Goal: Transaction & Acquisition: Purchase product/service

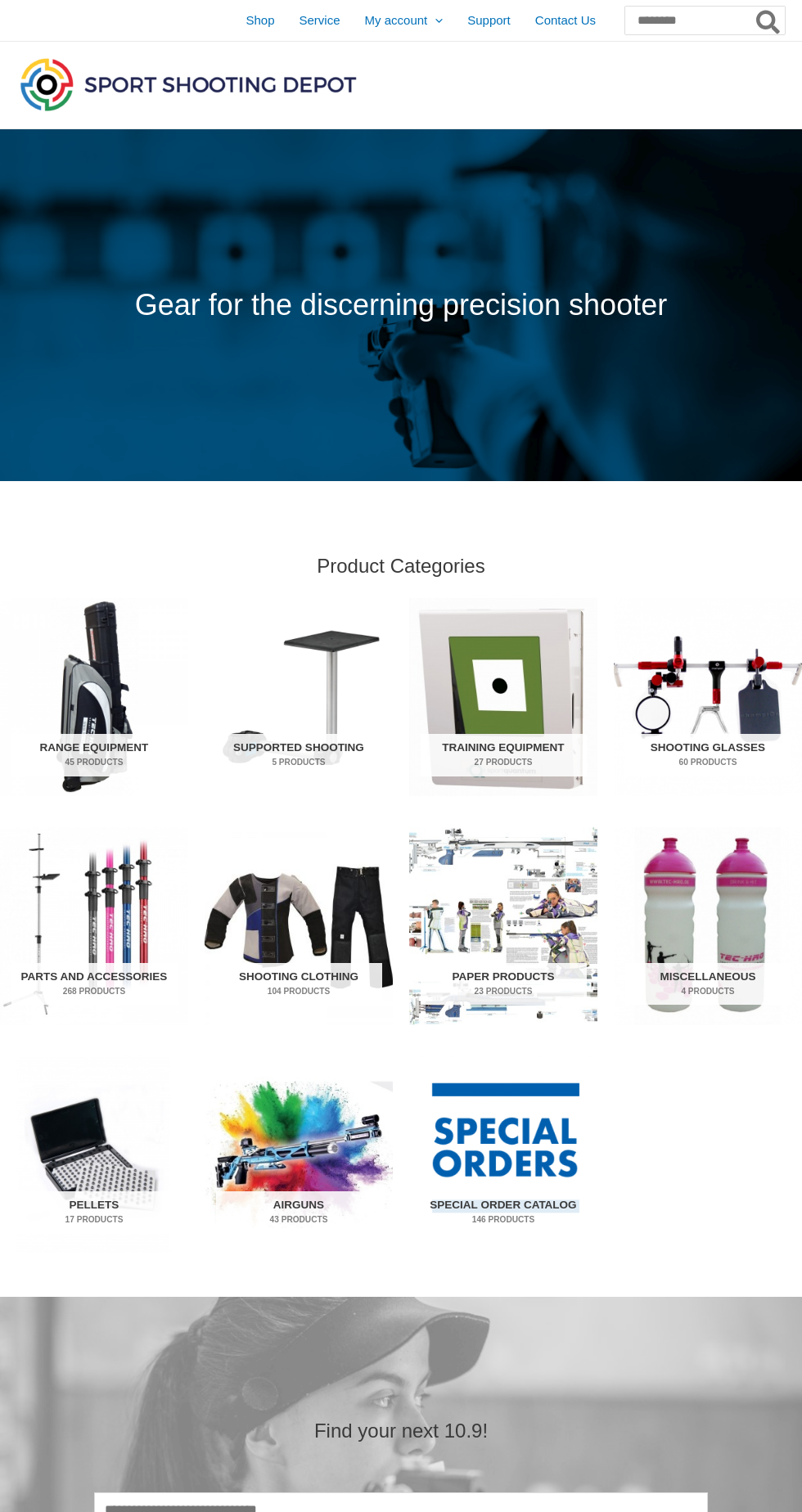
scroll to position [1171, 0]
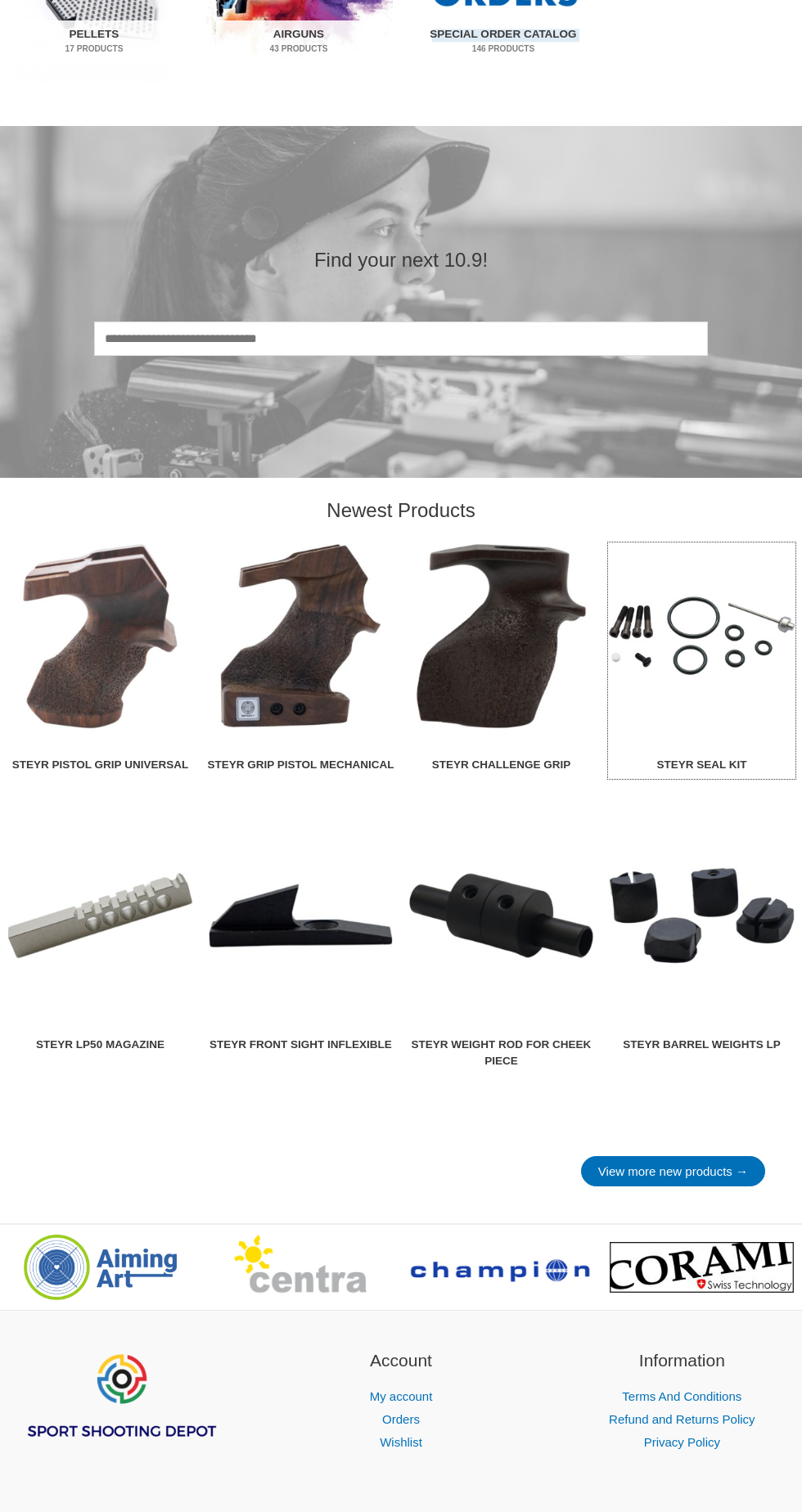
click at [684, 659] on img at bounding box center [702, 635] width 187 height 187
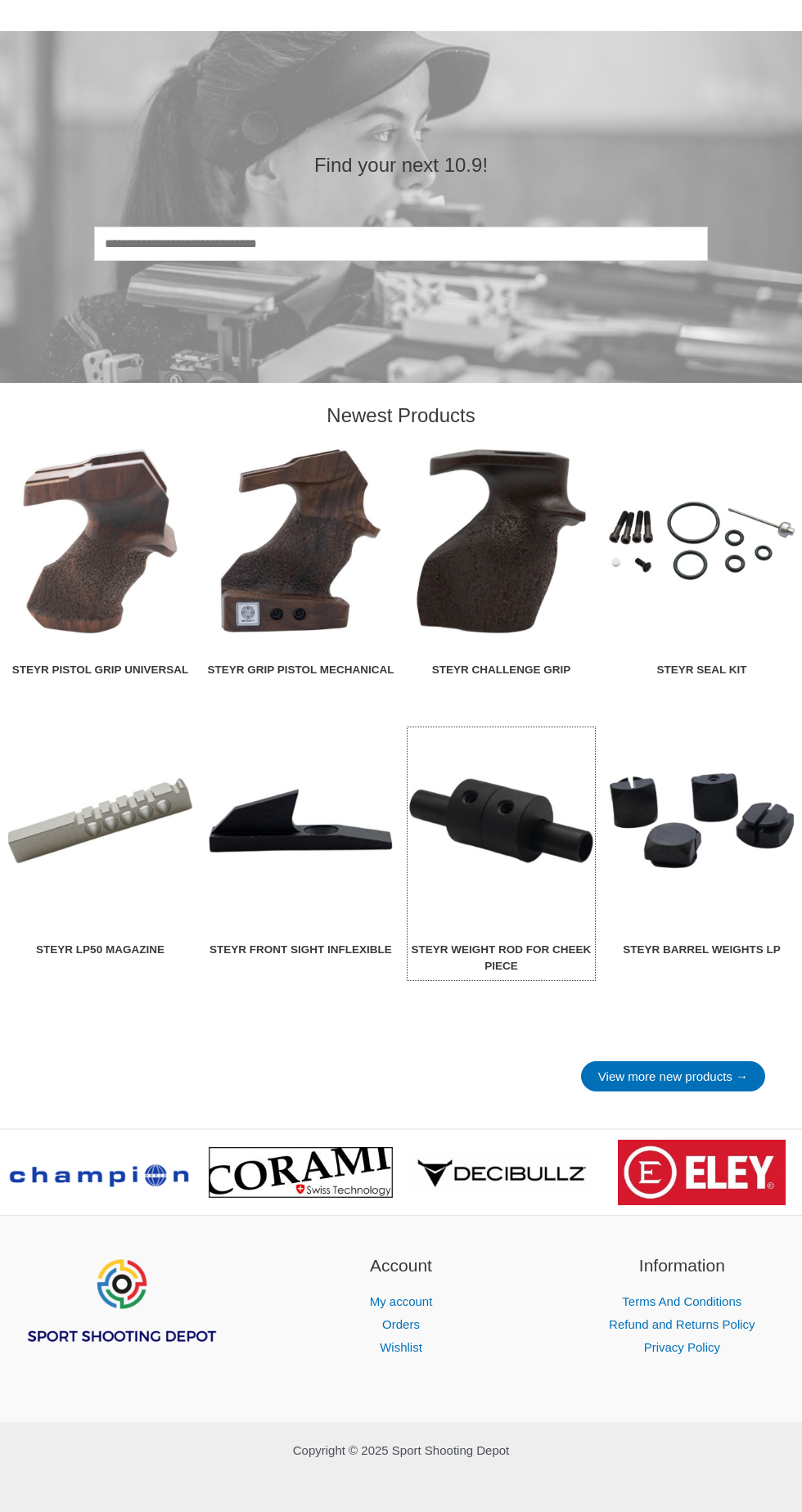
click at [529, 840] on img at bounding box center [501, 821] width 187 height 187
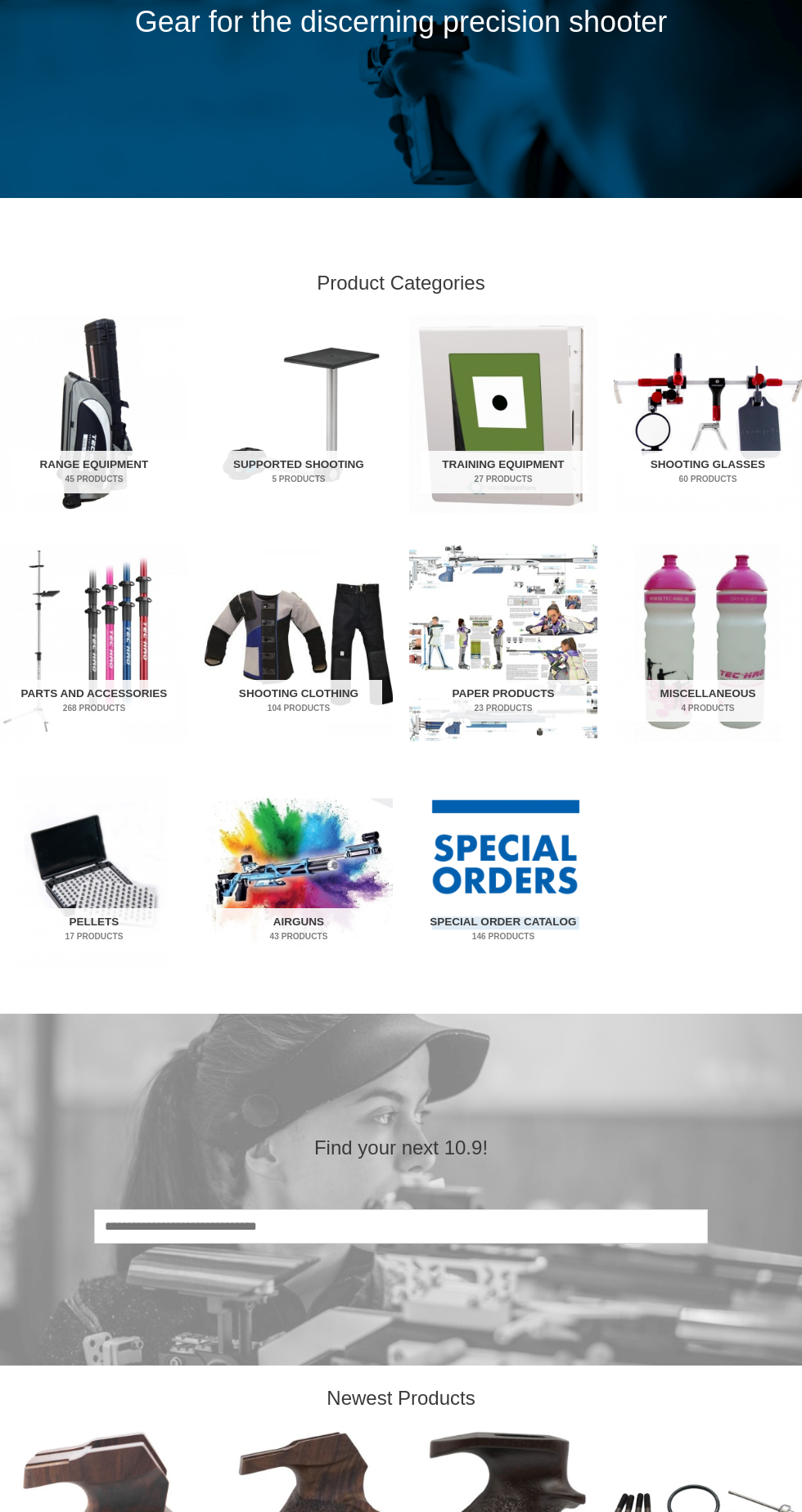
scroll to position [292, 0]
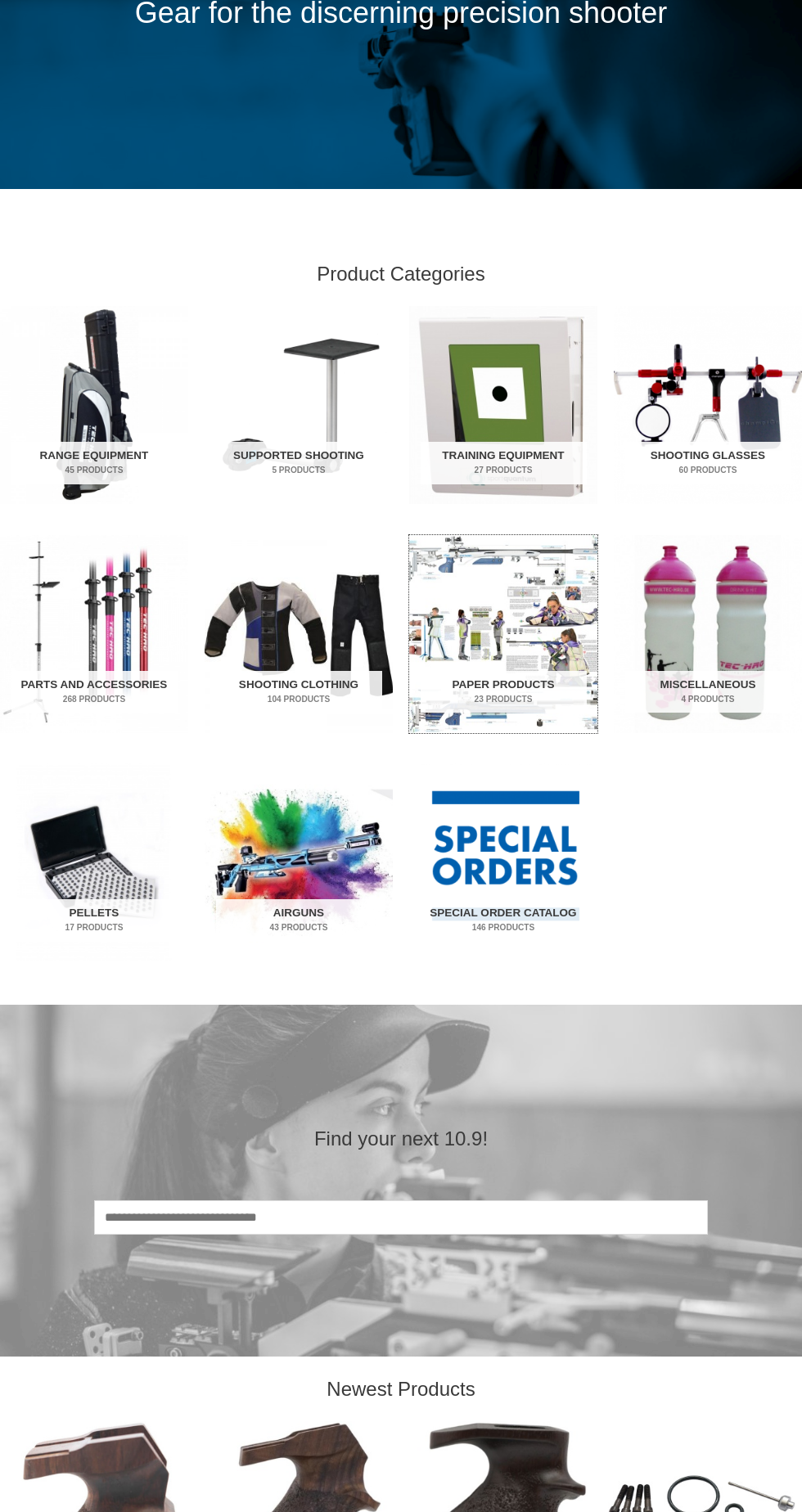
click at [493, 653] on img "Visit product category Paper Products" at bounding box center [503, 634] width 188 height 198
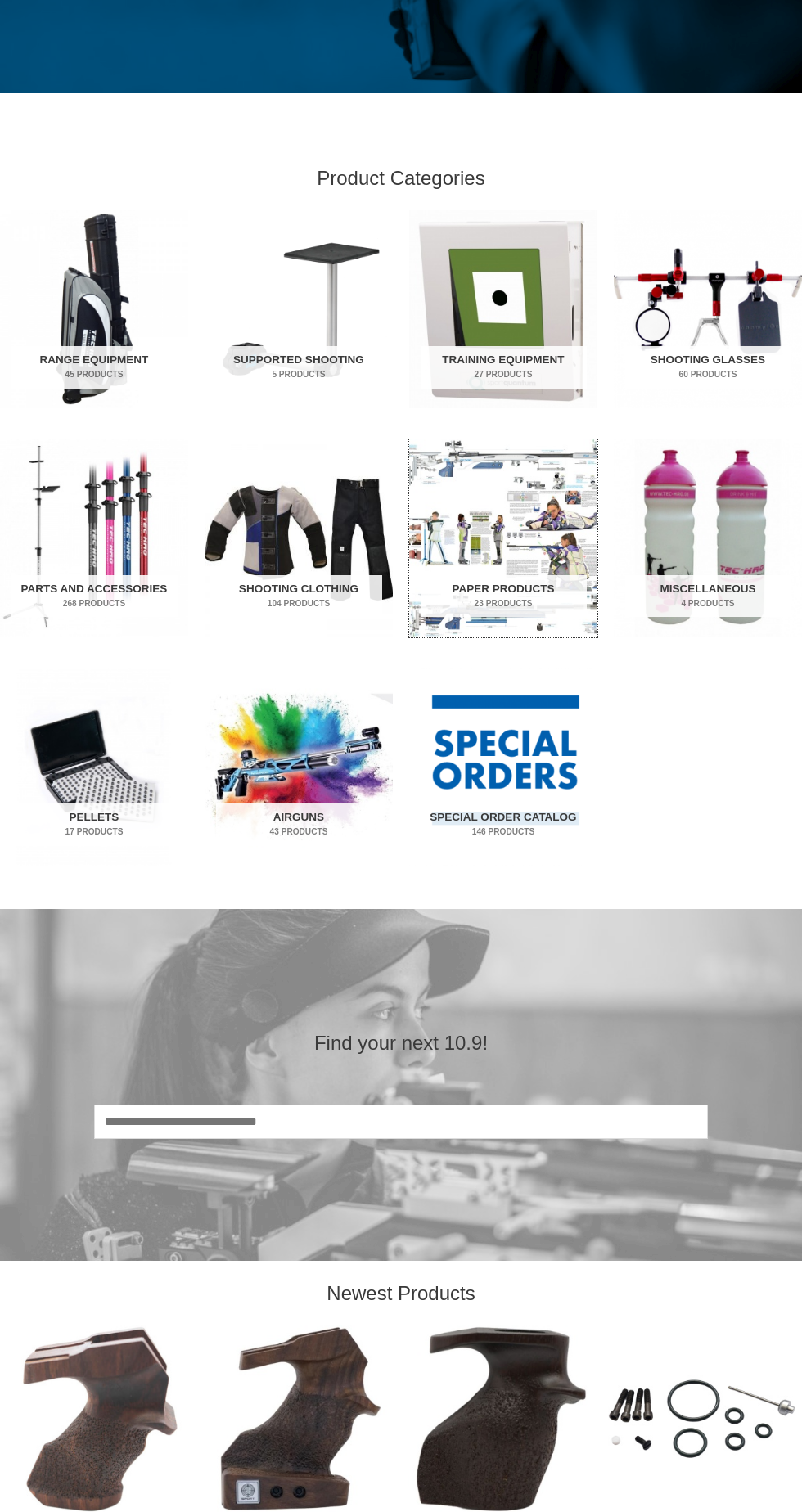
scroll to position [396, 0]
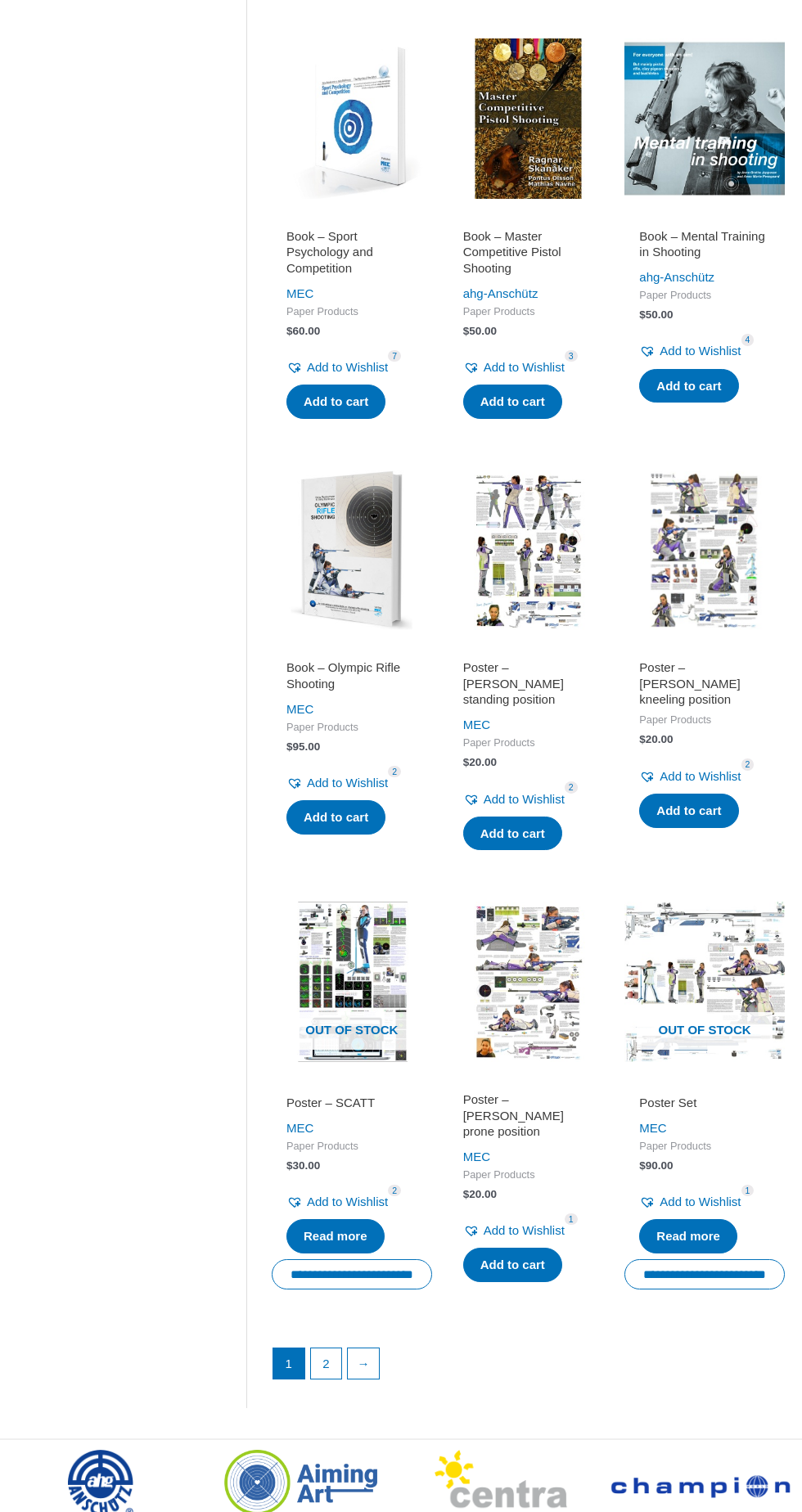
scroll to position [1220, 0]
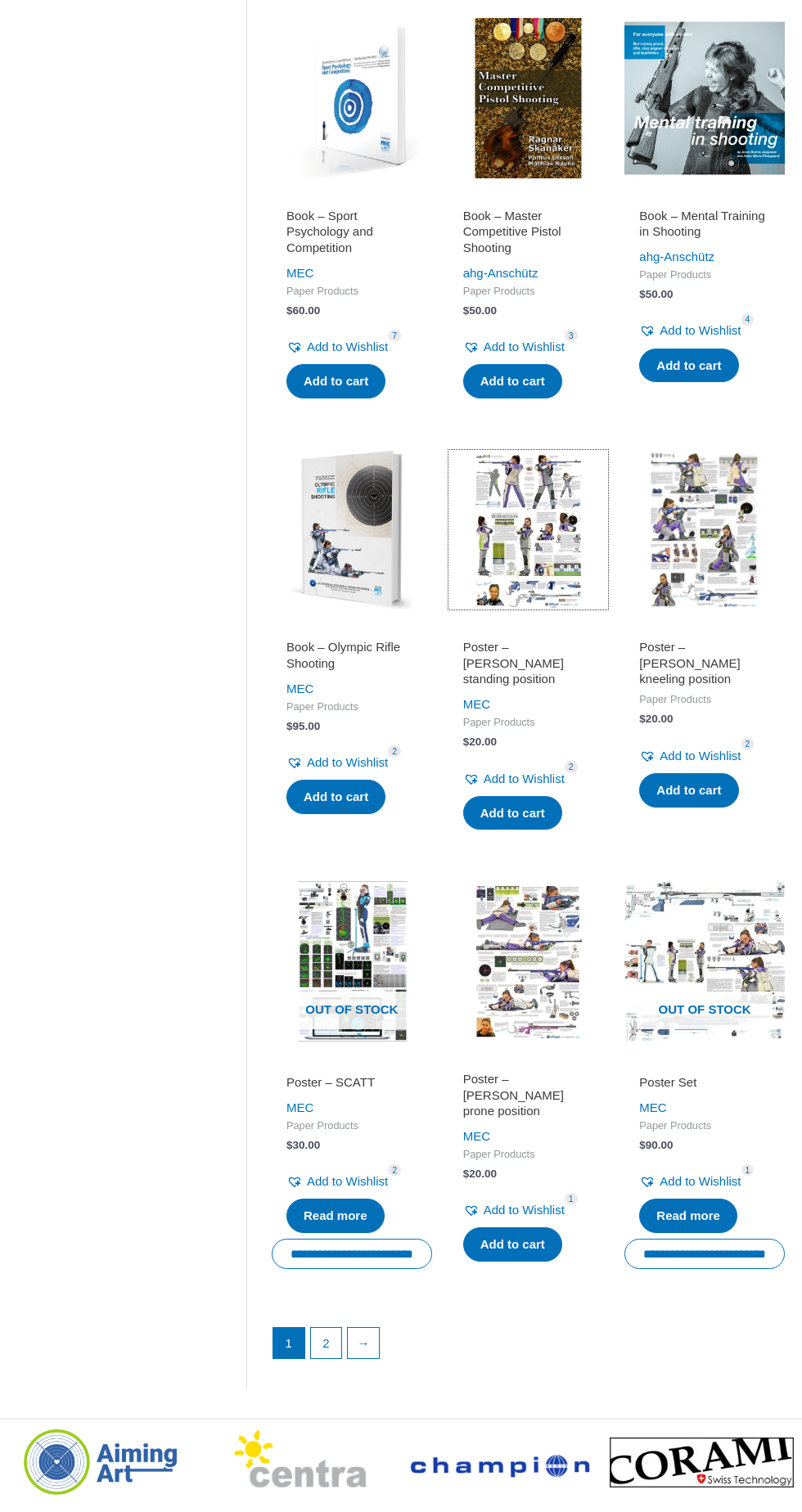
click at [539, 533] on img at bounding box center [529, 530] width 161 height 161
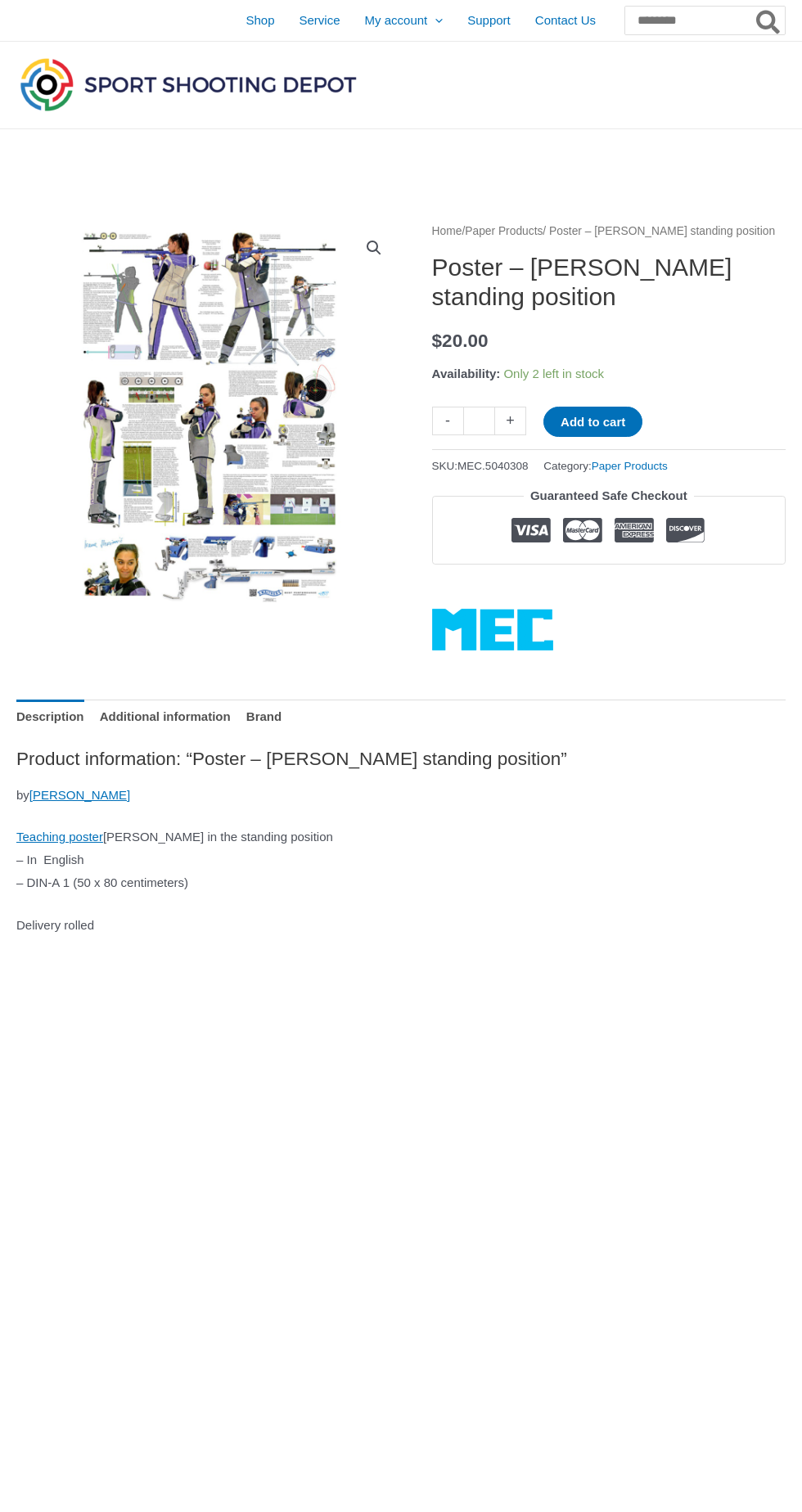
click at [142, 422] on img at bounding box center [208, 413] width 385 height 384
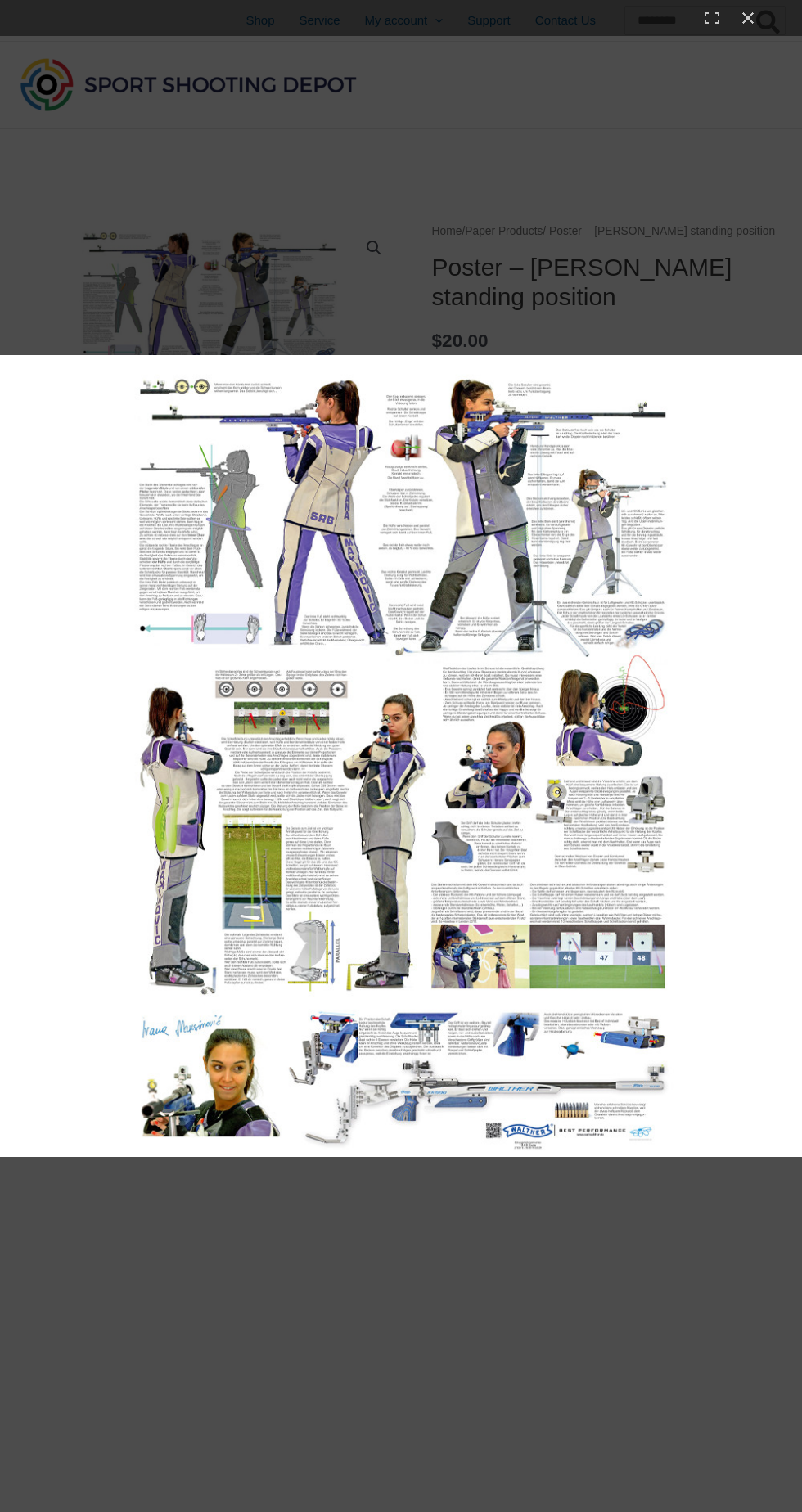
click at [524, 866] on img at bounding box center [401, 756] width 802 height 802
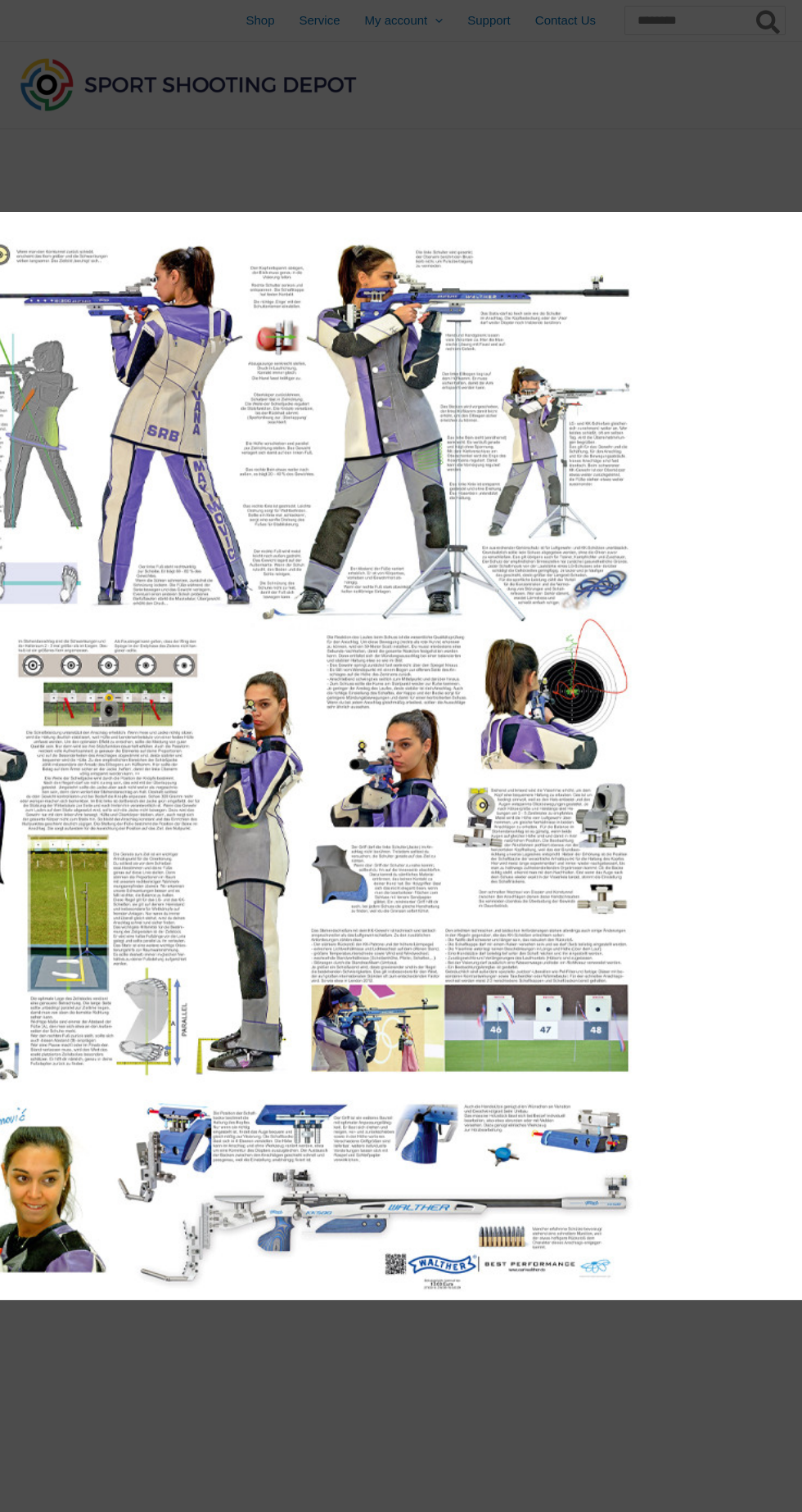
click at [588, 1414] on div at bounding box center [259, 1217] width 1067 height 2011
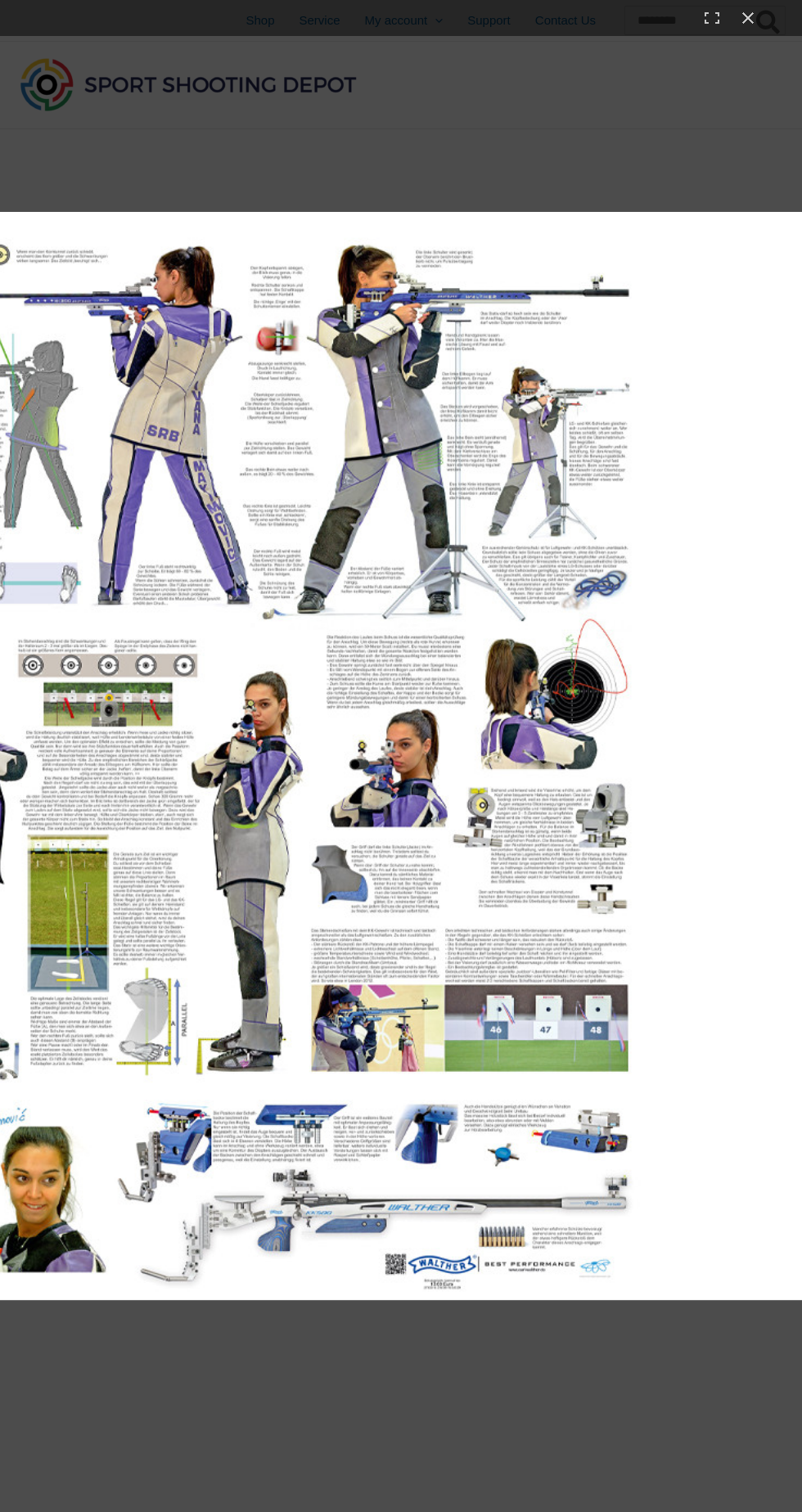
click at [706, 92] on div at bounding box center [401, 756] width 802 height 1512
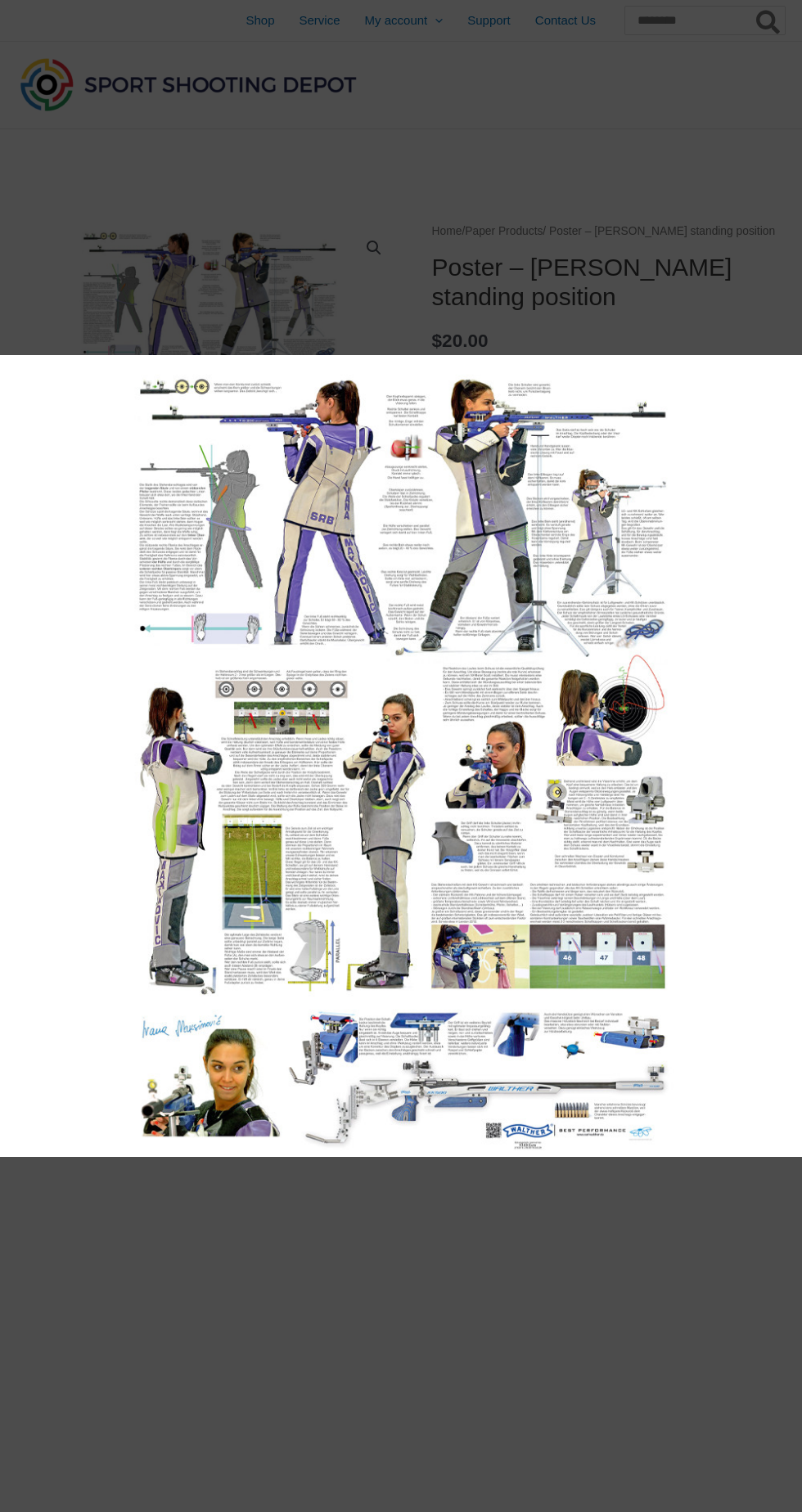
click at [715, 219] on div at bounding box center [401, 756] width 802 height 1512
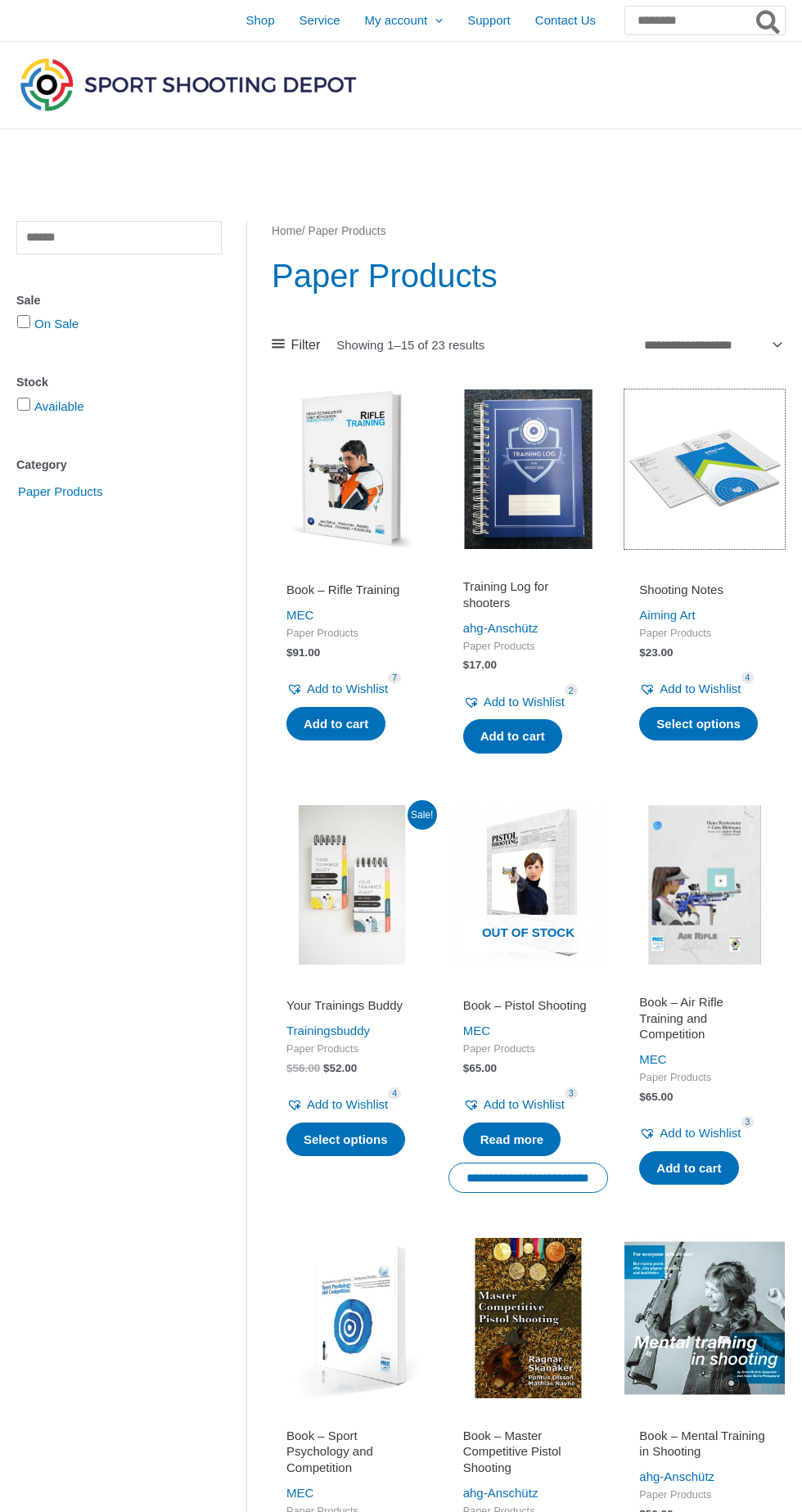
click at [717, 488] on img at bounding box center [705, 470] width 161 height 161
click at [538, 479] on img at bounding box center [529, 470] width 161 height 161
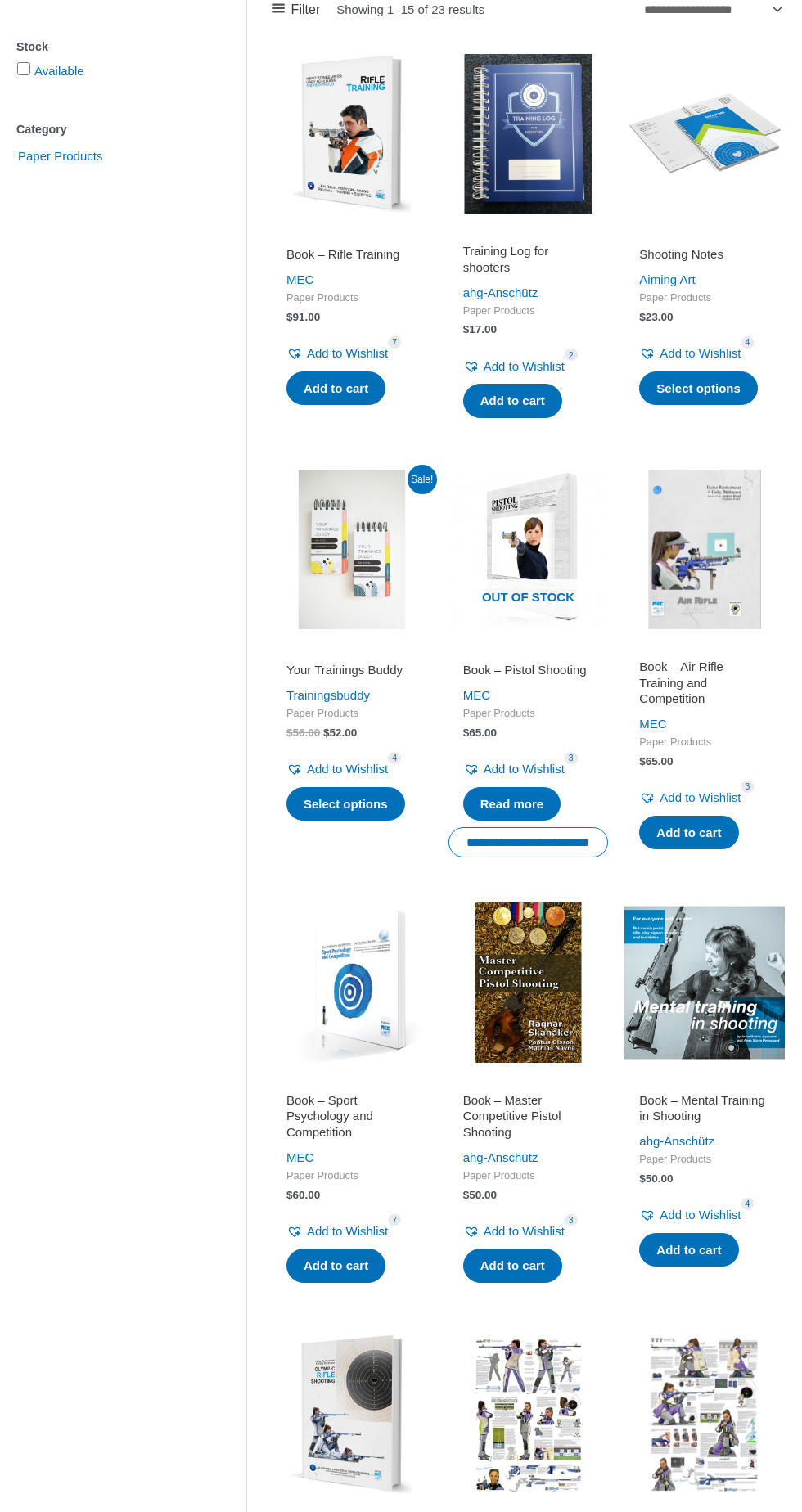
scroll to position [338, 0]
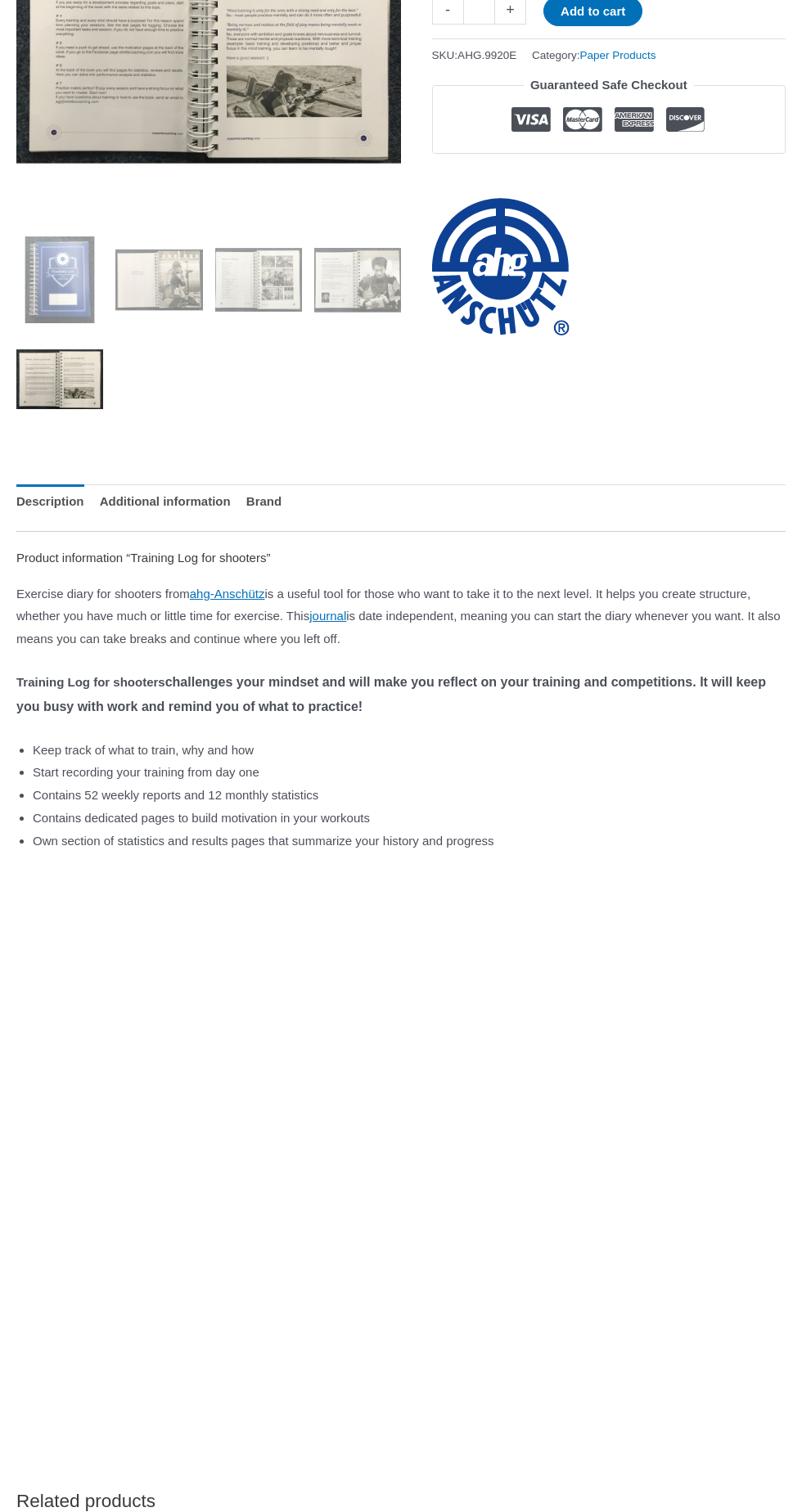
scroll to position [383, 0]
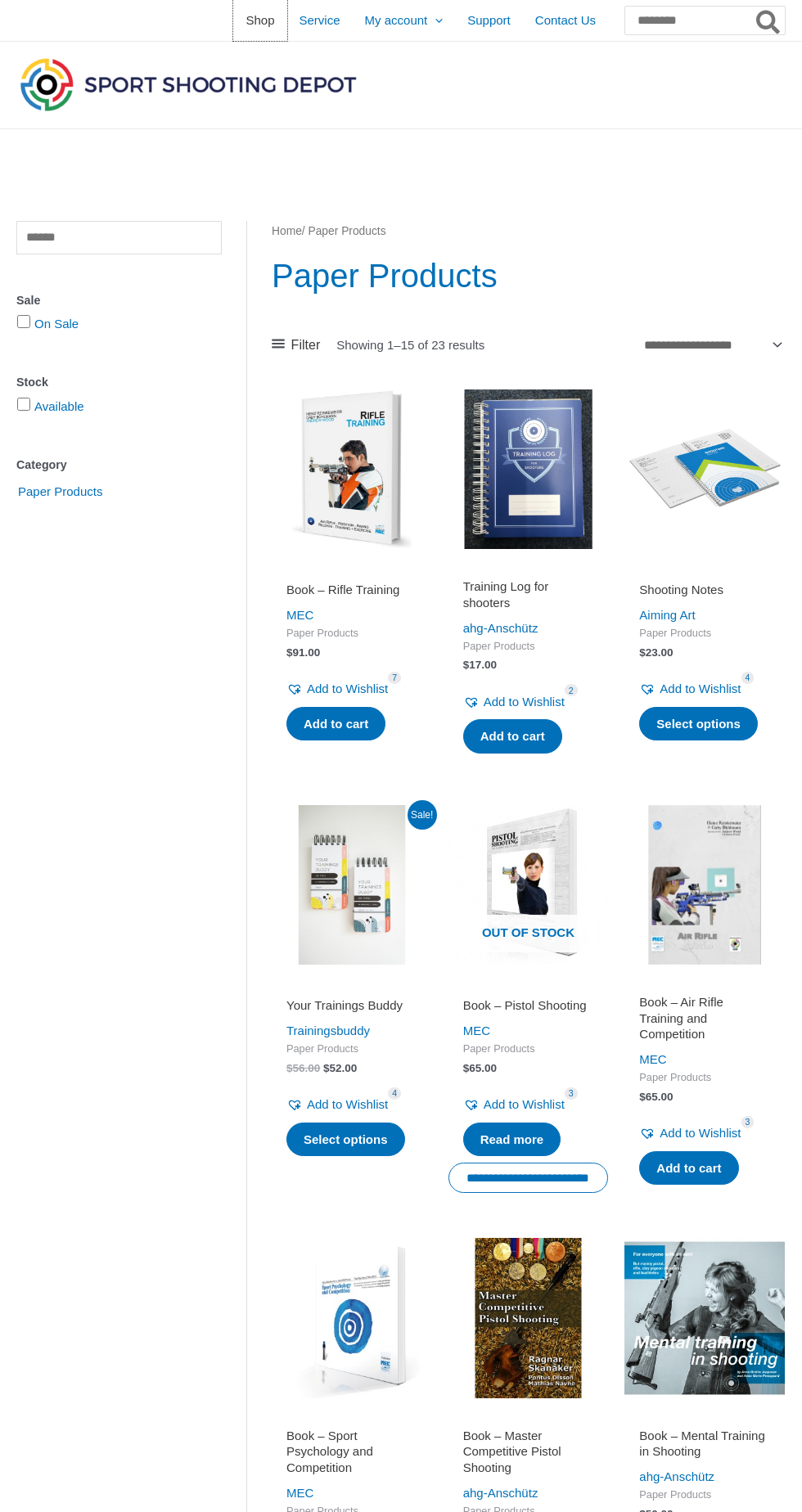
click at [246, 18] on span "Shop" at bounding box center [259, 20] width 28 height 41
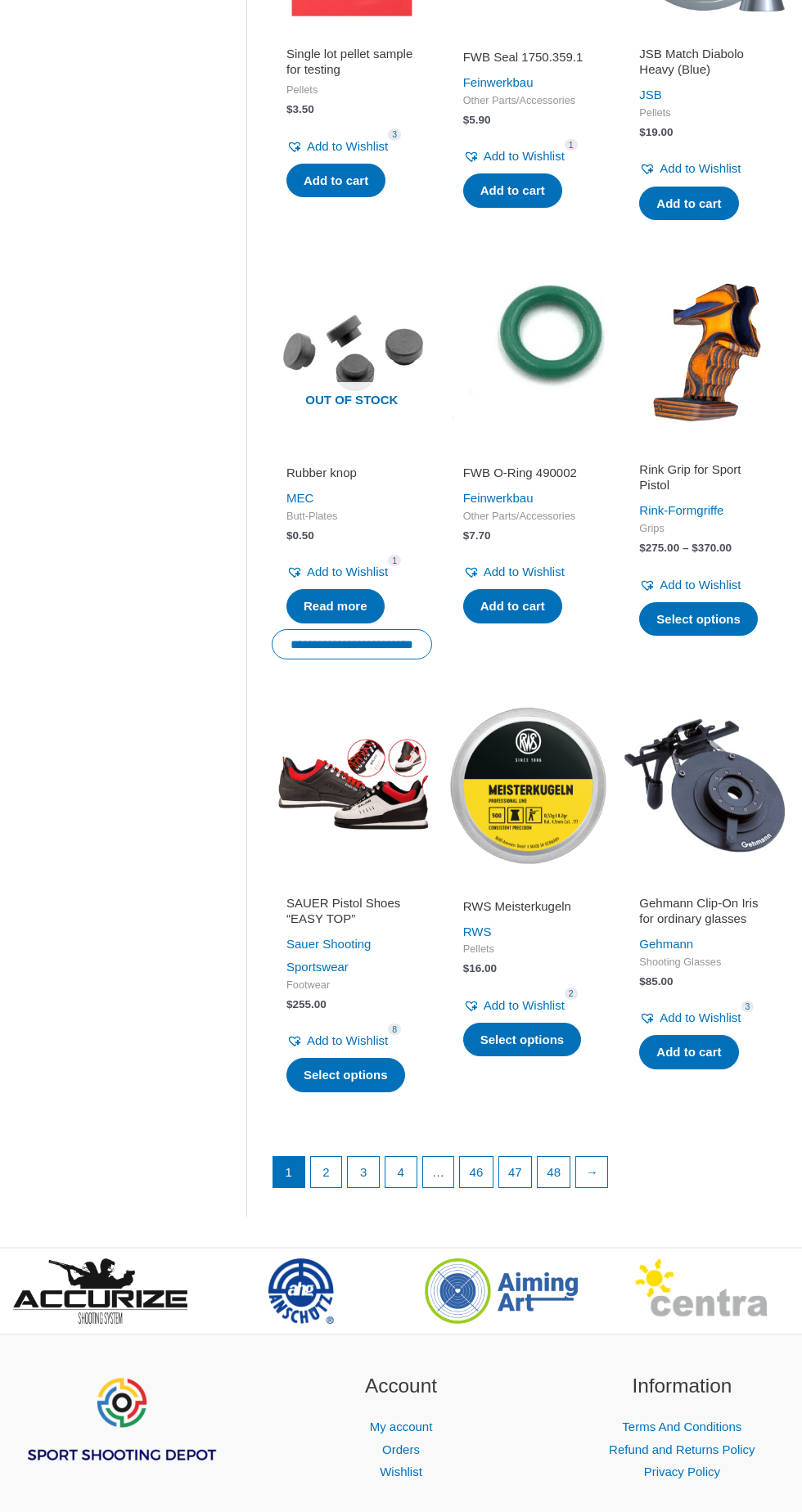
scroll to position [1331, 0]
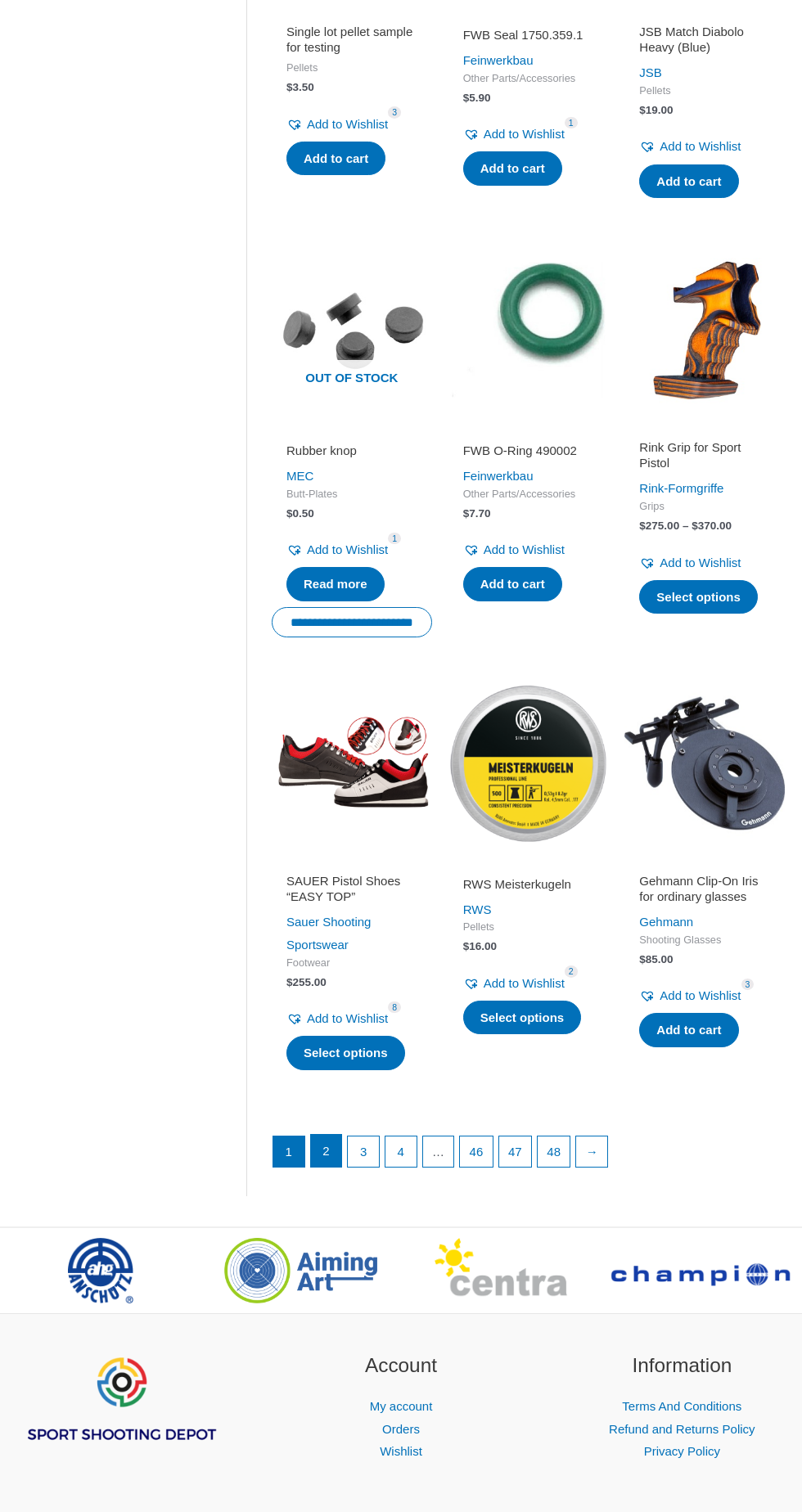
click at [325, 1149] on link "2" at bounding box center [327, 1151] width 31 height 33
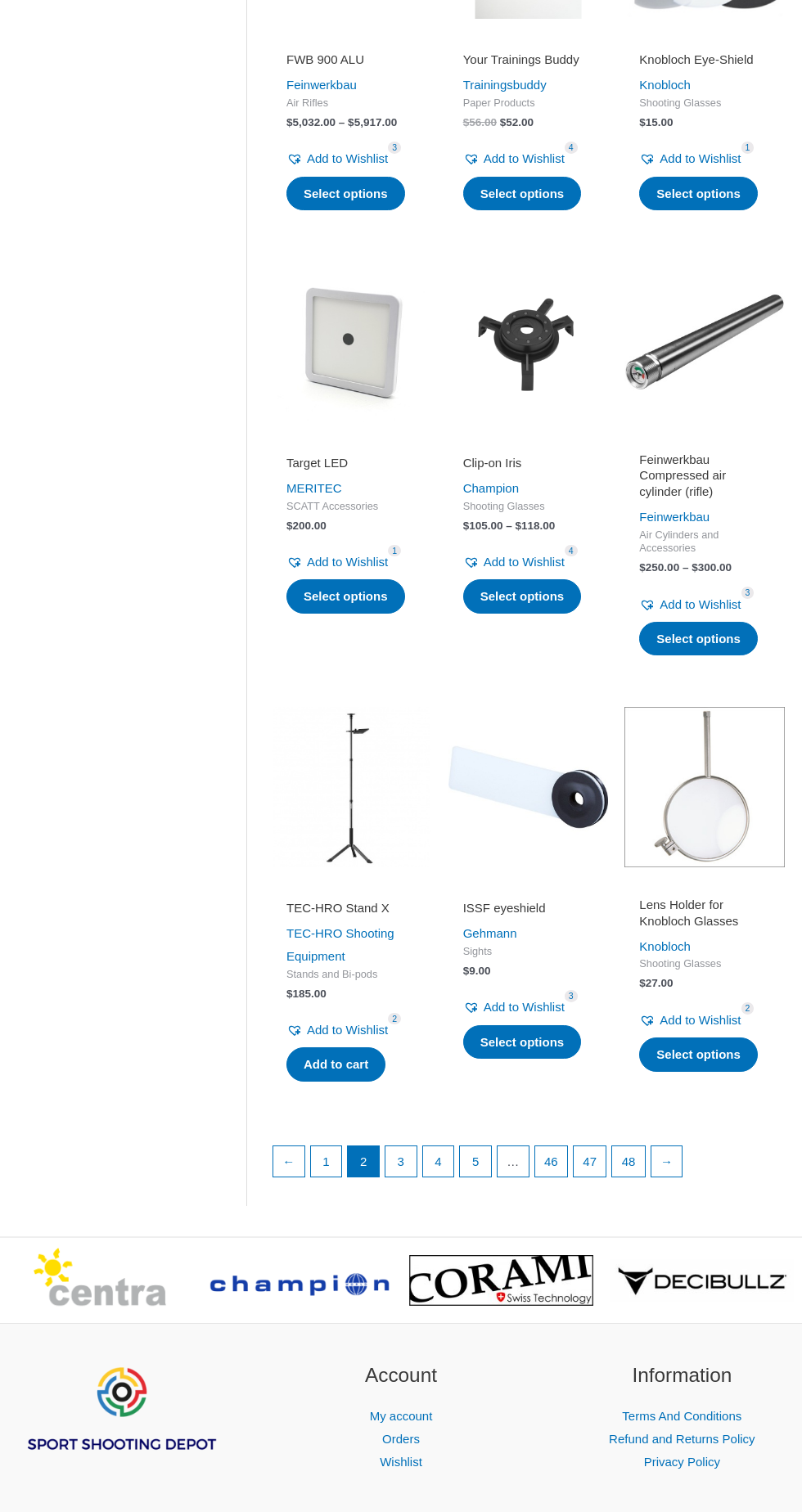
scroll to position [1330, 0]
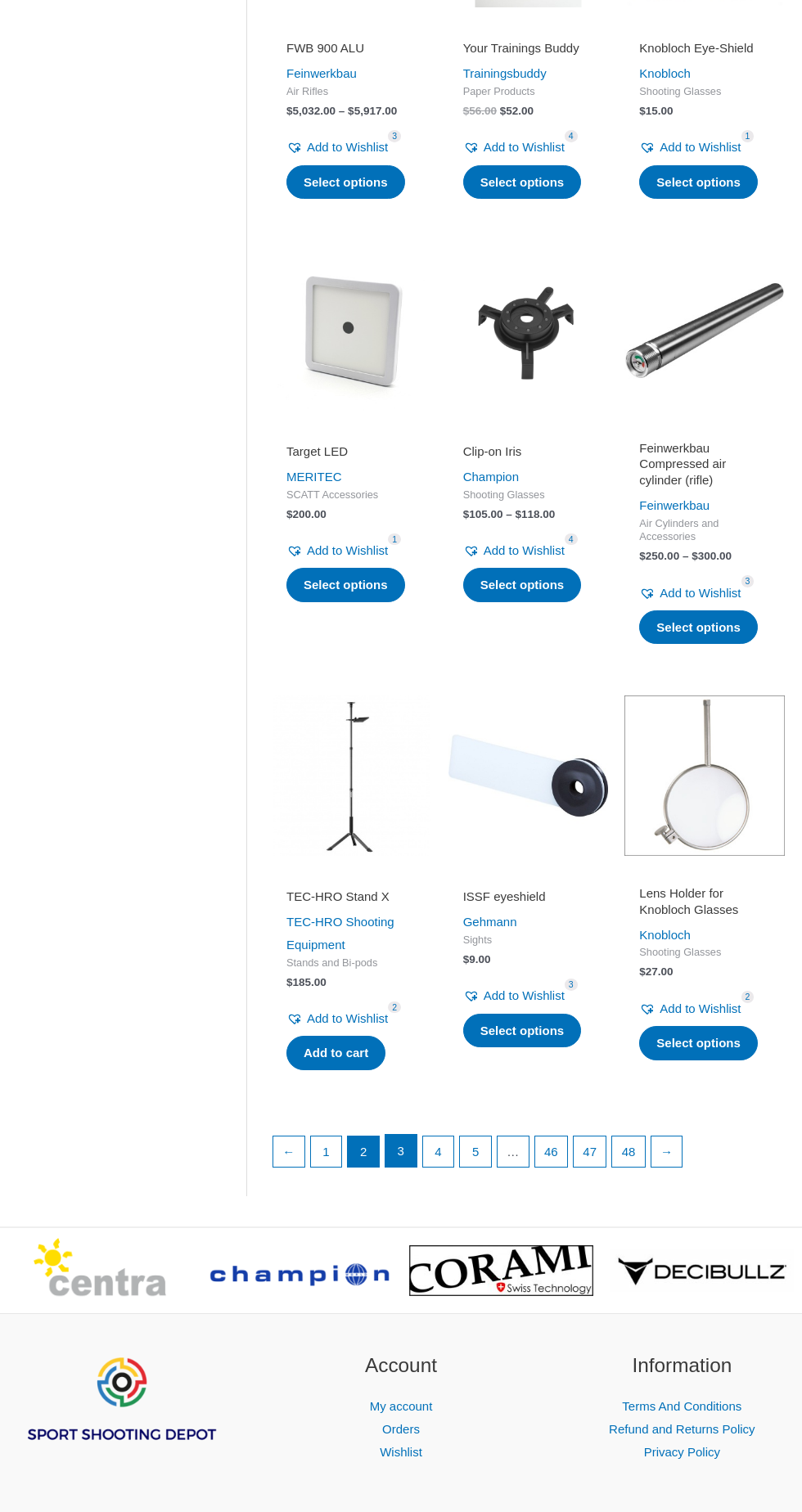
click at [398, 1156] on link "3" at bounding box center [401, 1151] width 31 height 33
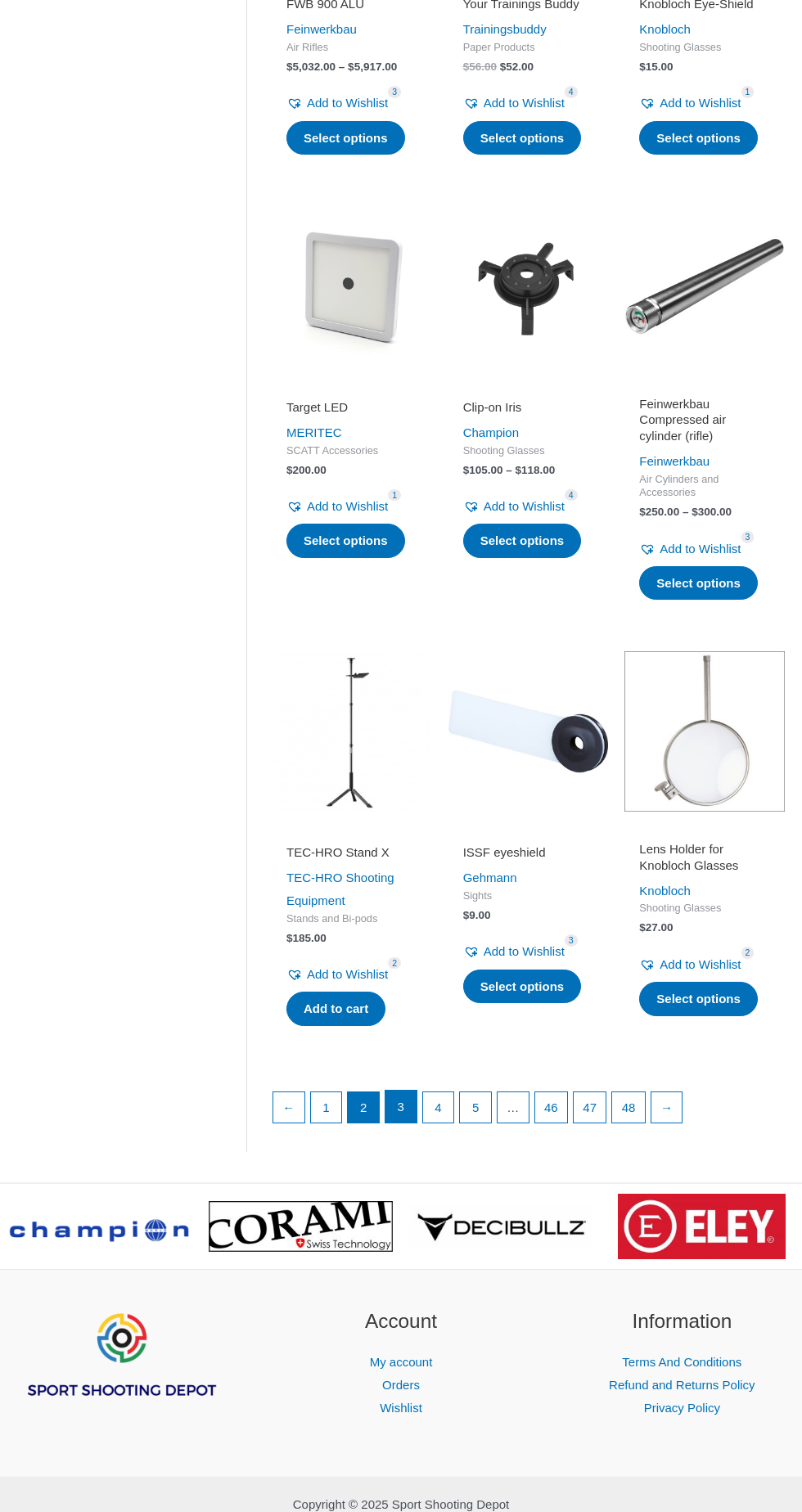
scroll to position [1427, 0]
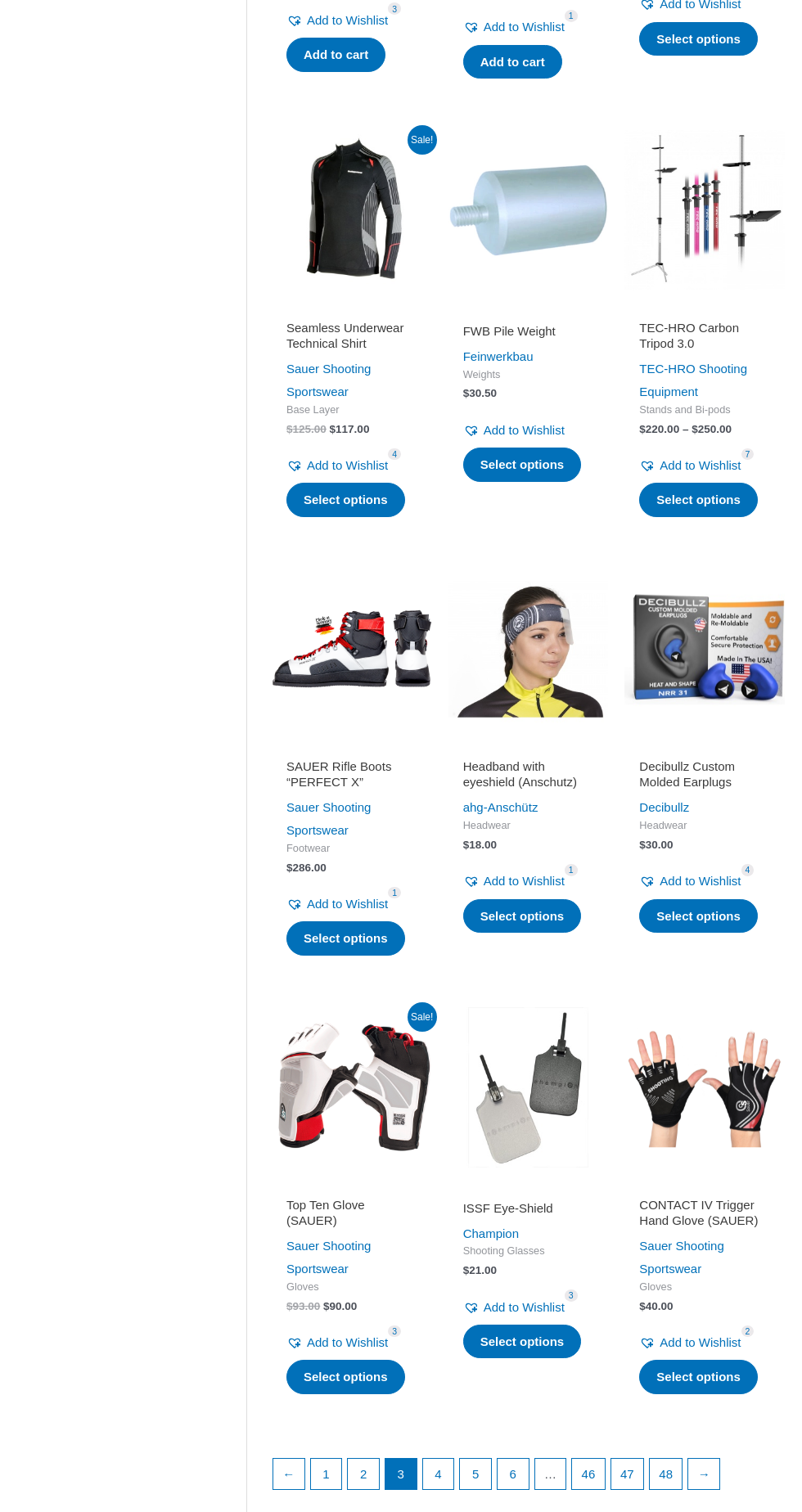
scroll to position [1090, 0]
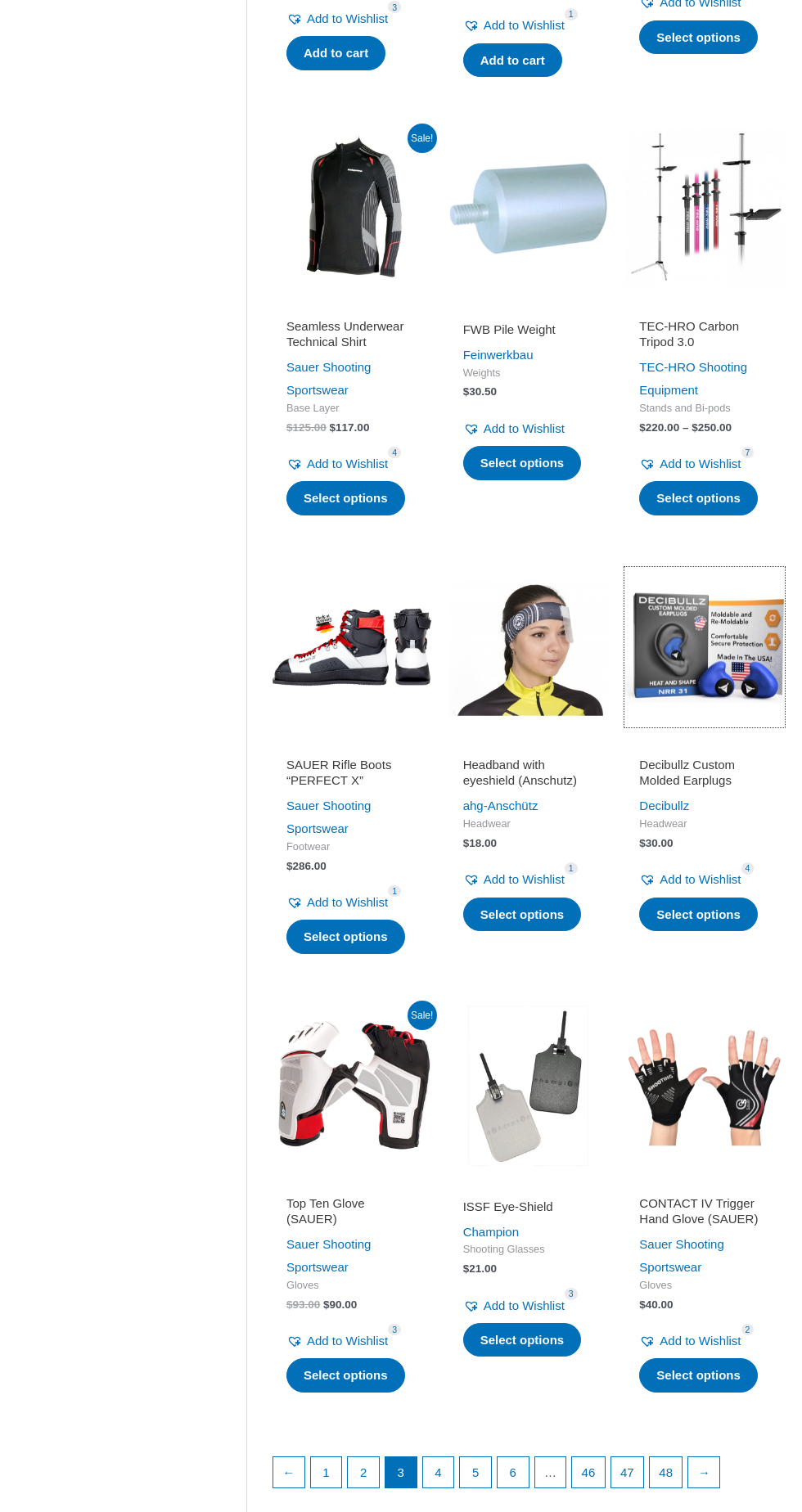
click at [719, 648] on img at bounding box center [705, 647] width 161 height 161
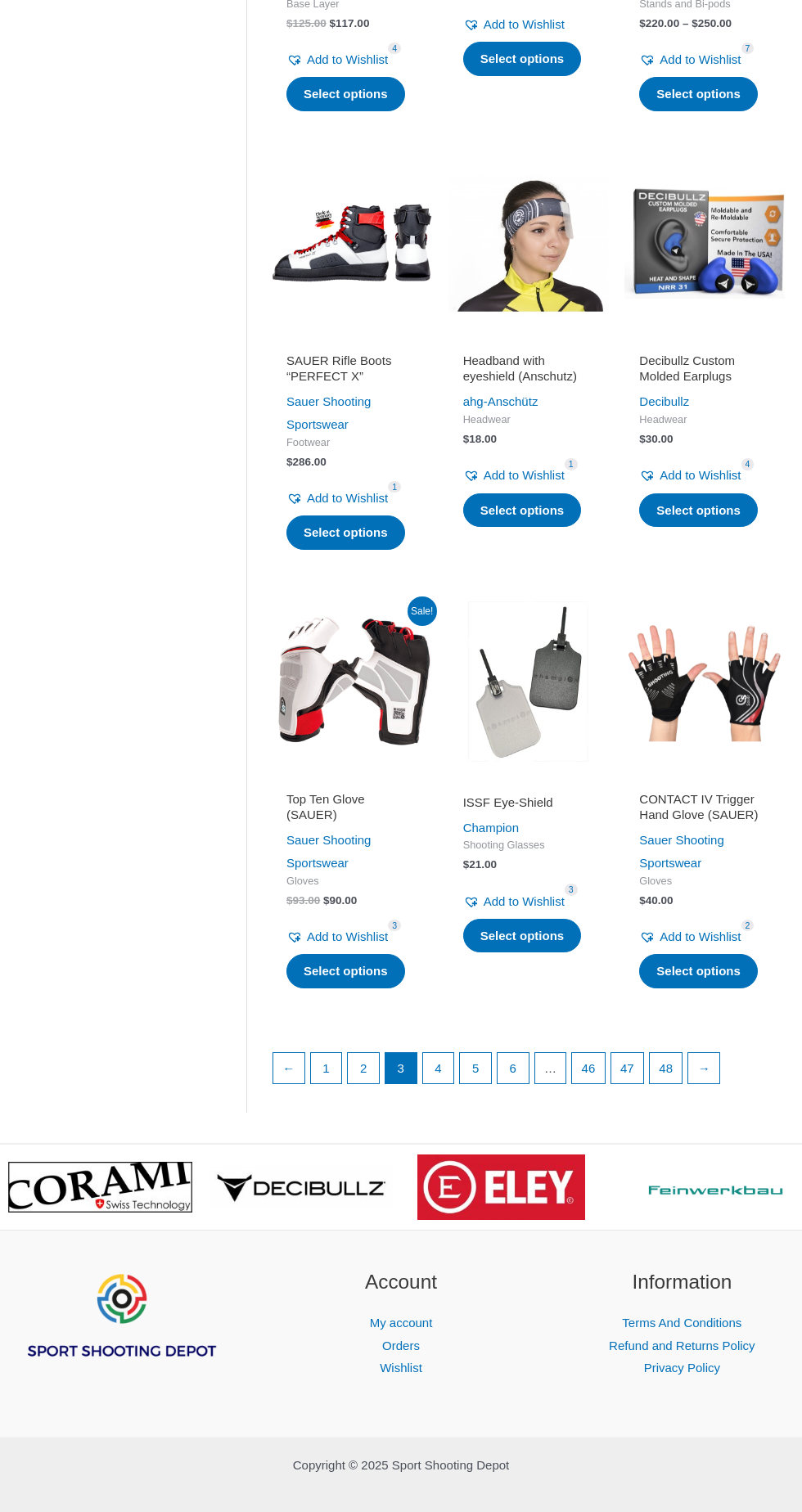
scroll to position [1504, 0]
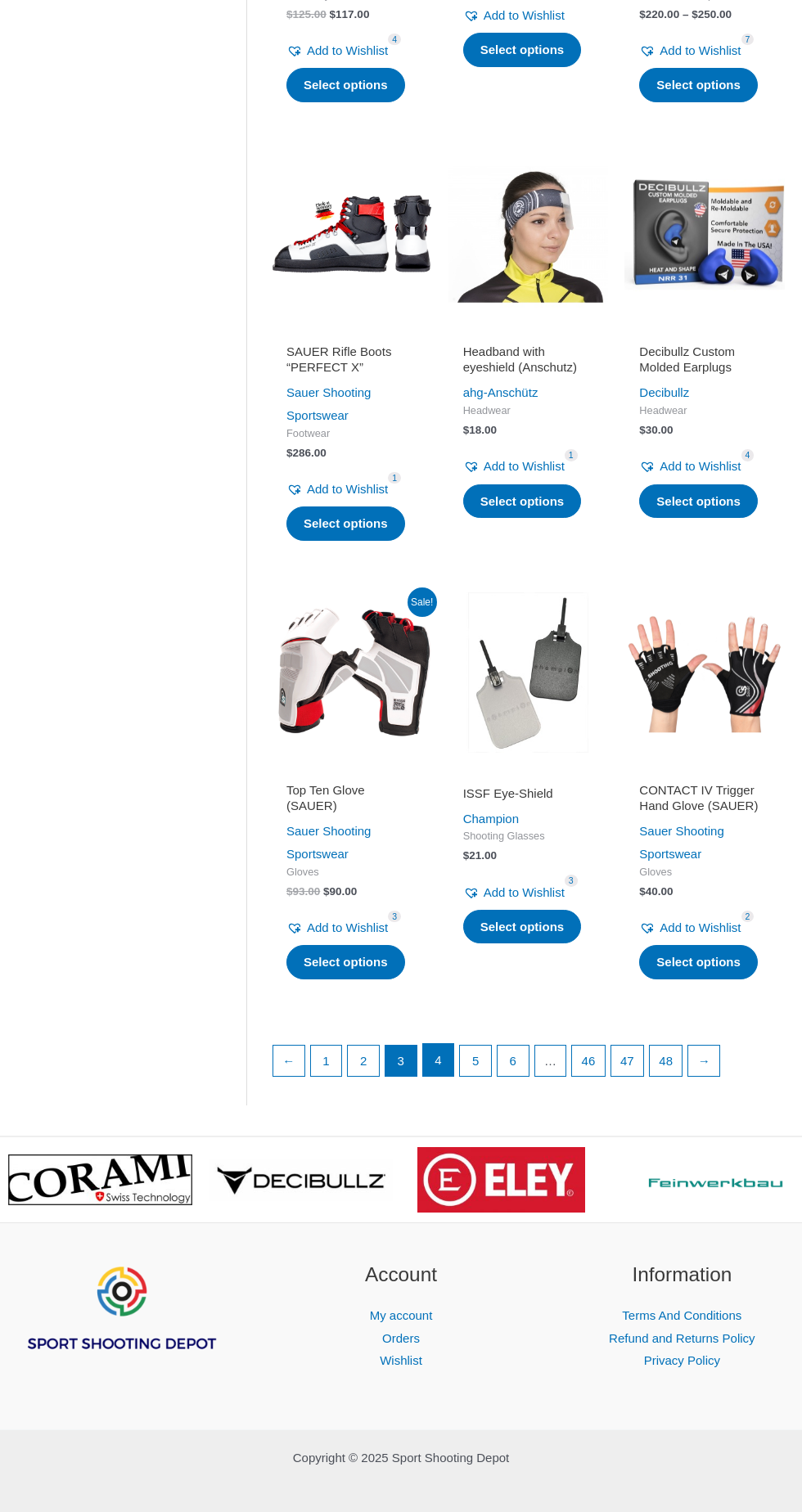
click at [438, 1062] on link "4" at bounding box center [438, 1061] width 31 height 33
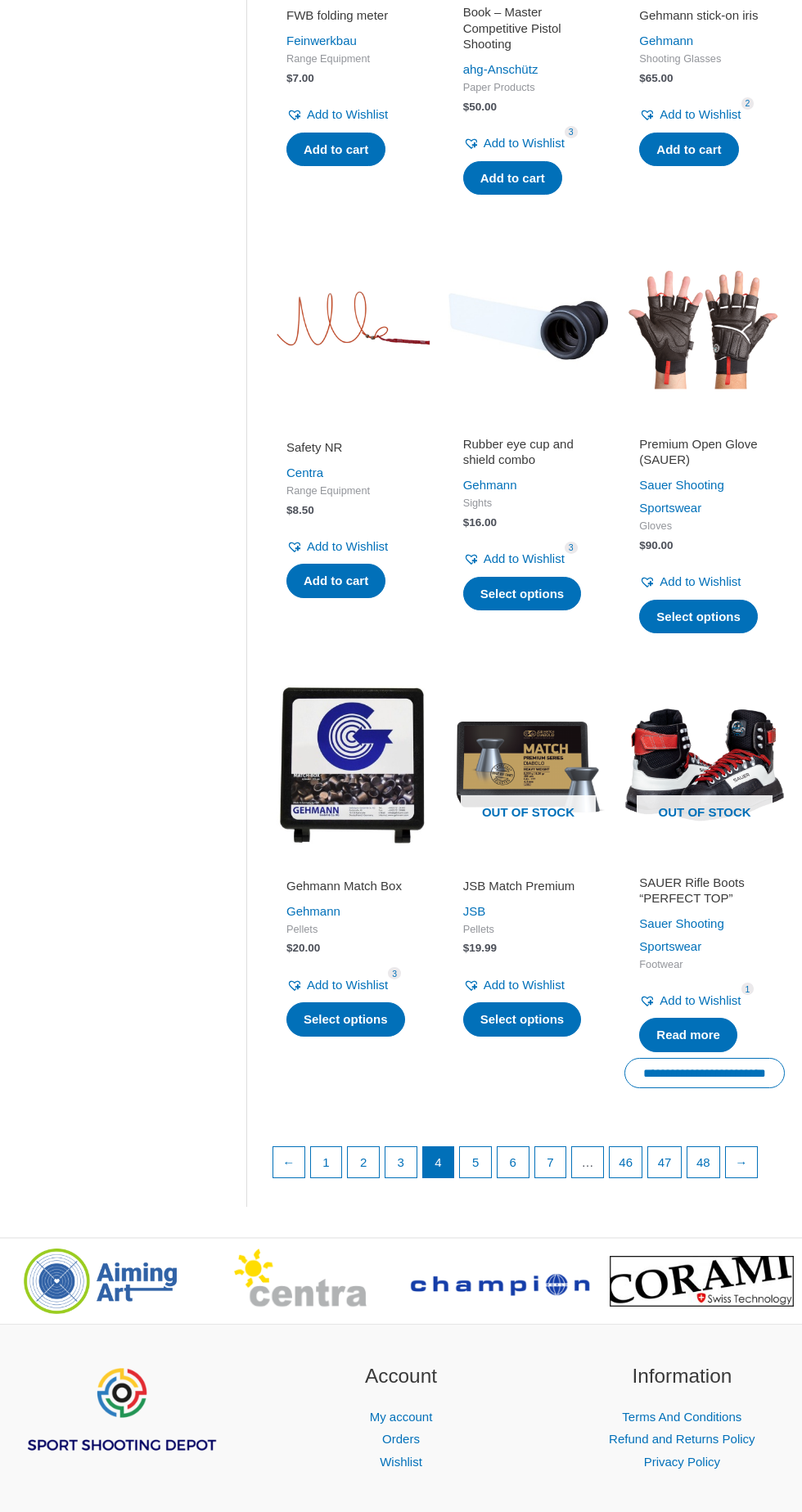
scroll to position [1402, 0]
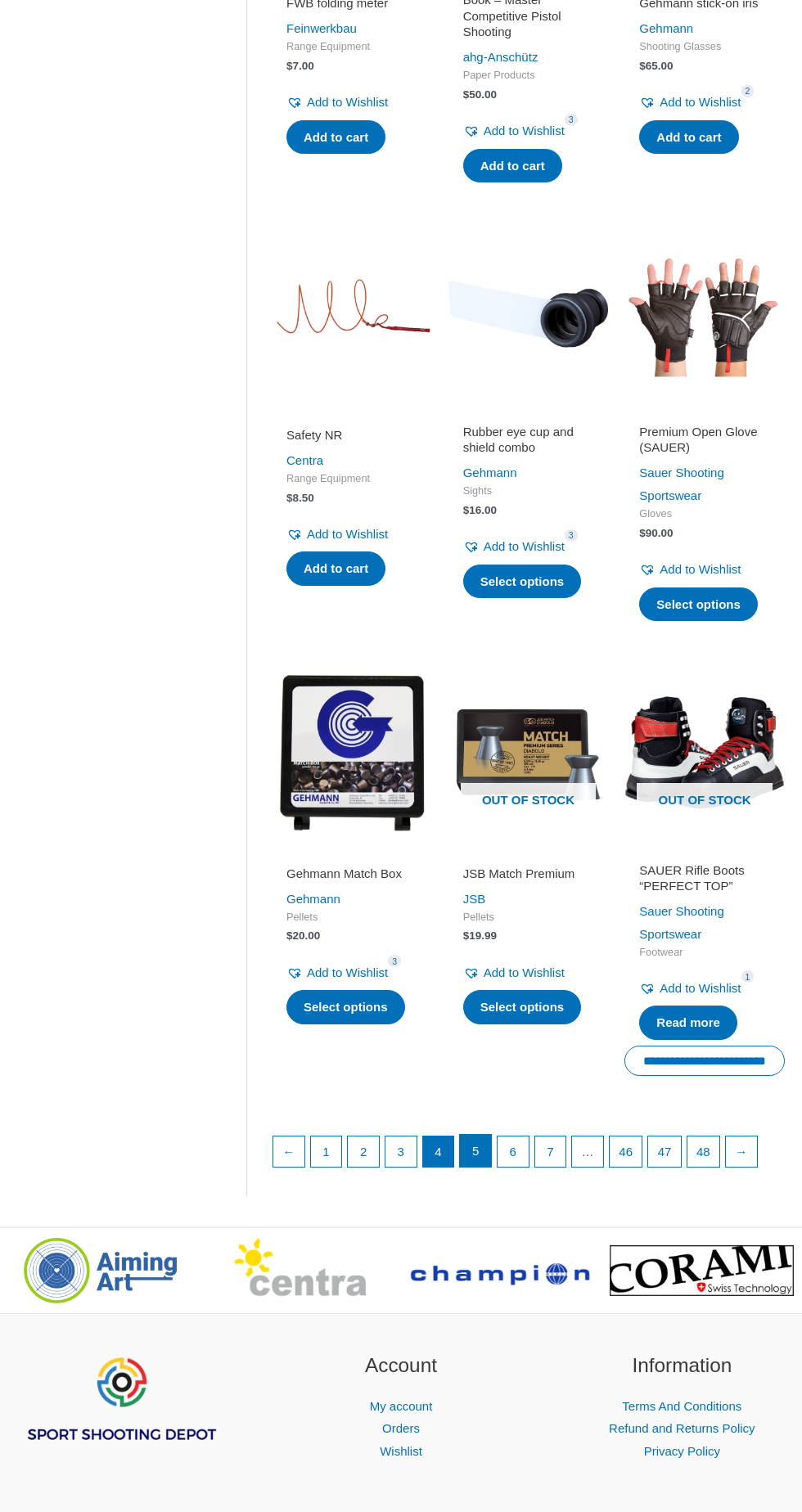
click at [471, 1149] on link "5" at bounding box center [476, 1151] width 31 height 33
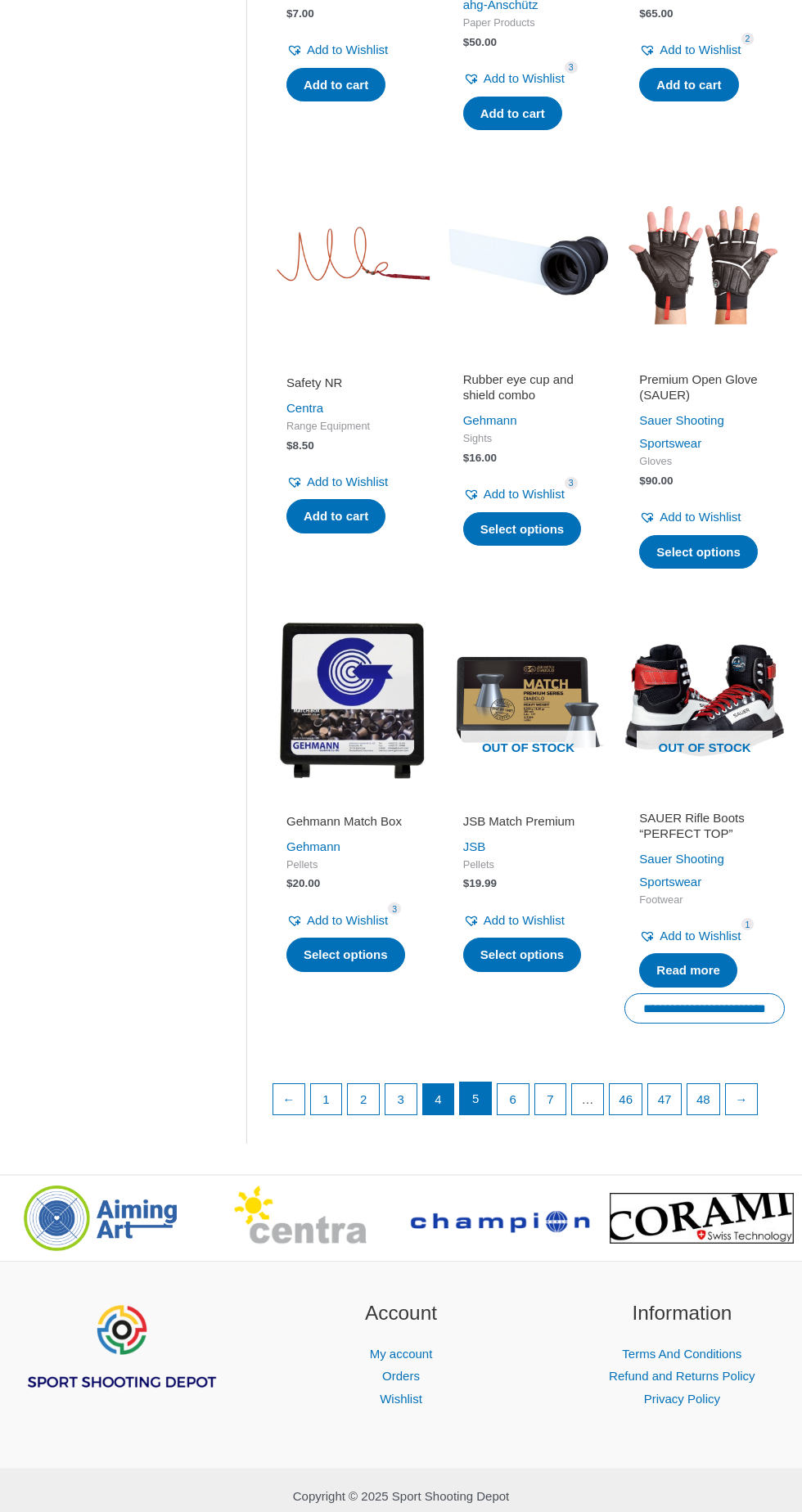
scroll to position [1497, 0]
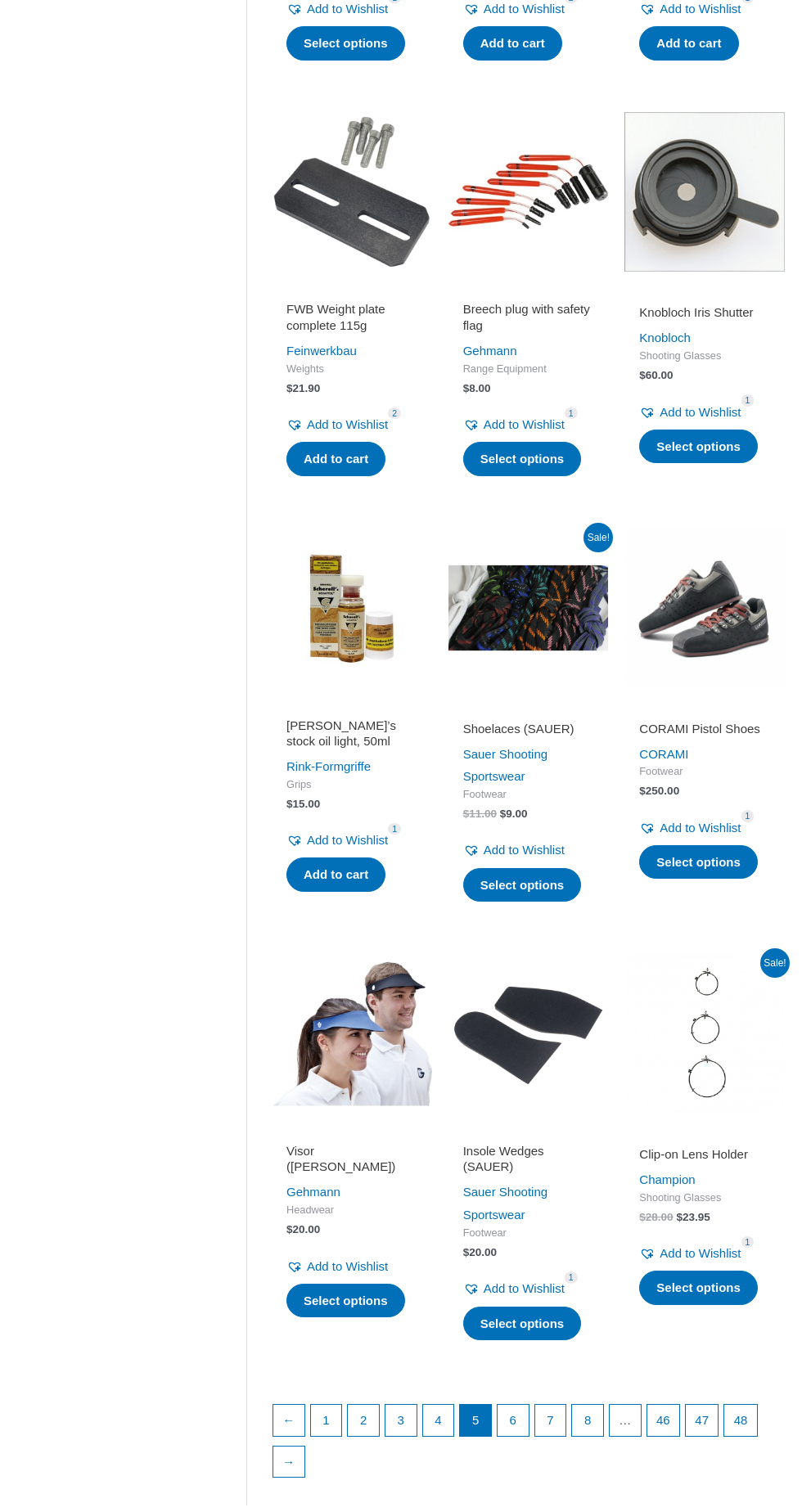
scroll to position [1080, 0]
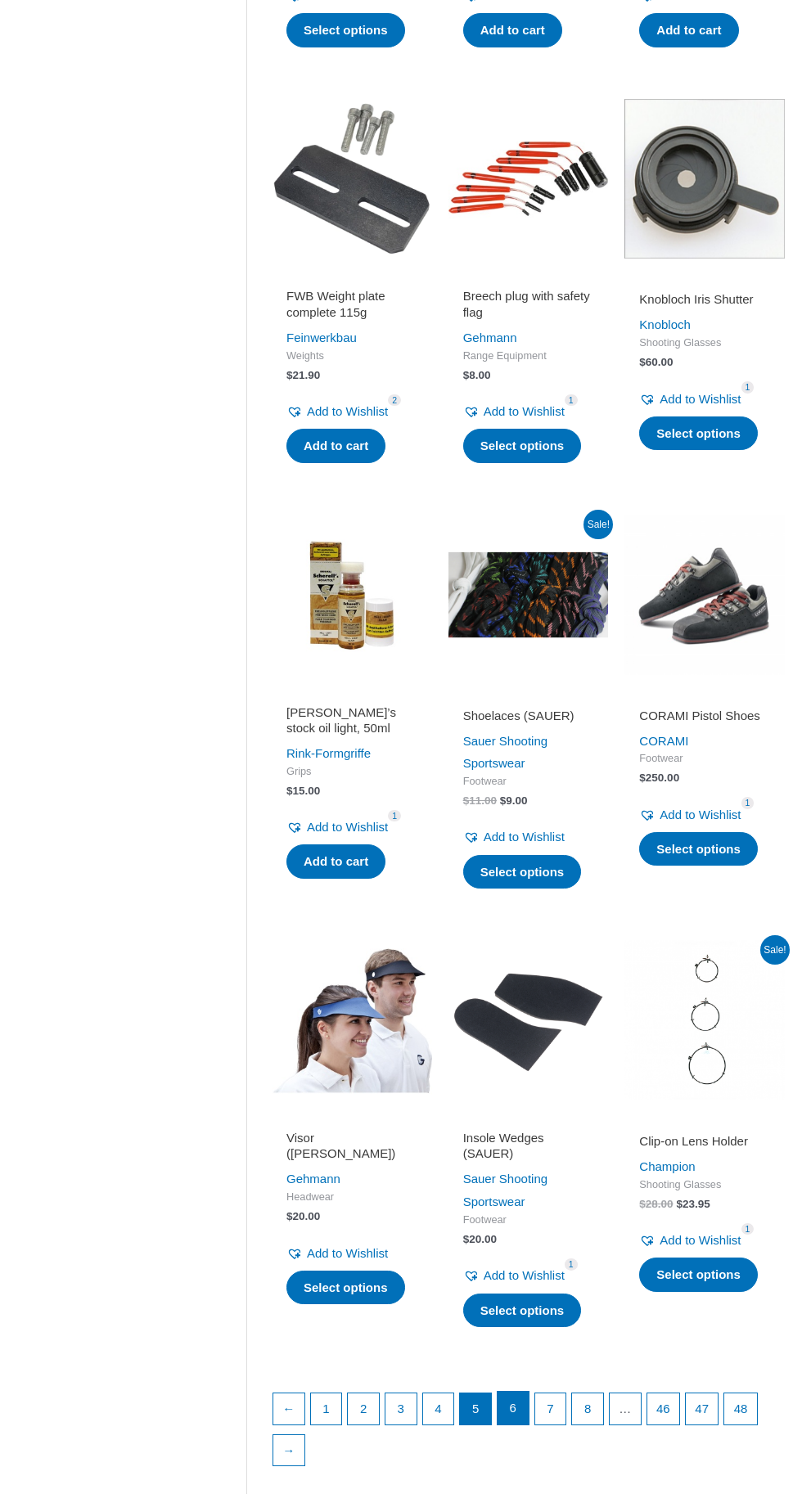
click at [509, 1393] on link "6" at bounding box center [513, 1409] width 31 height 33
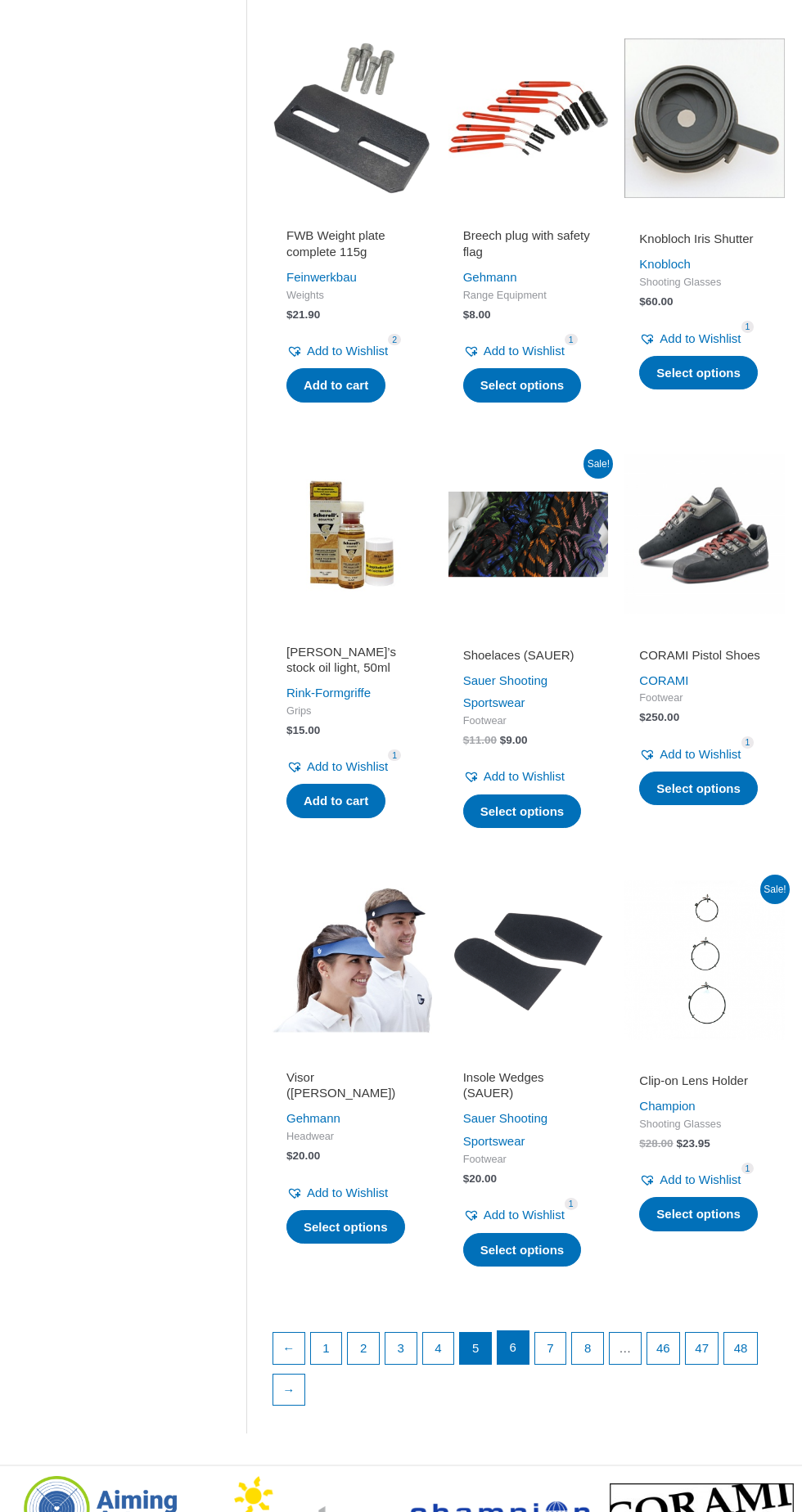
scroll to position [1184, 0]
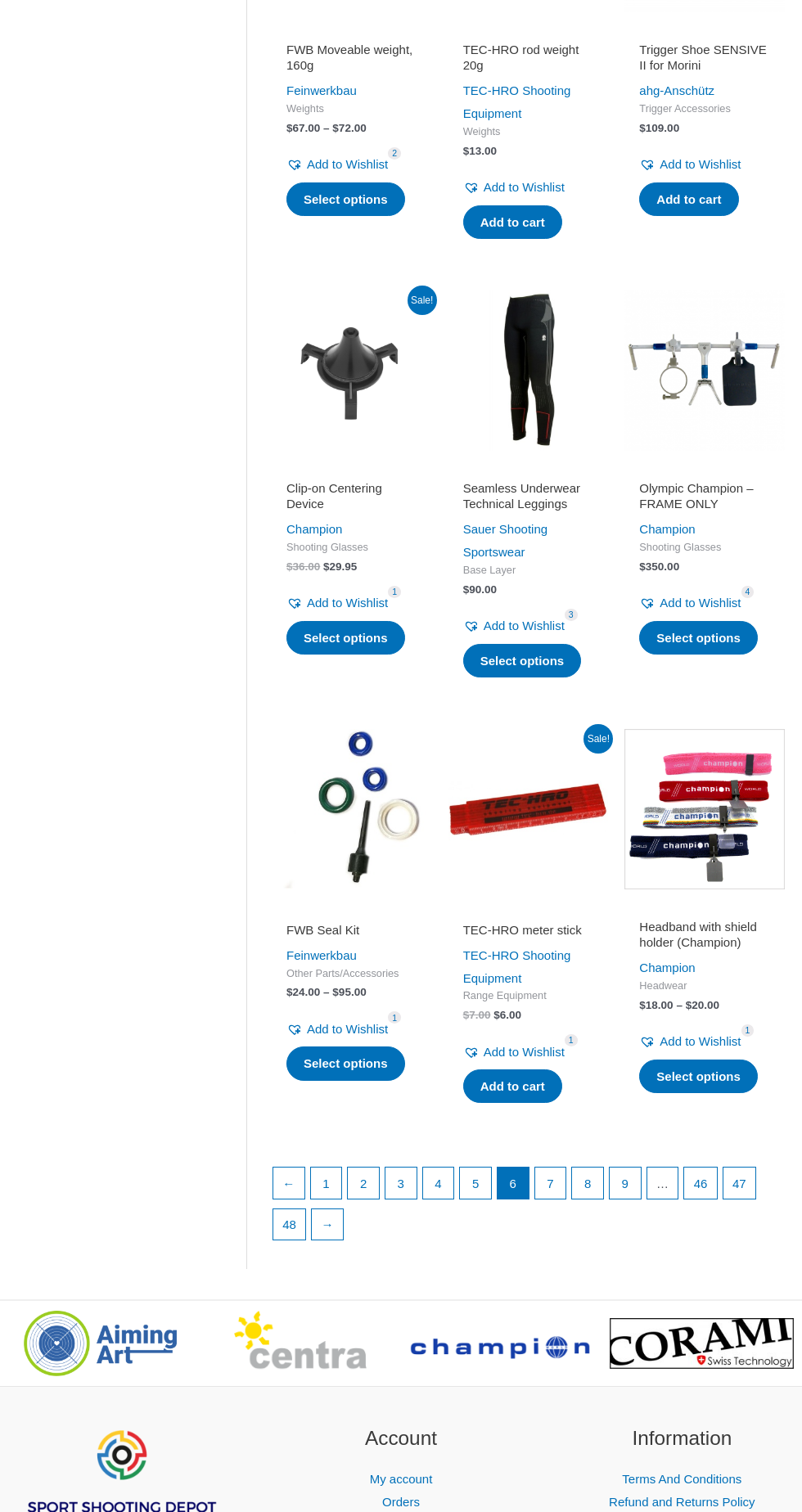
scroll to position [1379, 0]
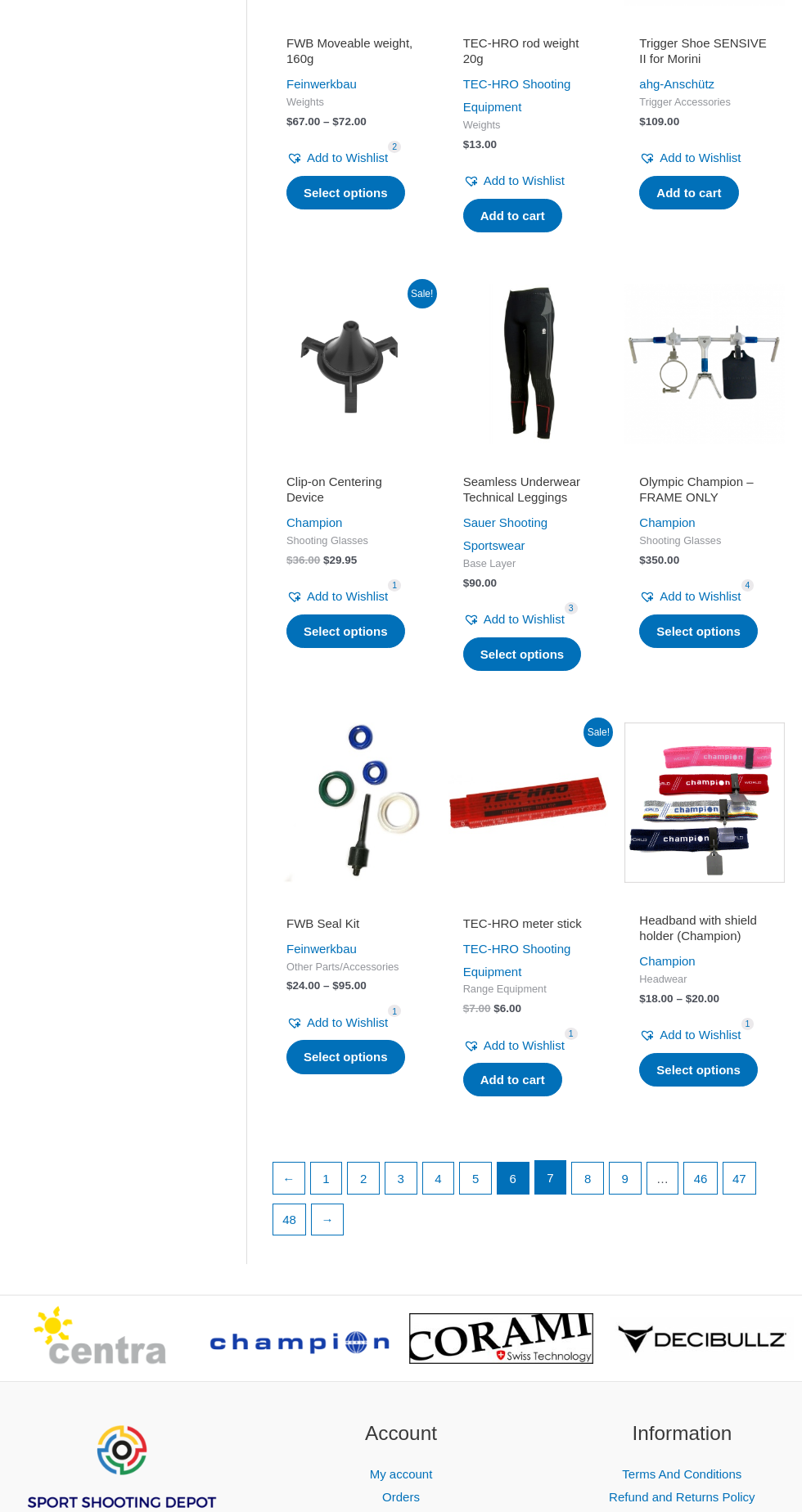
click at [545, 1161] on link "7" at bounding box center [551, 1178] width 31 height 33
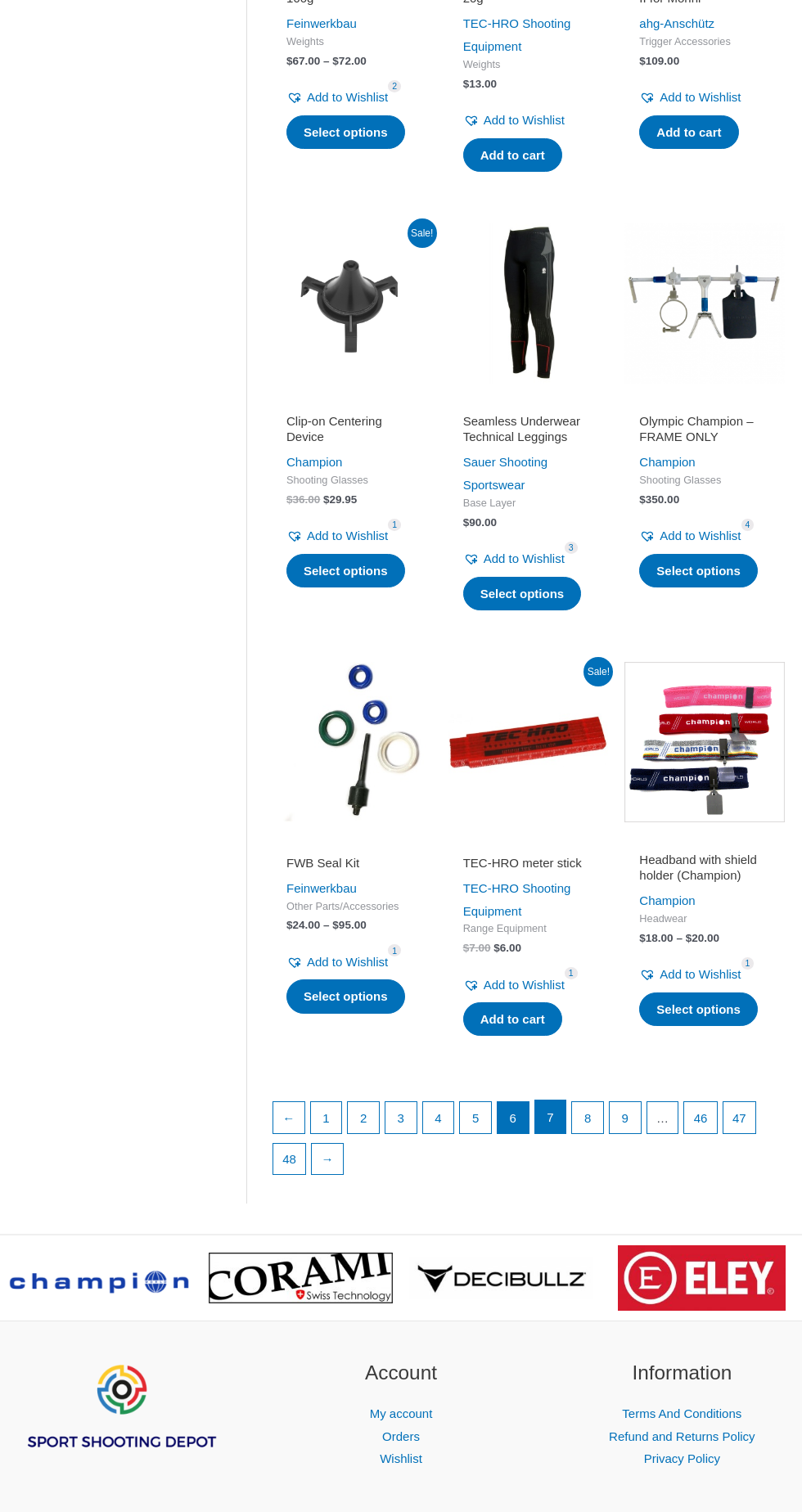
scroll to position [1483, 0]
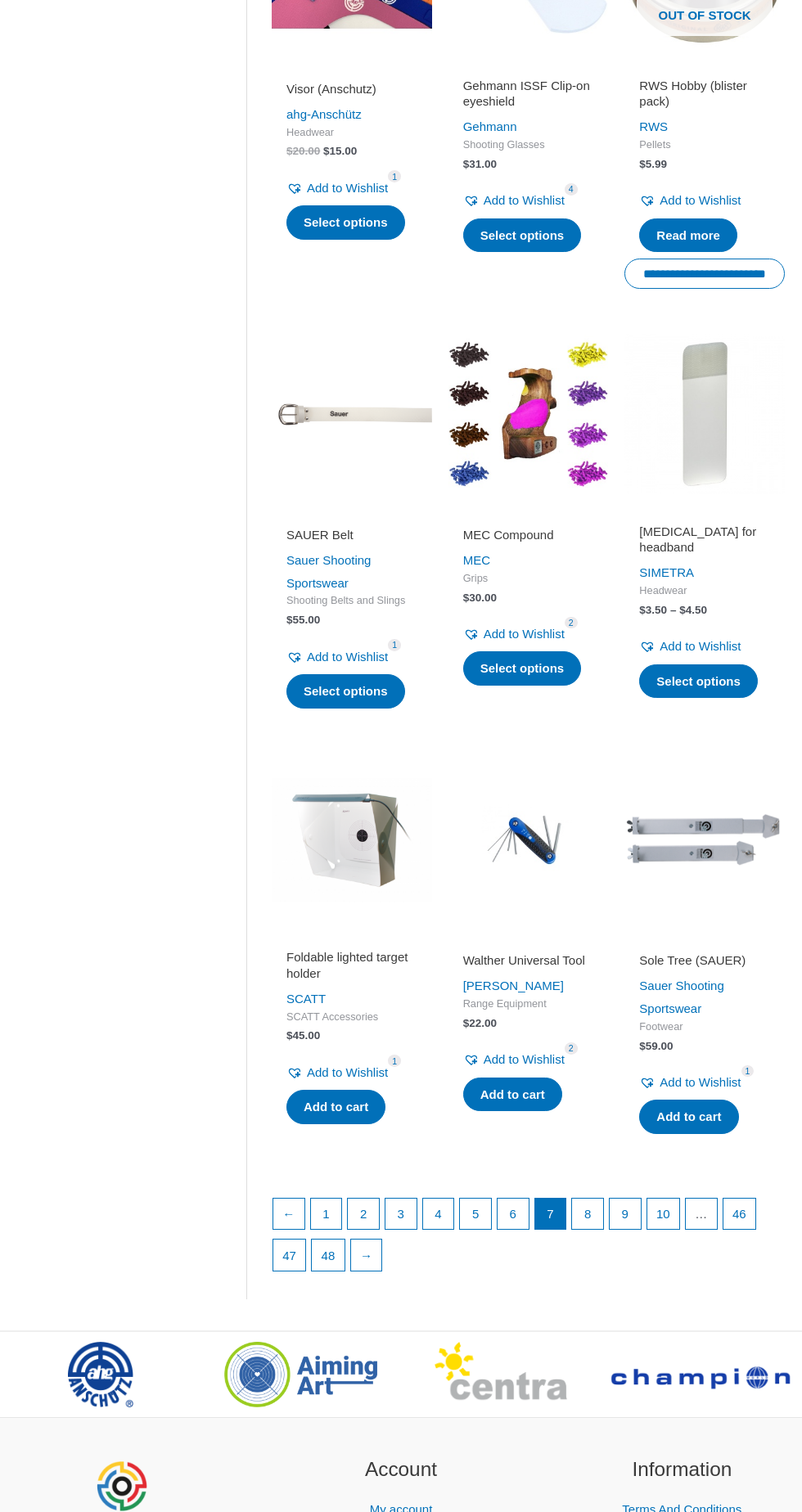
scroll to position [1339, 0]
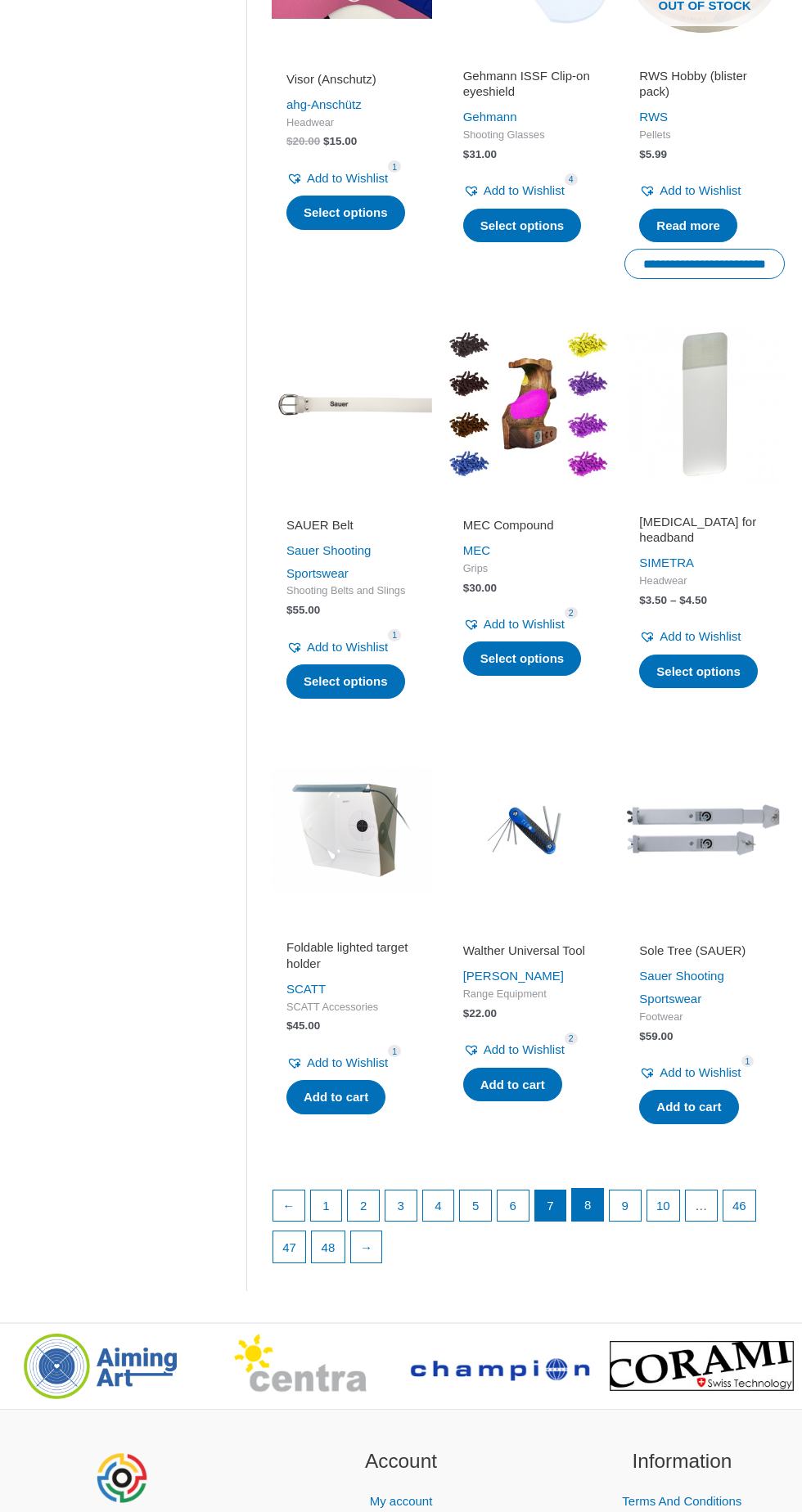
click at [581, 1202] on link "8" at bounding box center [588, 1205] width 31 height 33
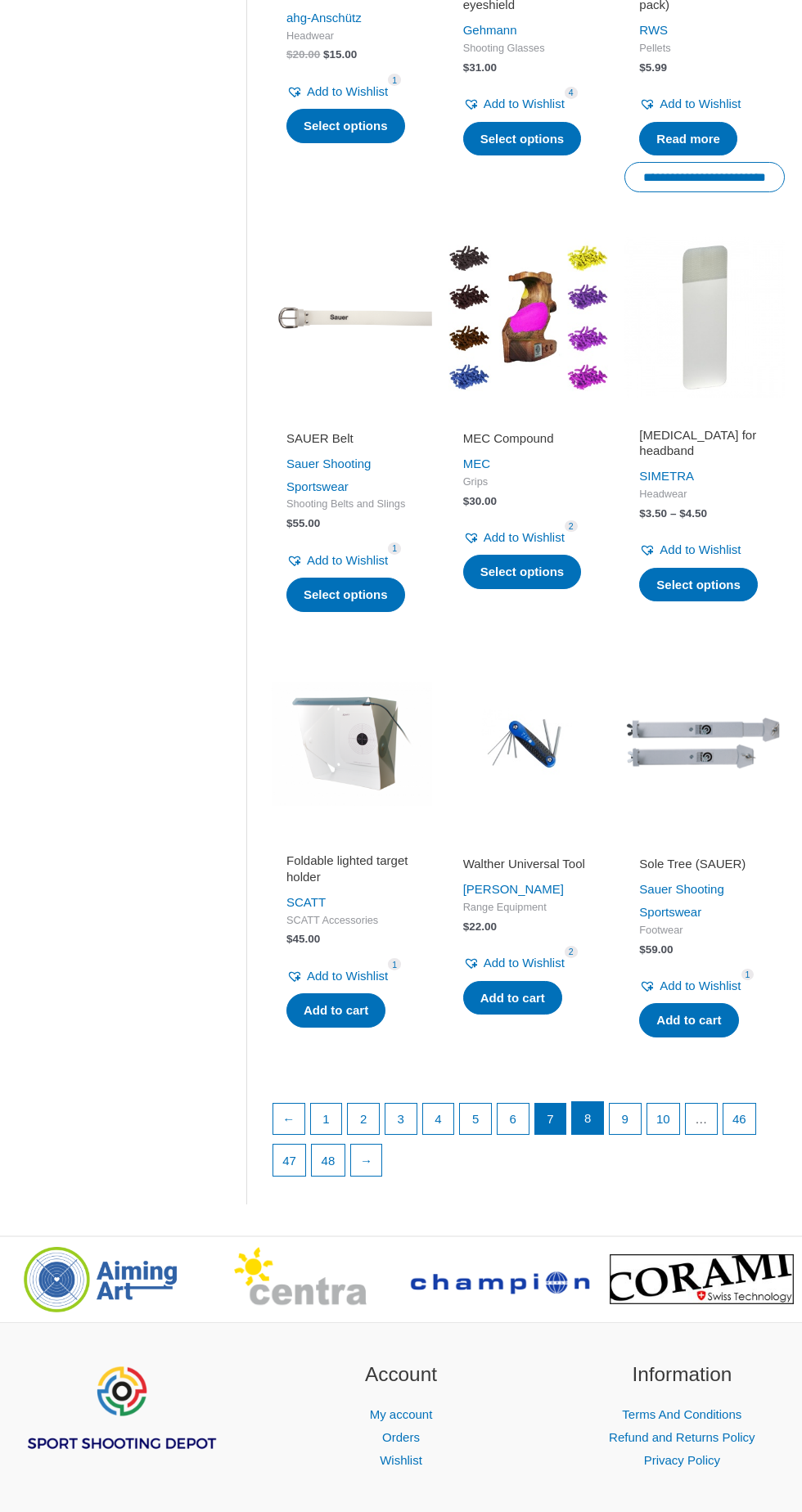
scroll to position [1442, 0]
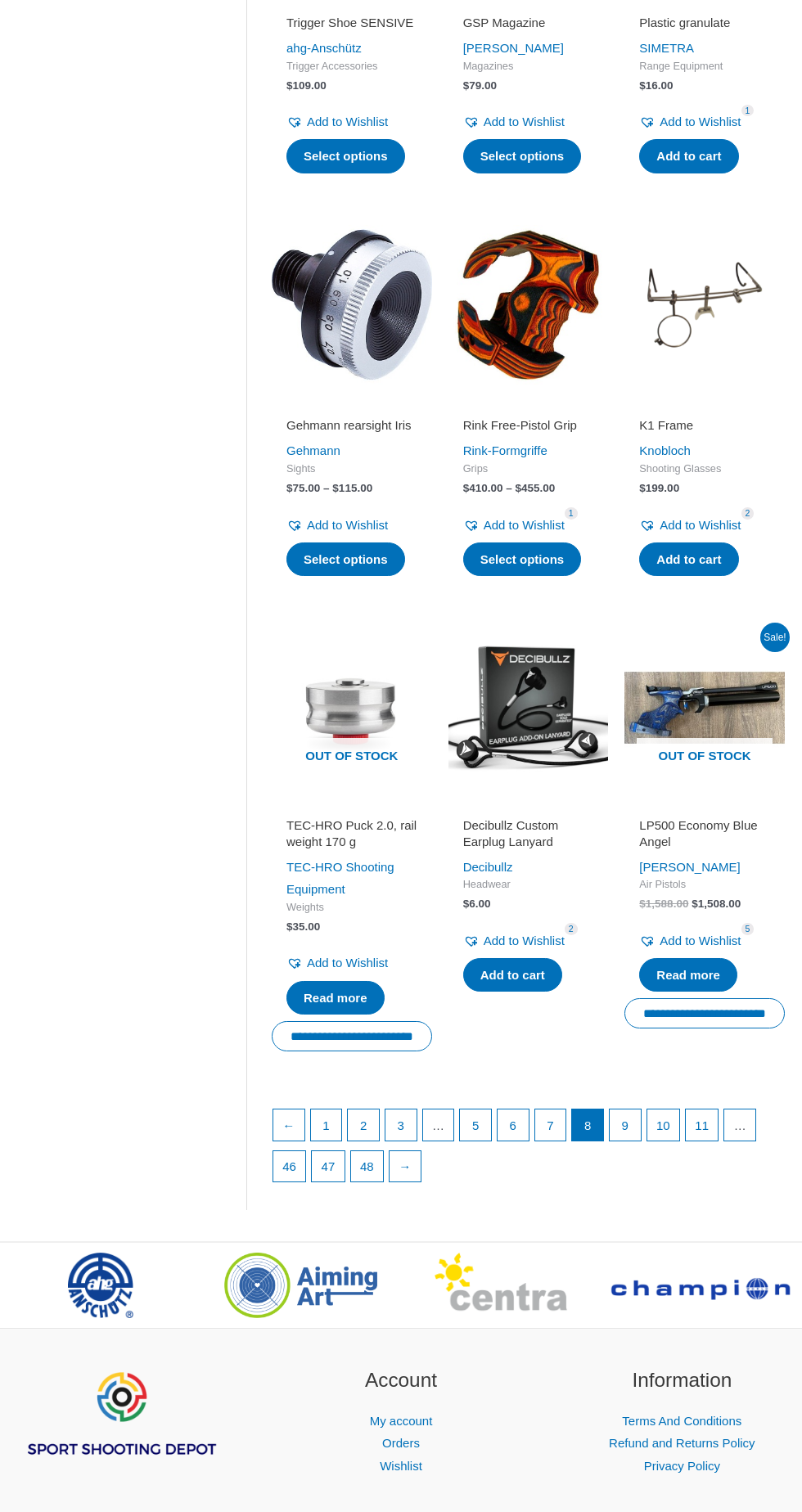
scroll to position [1421, 0]
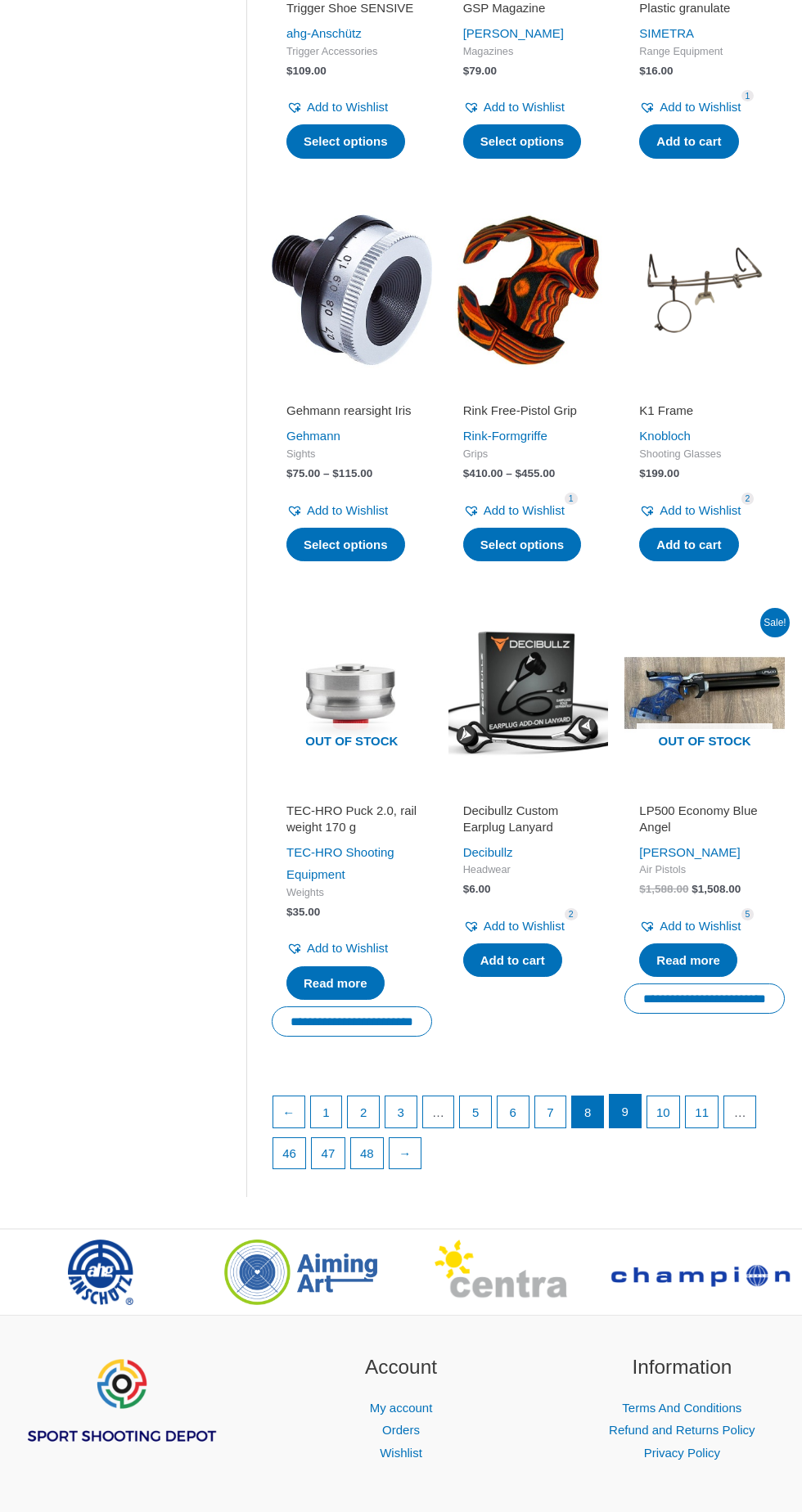
click at [618, 1095] on link "9" at bounding box center [626, 1111] width 31 height 33
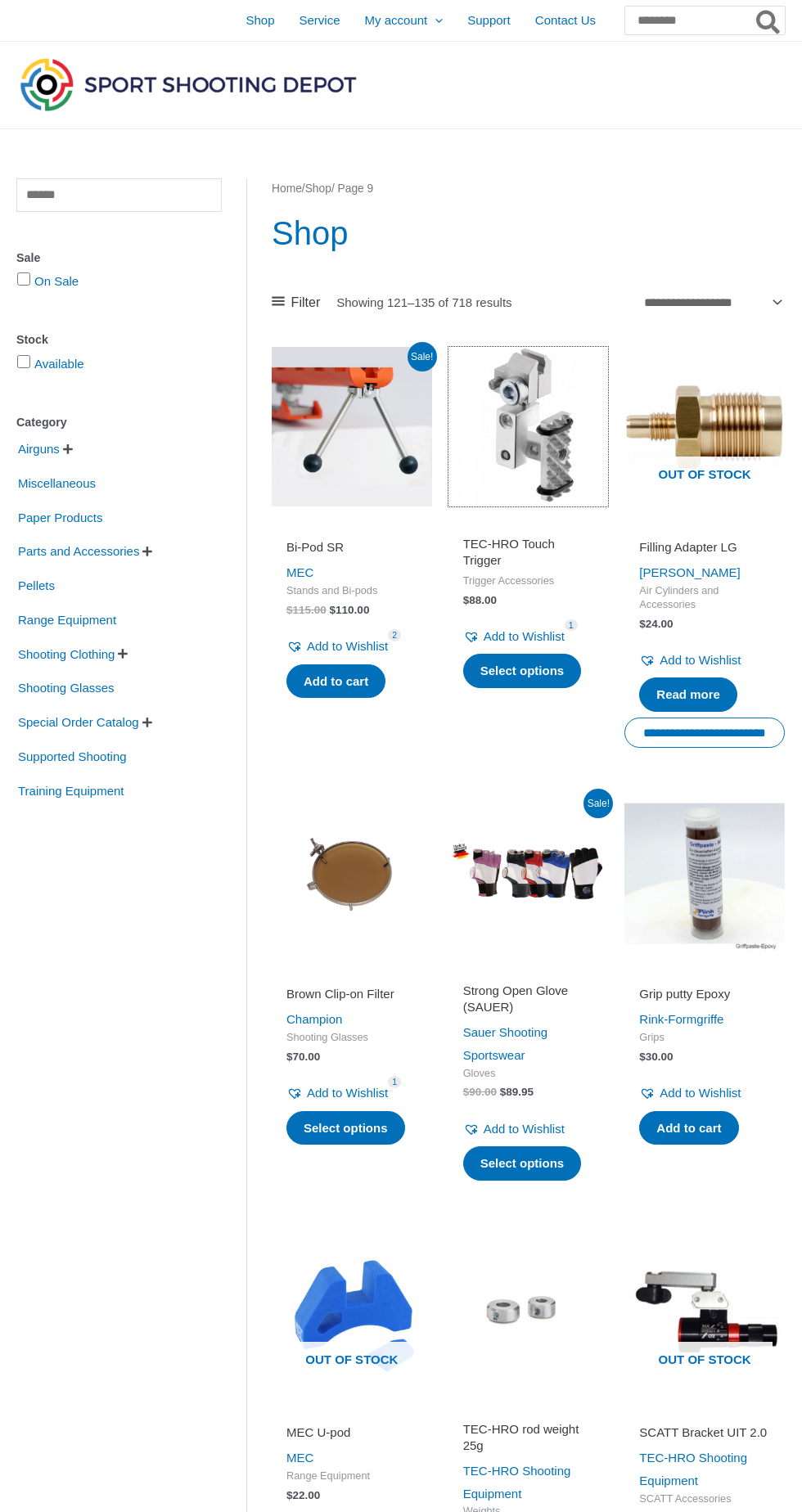
click at [522, 425] on img at bounding box center [529, 427] width 161 height 161
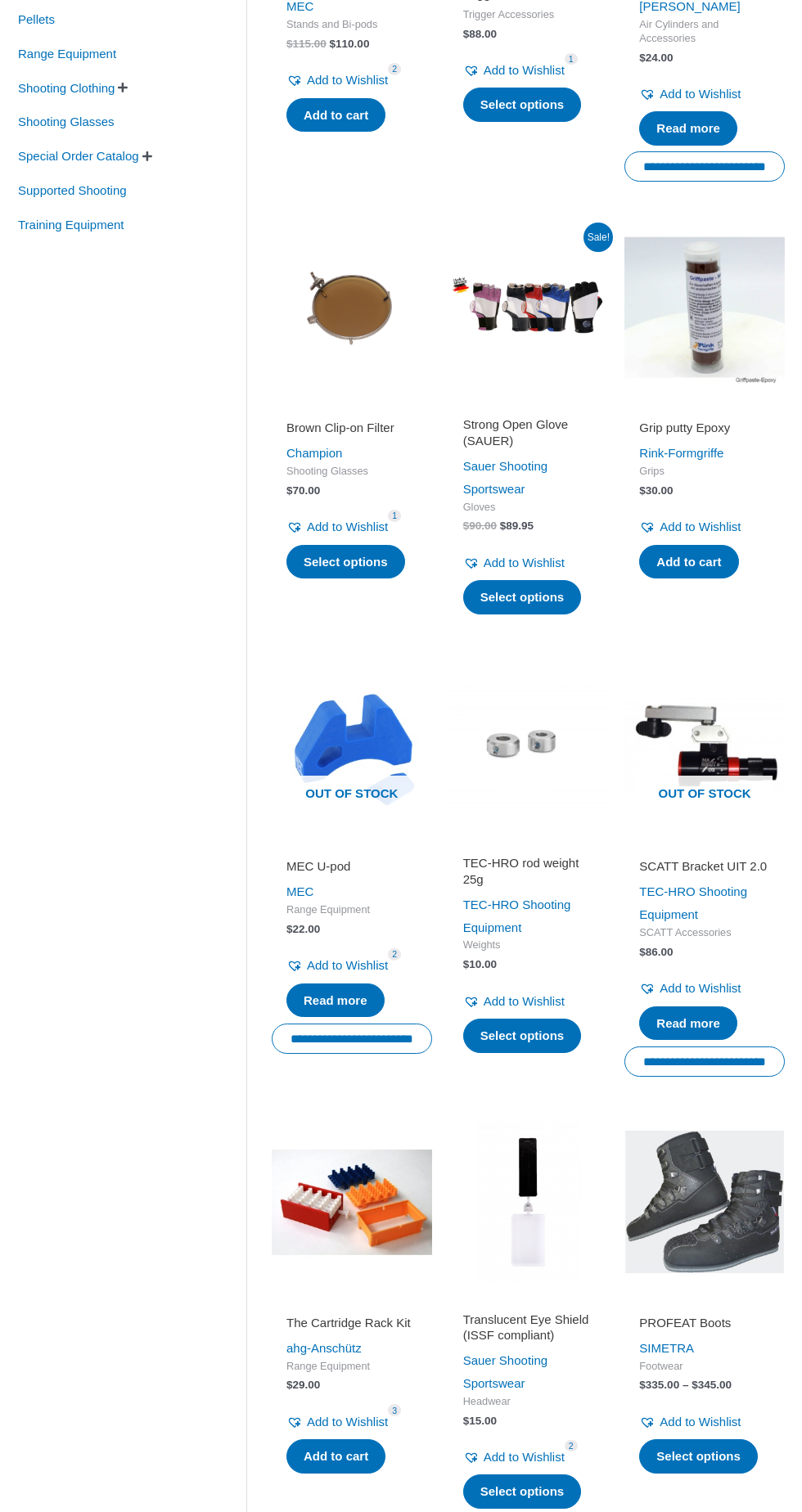
scroll to position [609, 0]
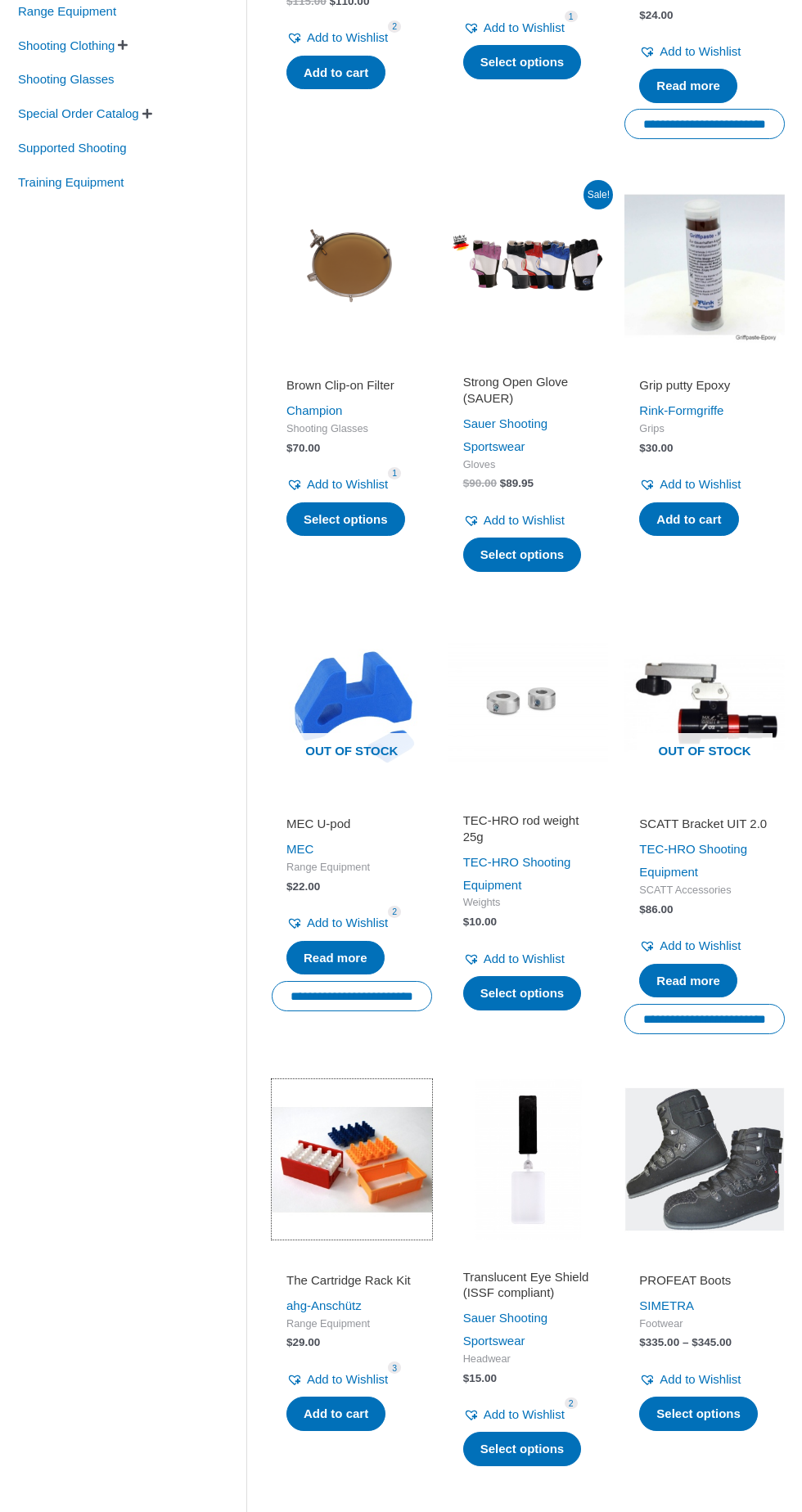
click at [372, 1180] on img at bounding box center [353, 1160] width 161 height 161
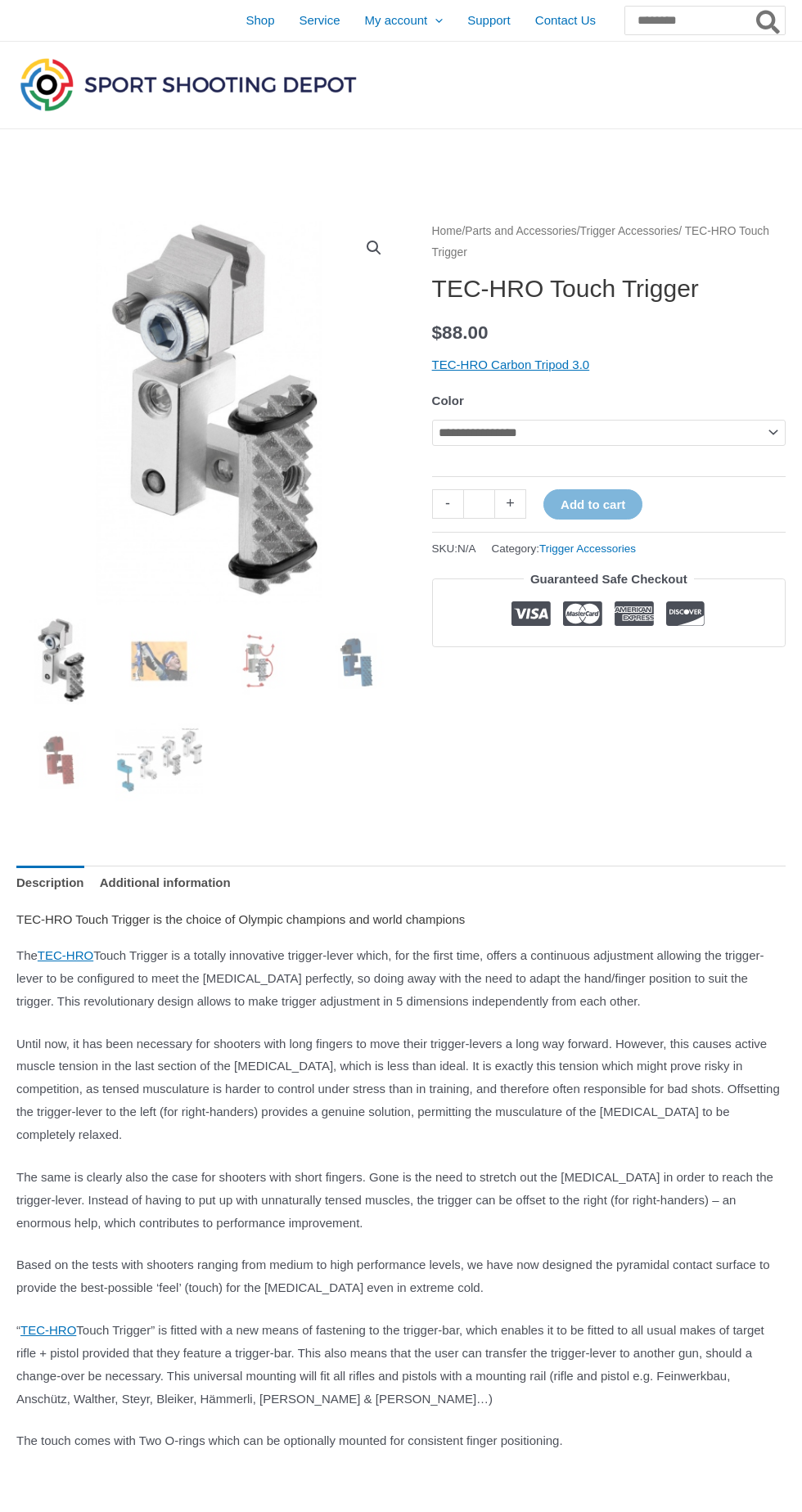
click at [235, 458] on img at bounding box center [343, 548] width 655 height 655
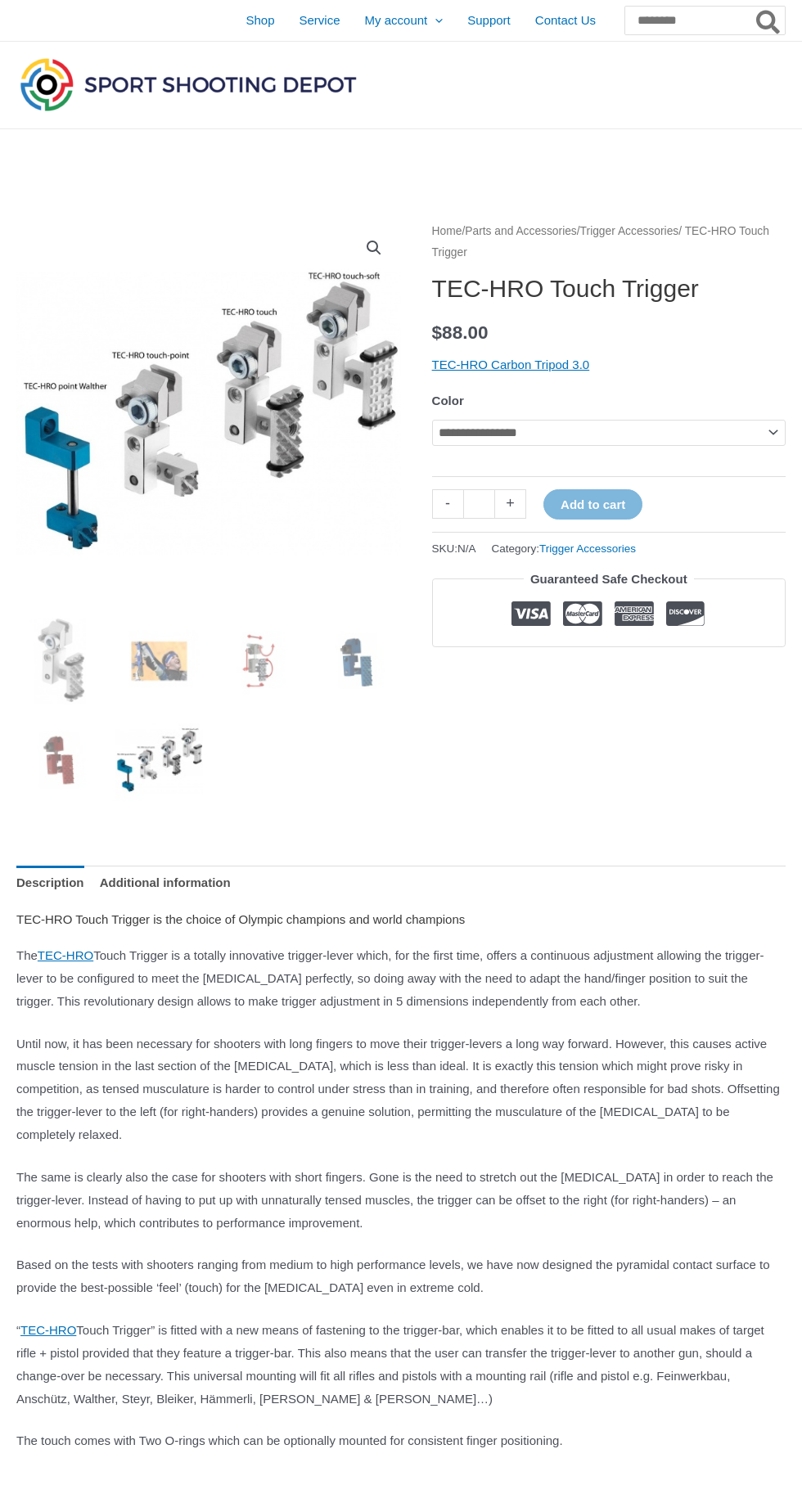
click at [230, 478] on img at bounding box center [436, 530] width 839 height 618
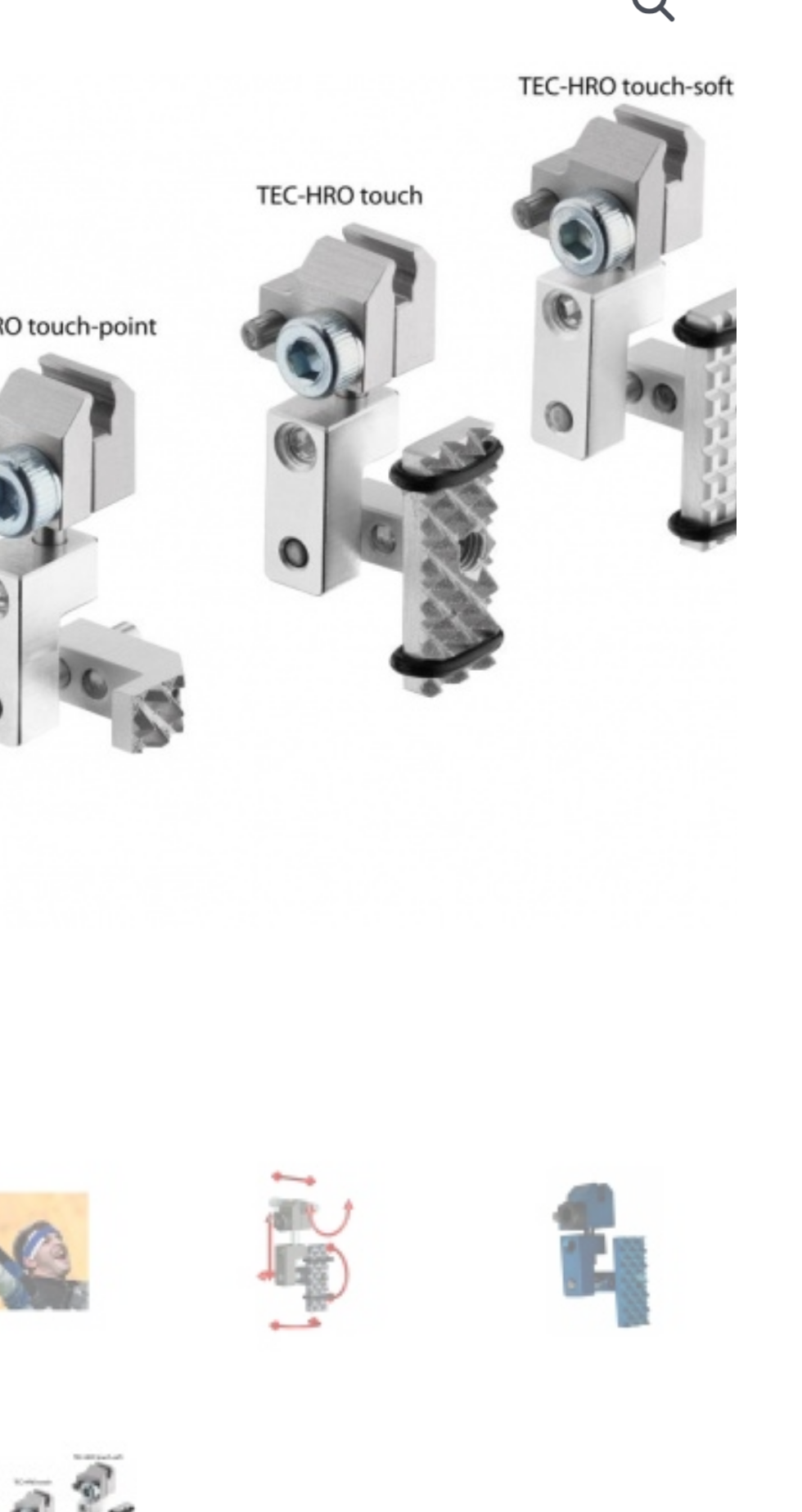
scroll to position [11, 0]
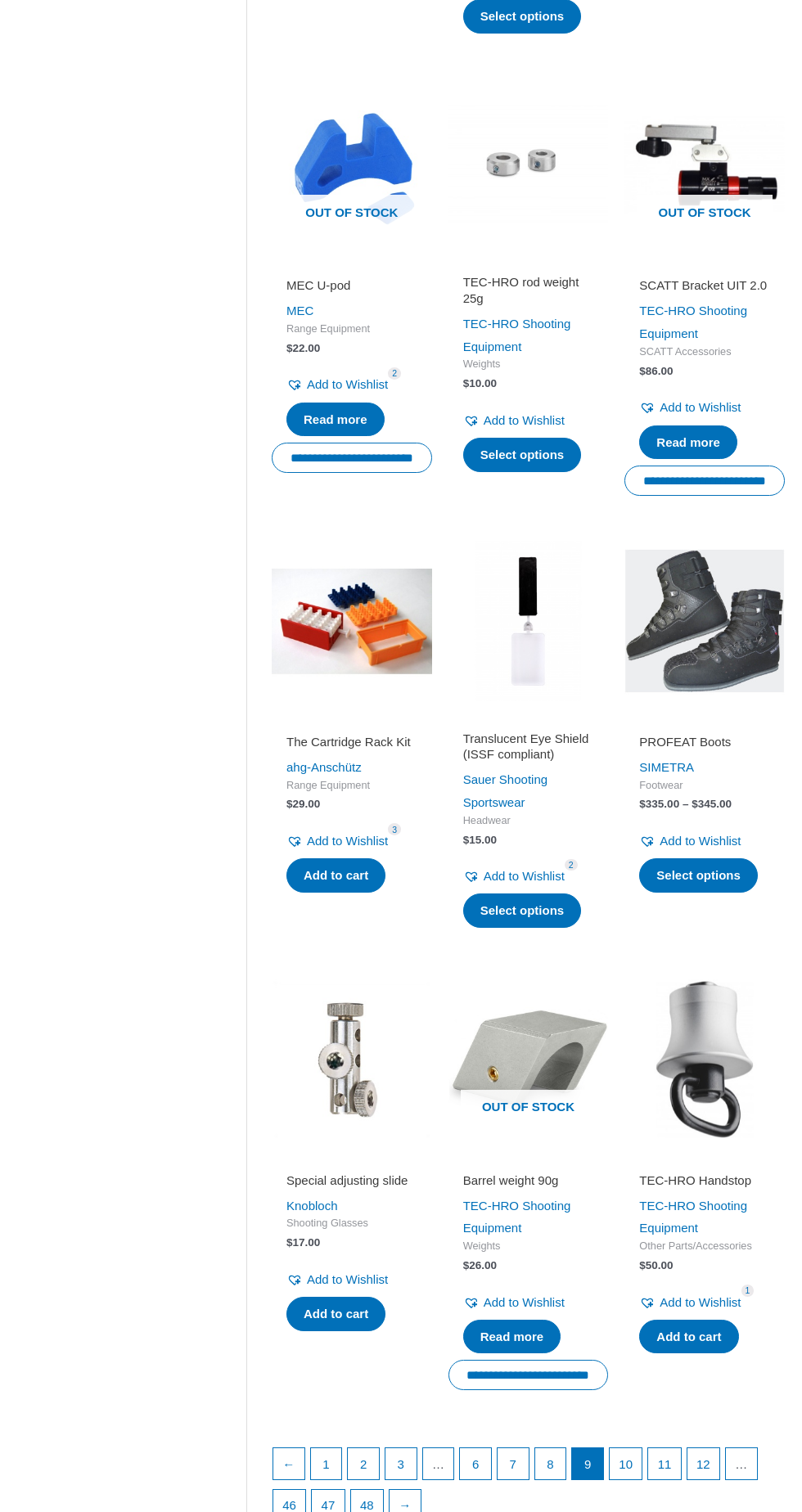
scroll to position [1136, 0]
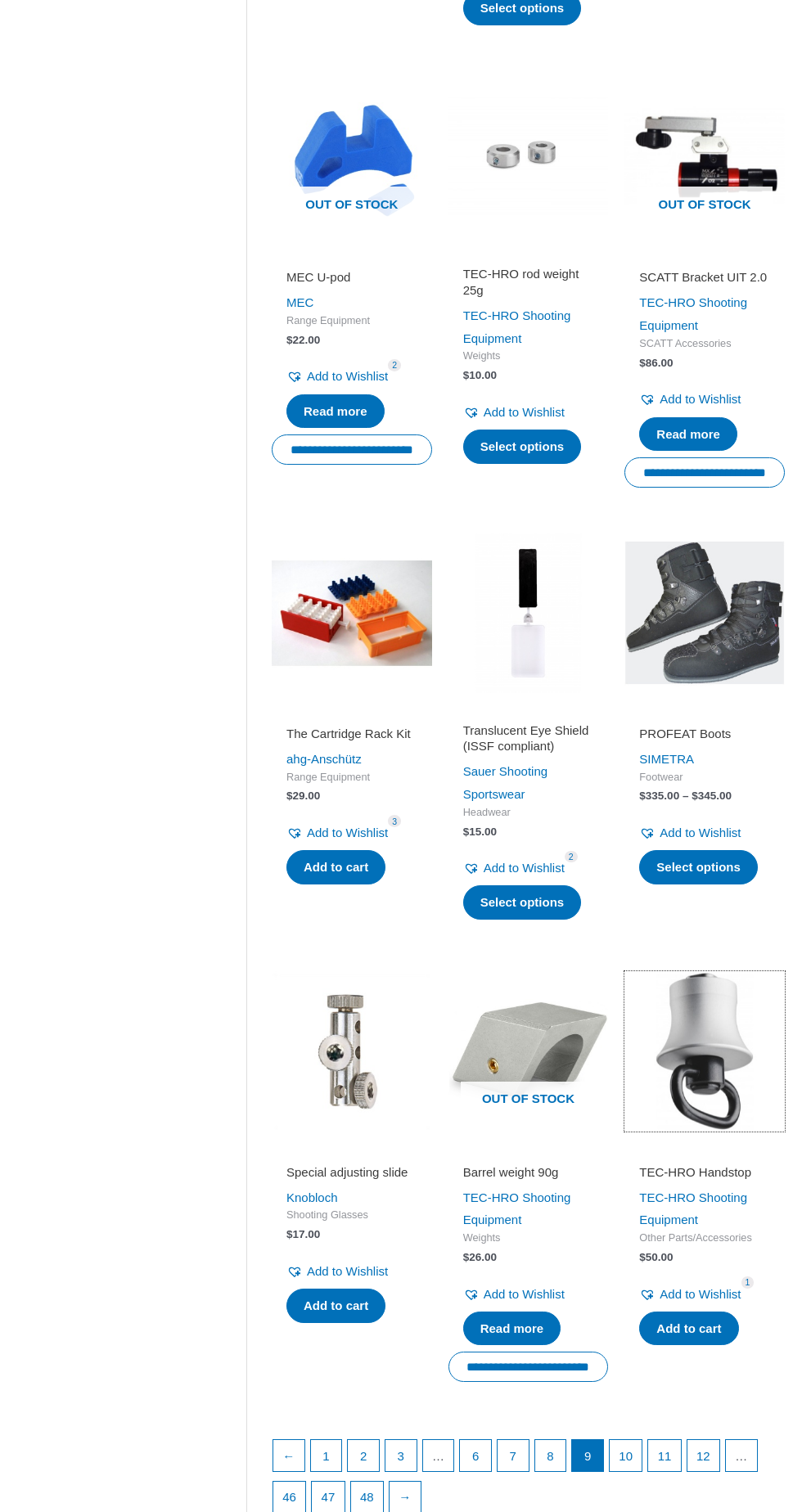
click at [724, 1054] on img at bounding box center [705, 1052] width 161 height 161
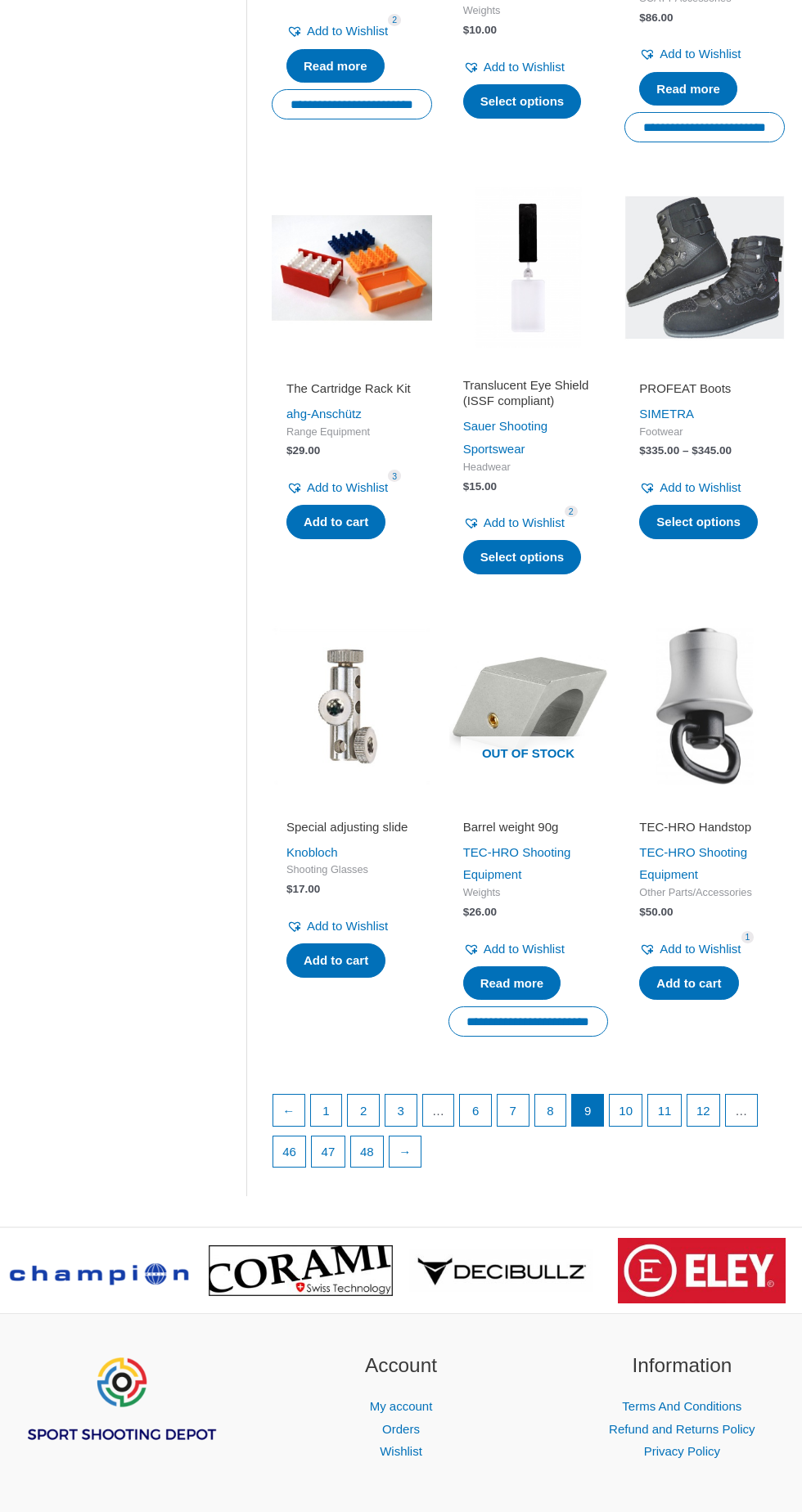
scroll to position [1482, 0]
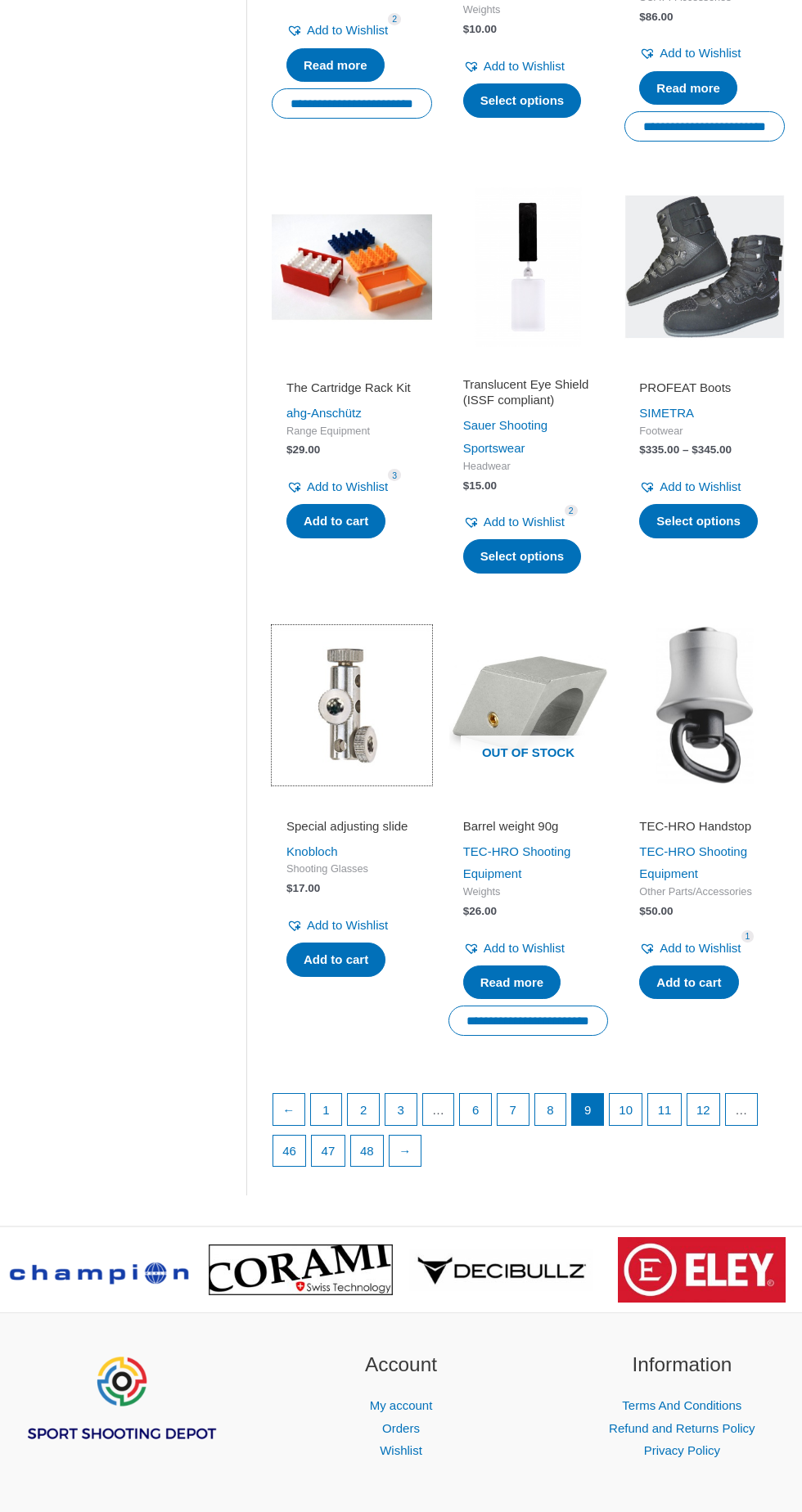
click at [359, 716] on img at bounding box center [353, 706] width 161 height 161
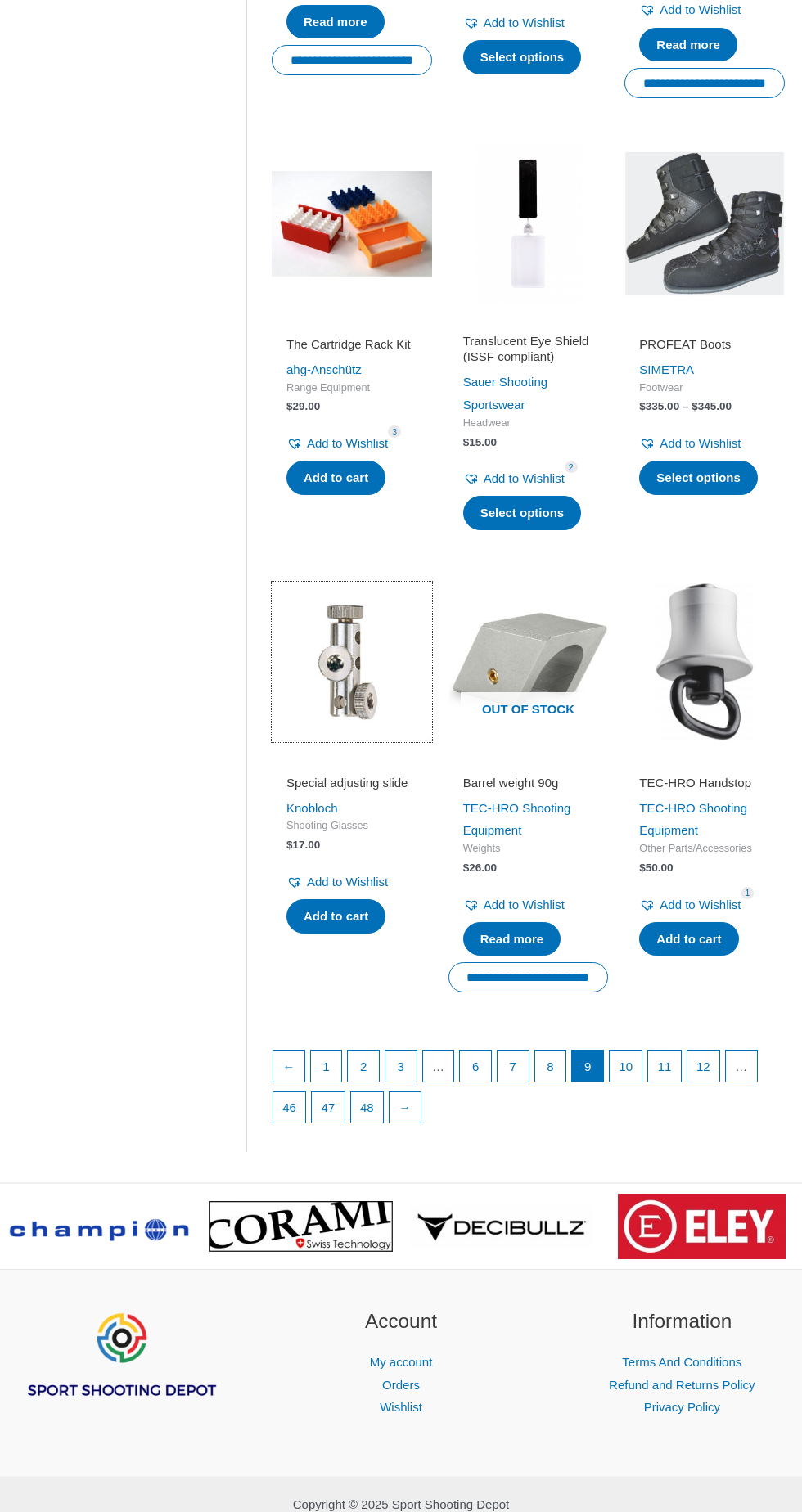
scroll to position [1577, 0]
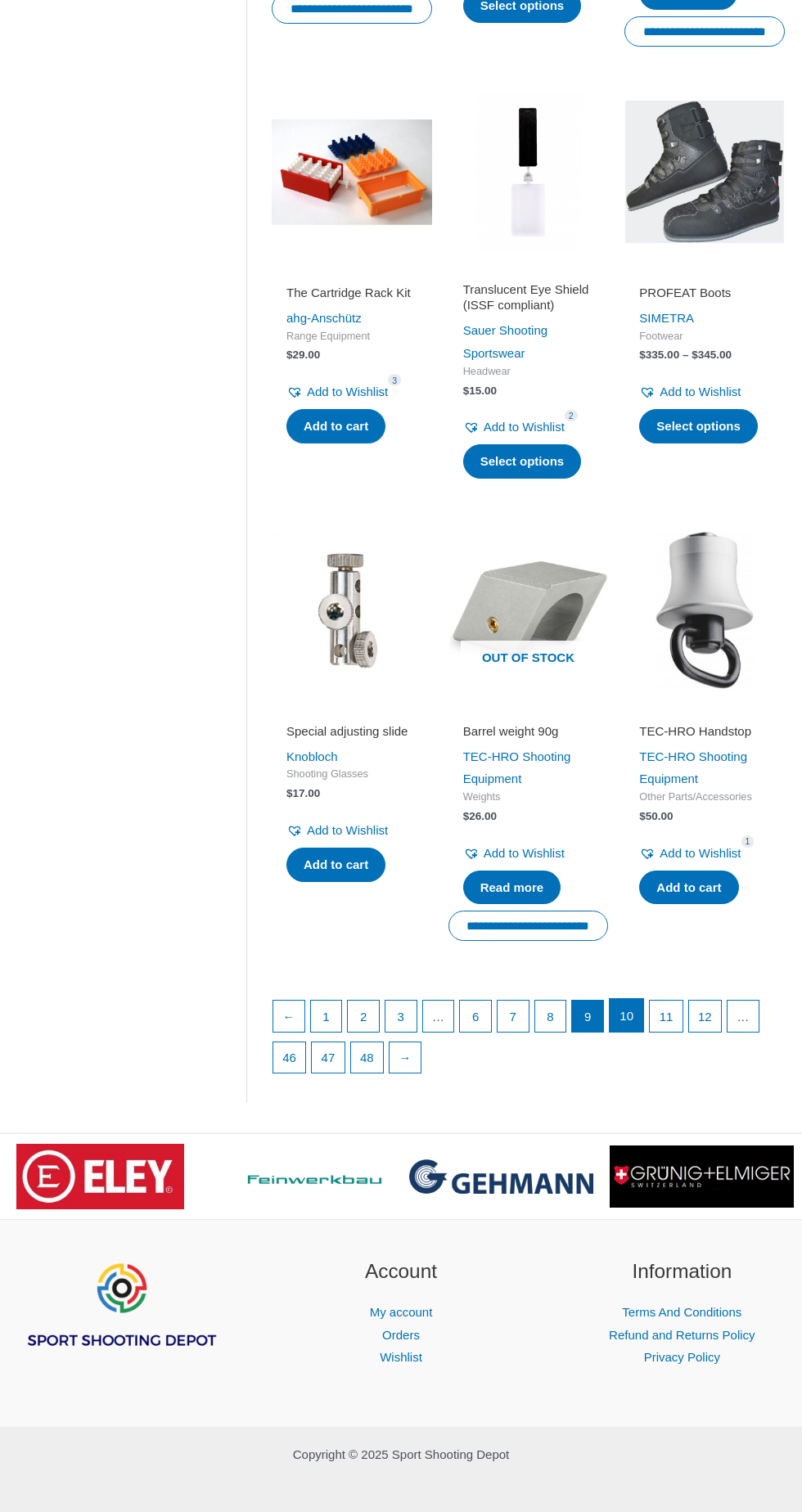
click at [619, 1012] on link "10" at bounding box center [627, 1015] width 34 height 33
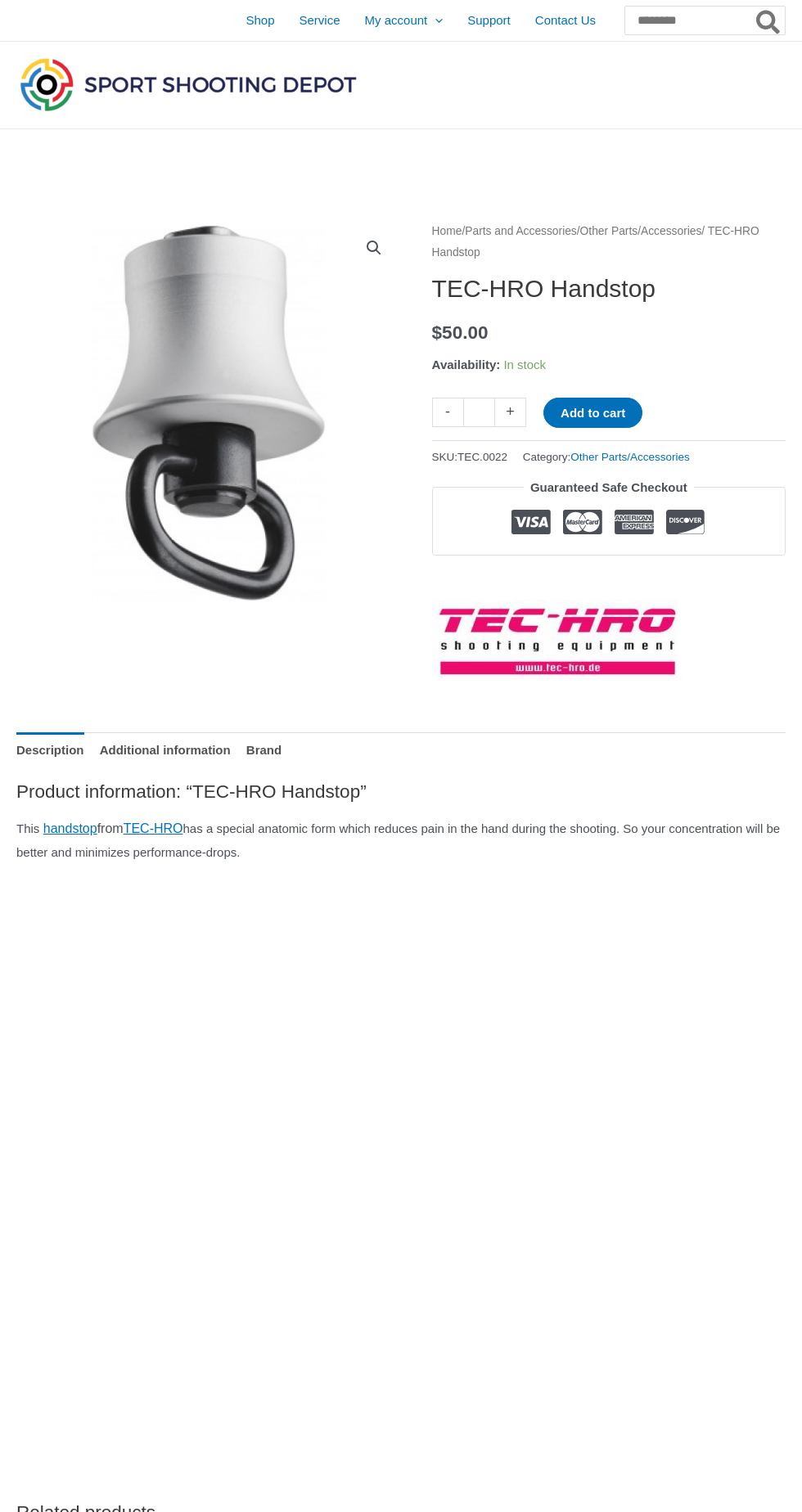
click at [208, 452] on img at bounding box center [208, 413] width 385 height 384
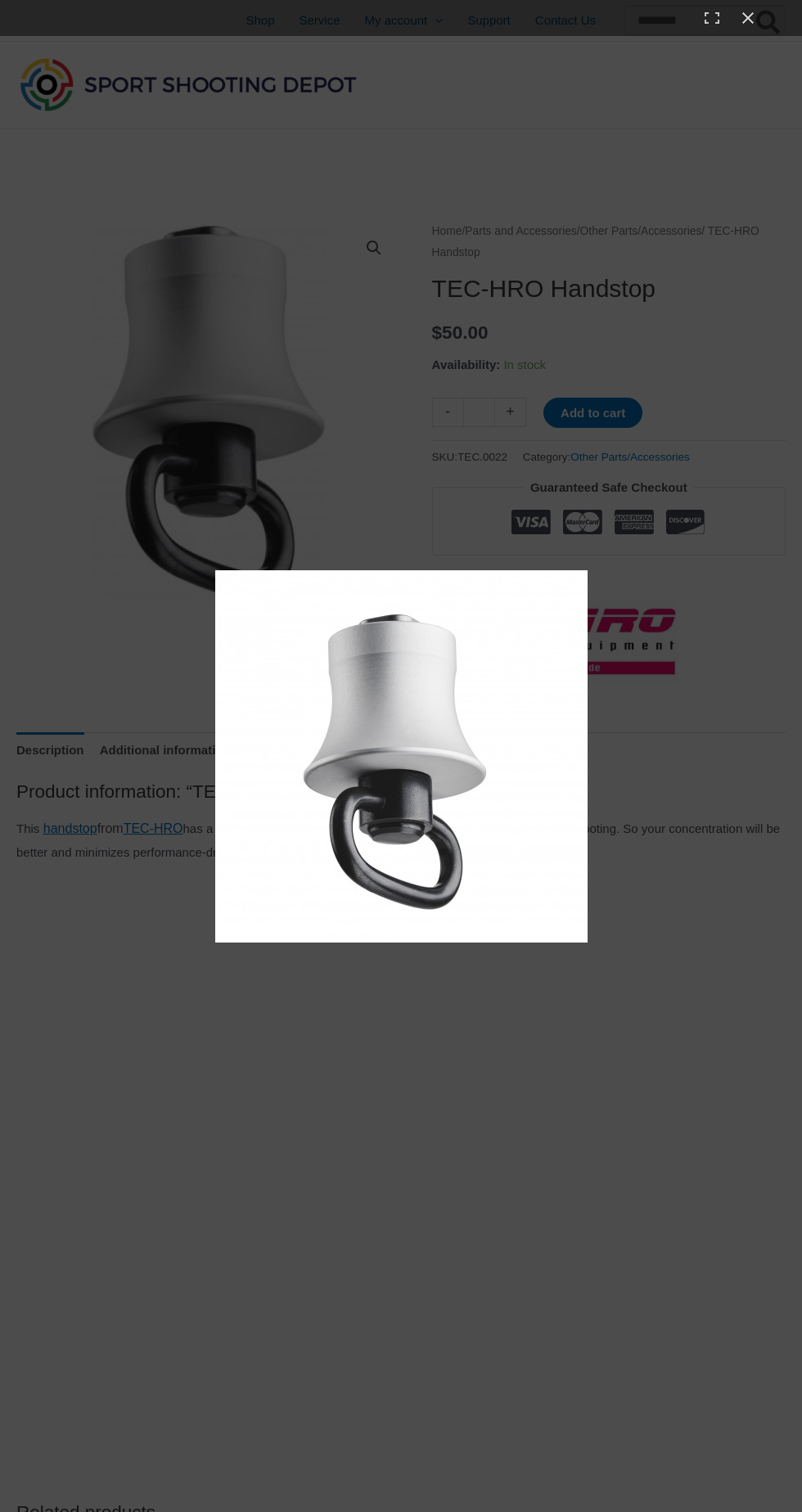
click at [660, 1098] on div at bounding box center [401, 756] width 802 height 1512
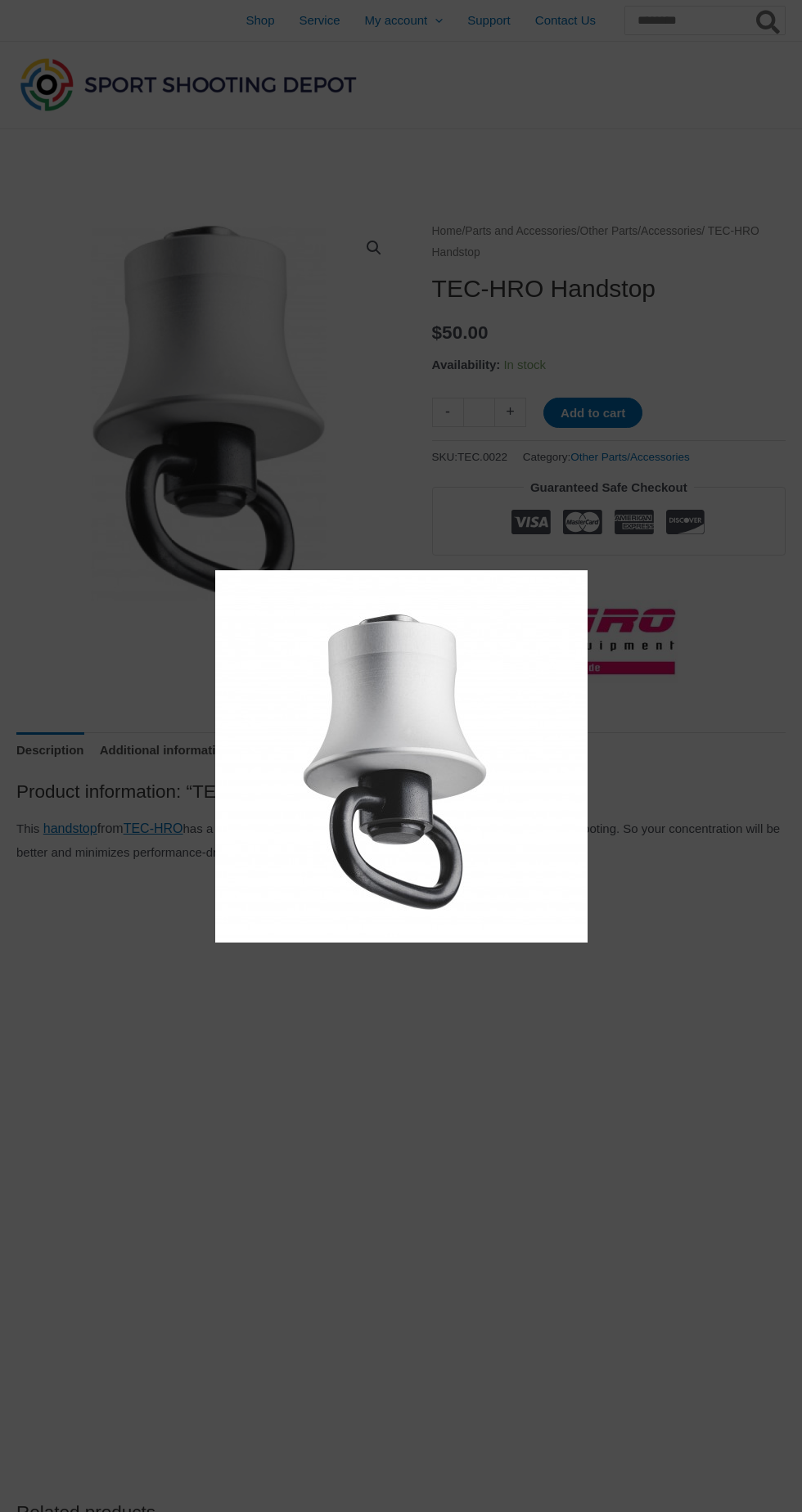
click at [335, 1363] on div at bounding box center [401, 756] width 802 height 1512
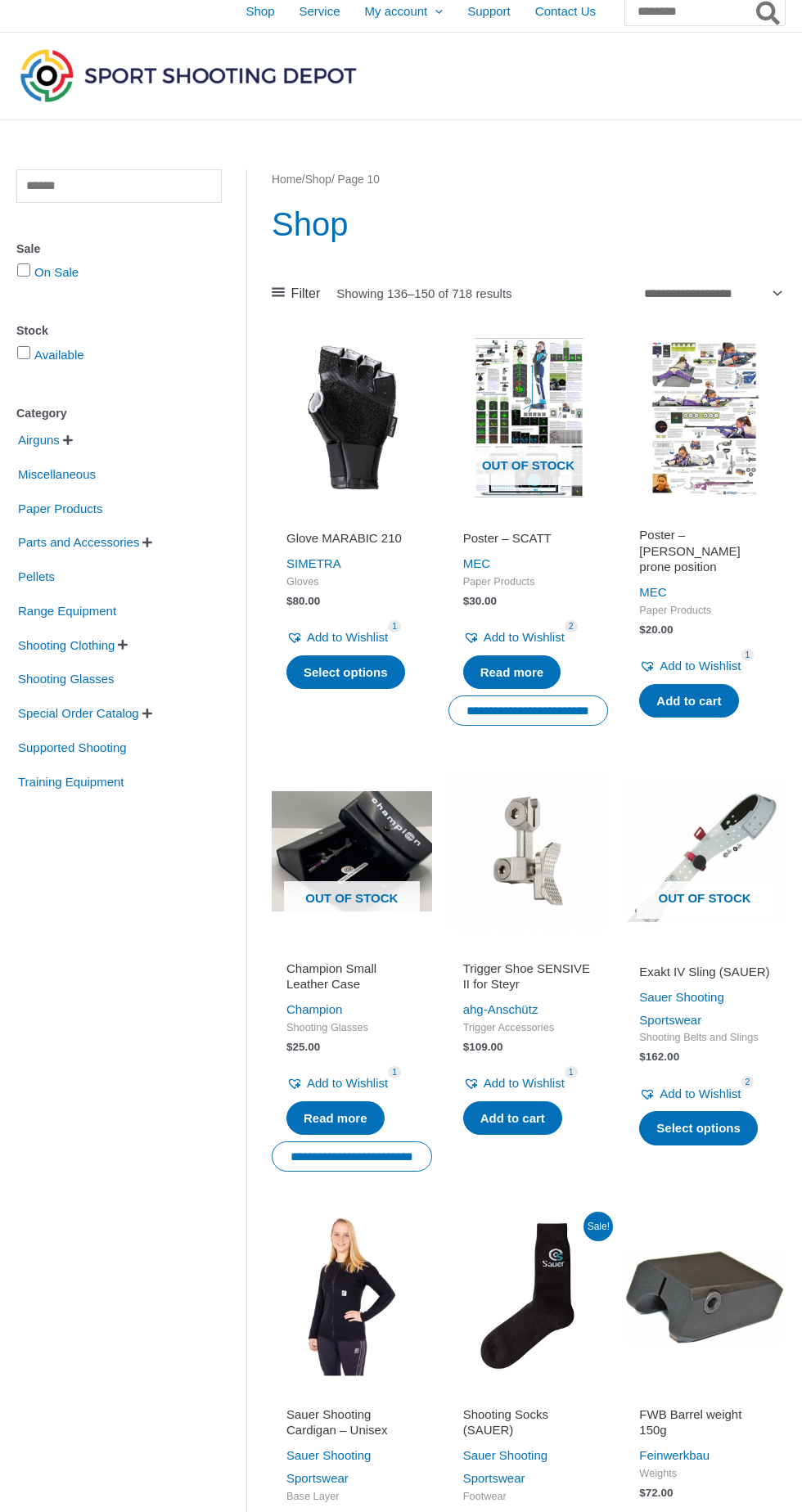
scroll to position [91, 0]
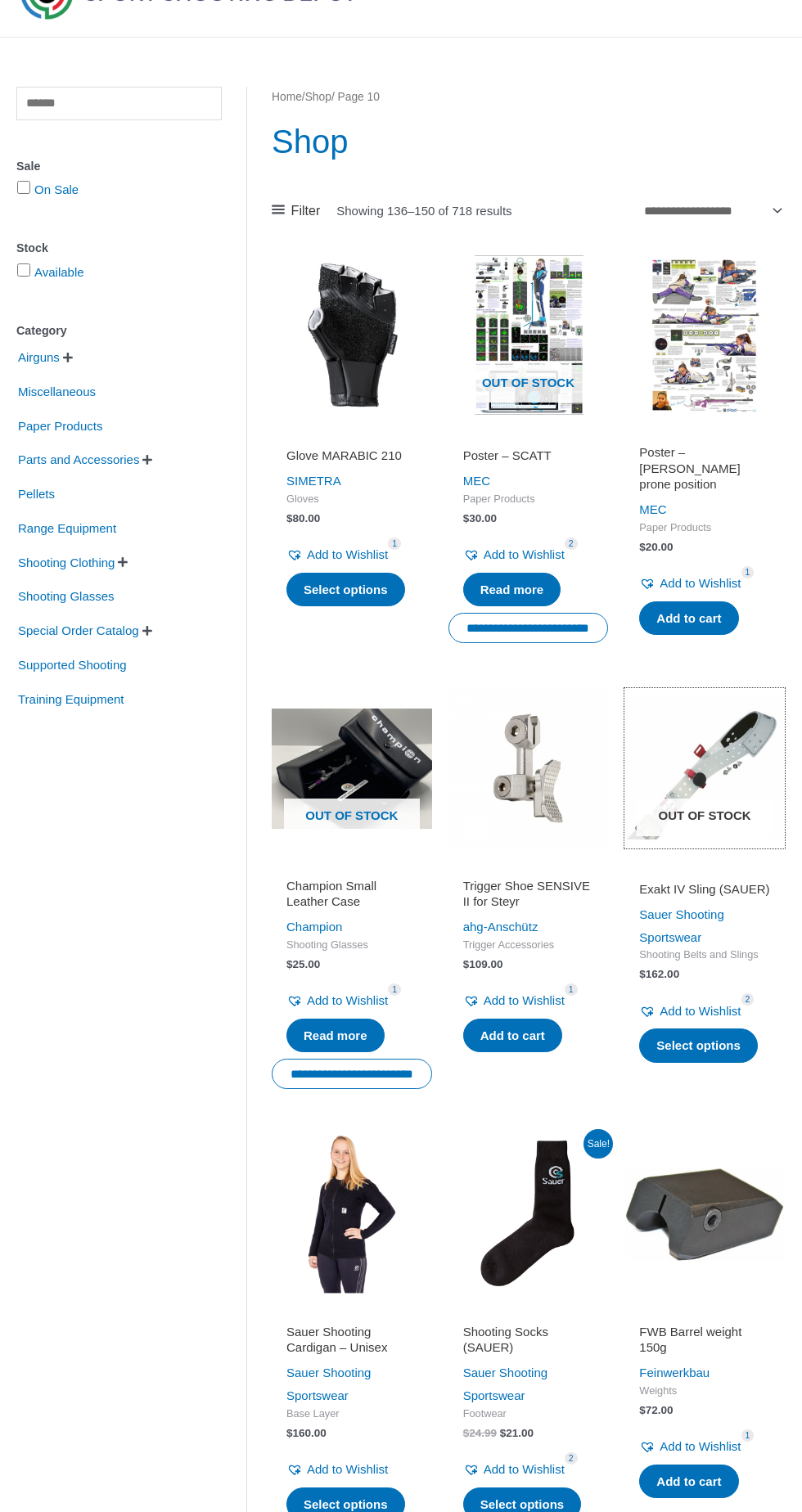
click at [715, 769] on img at bounding box center [705, 769] width 161 height 161
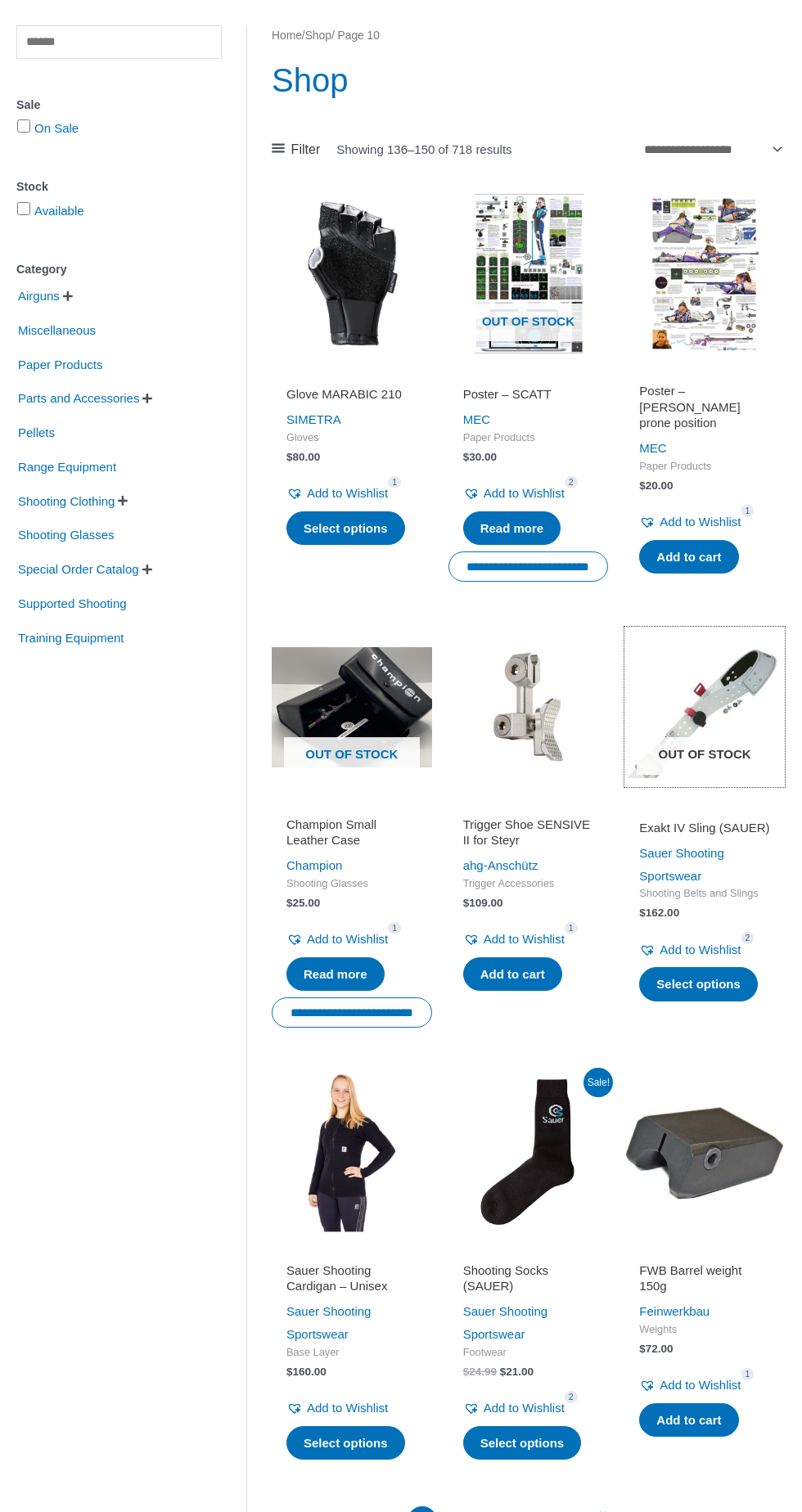
scroll to position [195, 0]
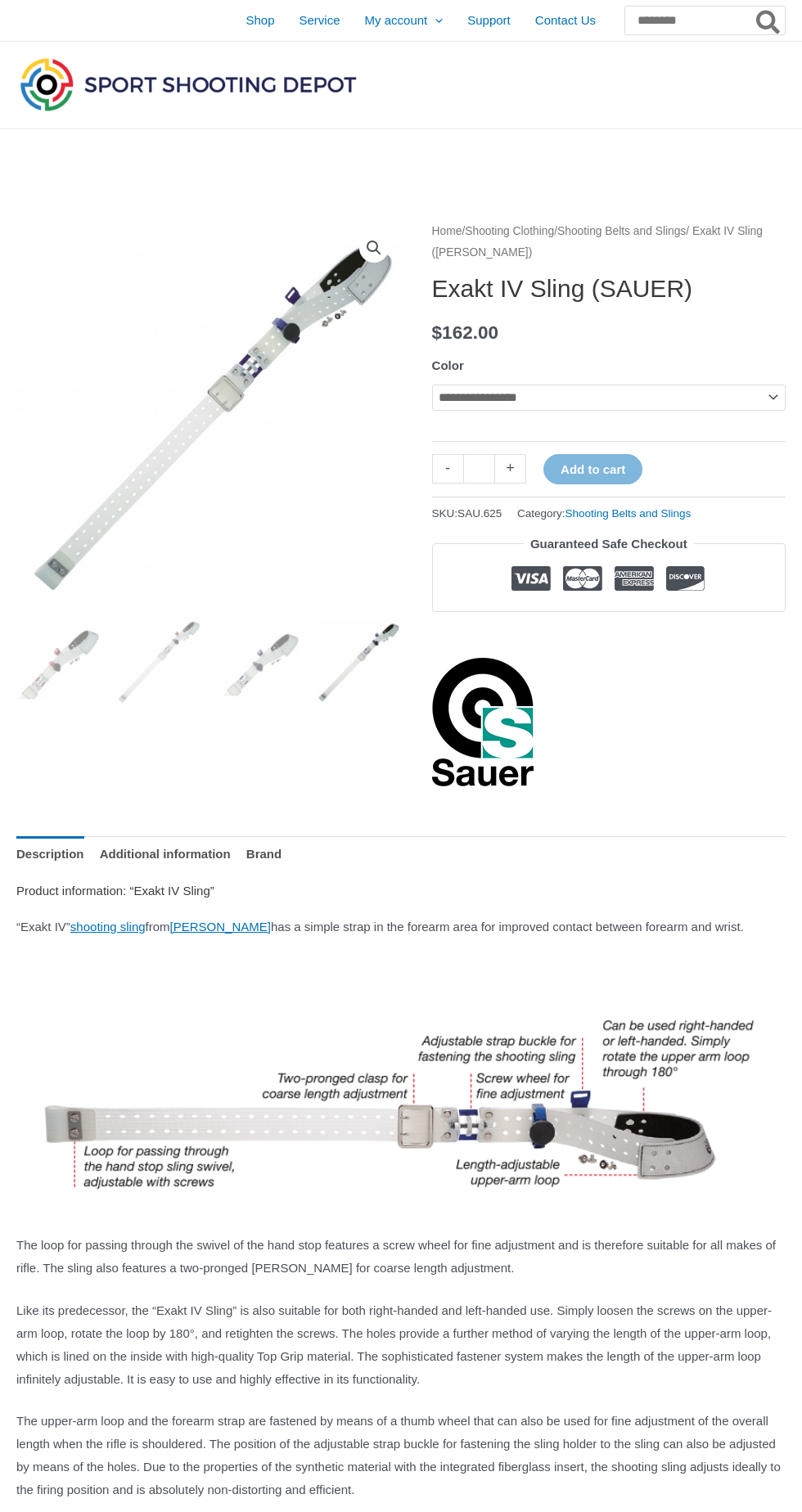
click at [241, 417] on img at bounding box center [208, 413] width 385 height 384
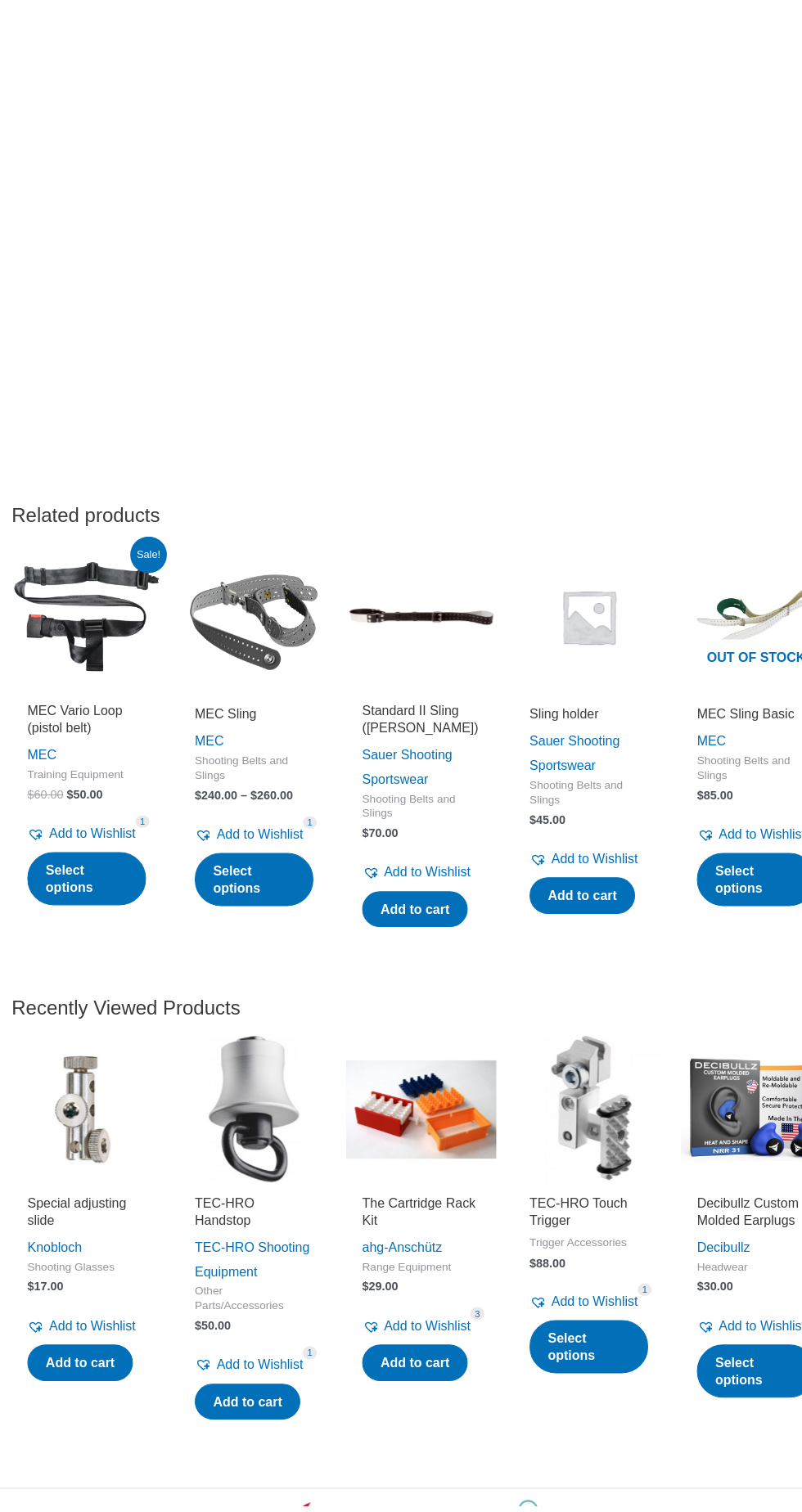
scroll to position [1676, 0]
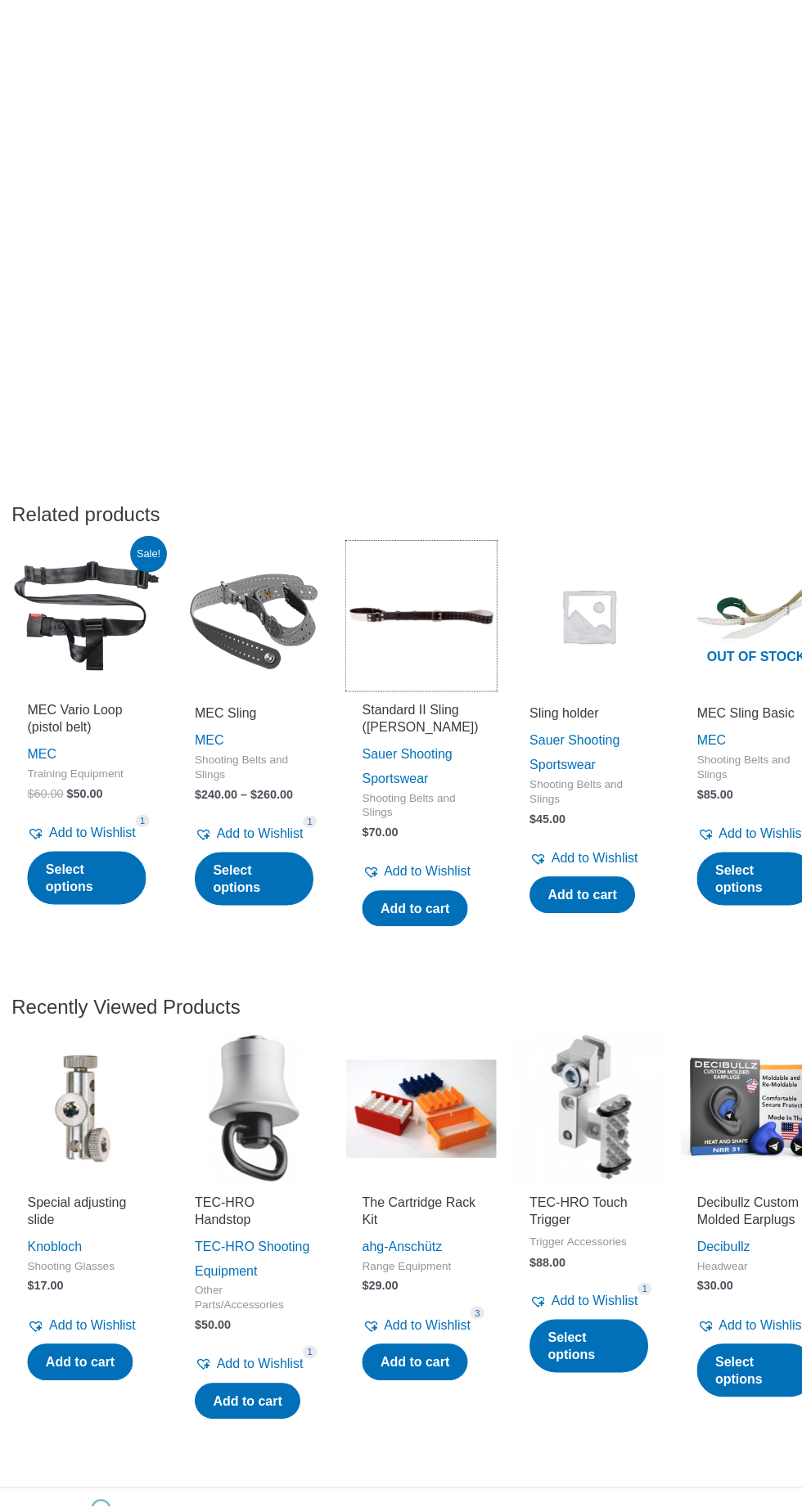
click at [419, 689] on img at bounding box center [401, 677] width 141 height 141
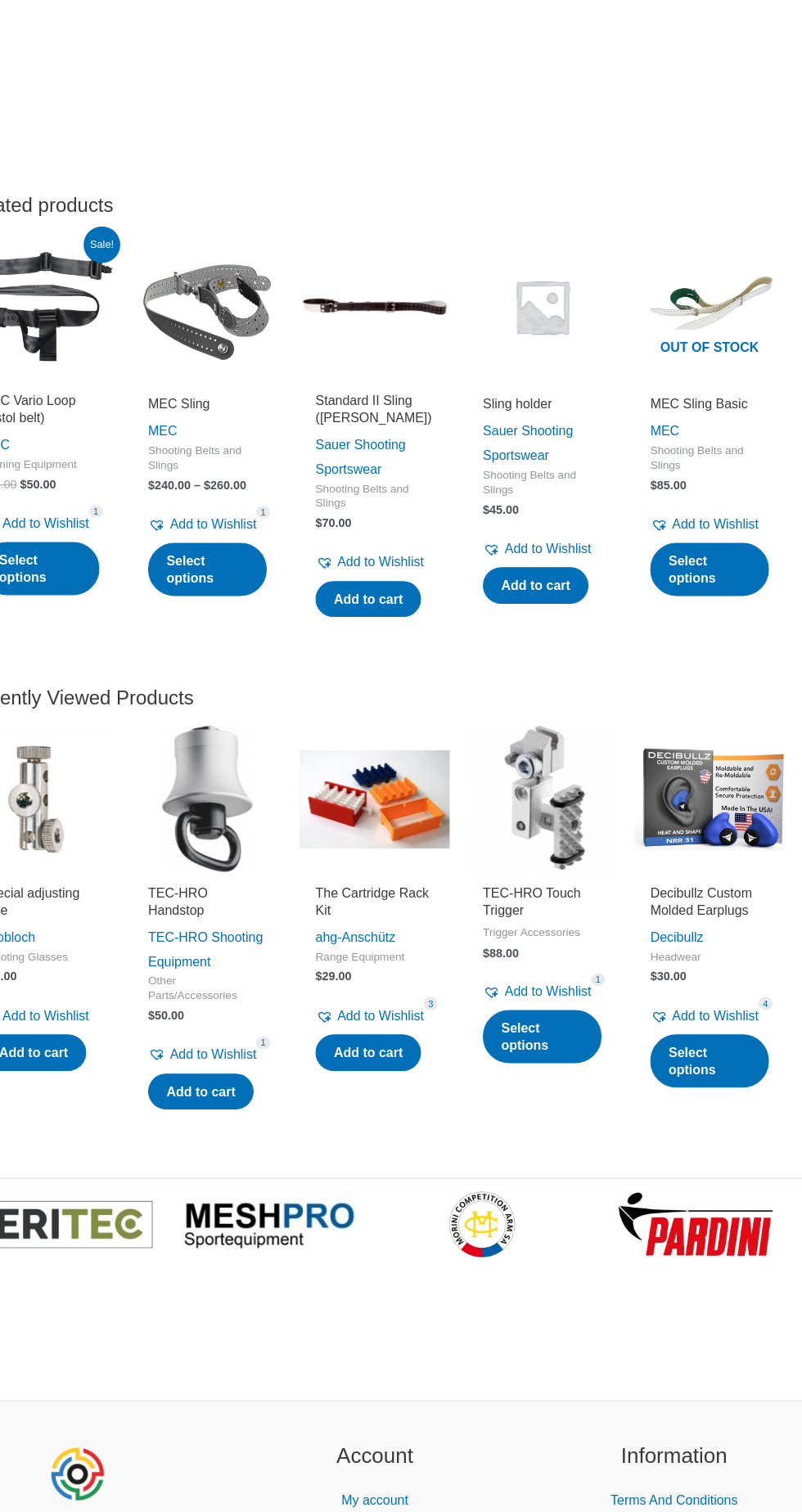
scroll to position [2060, 0]
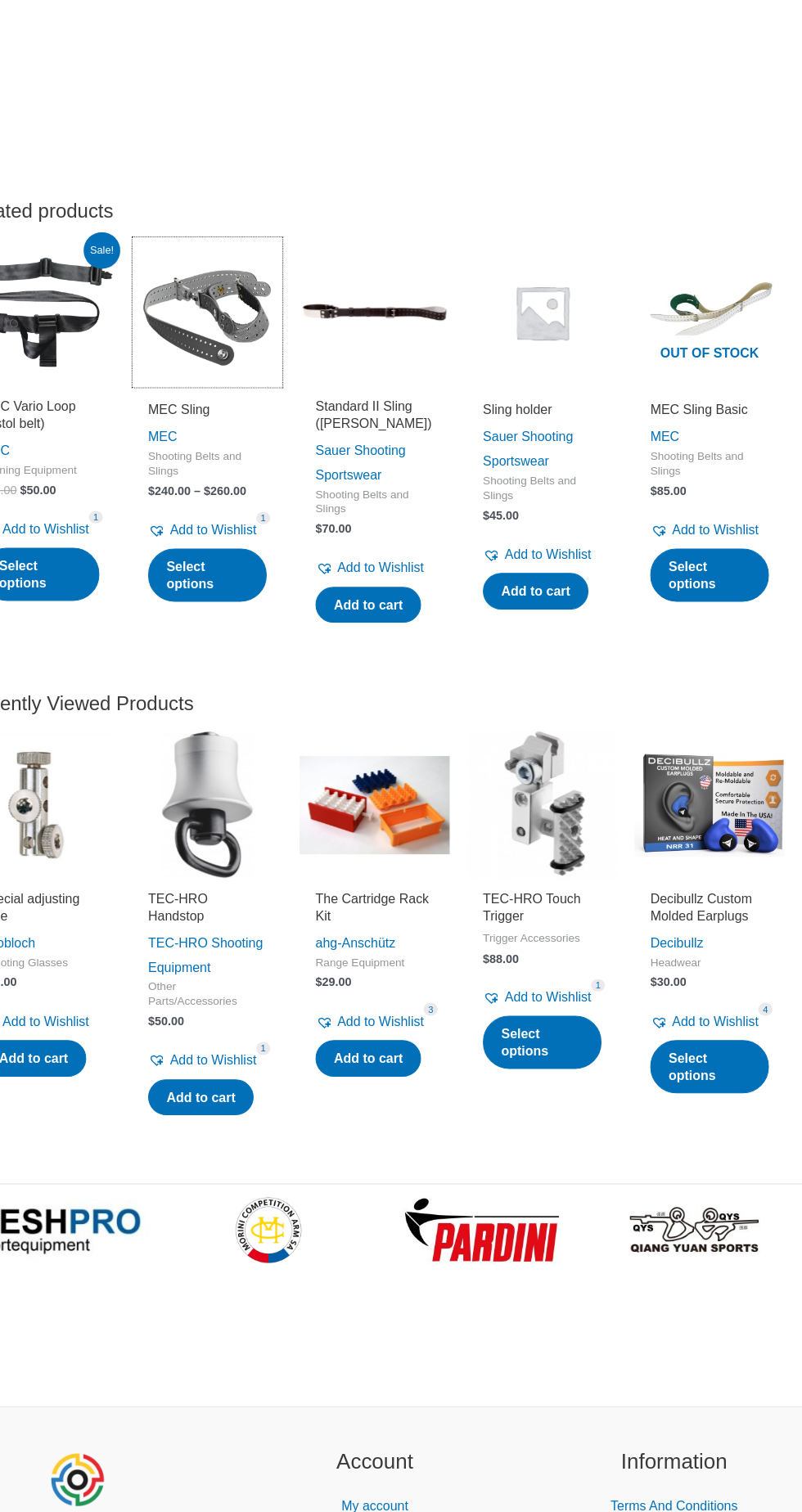
click at [267, 320] on img at bounding box center [244, 293] width 141 height 141
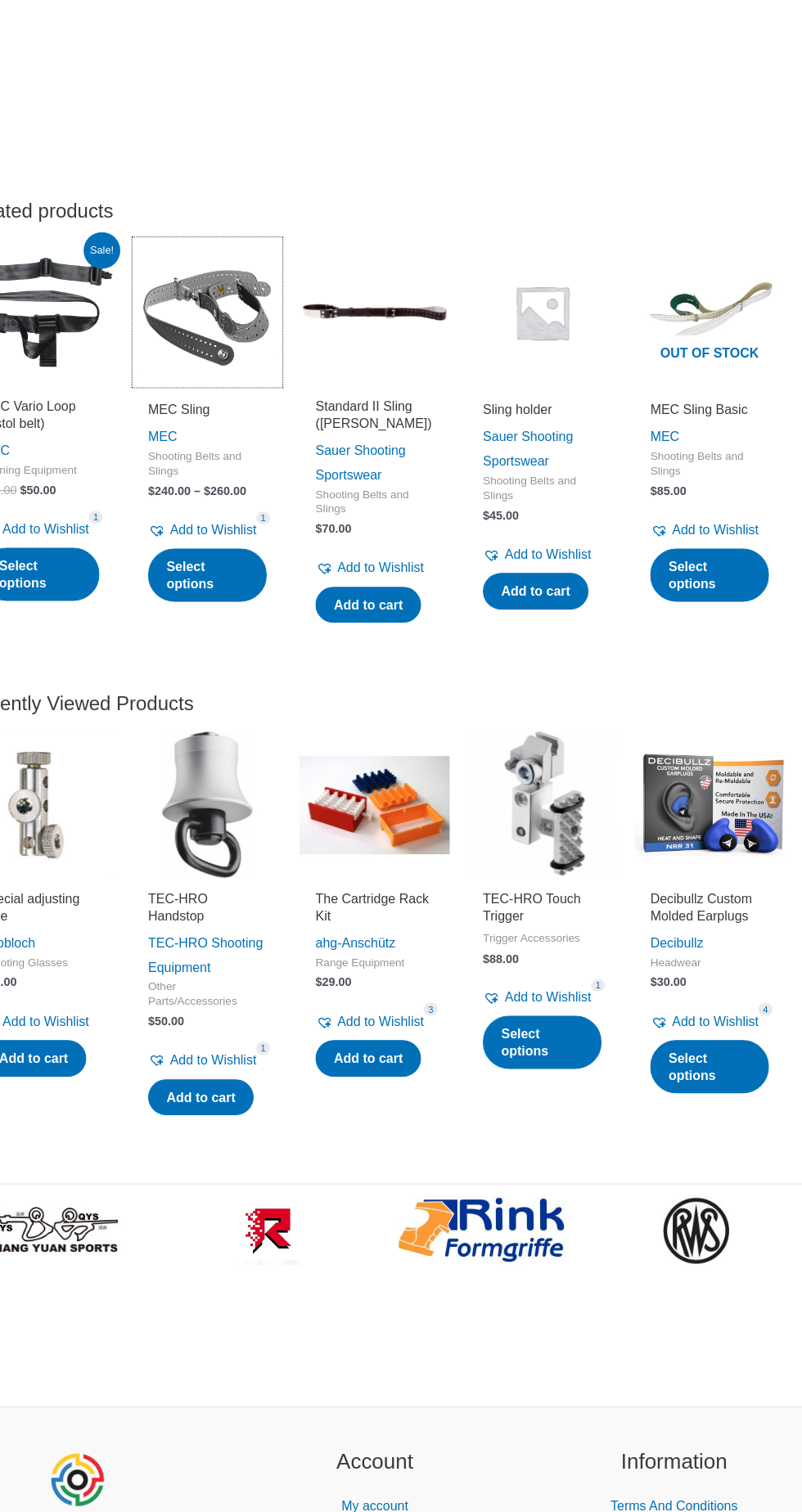
click at [241, 300] on img at bounding box center [244, 293] width 141 height 141
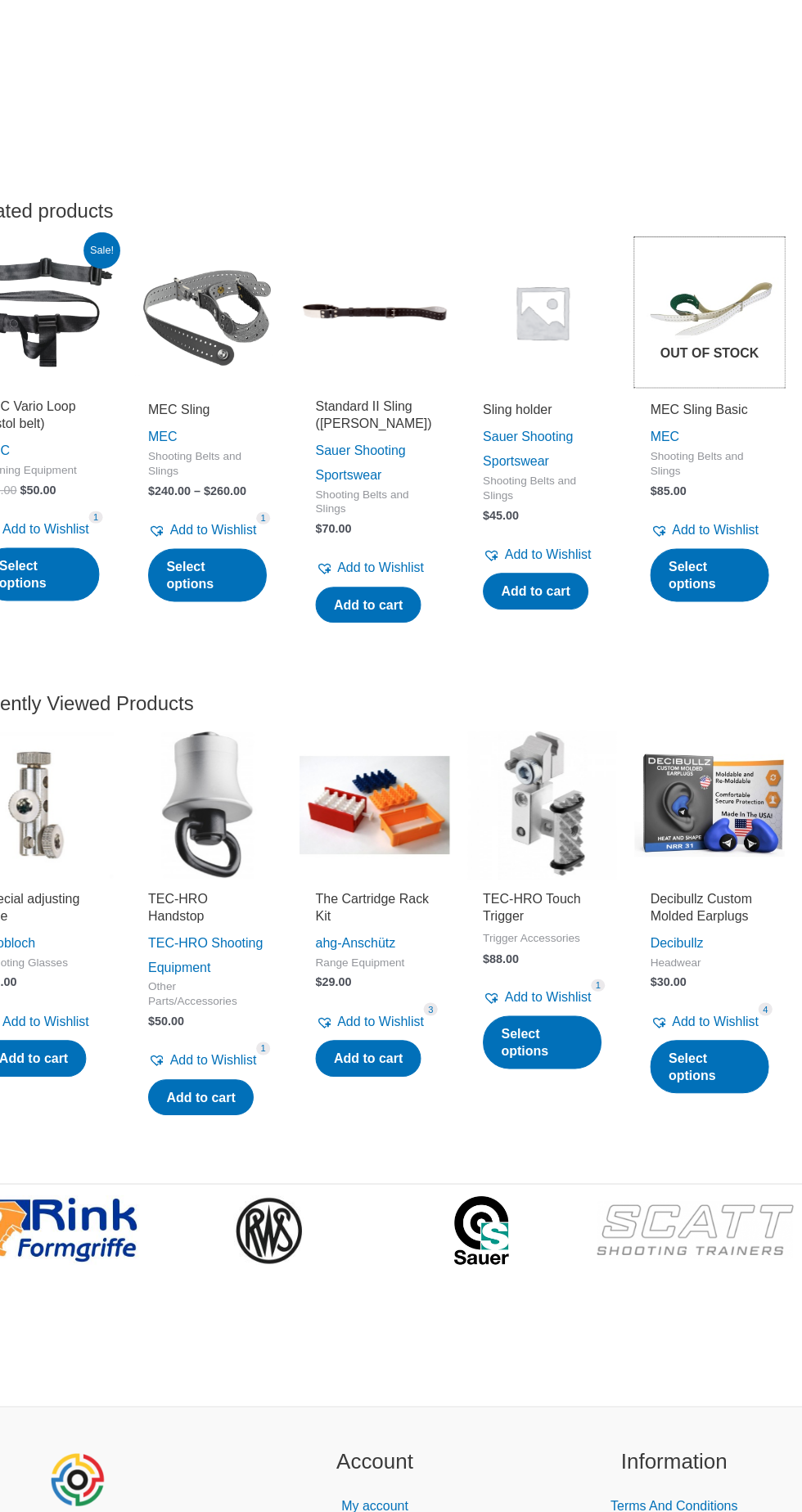
click at [724, 314] on img at bounding box center [715, 293] width 141 height 141
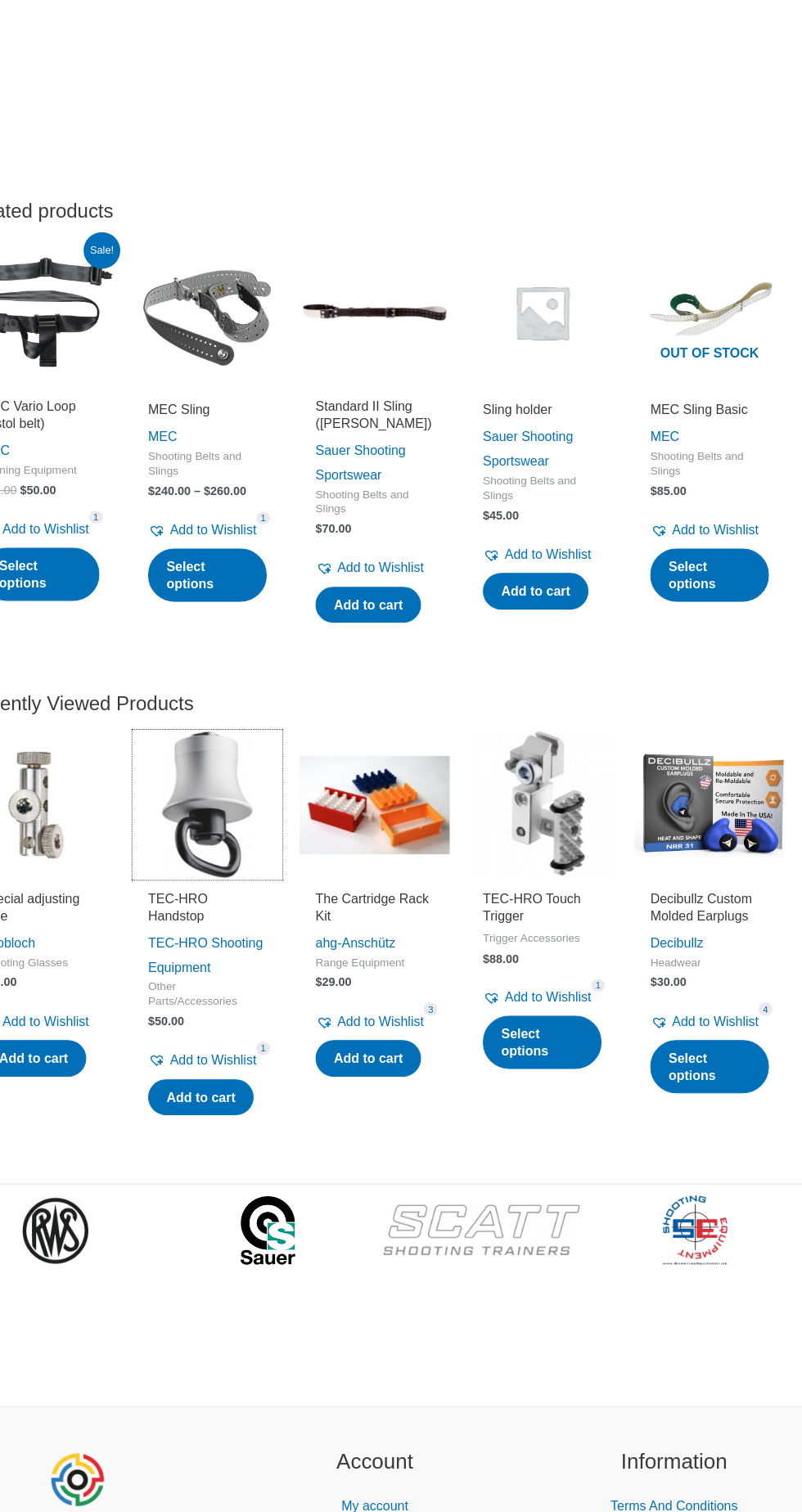
click at [257, 782] on img at bounding box center [244, 755] width 141 height 141
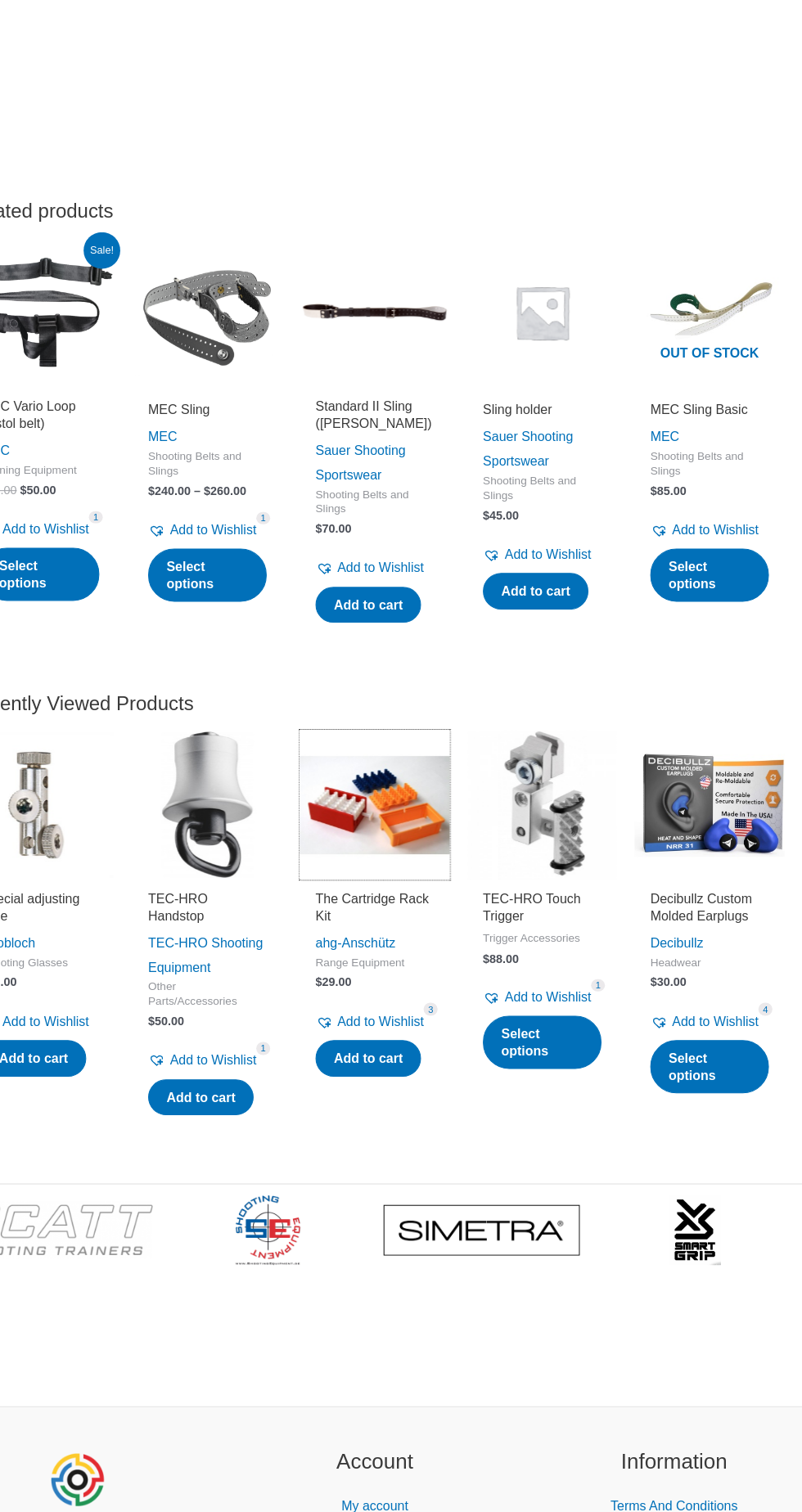
click at [406, 778] on img at bounding box center [401, 755] width 141 height 141
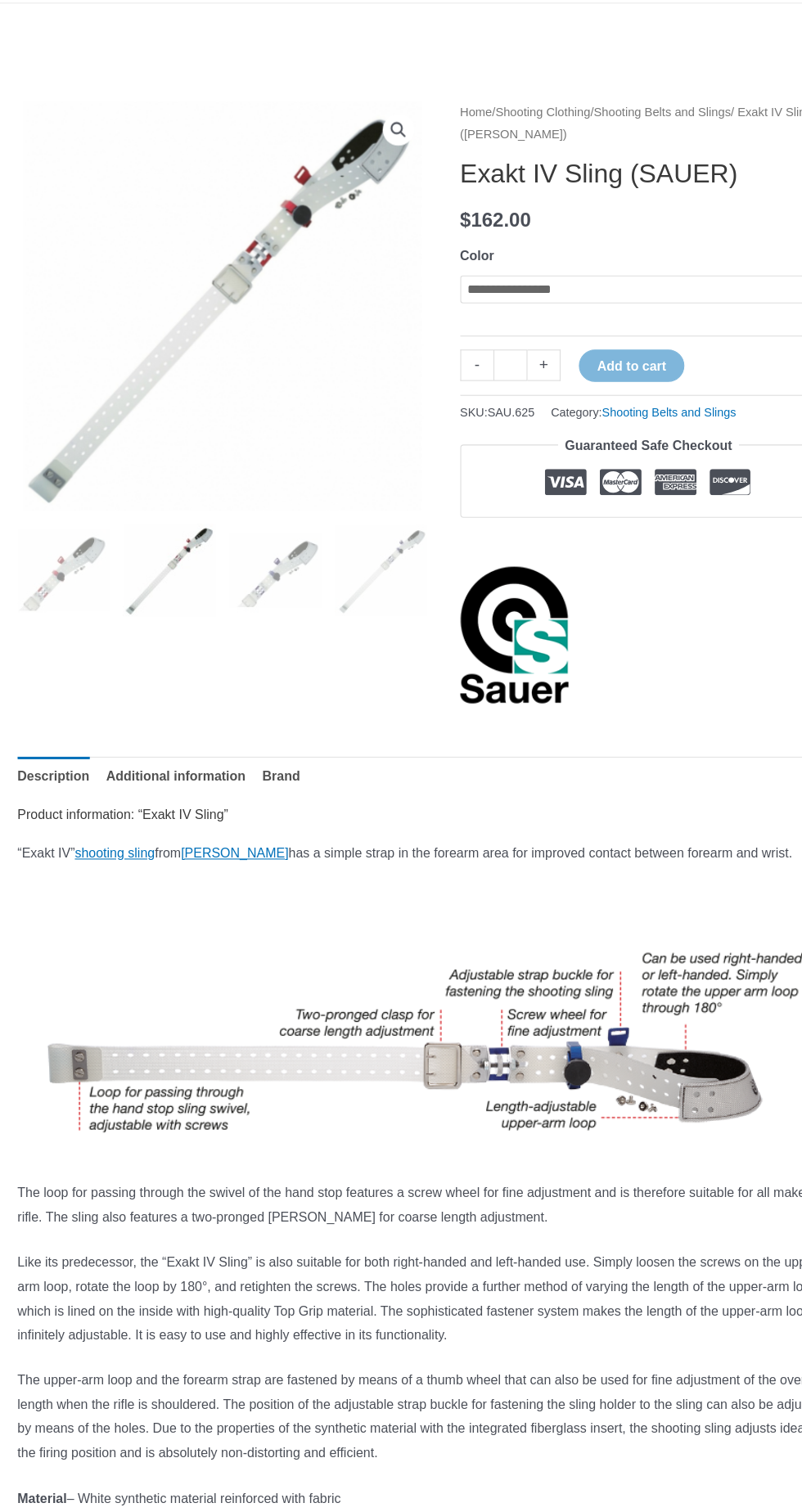
scroll to position [0, 0]
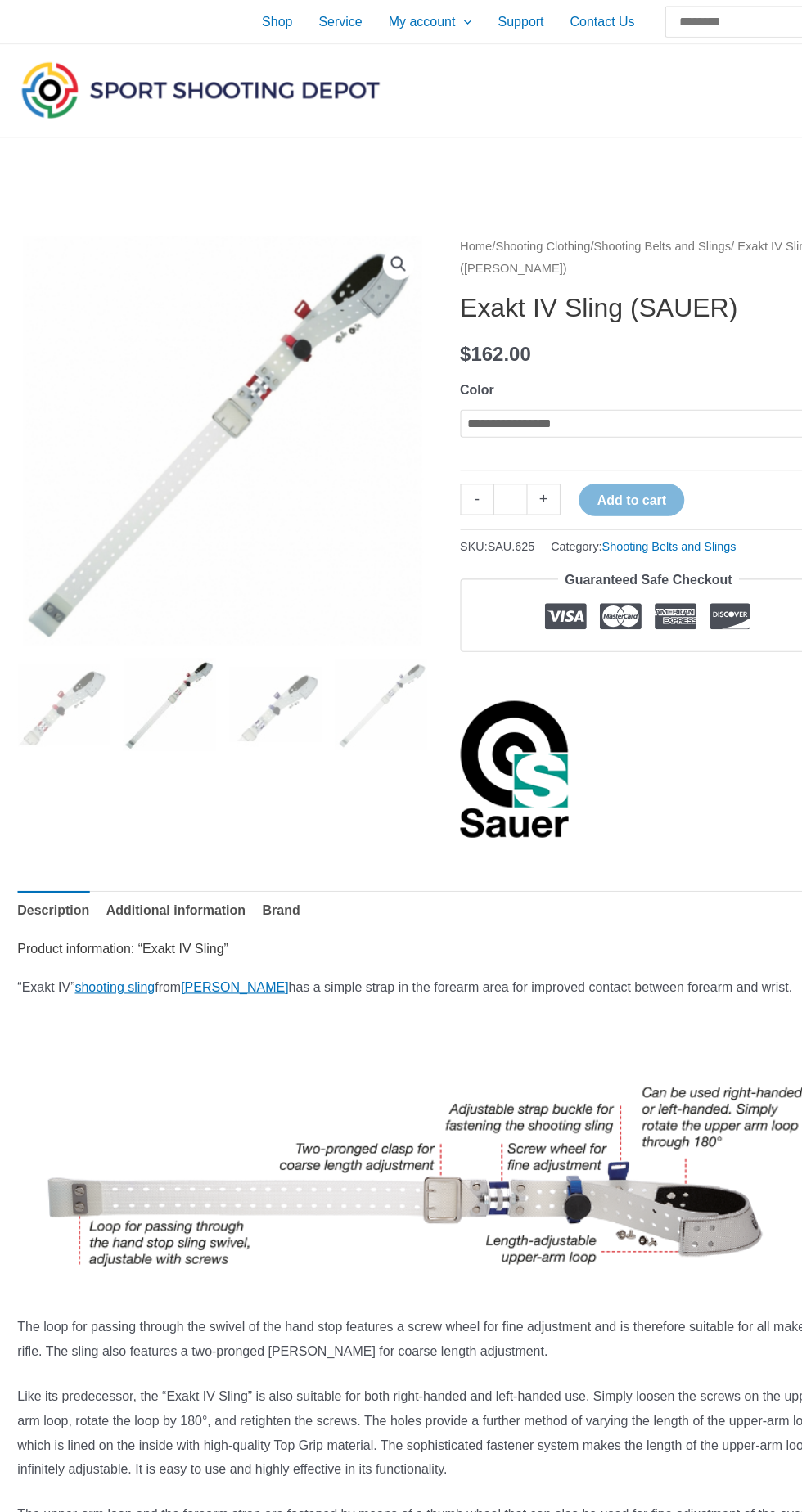
click at [261, 393] on img at bounding box center [255, 467] width 477 height 491
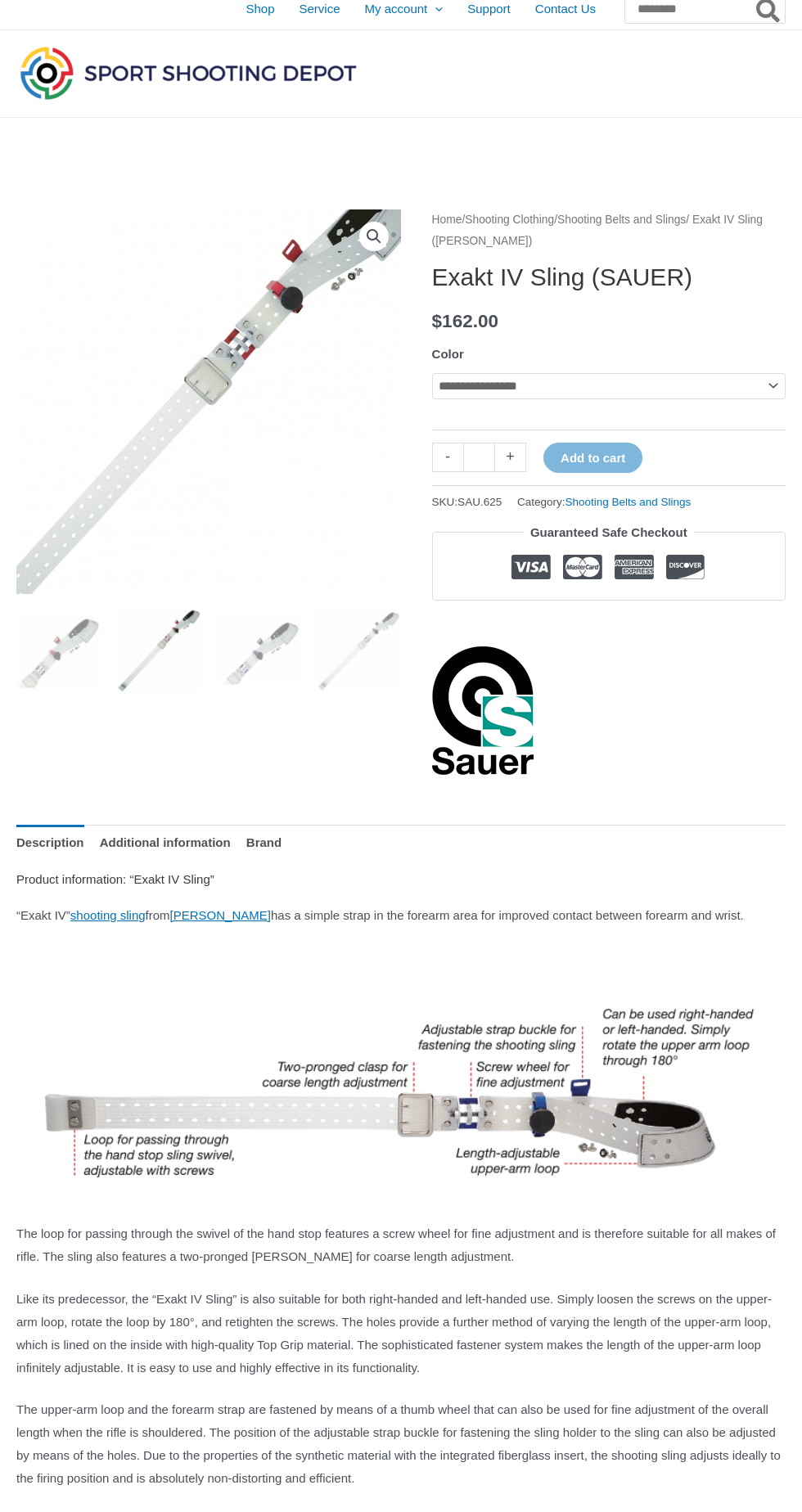
scroll to position [14, 0]
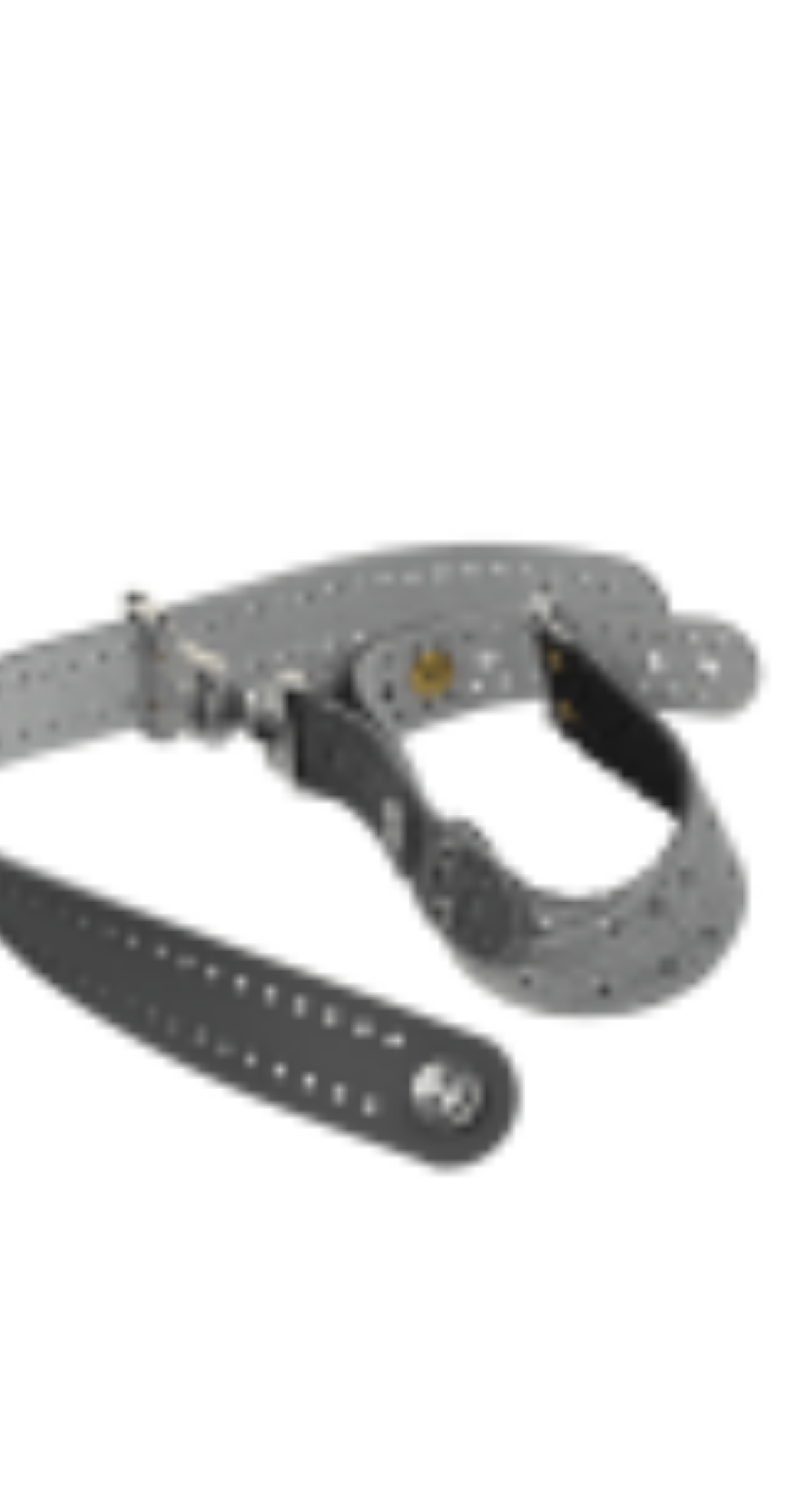
scroll to position [1, 0]
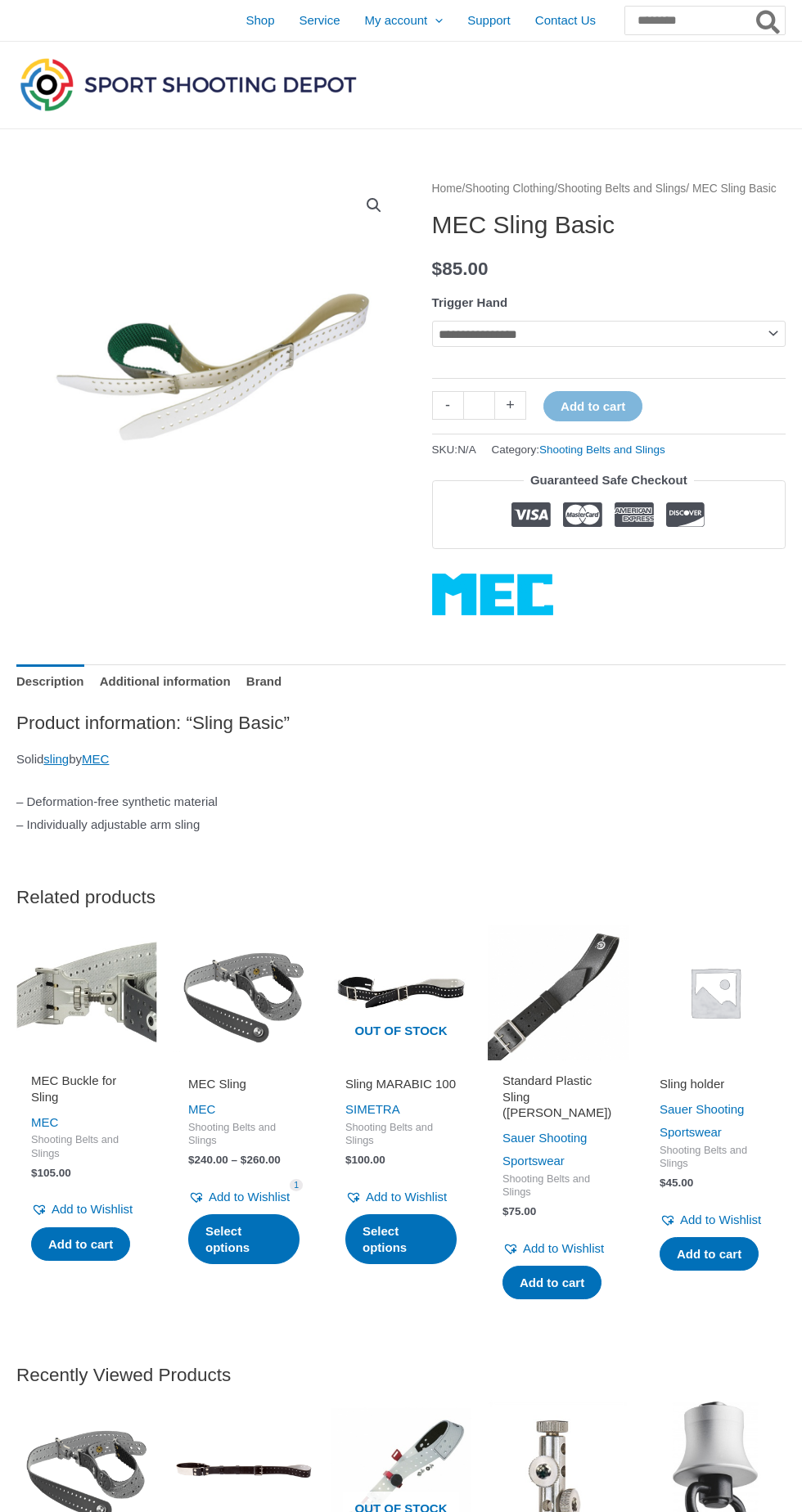
click at [269, 403] on img at bounding box center [208, 370] width 385 height 384
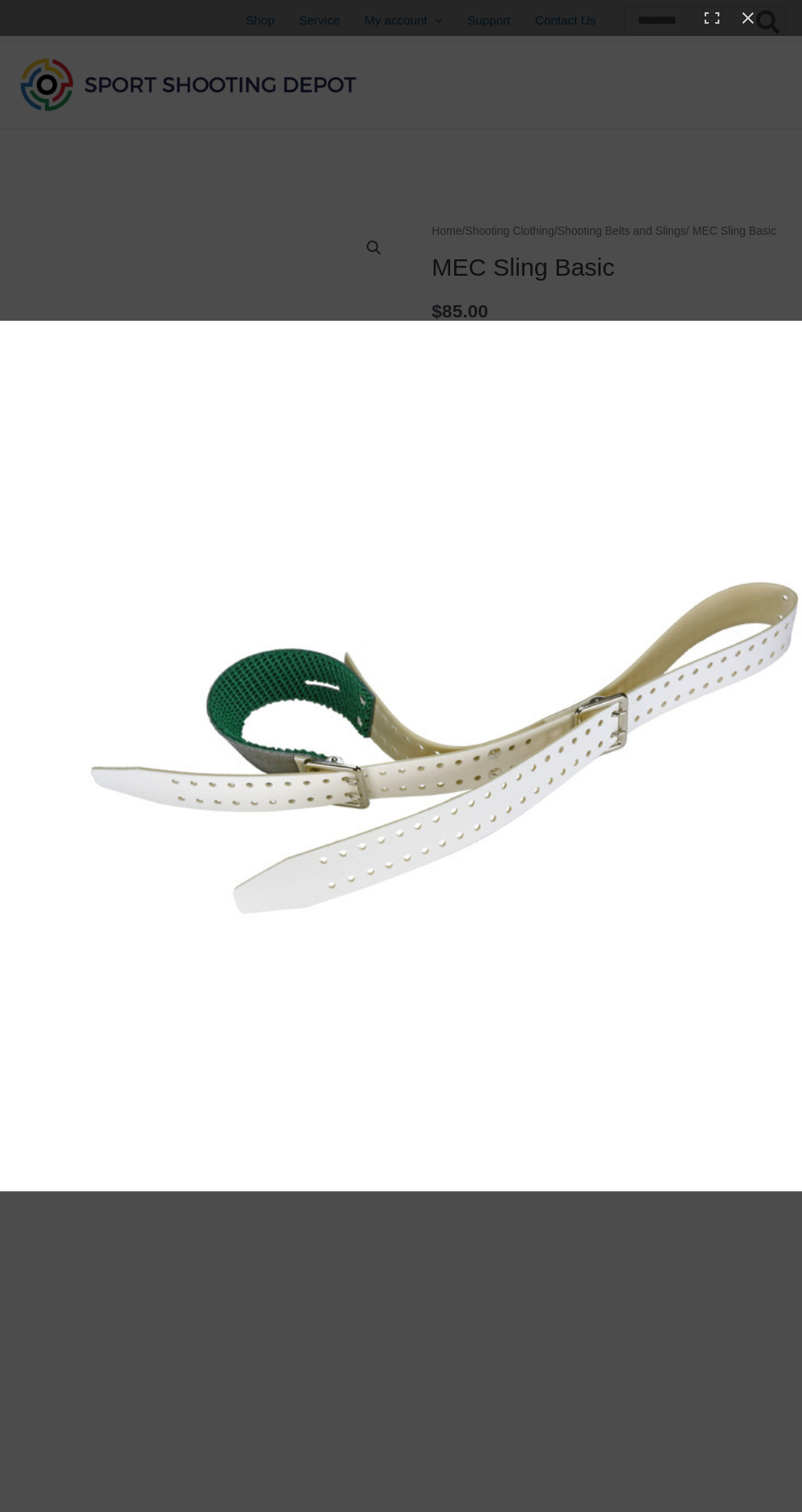
click at [535, 1334] on div at bounding box center [533, 1326] width 1067 height 2011
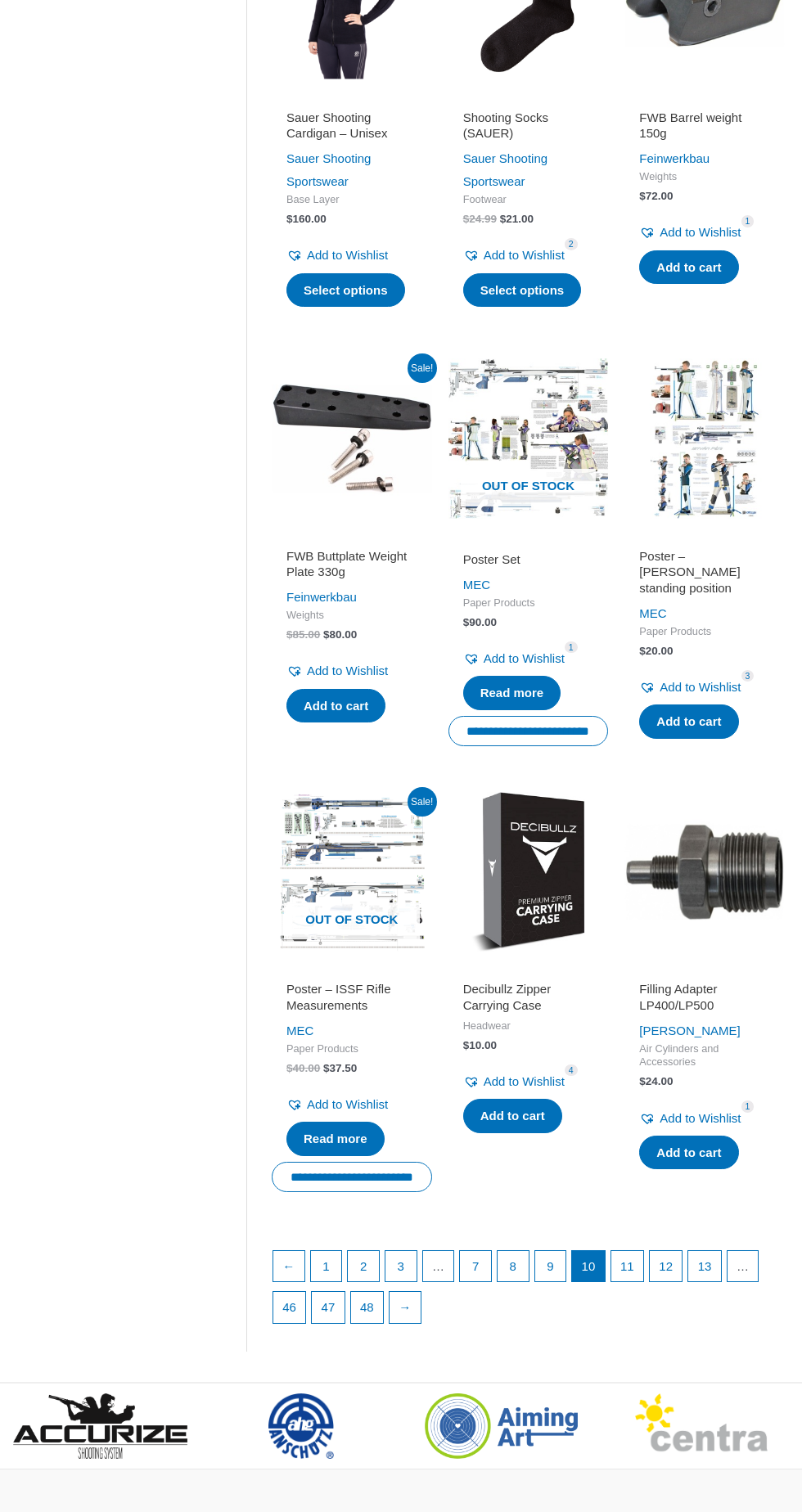
scroll to position [1313, 0]
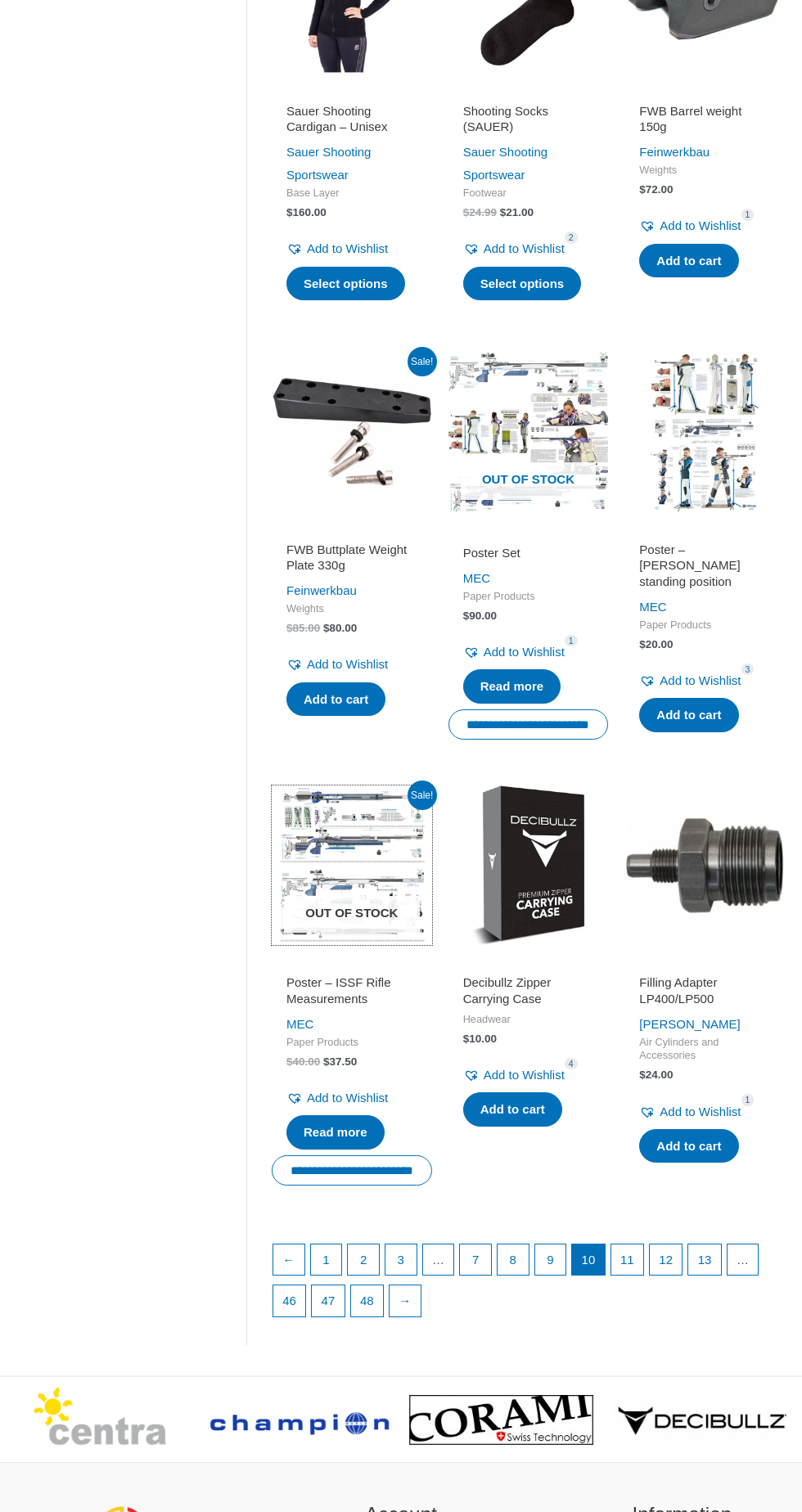
click at [349, 856] on img at bounding box center [353, 866] width 161 height 161
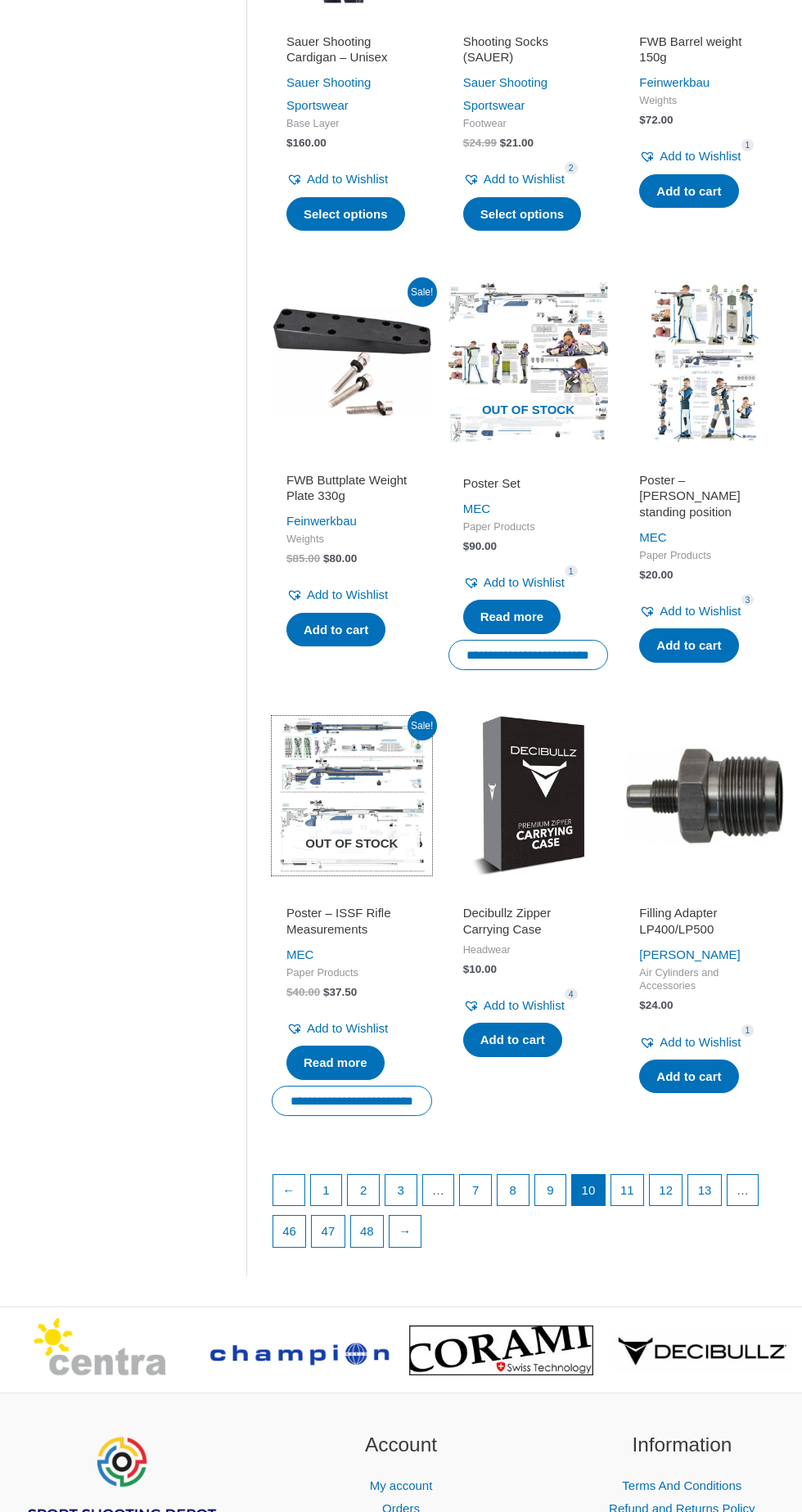
scroll to position [1417, 0]
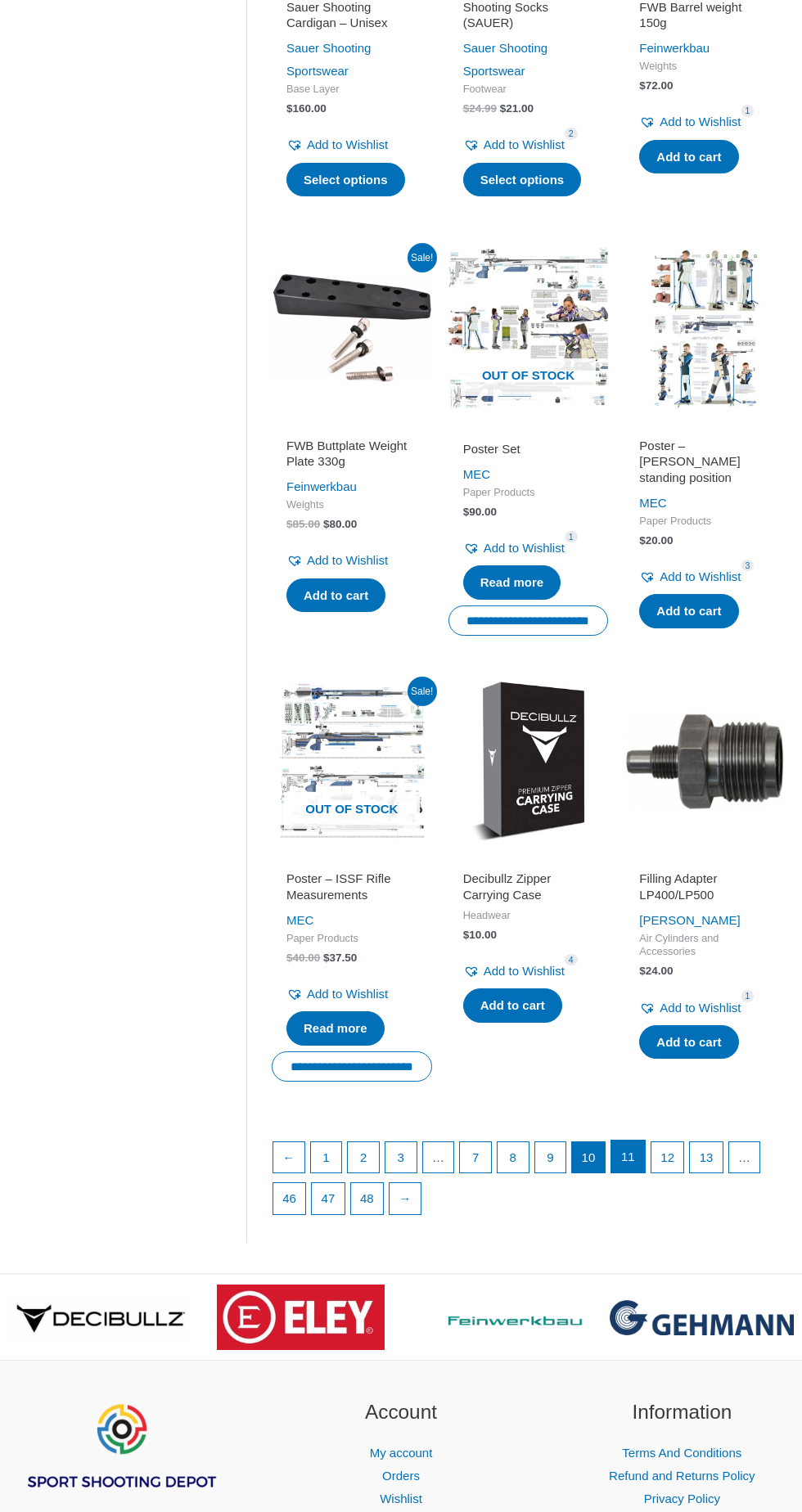
click at [621, 1160] on link "11" at bounding box center [628, 1158] width 34 height 33
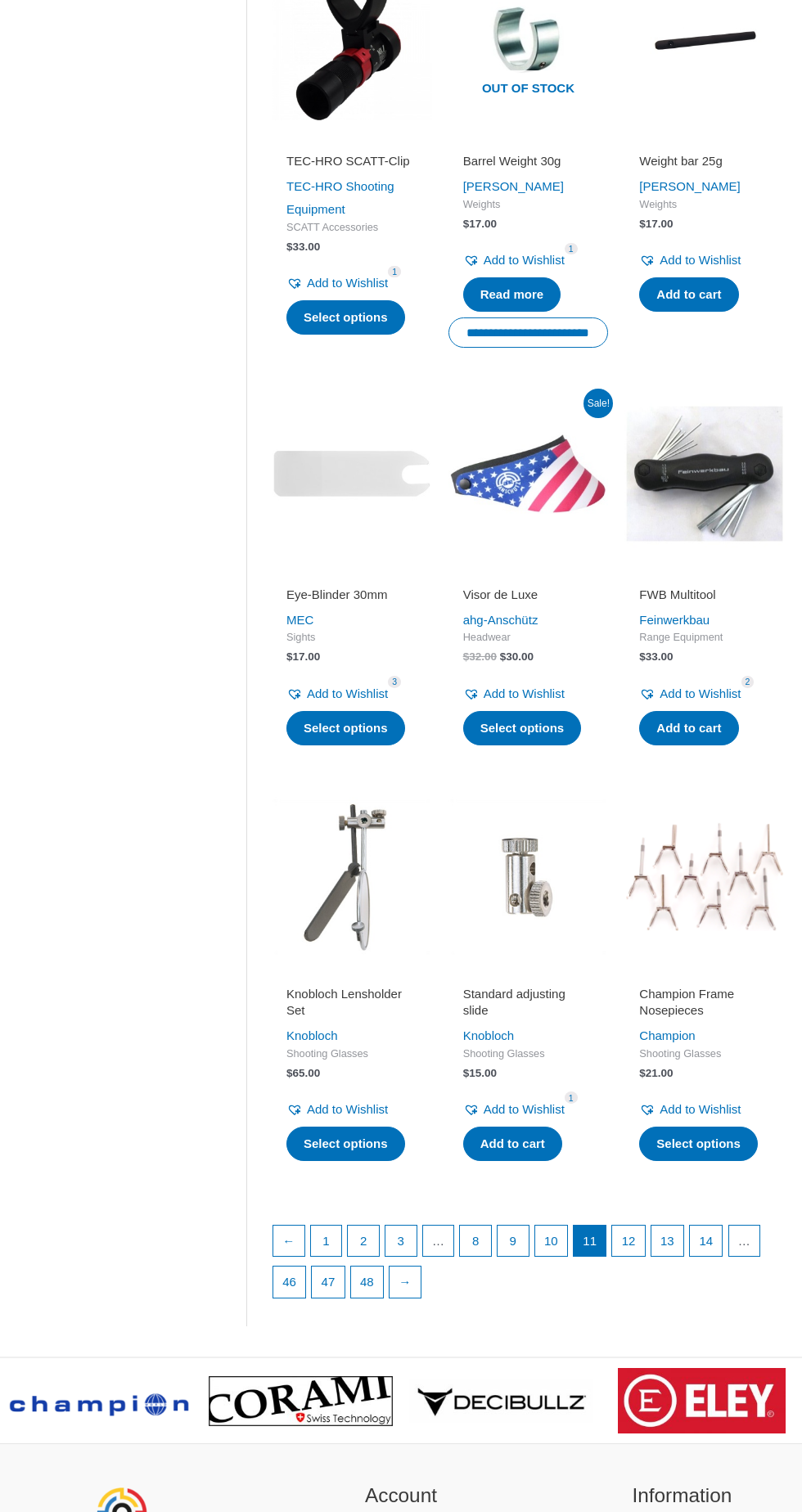
scroll to position [1357, 0]
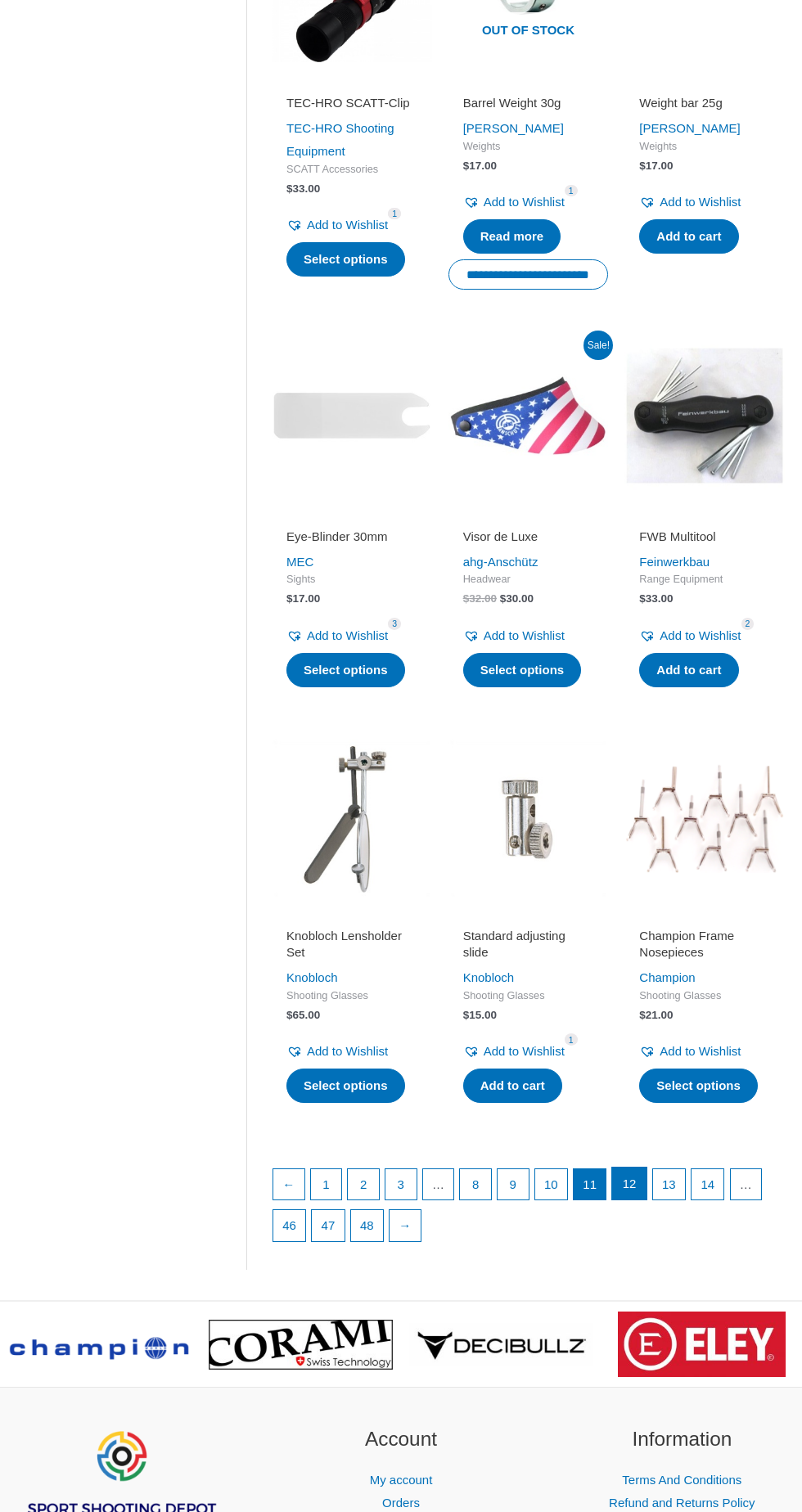
click at [628, 1186] on link "12" at bounding box center [628, 1184] width 34 height 33
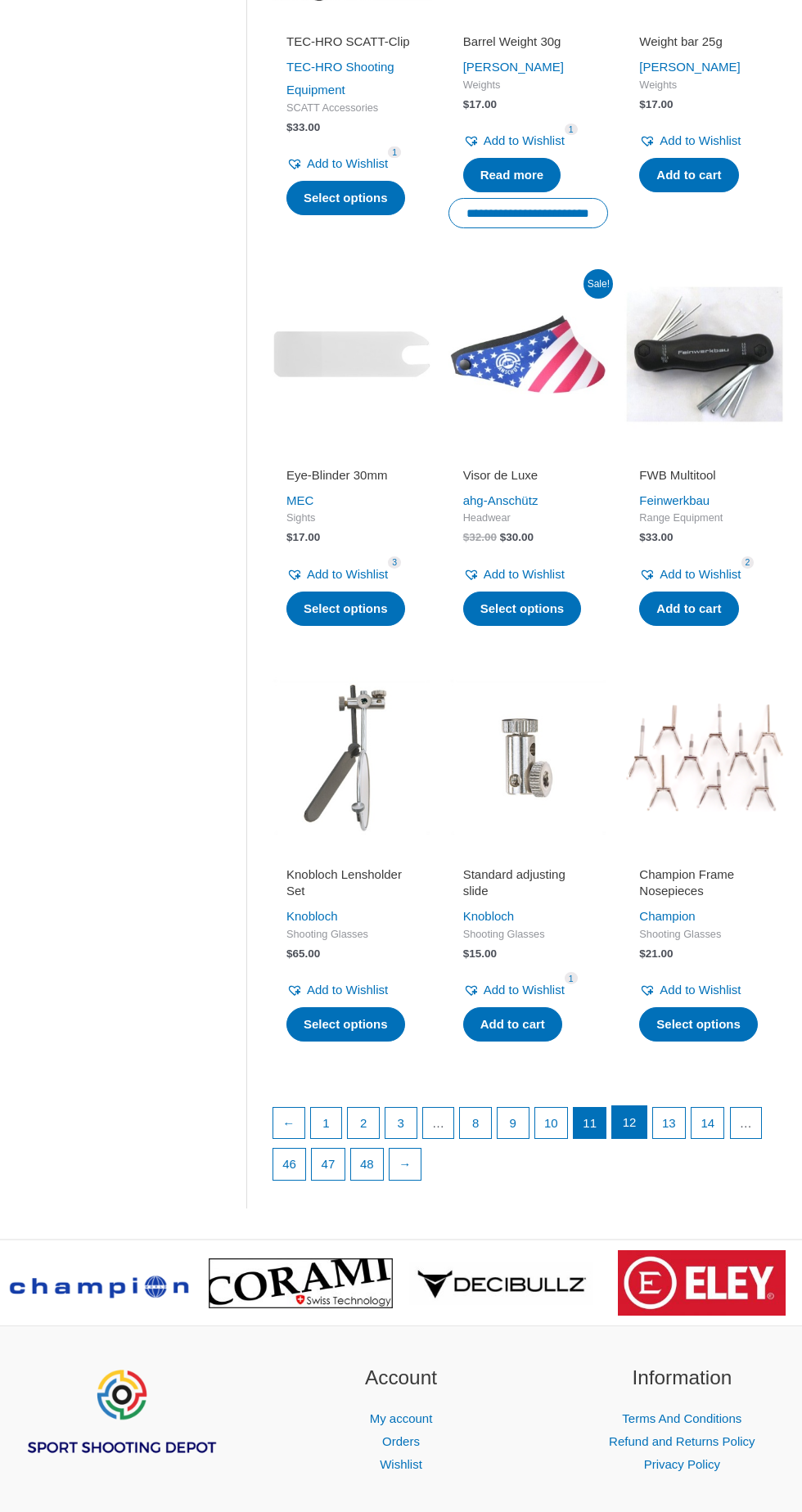
scroll to position [1461, 0]
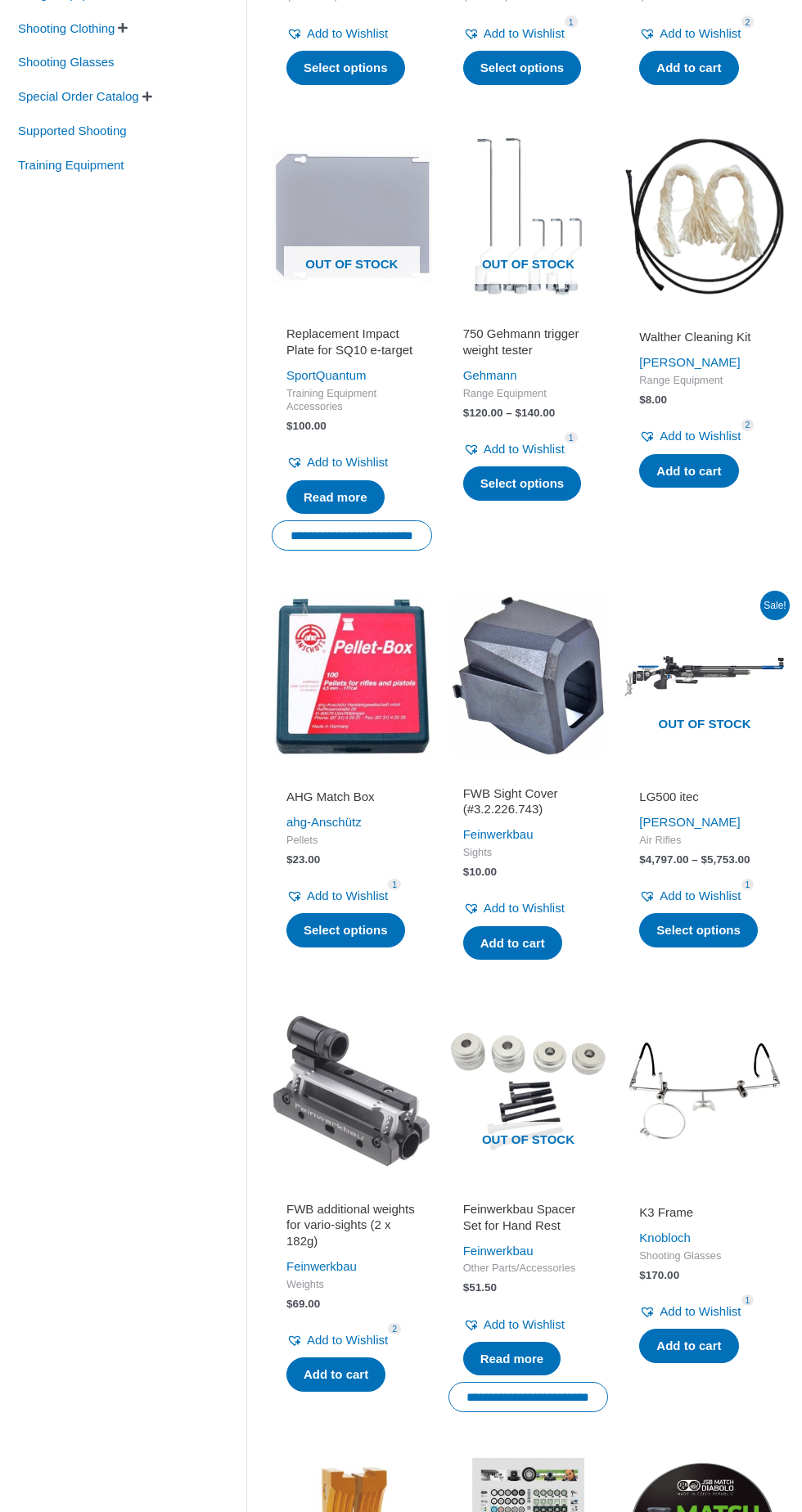
scroll to position [630, 0]
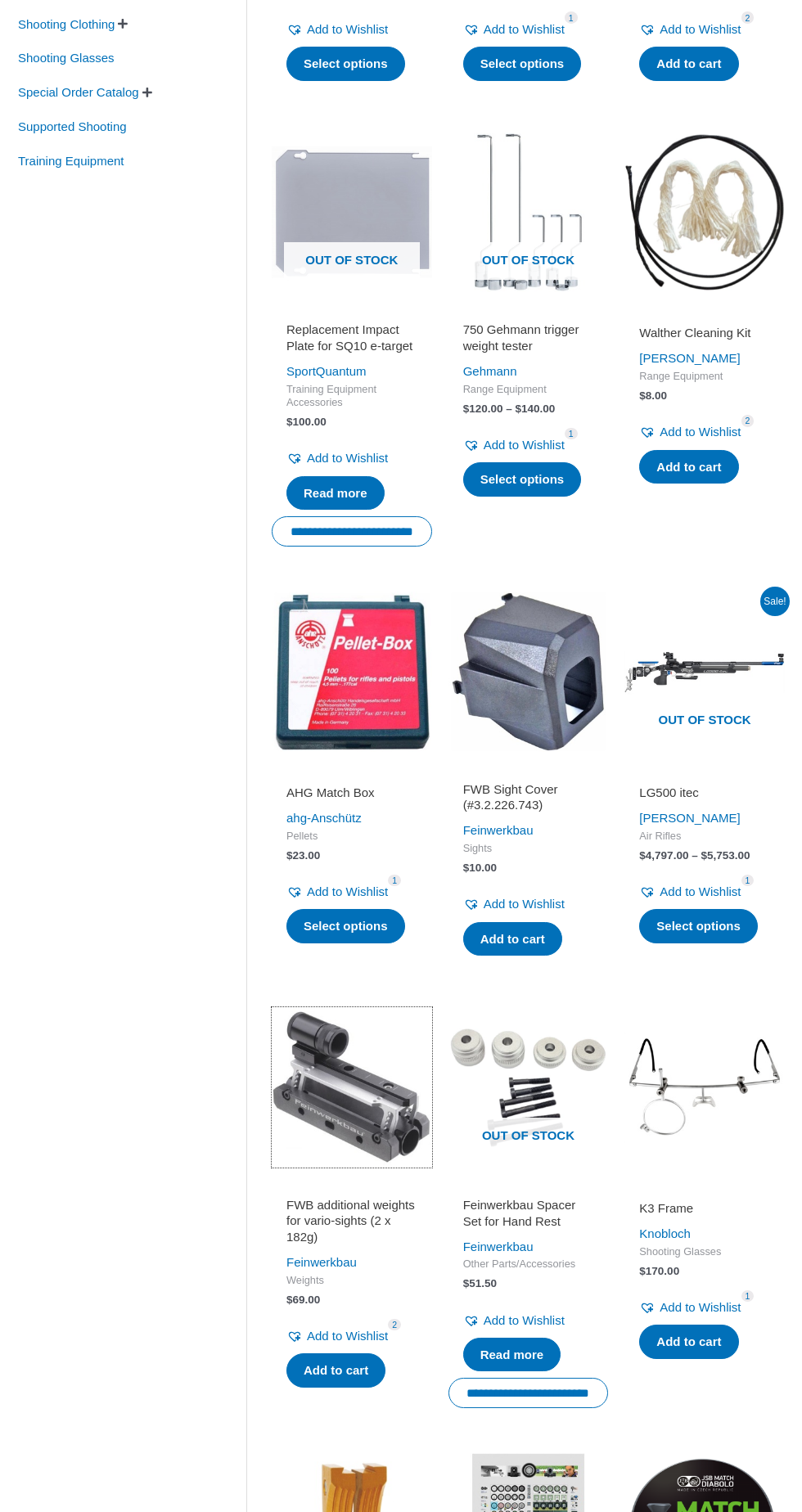
click at [349, 1103] on img at bounding box center [353, 1087] width 161 height 161
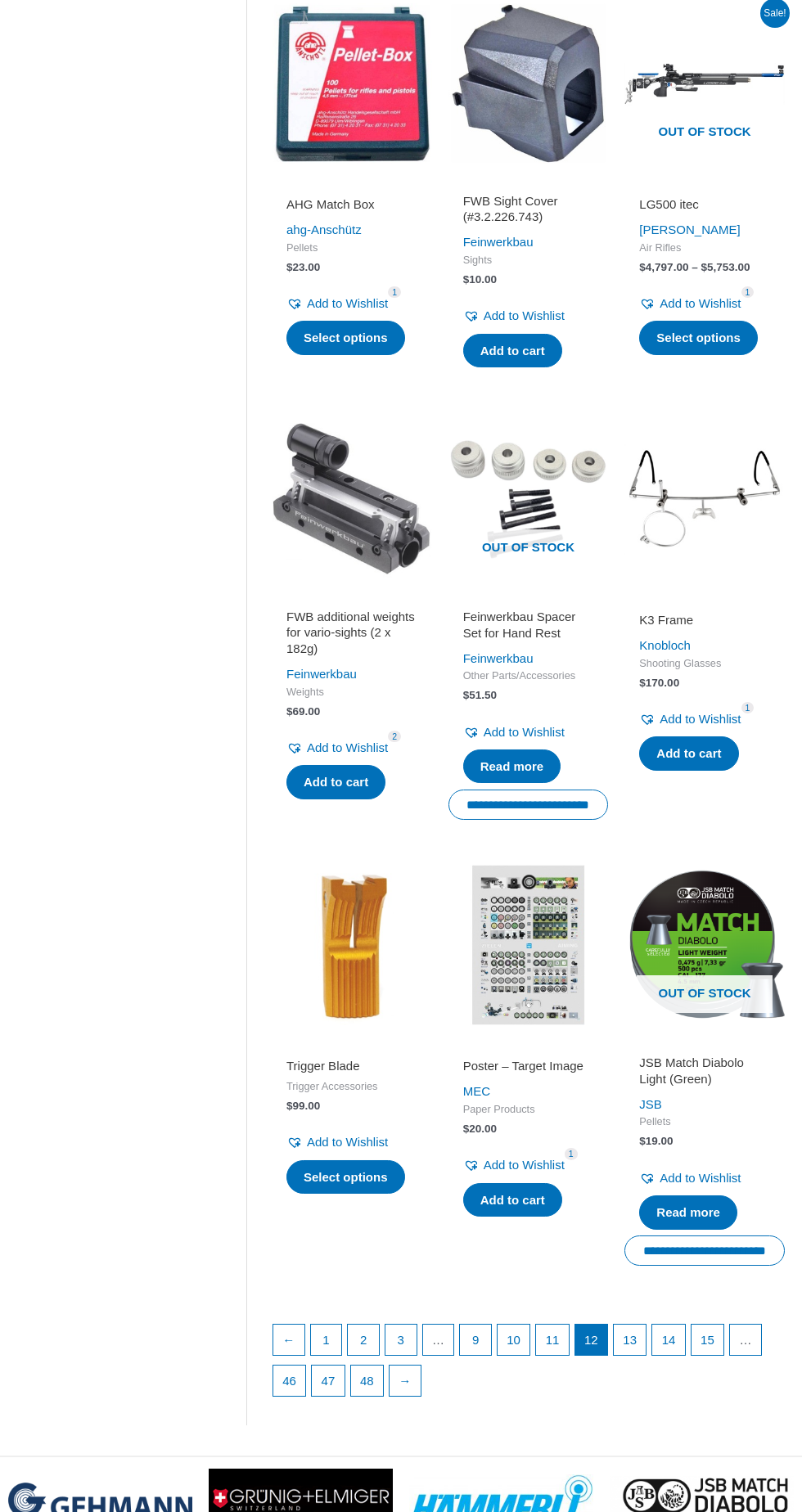
scroll to position [1449, 0]
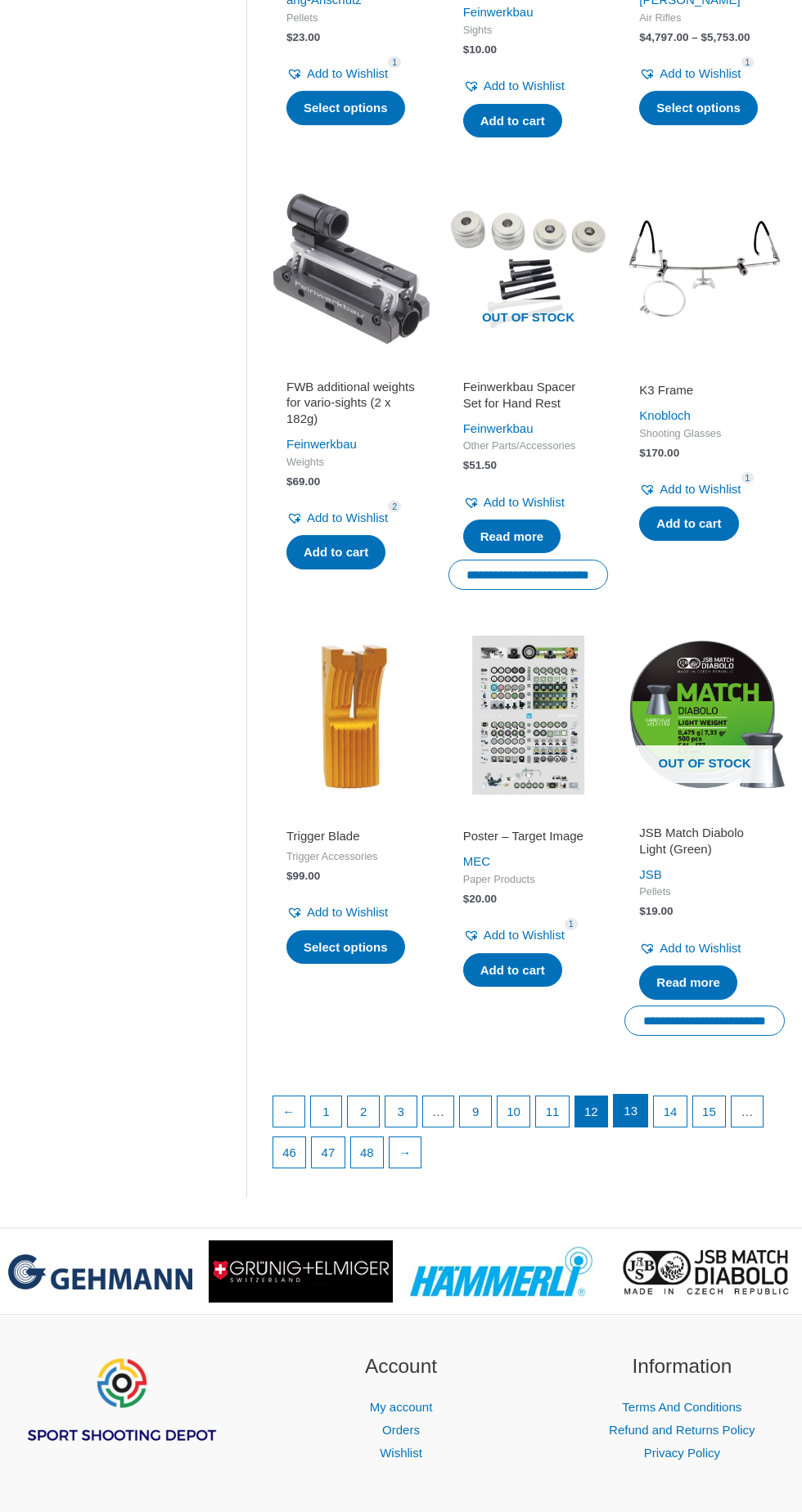
click at [624, 1107] on link "13" at bounding box center [630, 1111] width 34 height 33
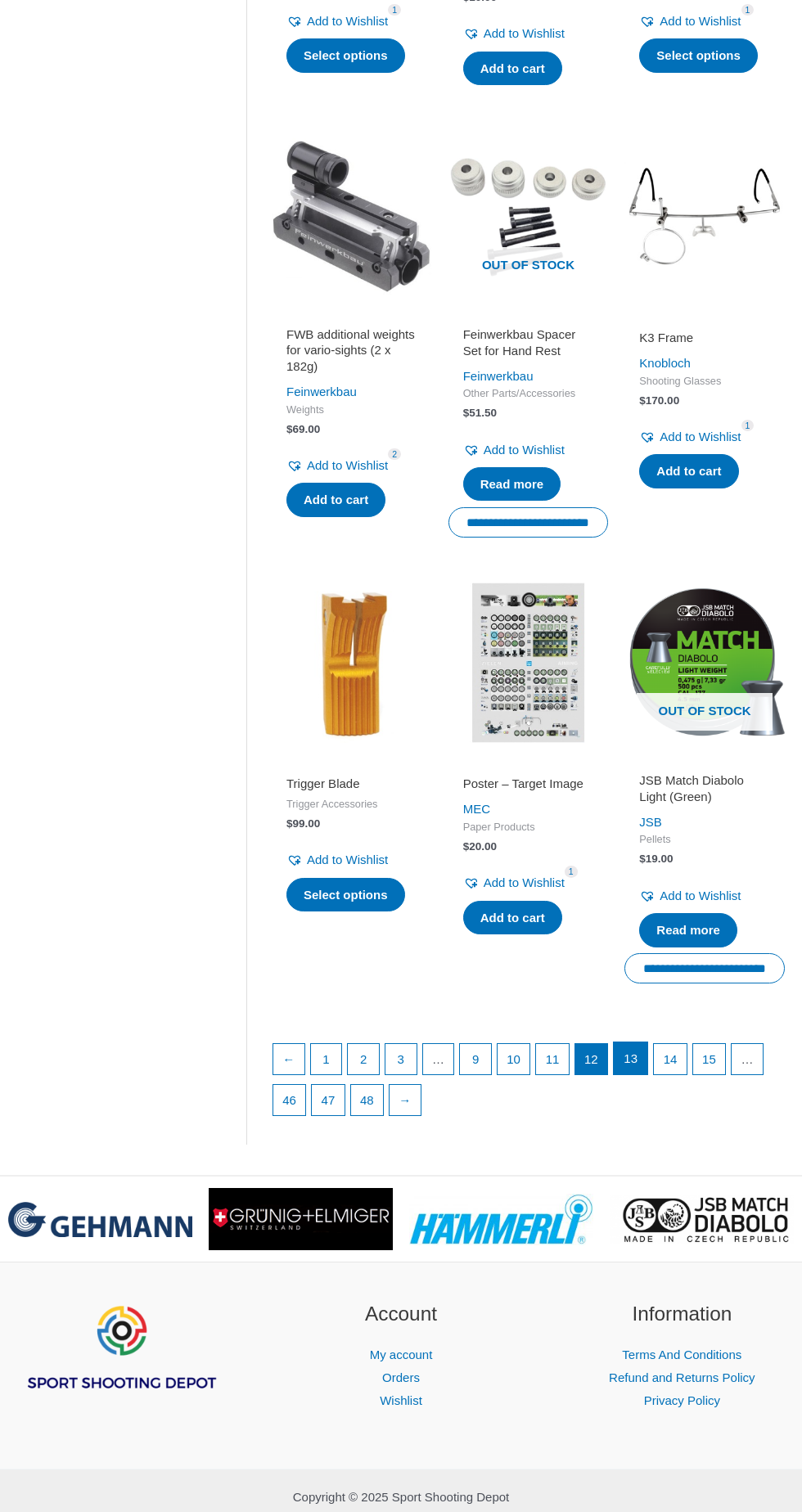
scroll to position [1544, 0]
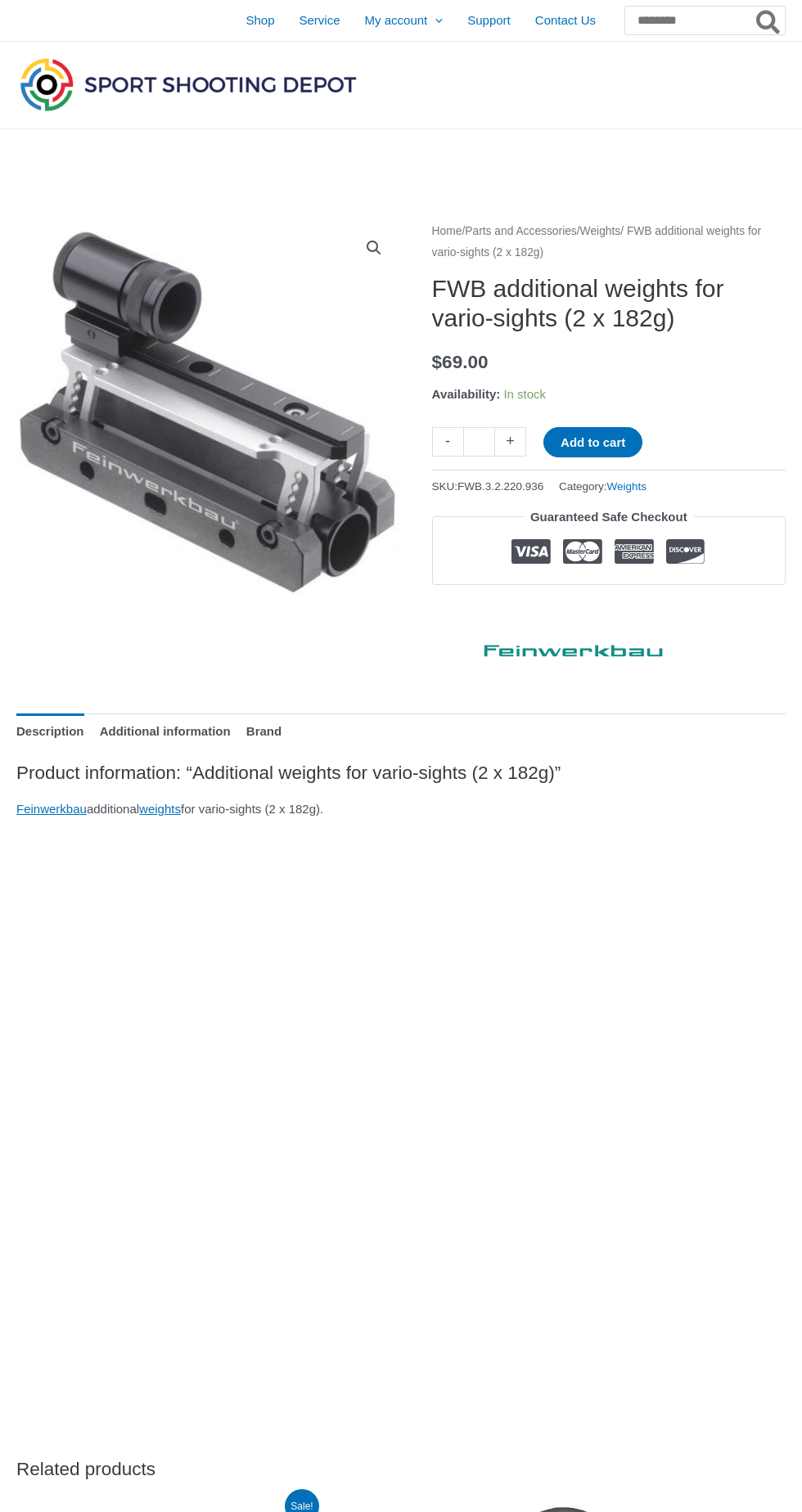
click at [128, 501] on img at bounding box center [343, 467] width 655 height 491
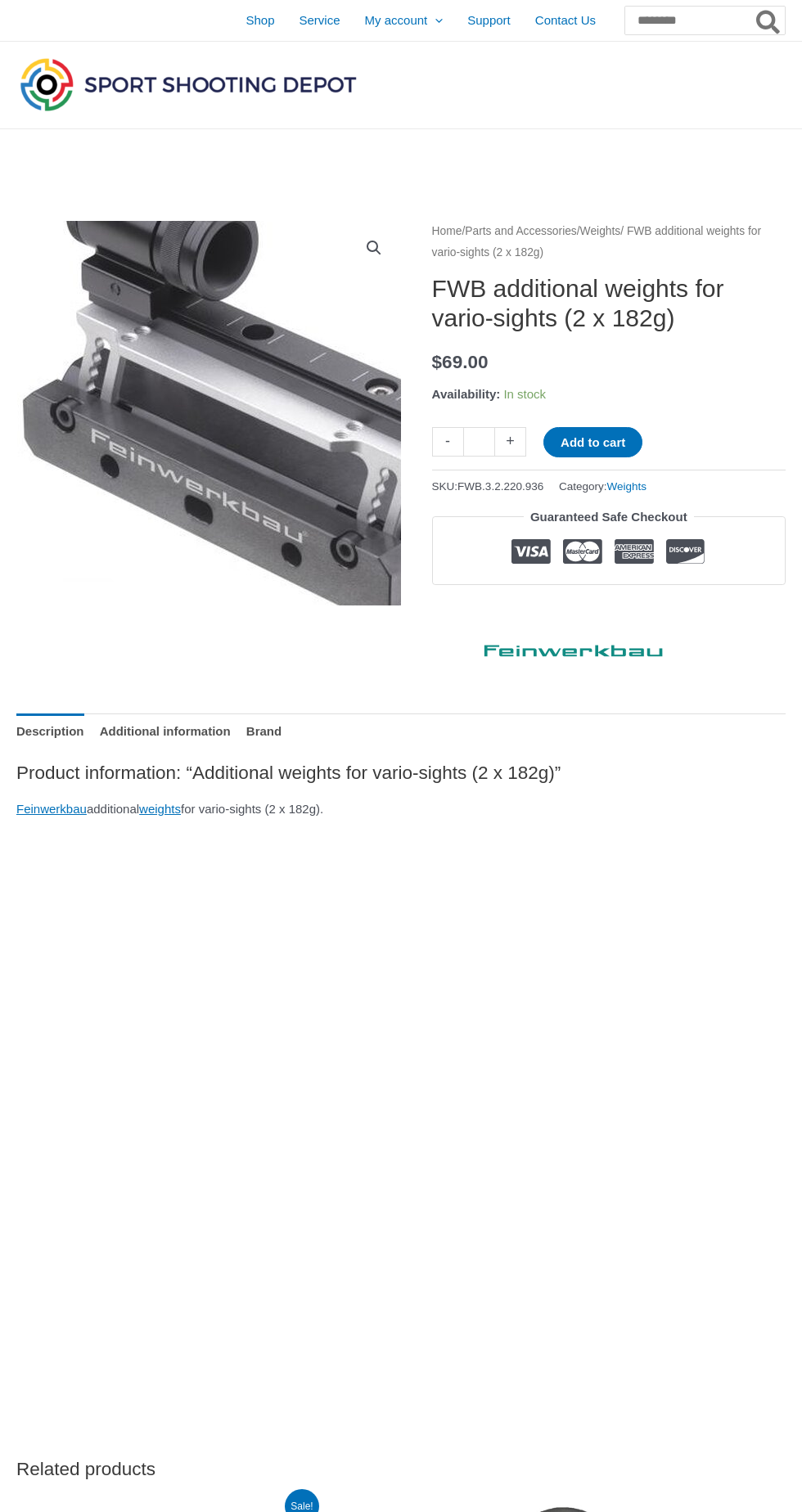
click at [225, 597] on img at bounding box center [266, 389] width 655 height 491
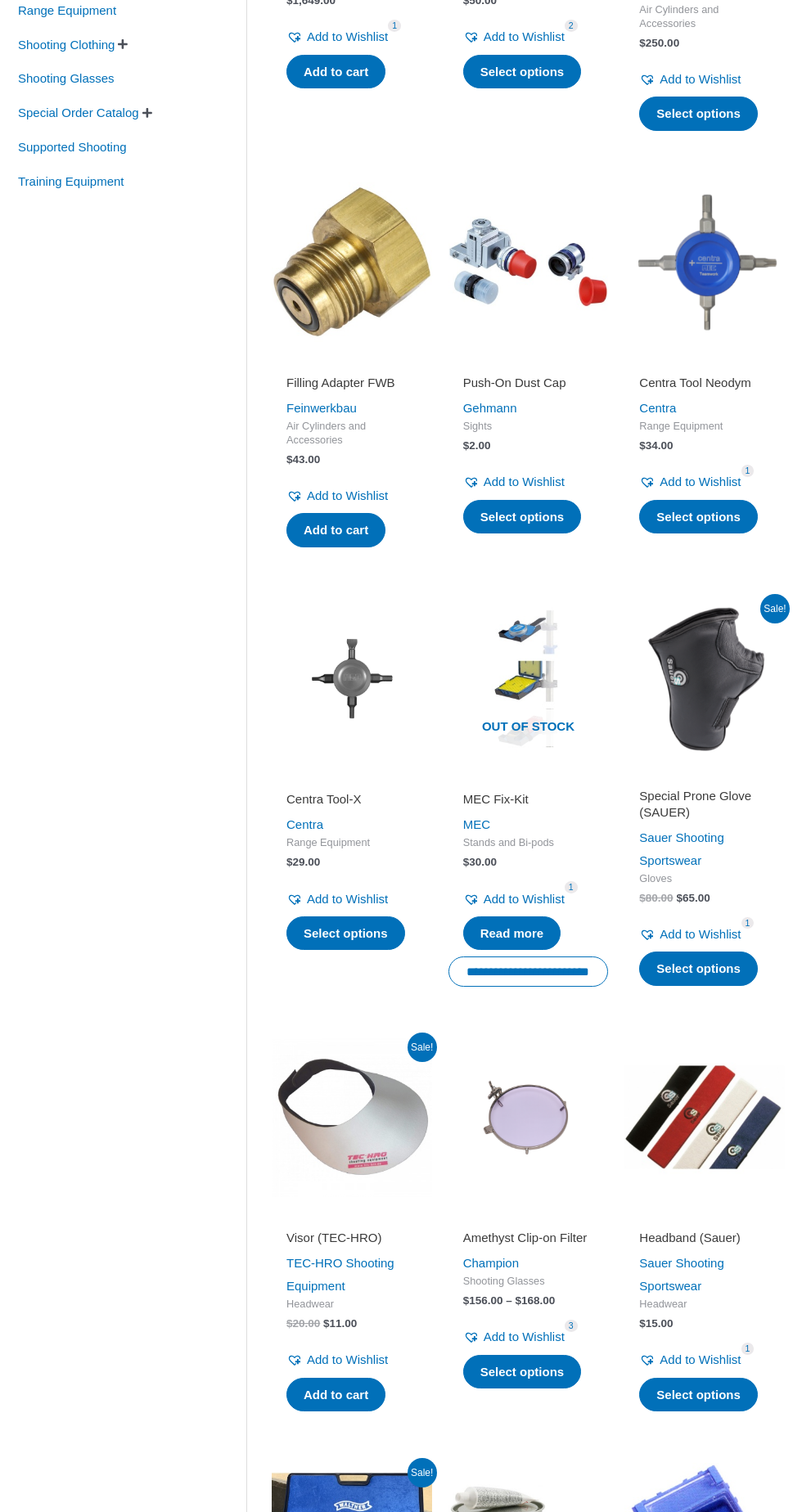
scroll to position [612, 0]
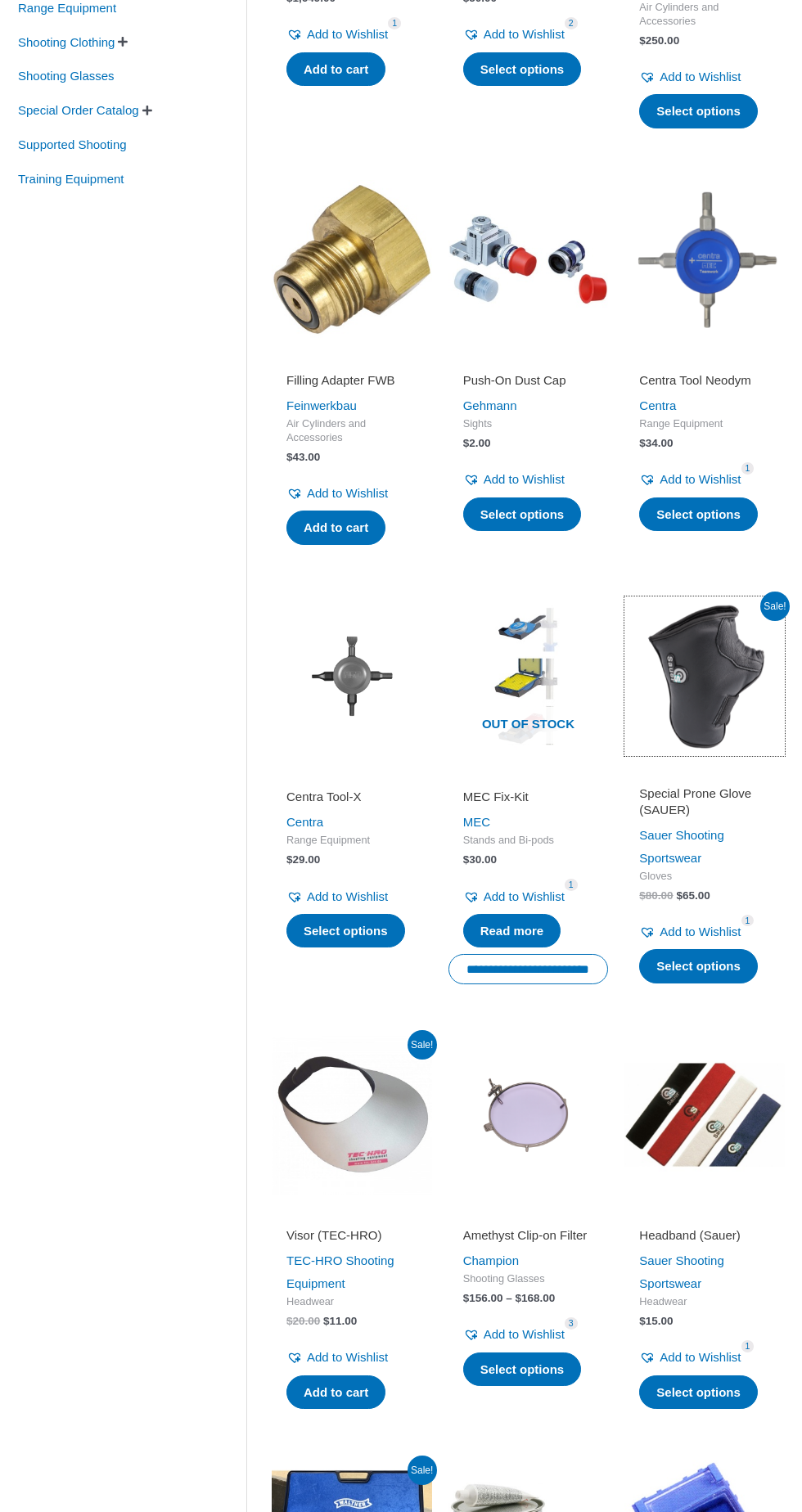
click at [709, 723] on img at bounding box center [705, 677] width 161 height 161
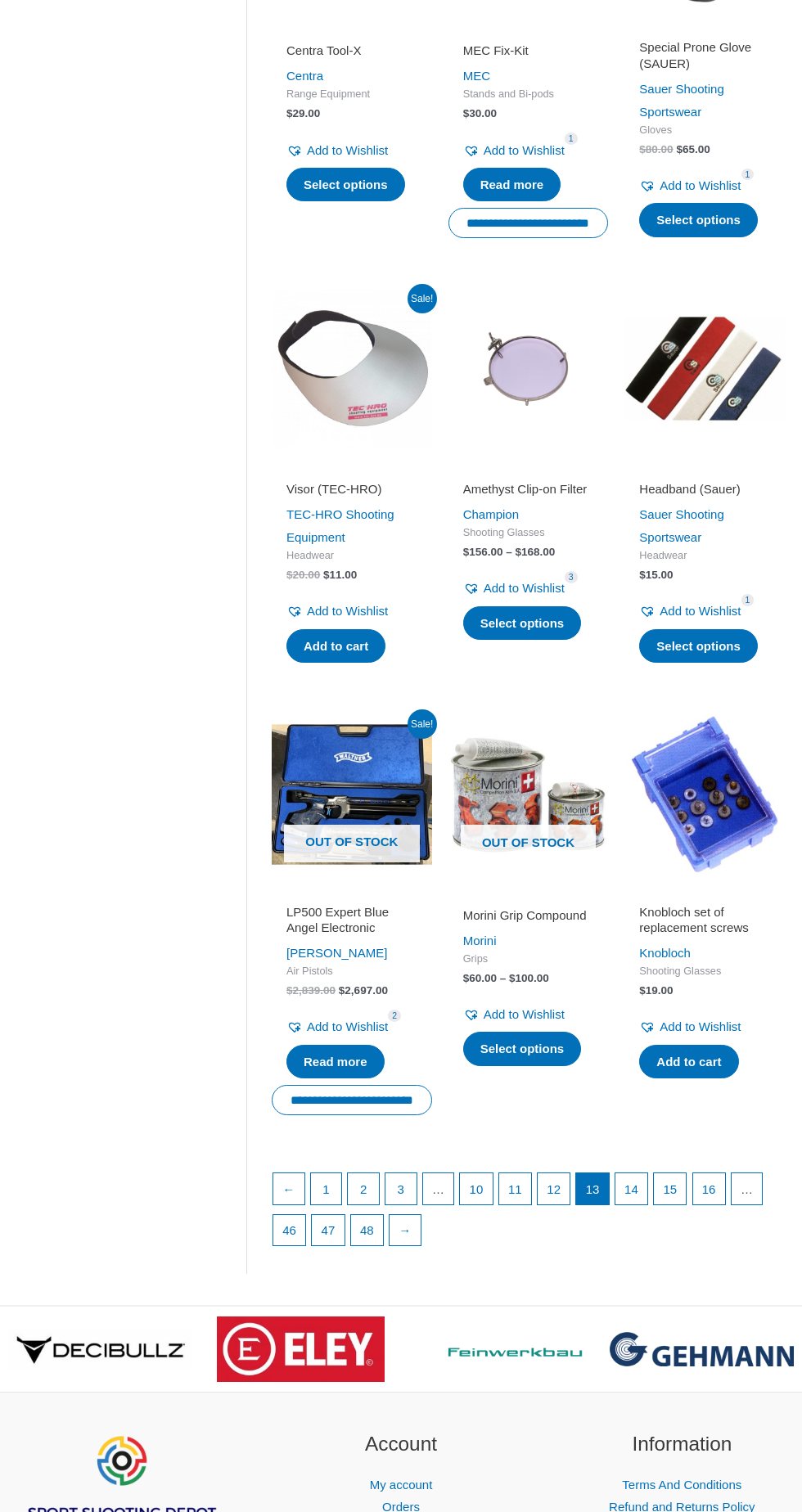
scroll to position [1439, 0]
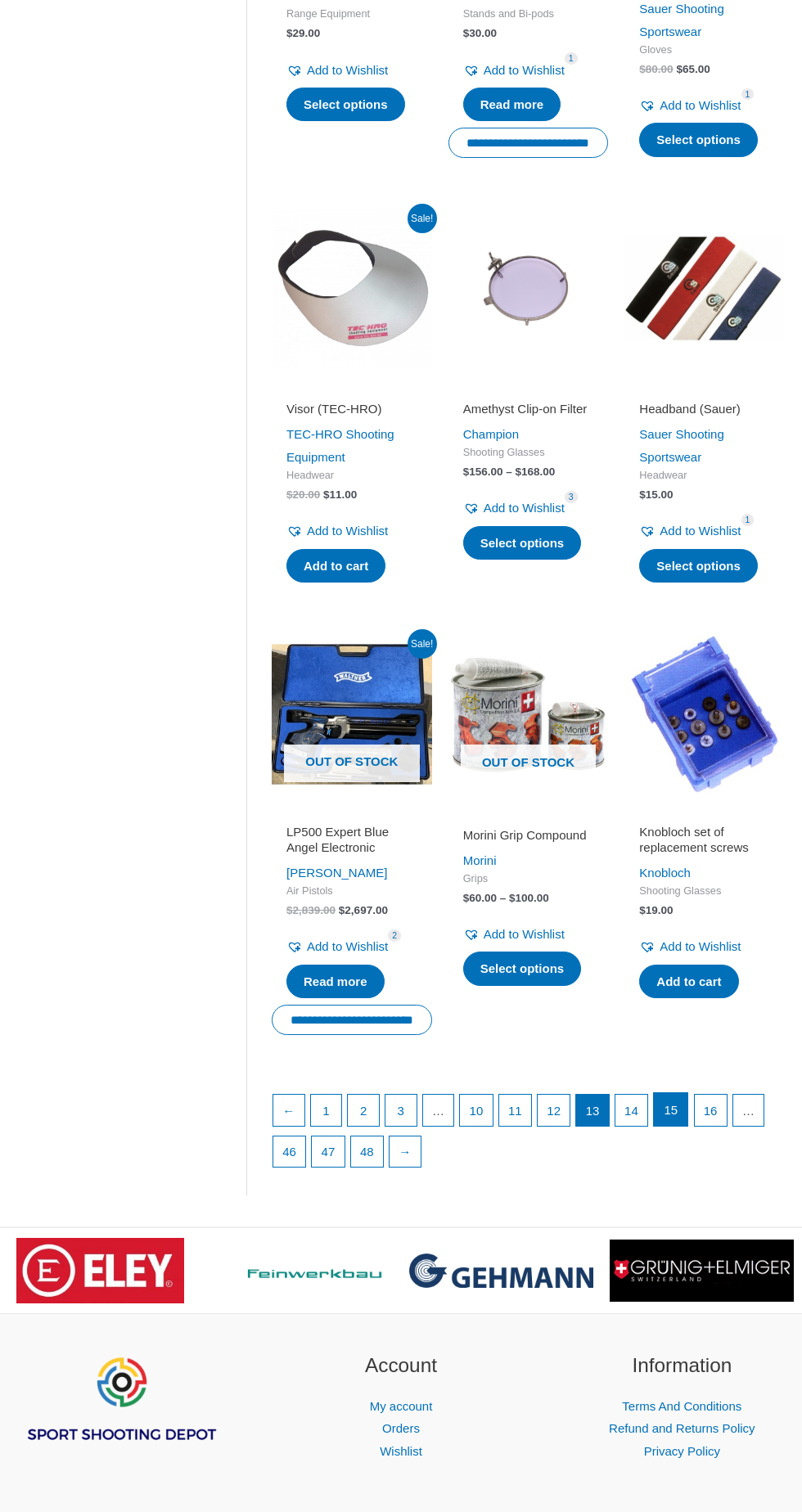
click at [663, 1107] on link "15" at bounding box center [670, 1110] width 34 height 33
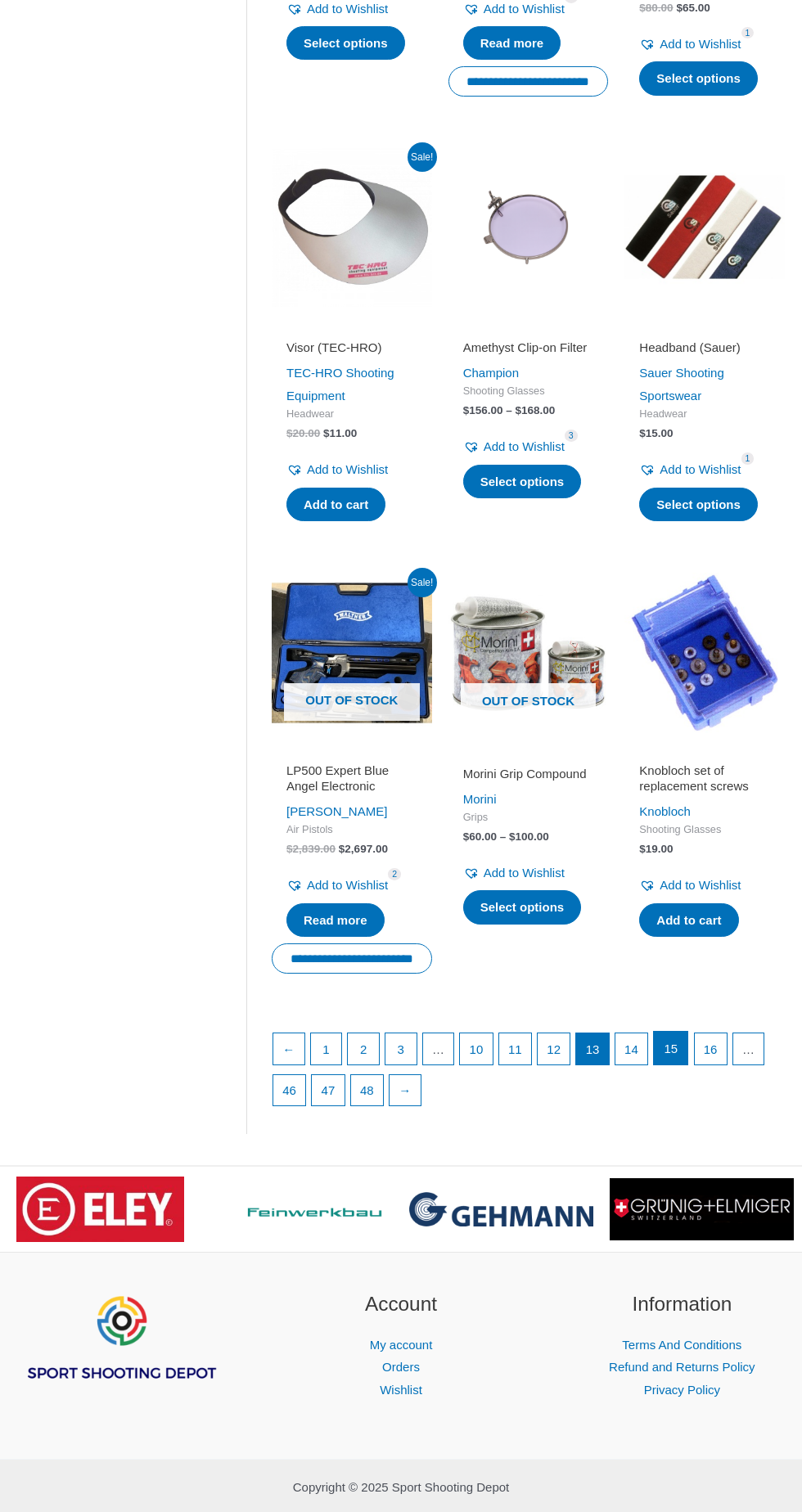
scroll to position [1535, 0]
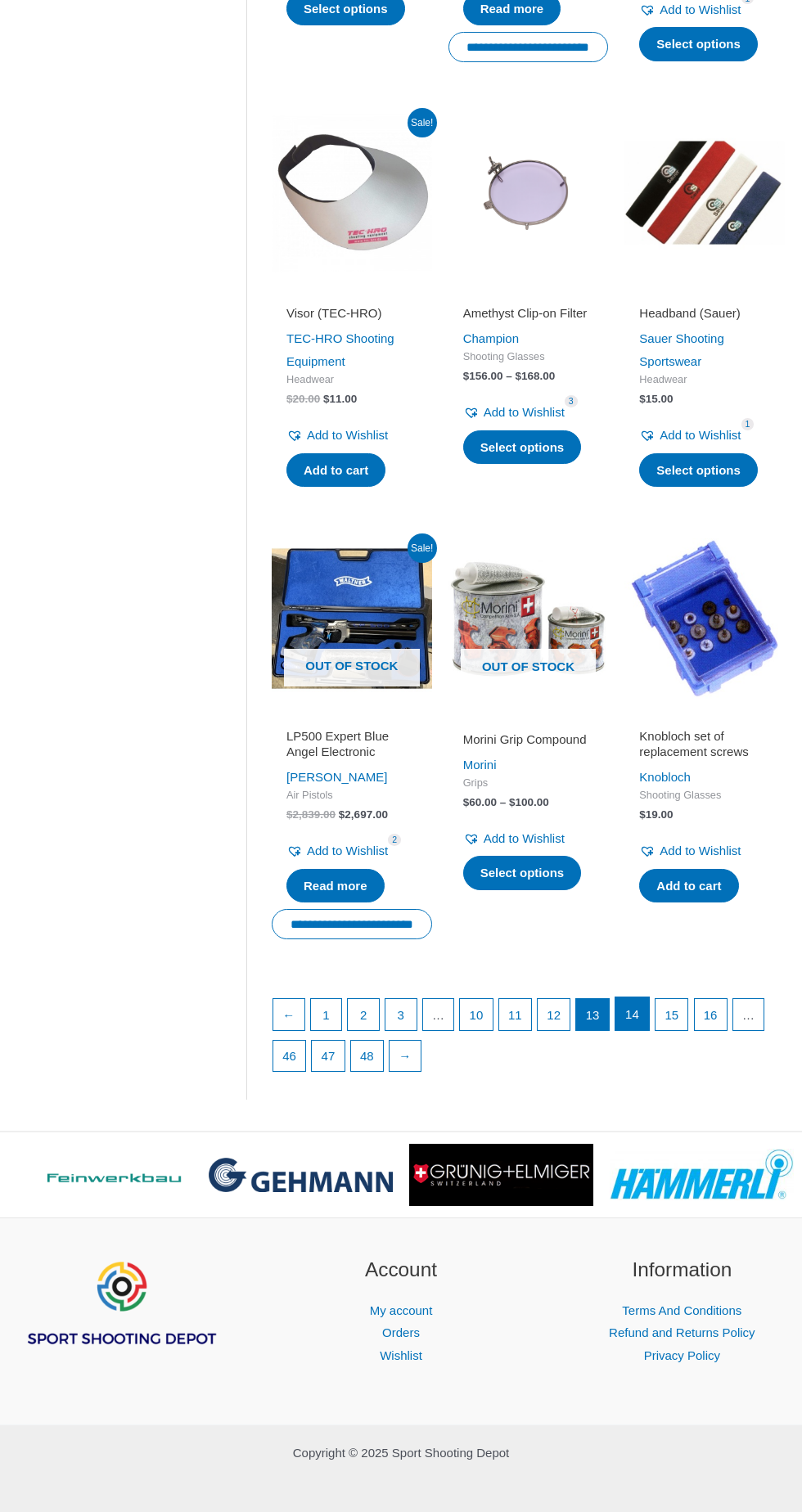
click at [626, 1013] on link "14" at bounding box center [632, 1014] width 34 height 33
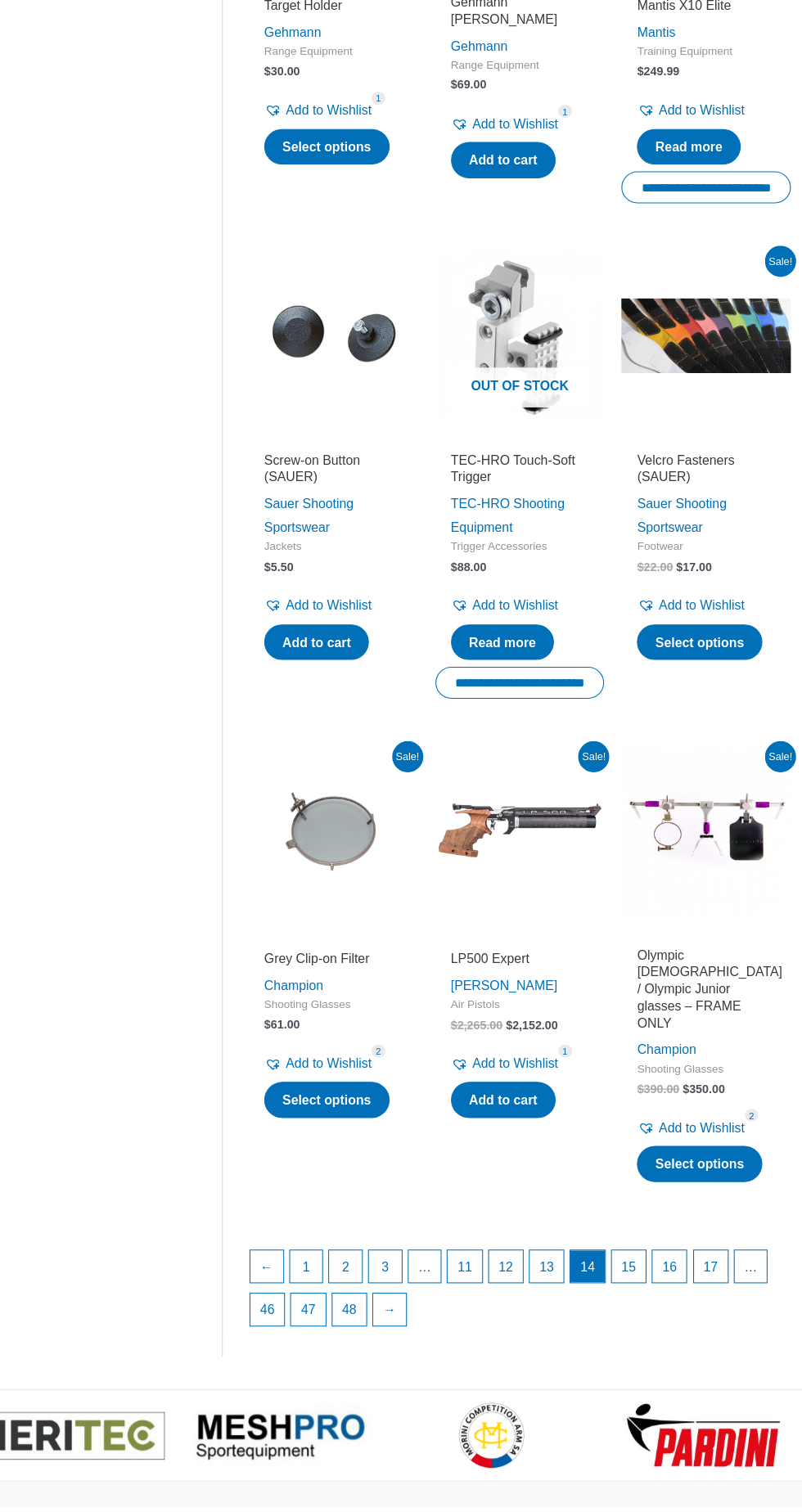
scroll to position [1487, 0]
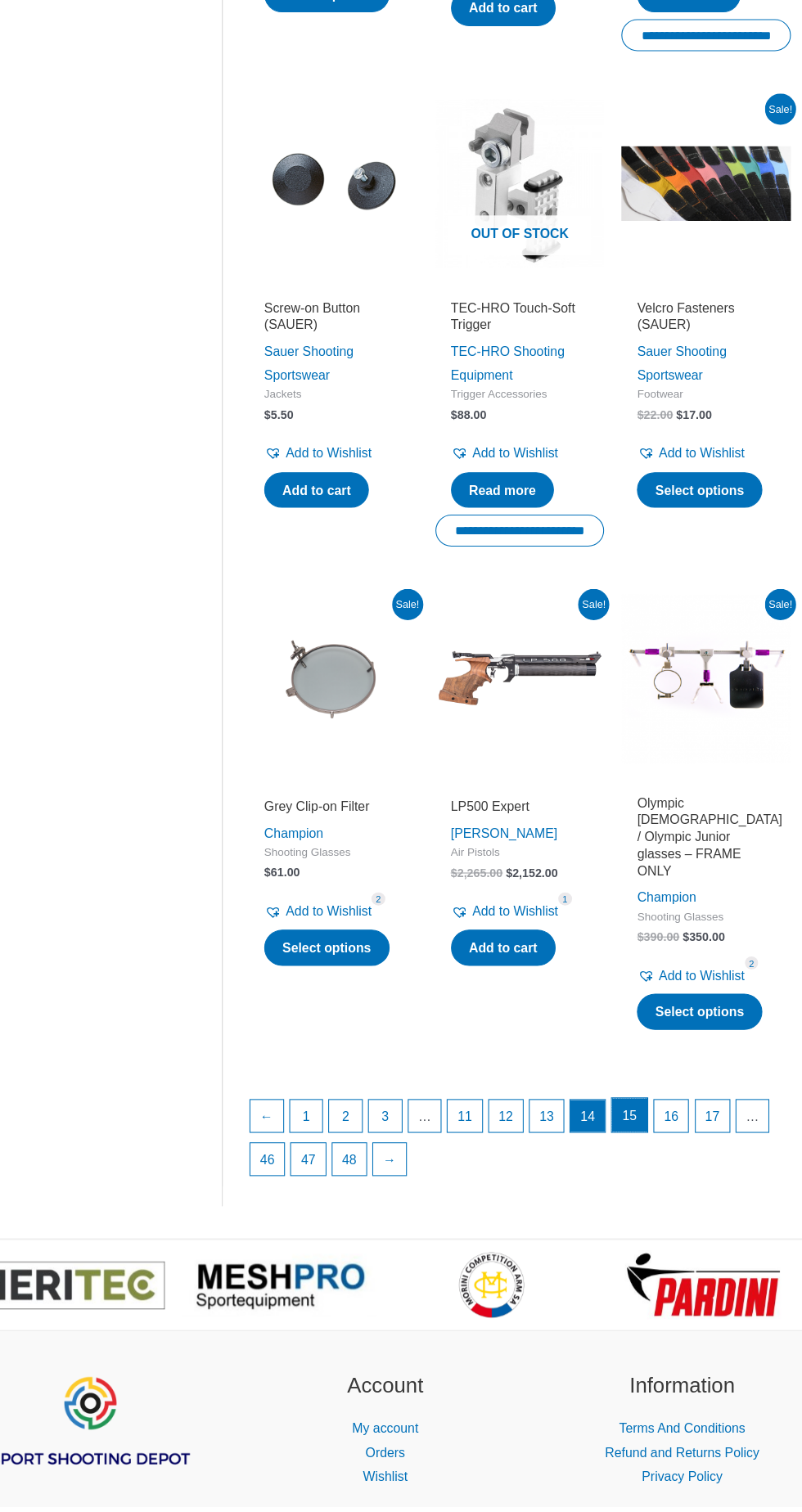
click at [626, 1126] on link "15" at bounding box center [632, 1142] width 34 height 33
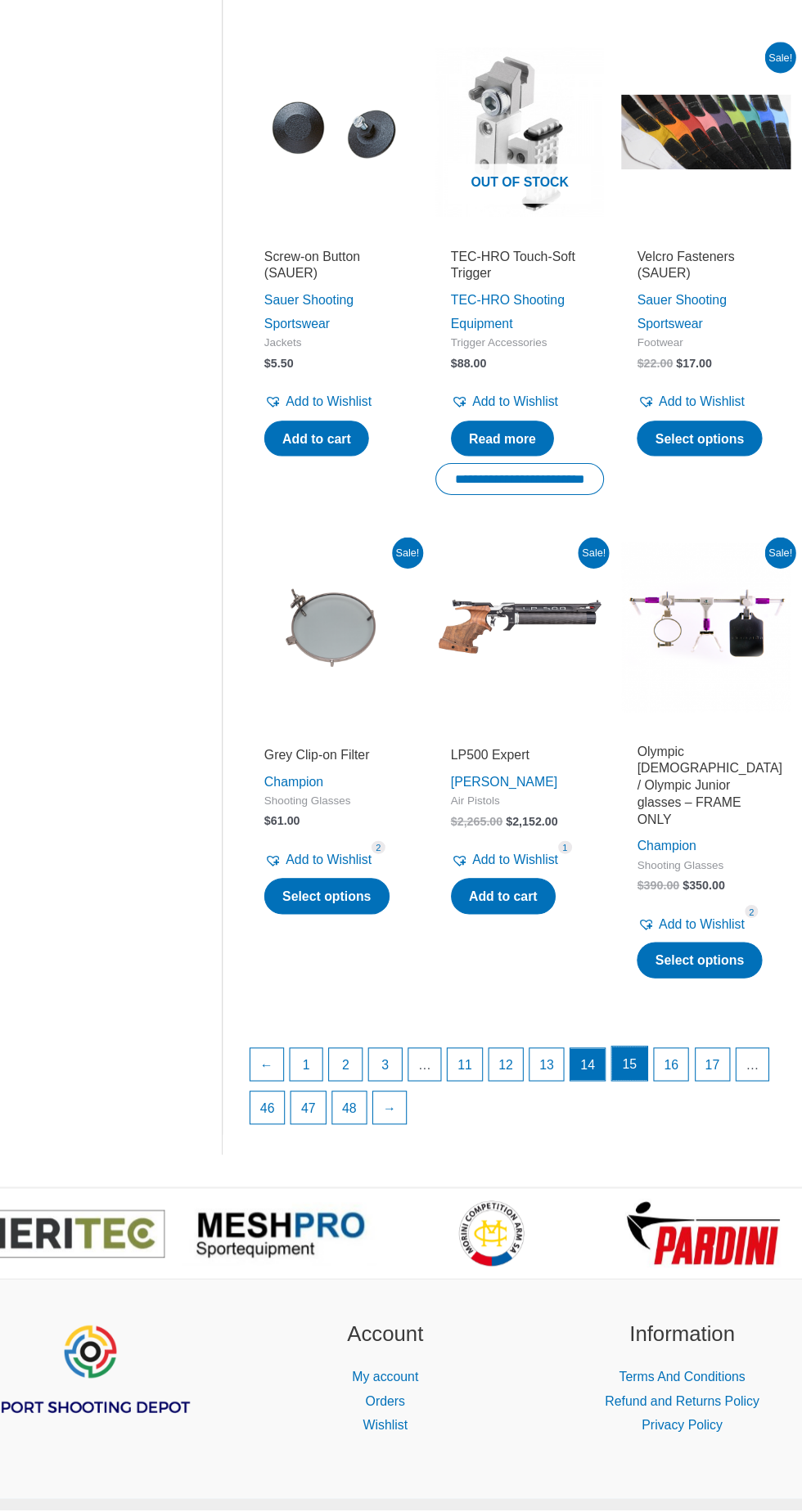
scroll to position [1585, 0]
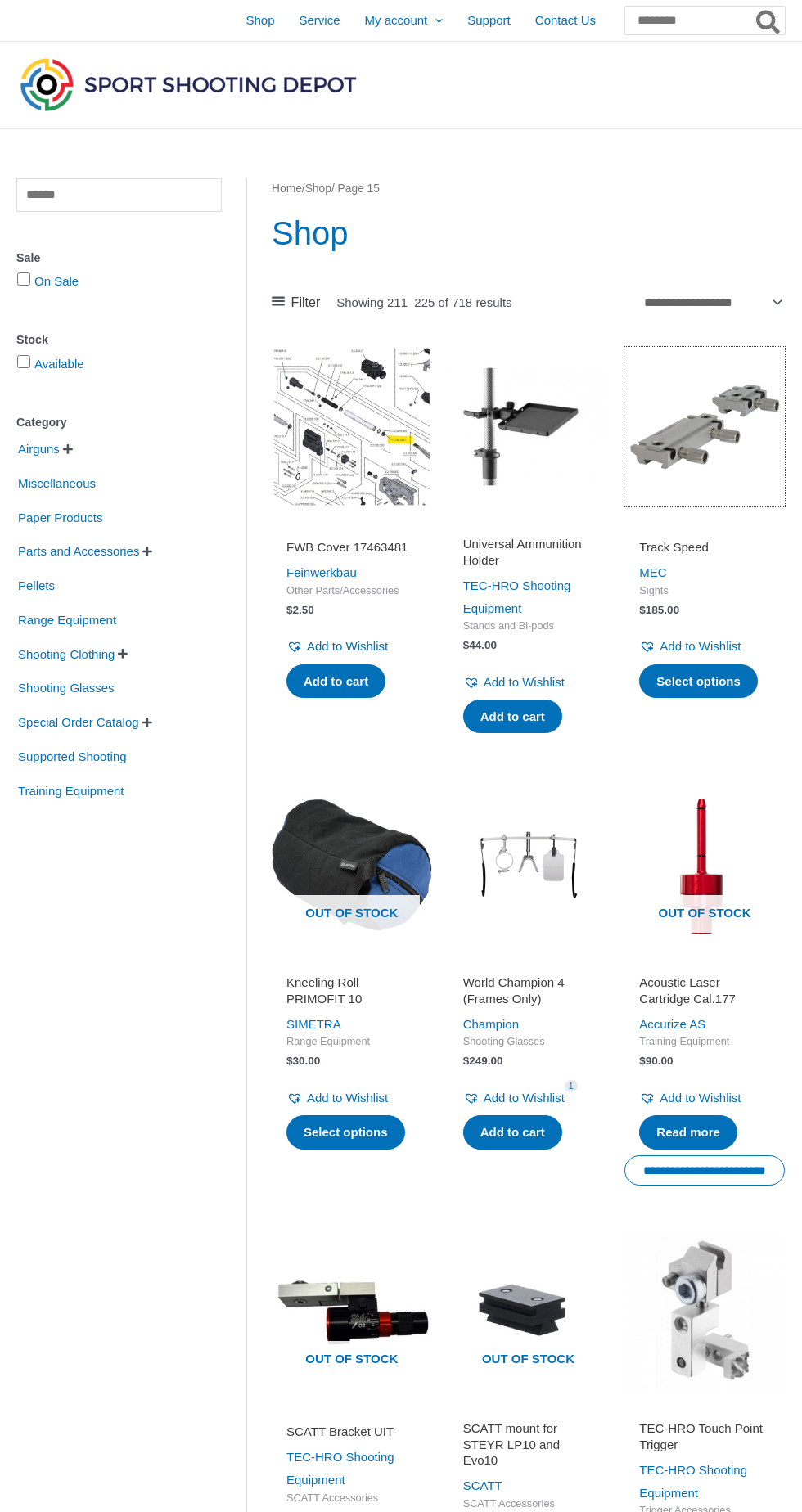
click at [672, 435] on img at bounding box center [705, 427] width 161 height 161
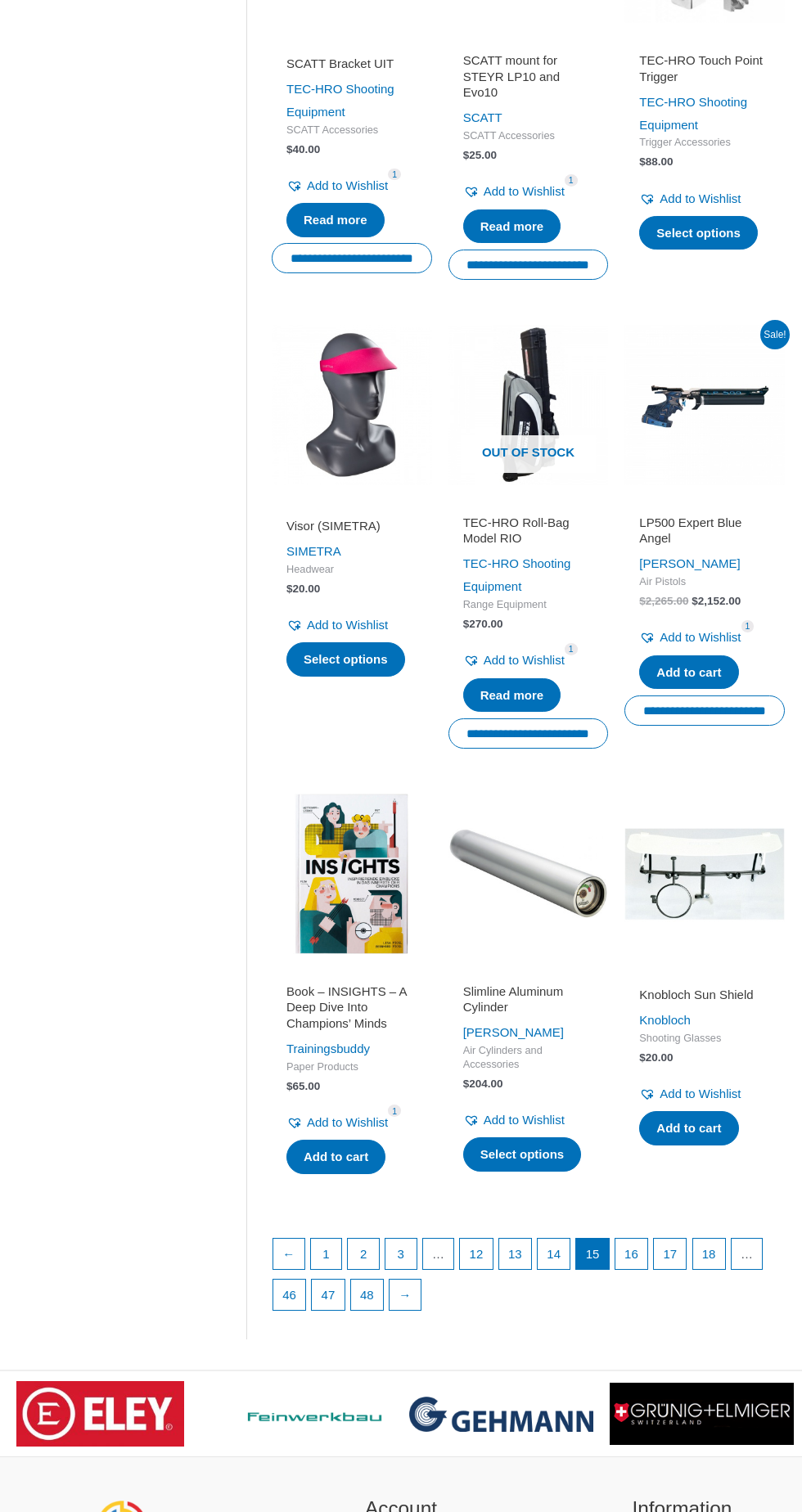
scroll to position [1507, 0]
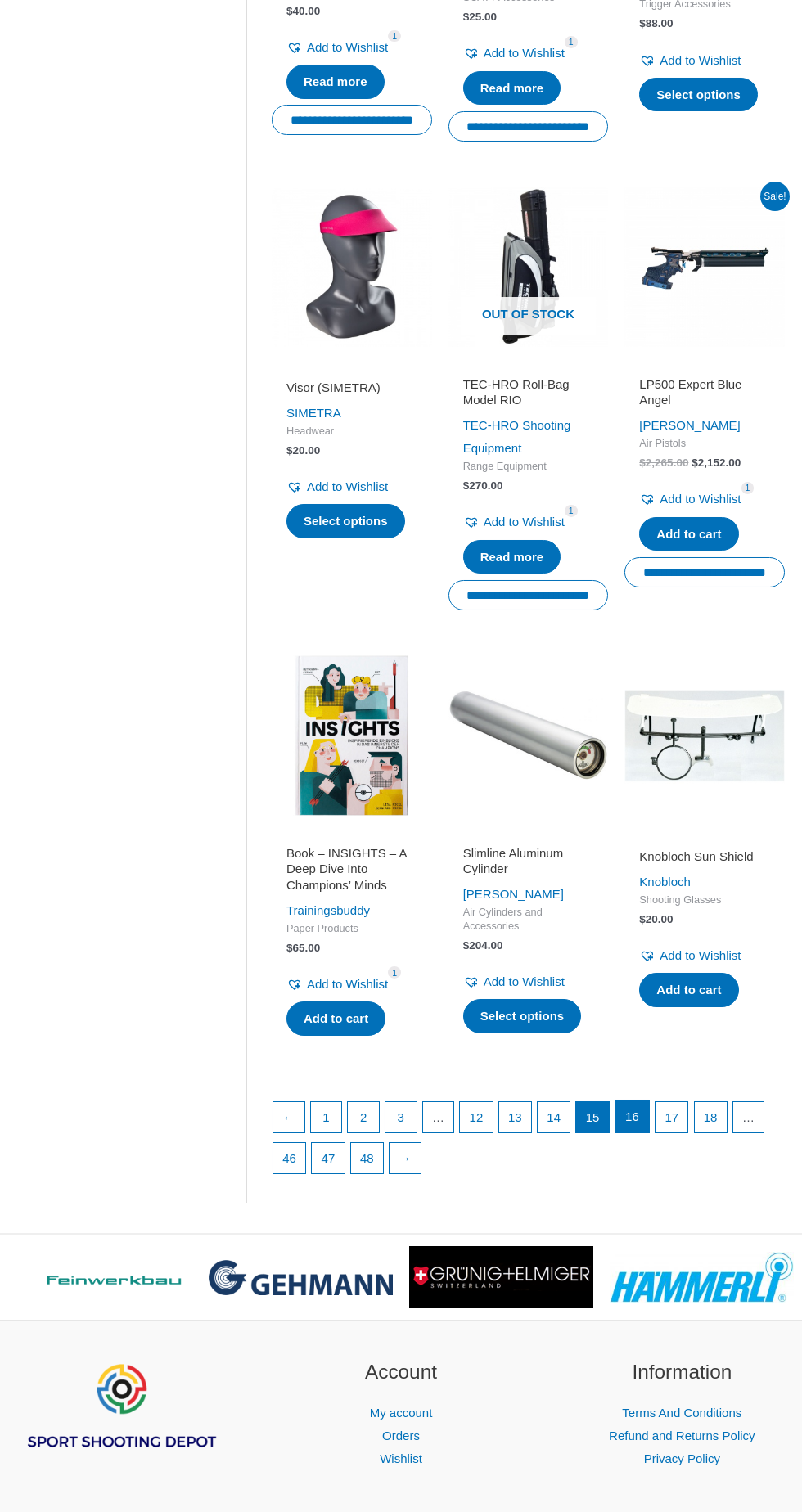
click at [626, 1107] on link "16" at bounding box center [632, 1118] width 34 height 33
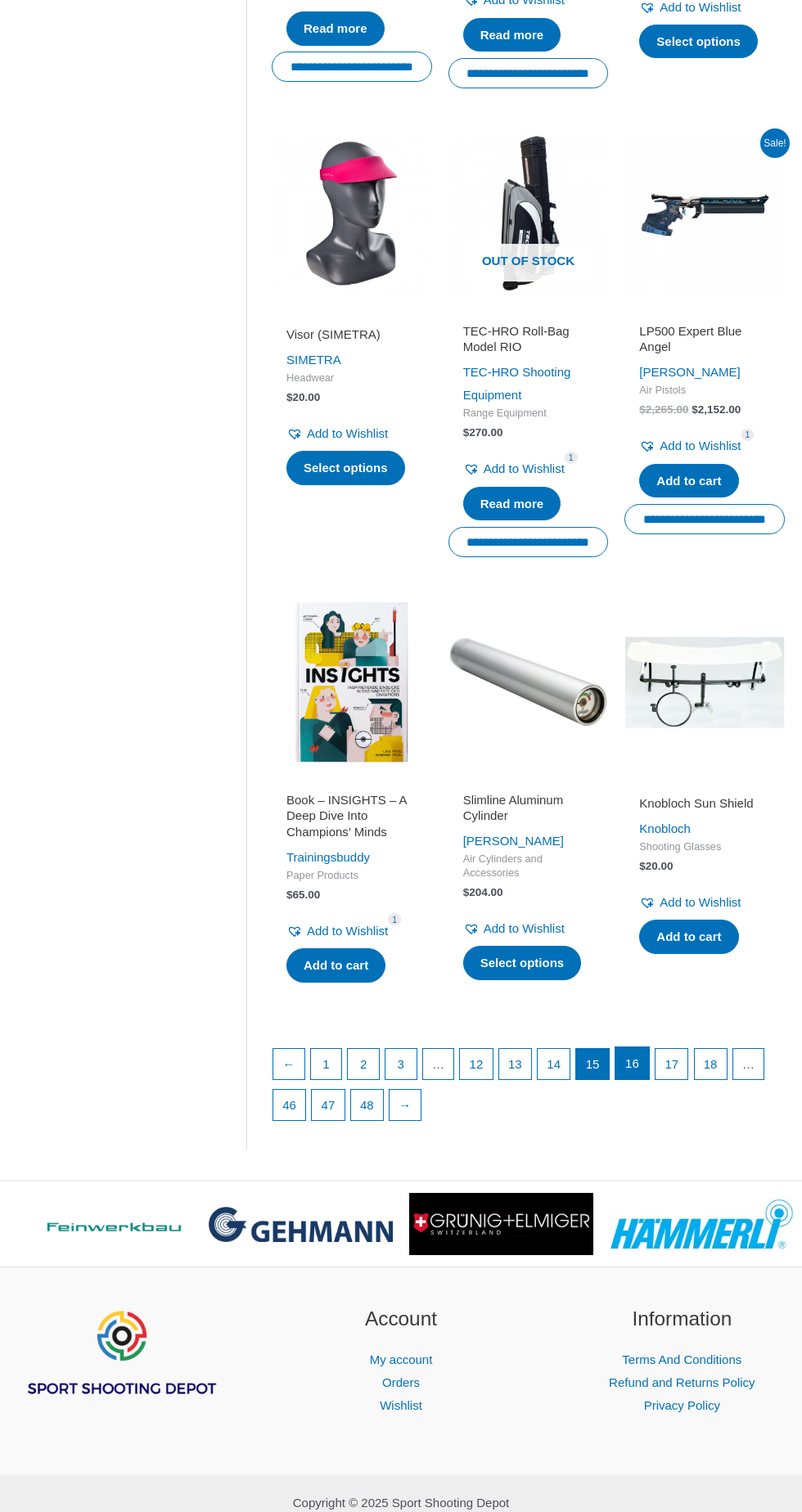
scroll to position [1602, 0]
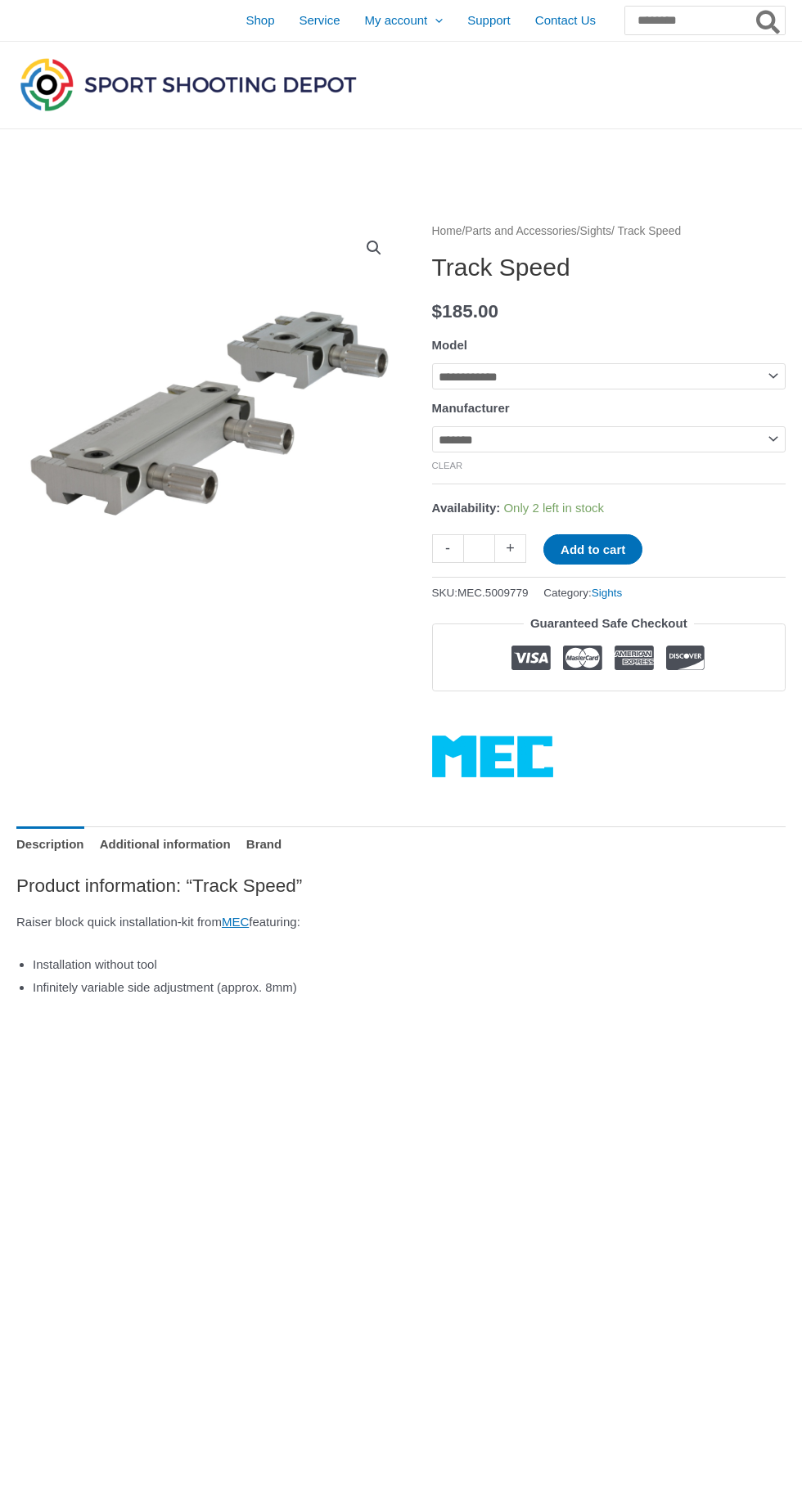
click at [168, 418] on img at bounding box center [691, 896] width 1351 height 1350
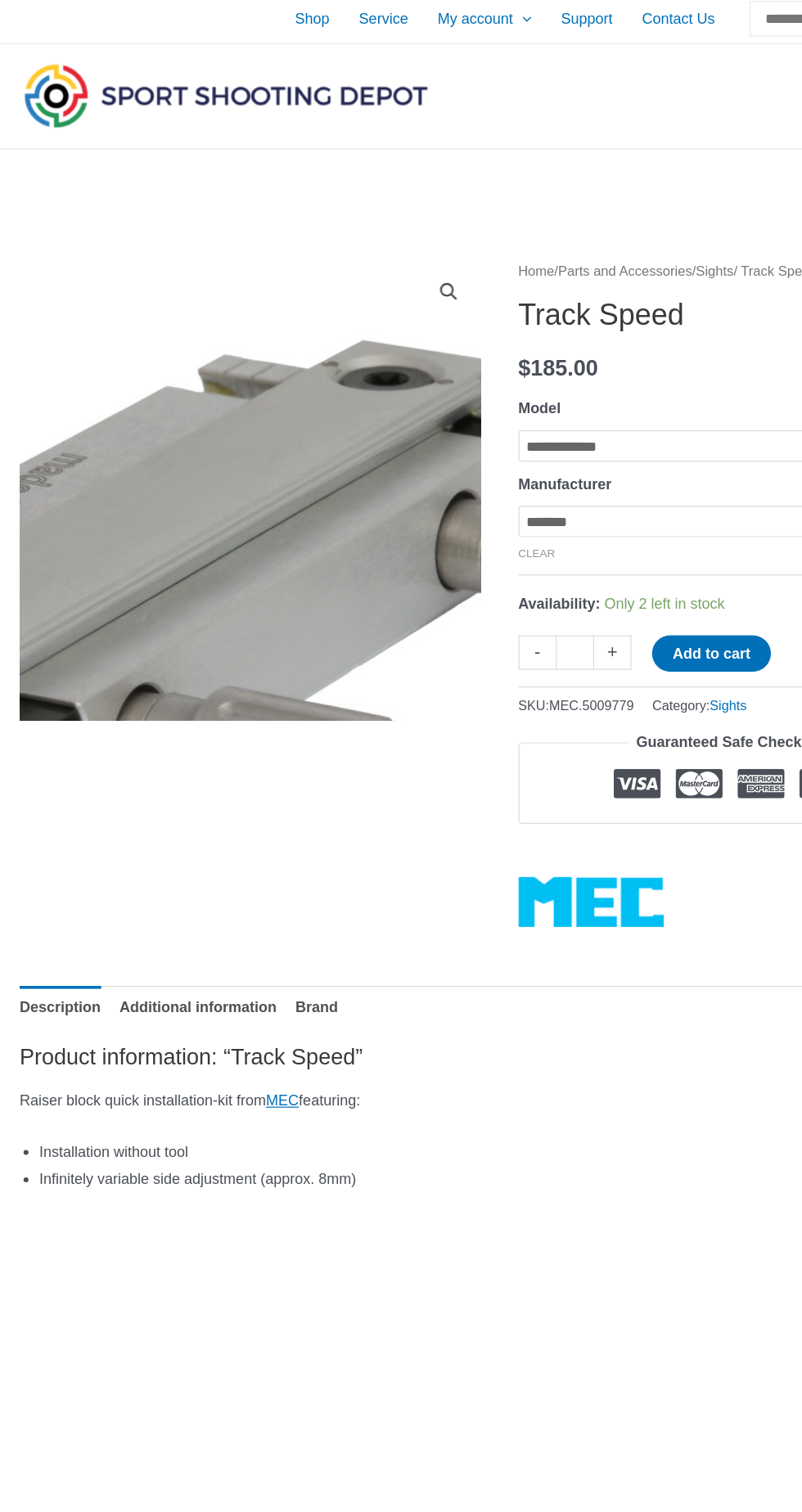
scroll to position [4, 0]
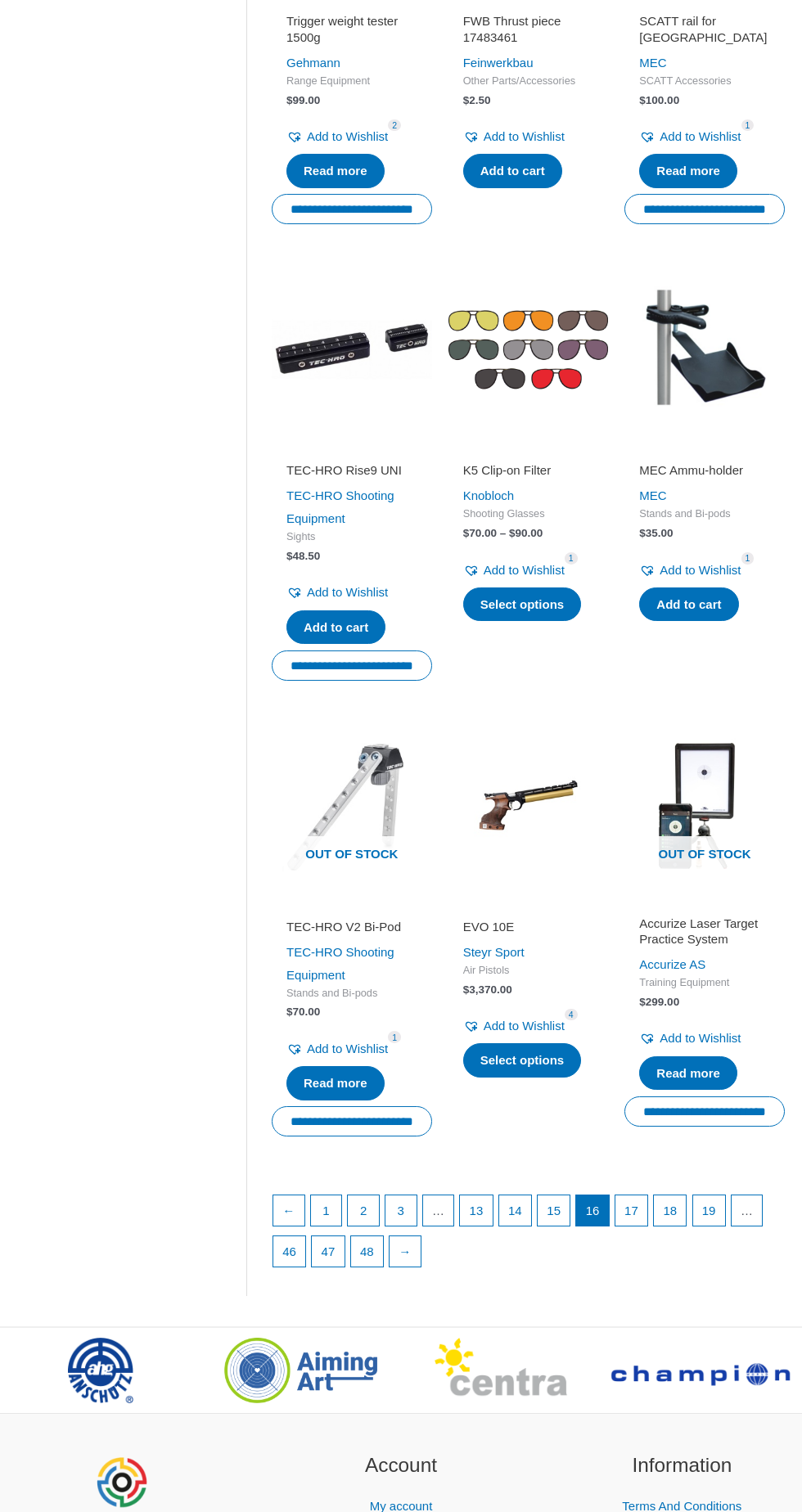
scroll to position [1501, 0]
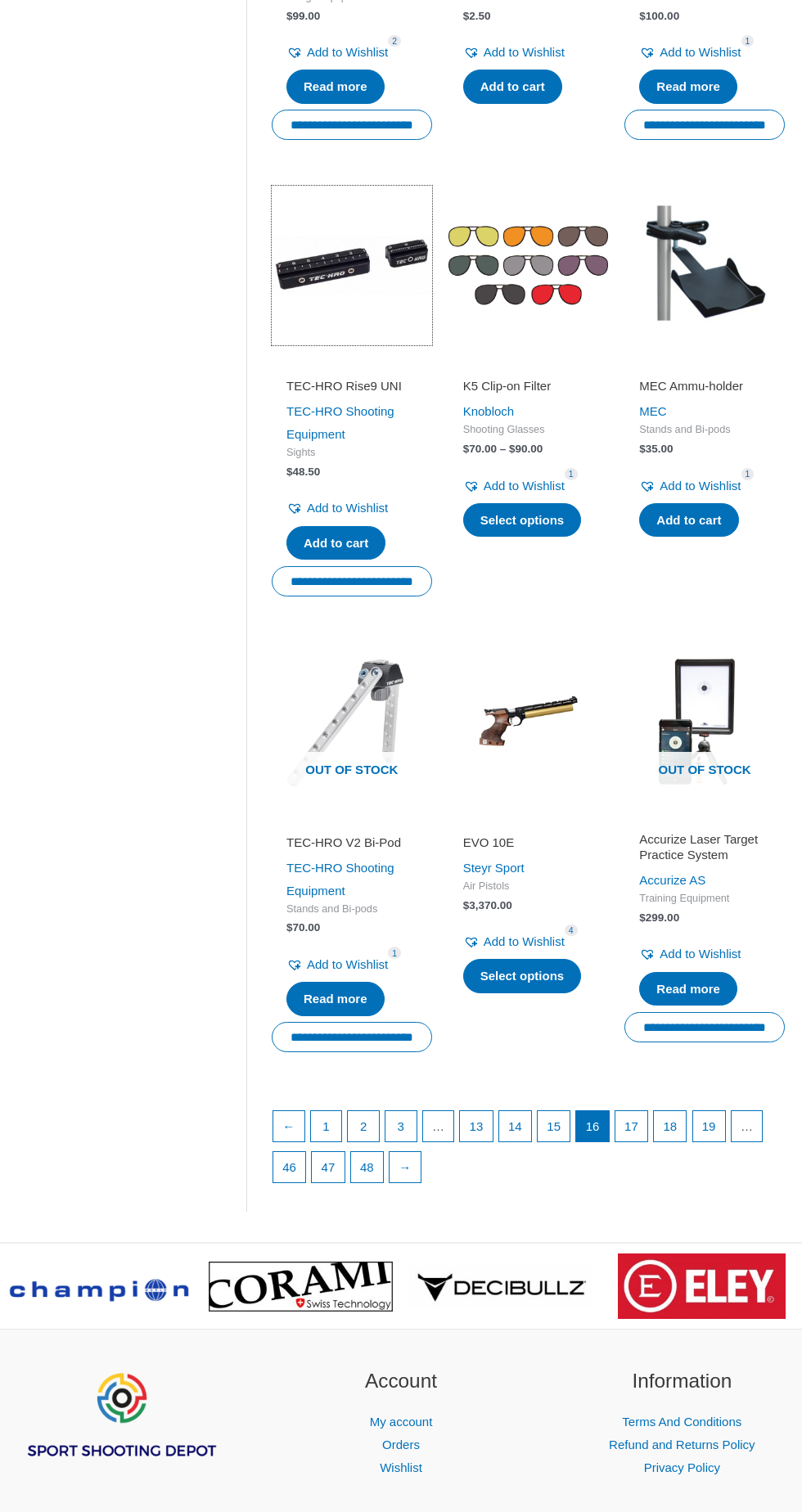
click at [344, 247] on img at bounding box center [353, 266] width 161 height 161
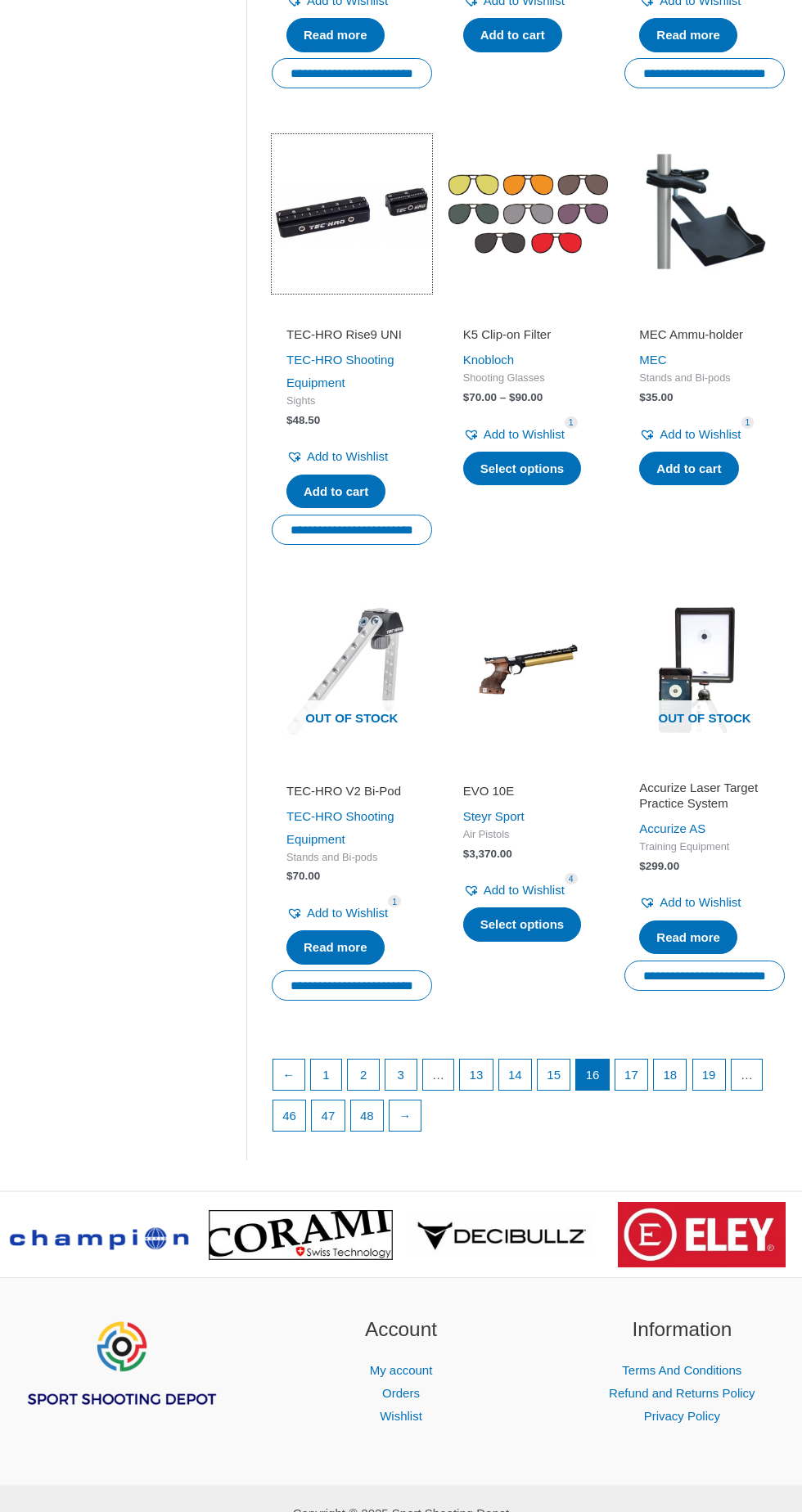
scroll to position [1596, 0]
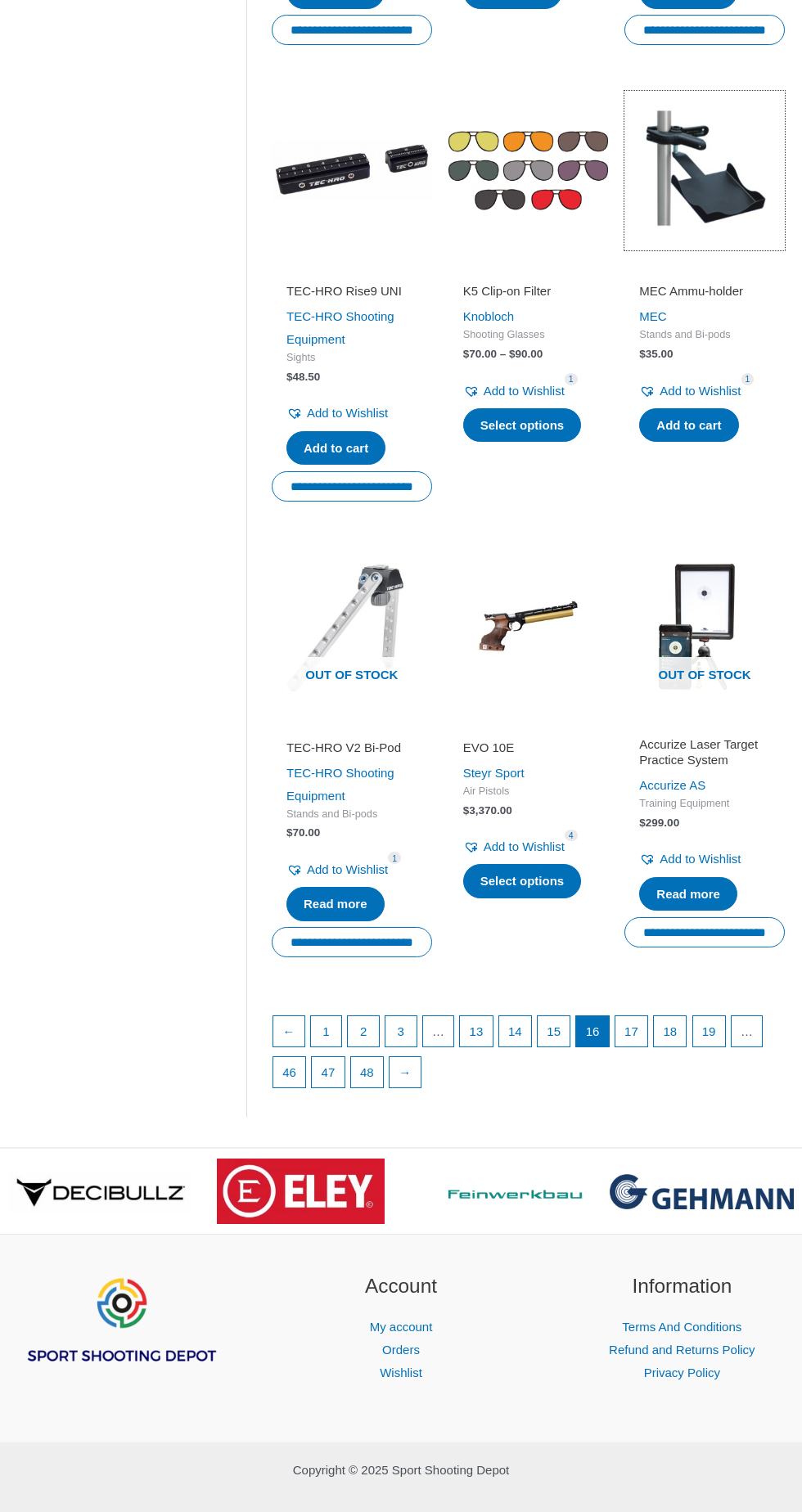
click at [702, 153] on img at bounding box center [705, 171] width 161 height 161
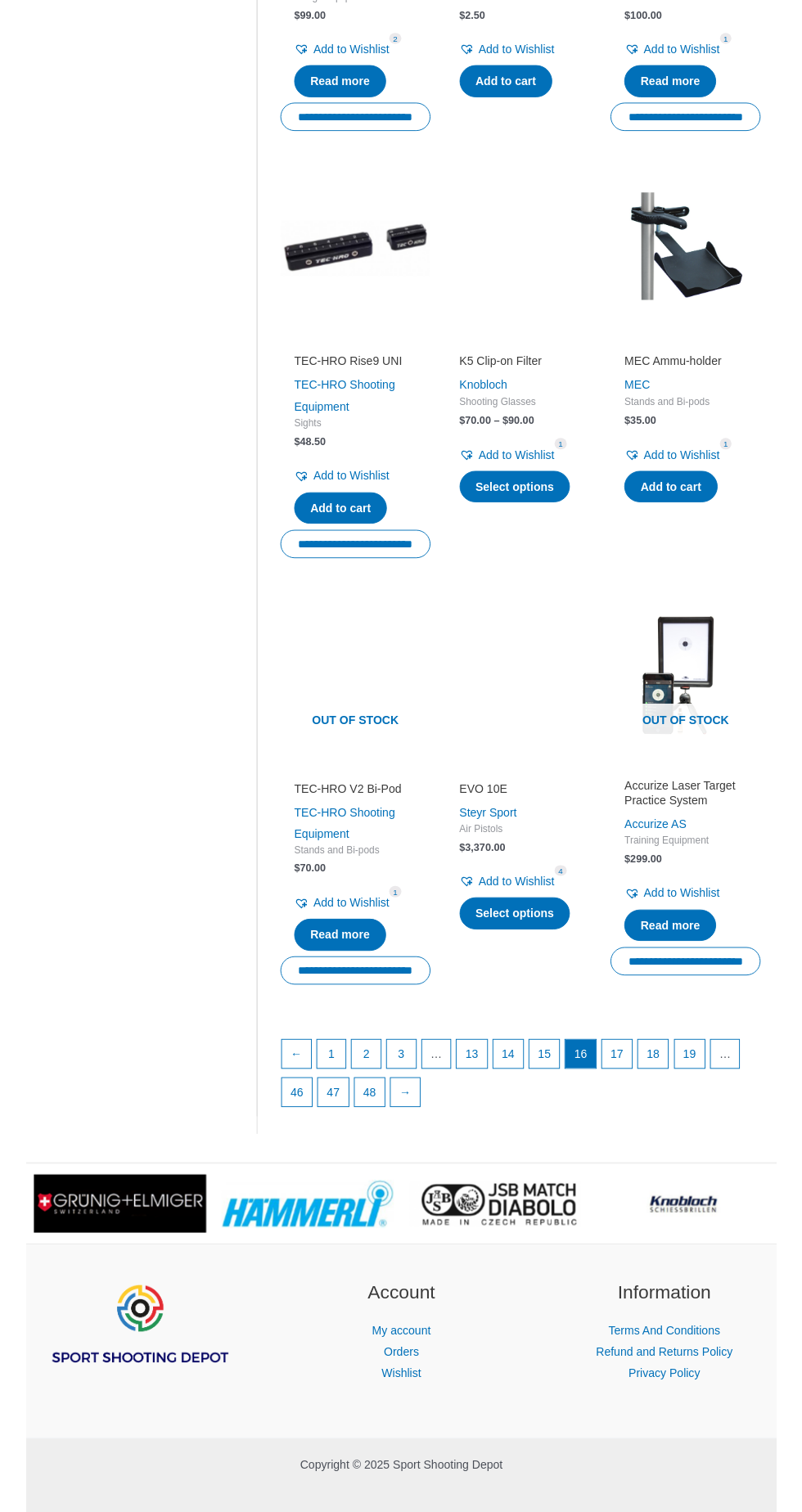
scroll to position [1561, 0]
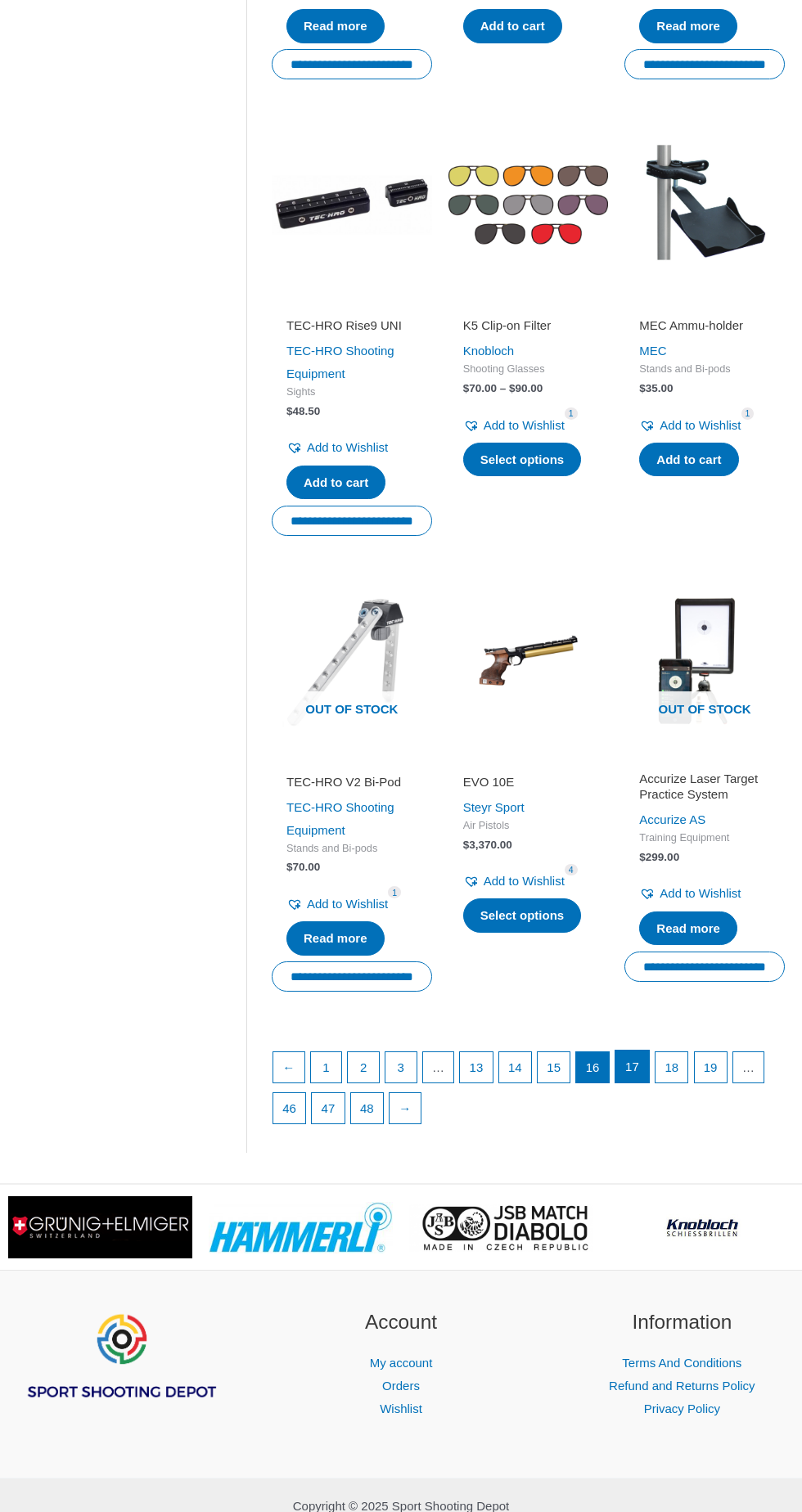
click at [626, 1051] on link "17" at bounding box center [632, 1067] width 34 height 33
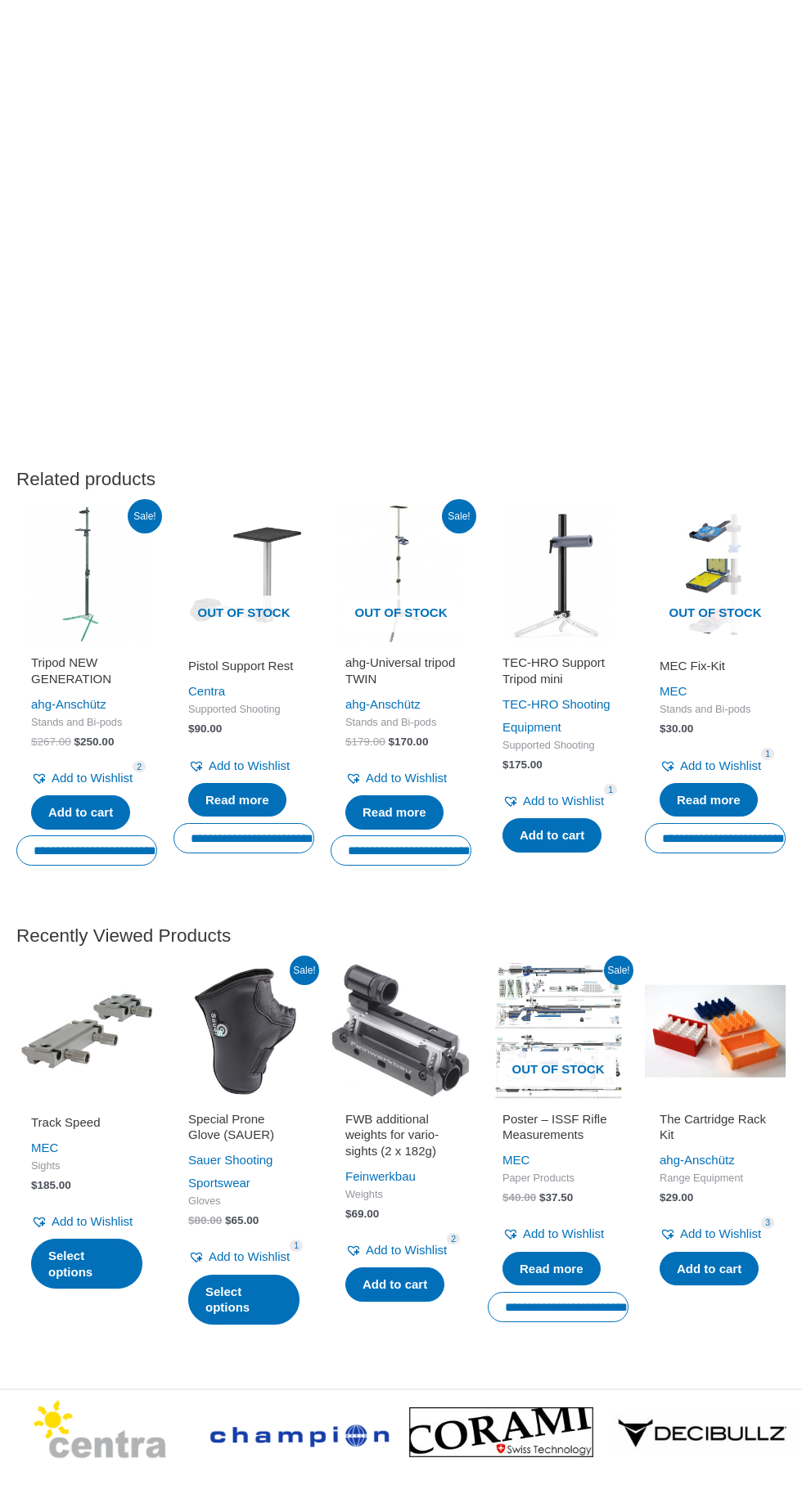
scroll to position [981, 0]
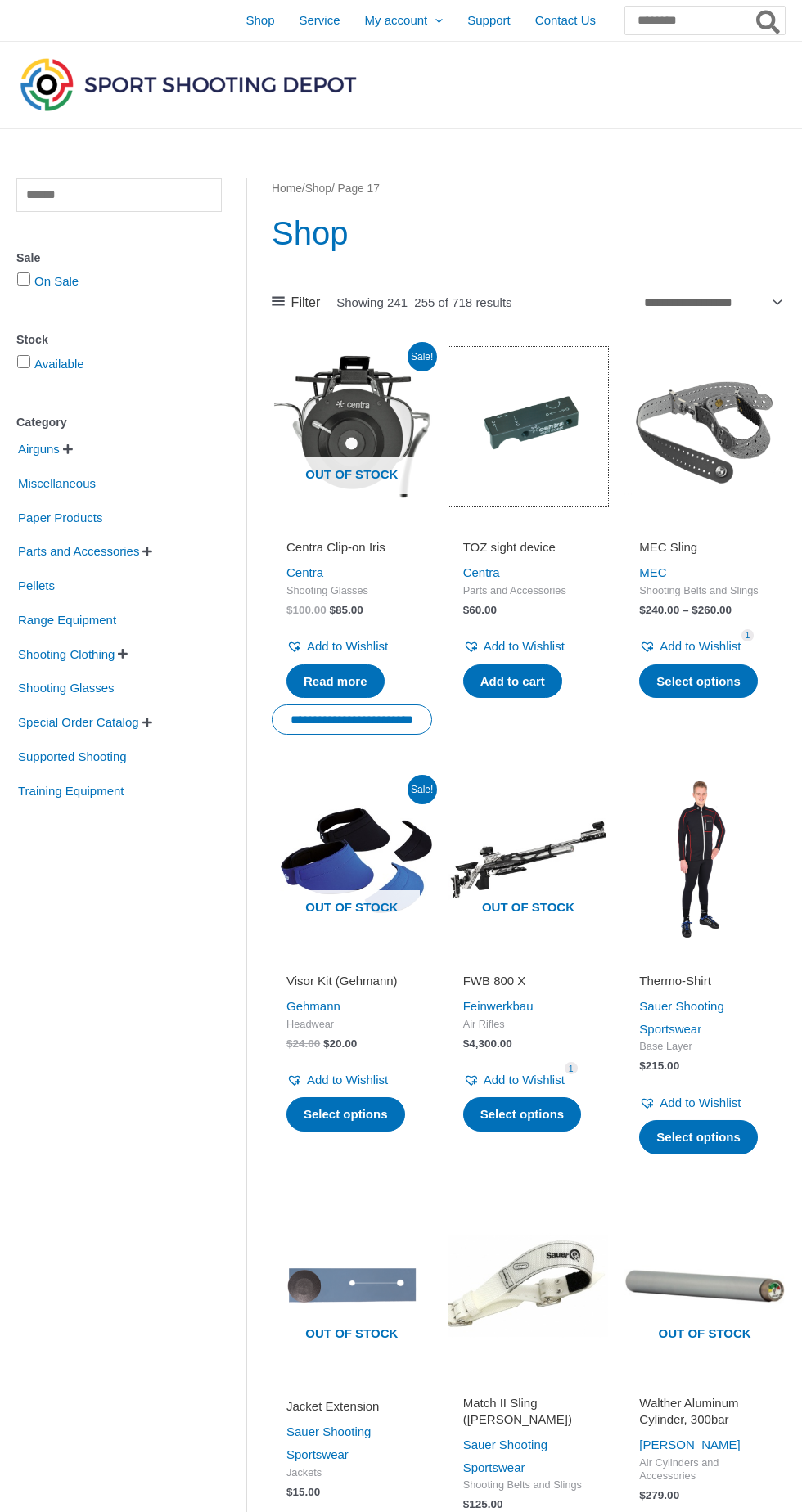
click at [547, 443] on img at bounding box center [529, 427] width 161 height 161
click at [535, 884] on img at bounding box center [529, 860] width 161 height 161
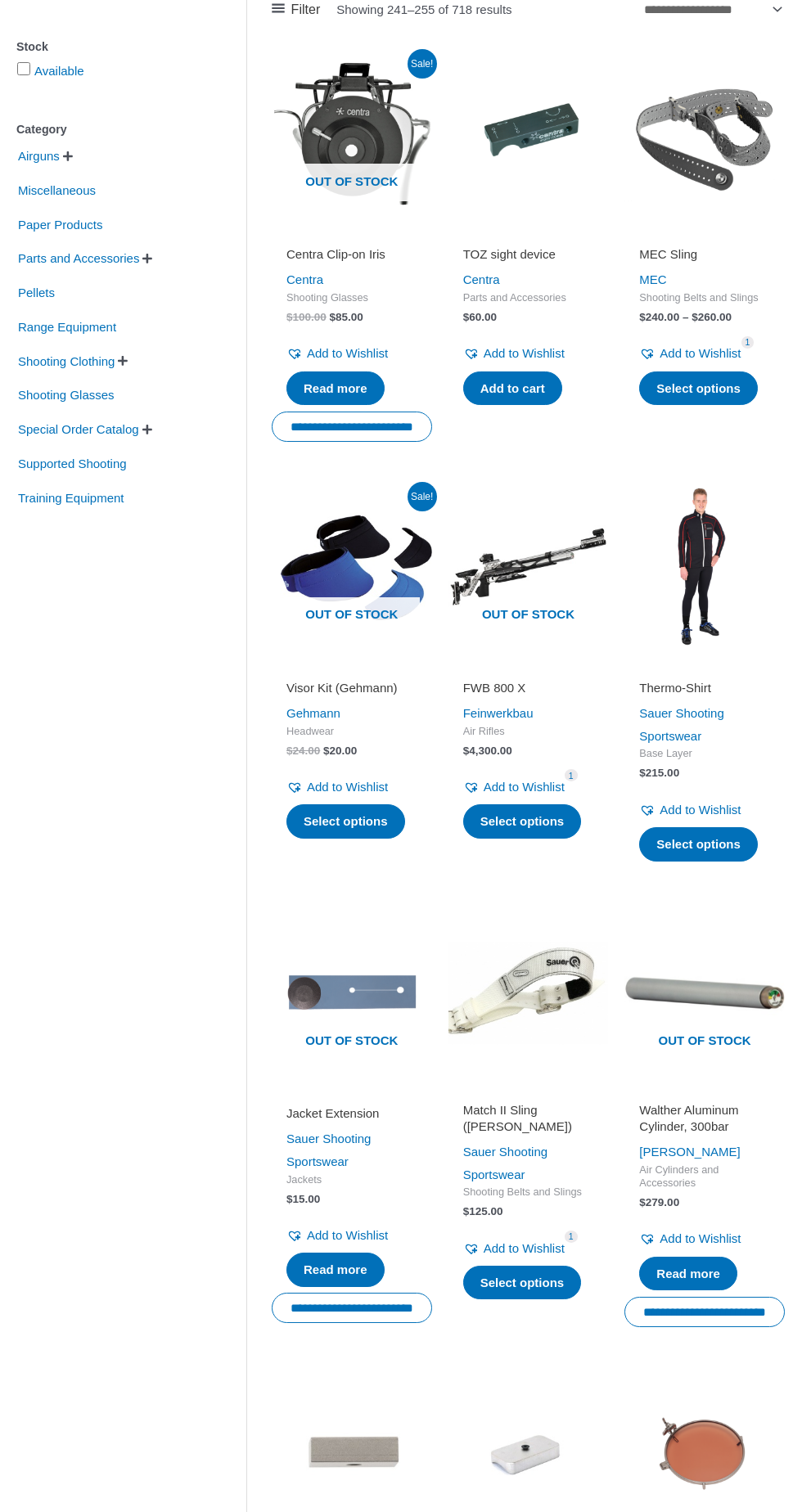
scroll to position [302, 0]
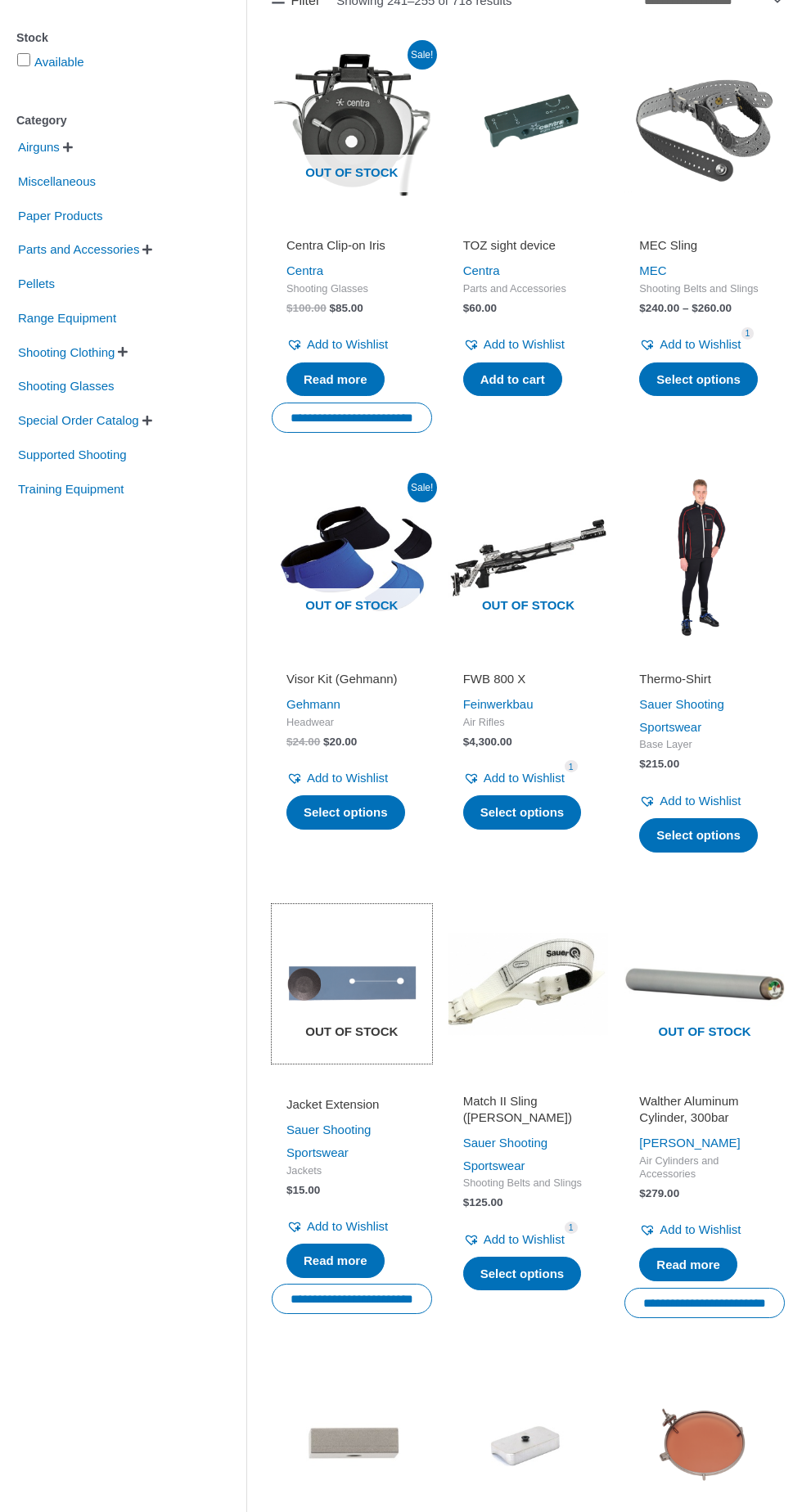
click at [354, 1029] on span "Out of stock" at bounding box center [352, 1033] width 136 height 37
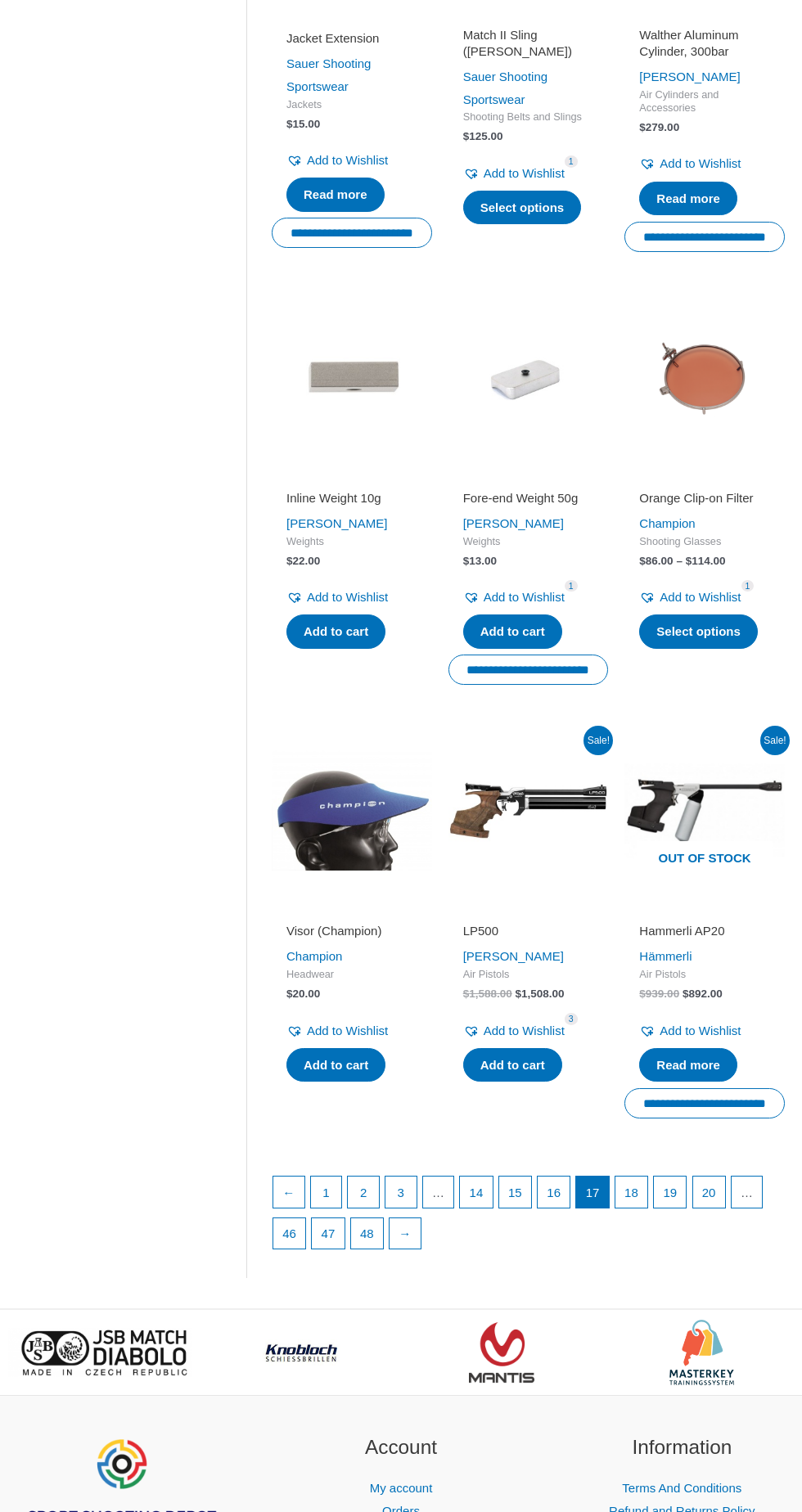
scroll to position [1451, 0]
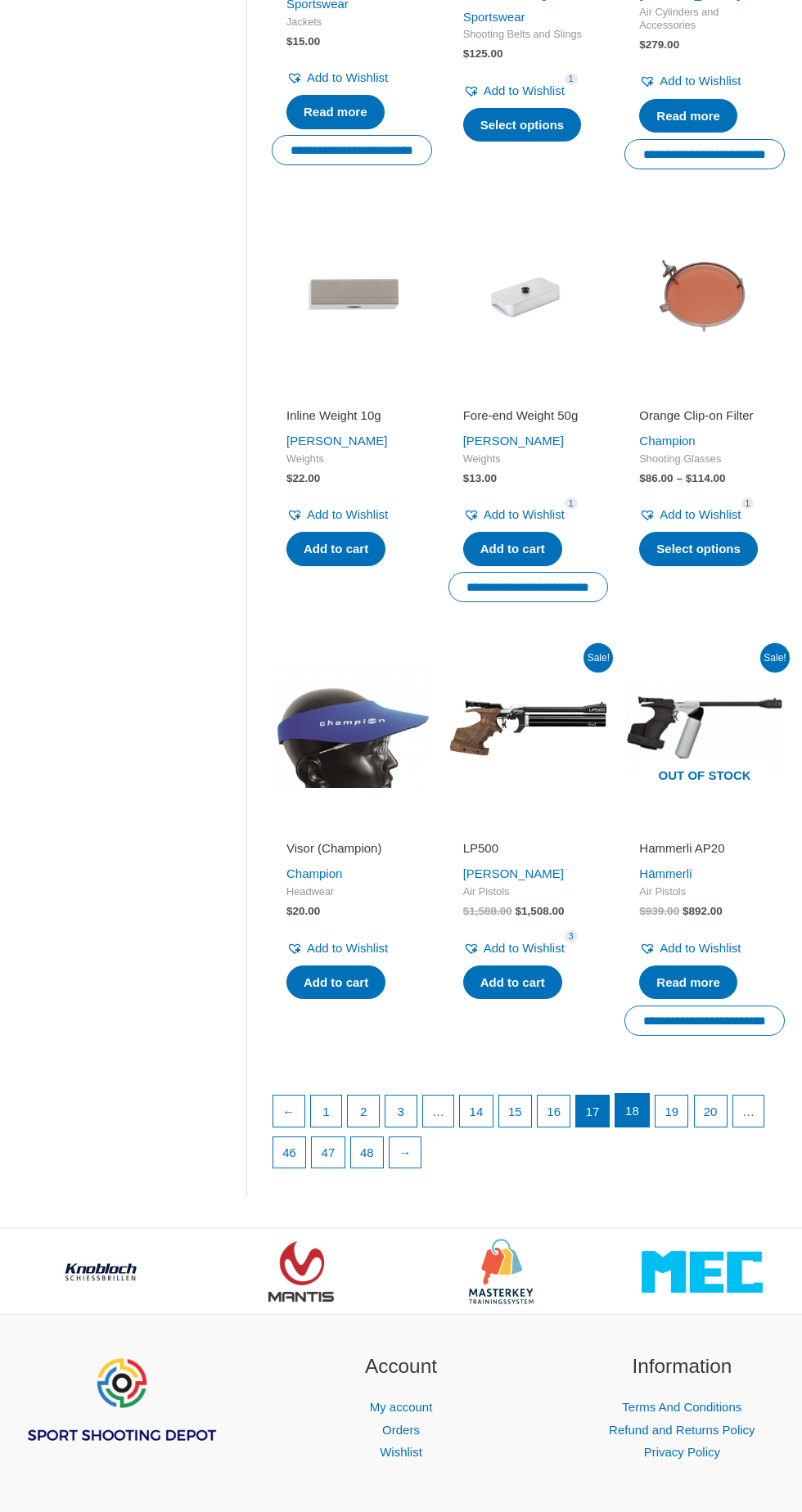
click at [628, 1118] on link "18" at bounding box center [632, 1110] width 34 height 33
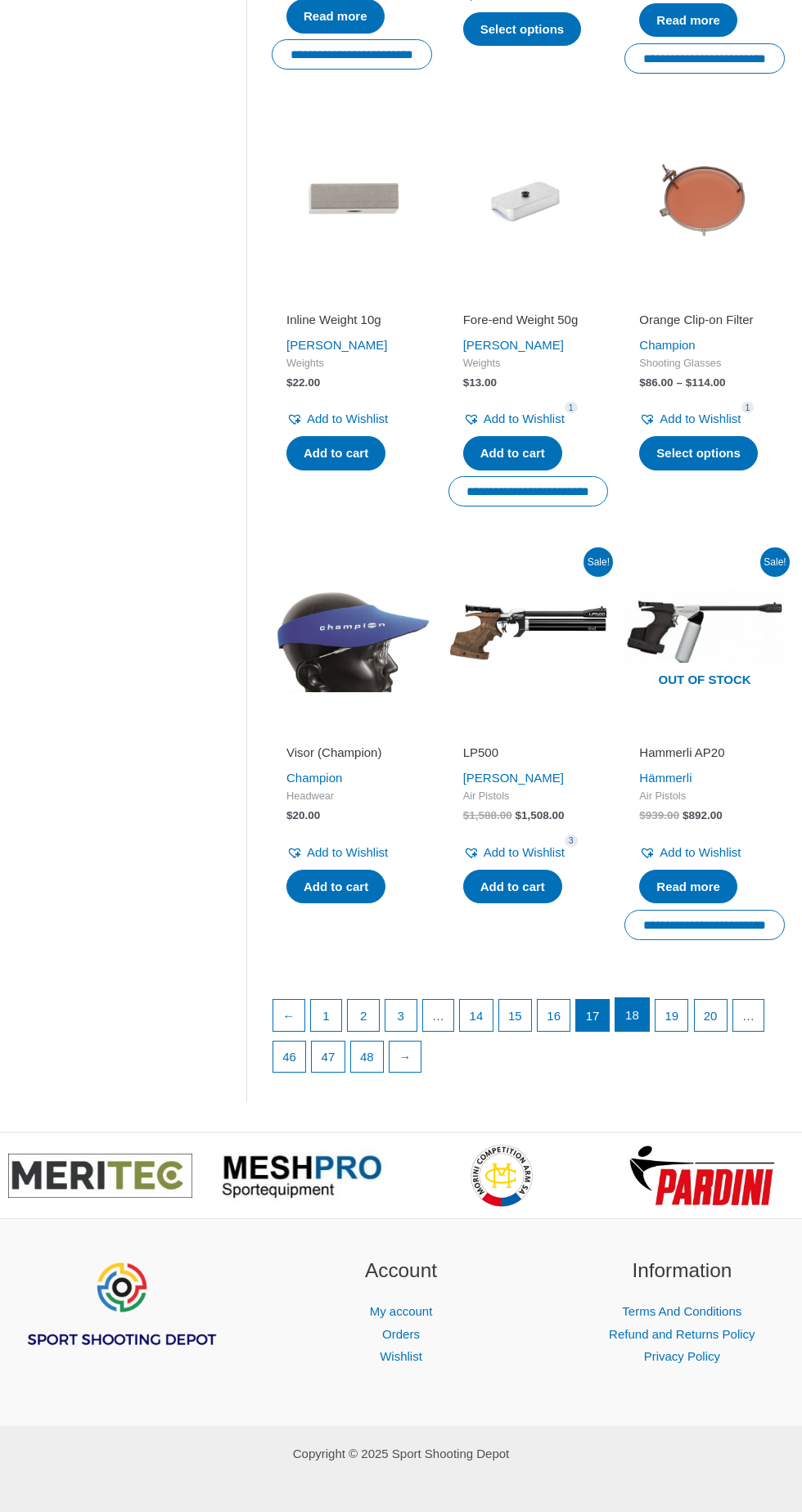
scroll to position [1557, 0]
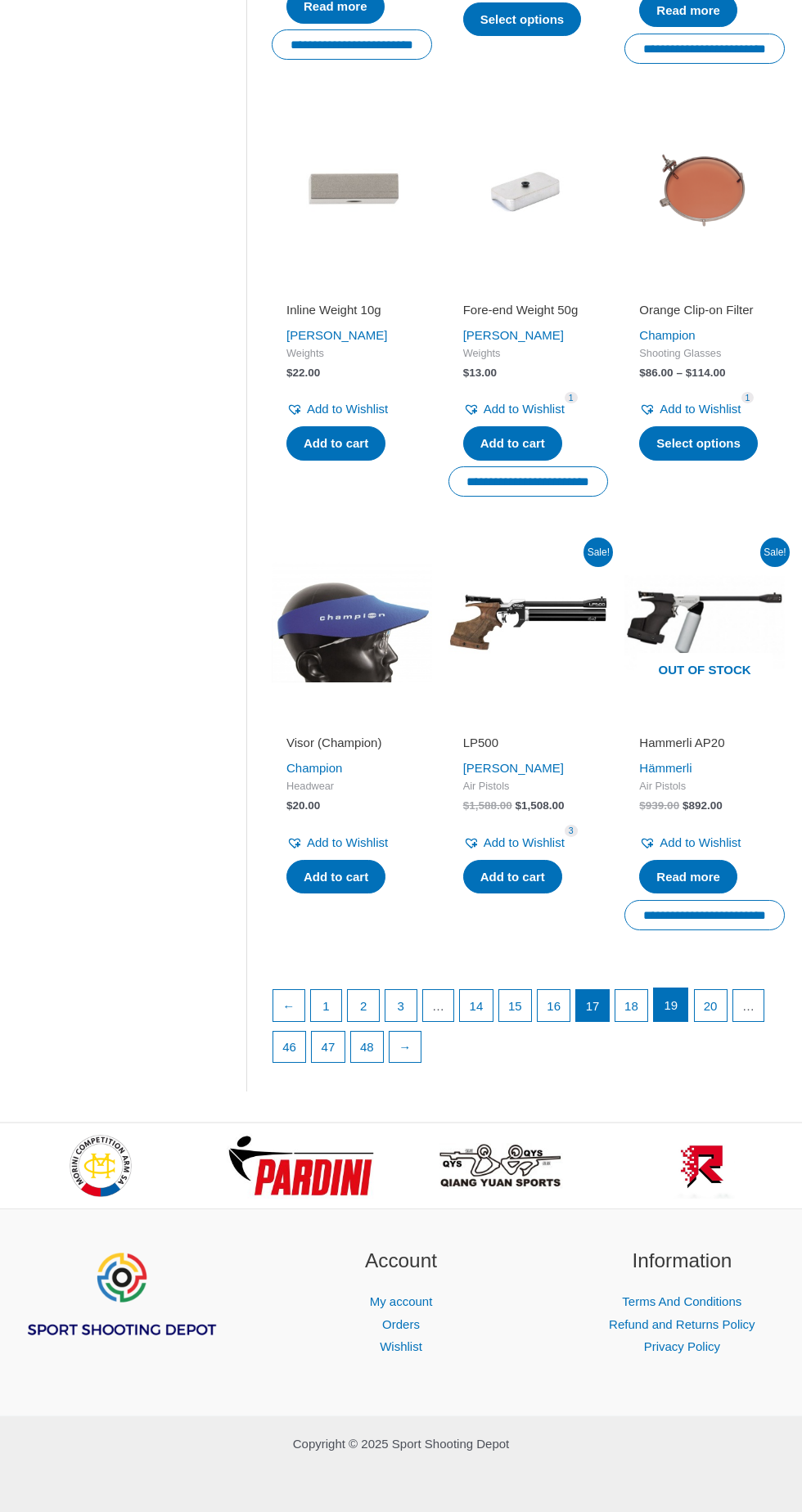
click at [661, 1010] on link "19" at bounding box center [670, 1005] width 34 height 33
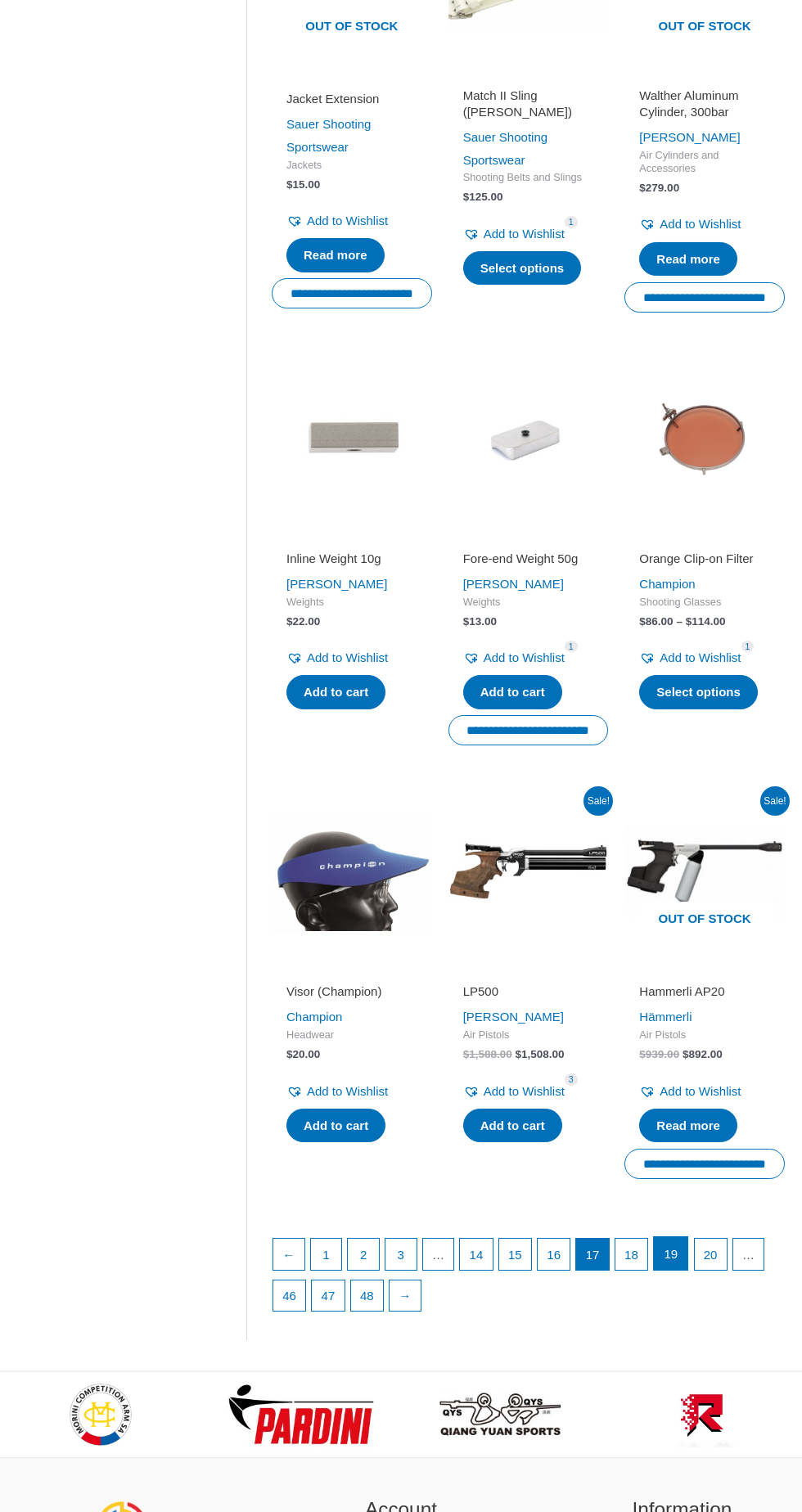
scroll to position [0, 0]
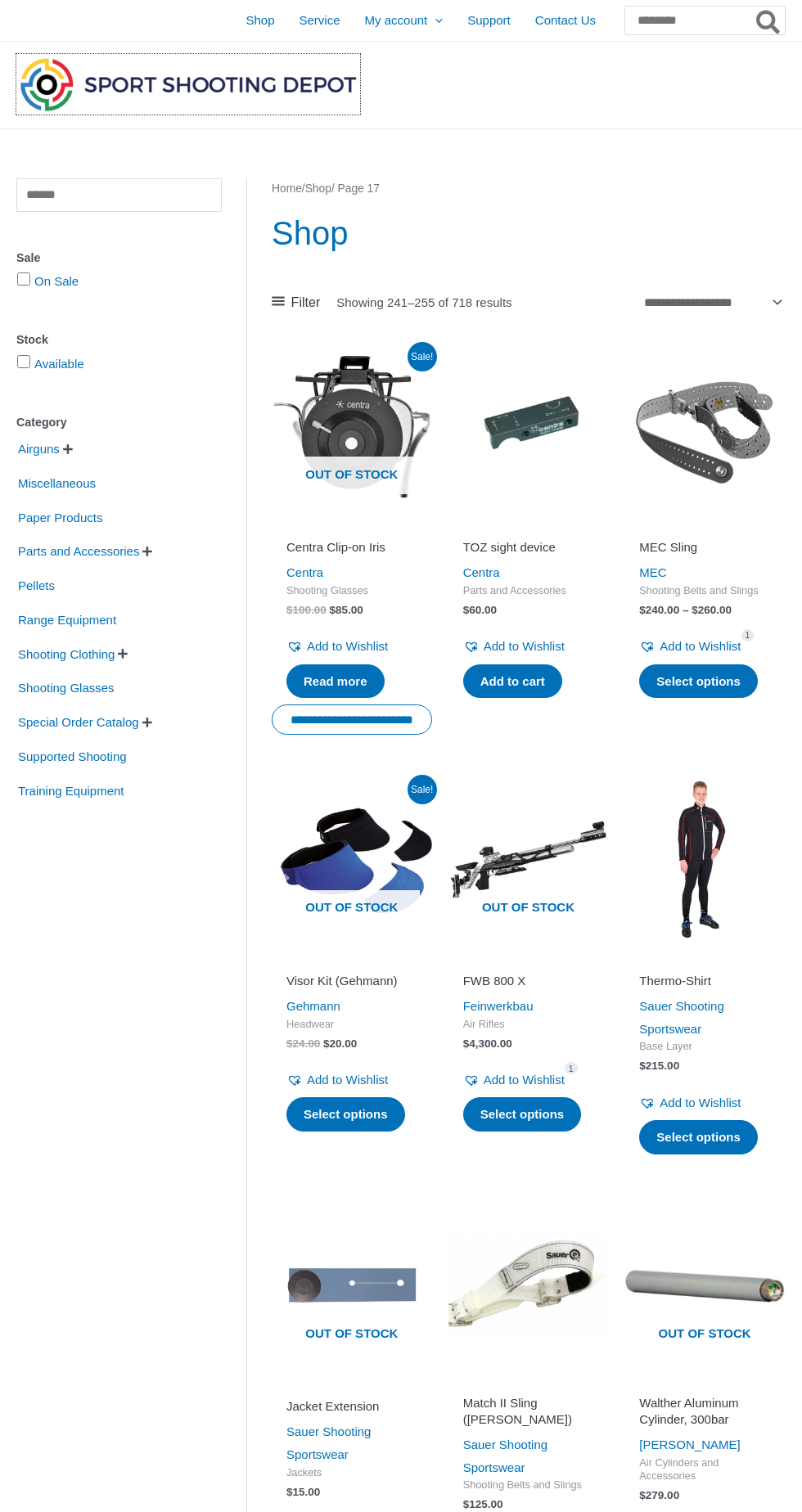
click at [86, 72] on img at bounding box center [188, 84] width 343 height 60
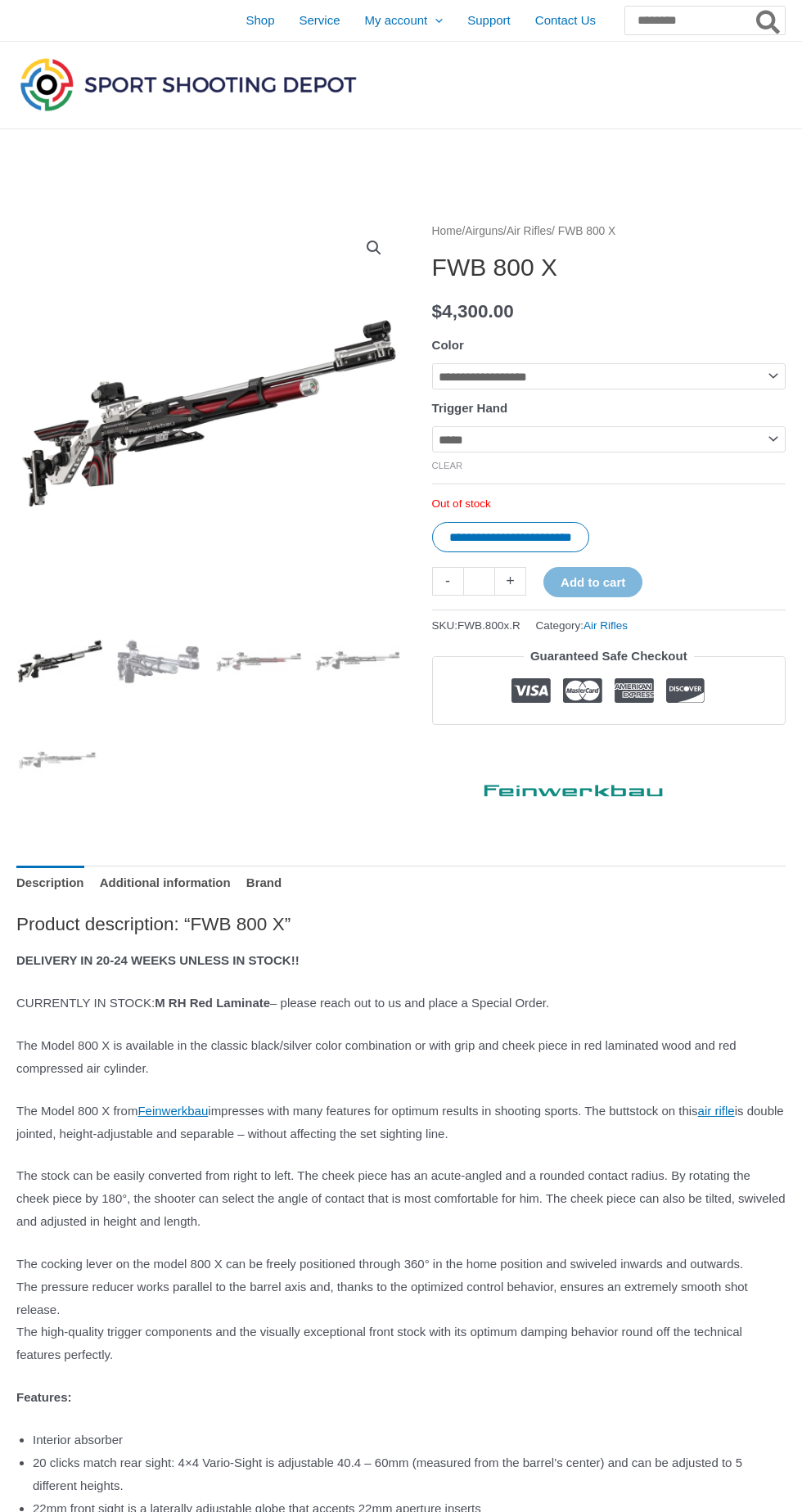
click at [242, 609] on div at bounding box center [208, 519] width 385 height 596
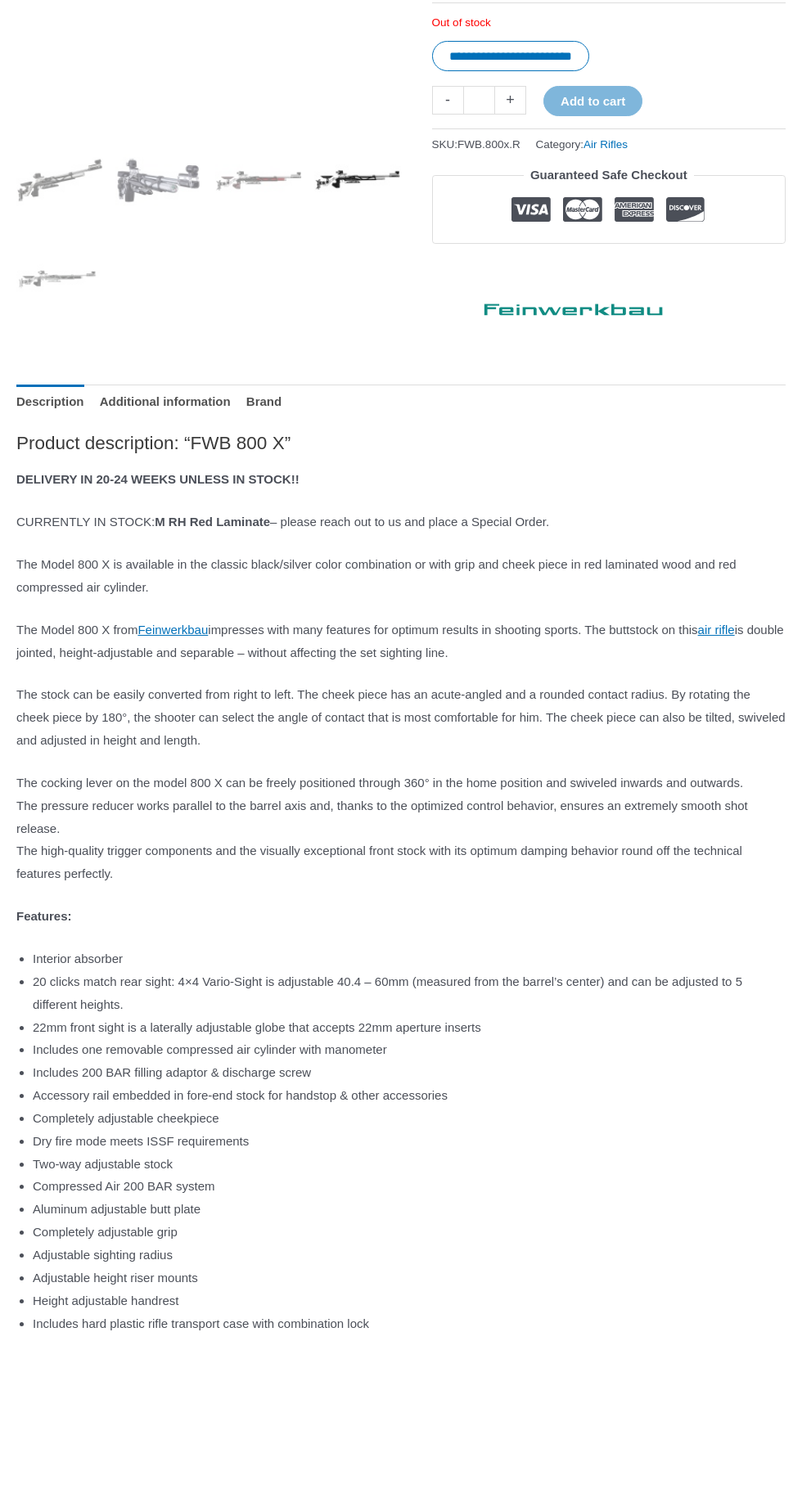
scroll to position [482, 0]
